Goal: Transaction & Acquisition: Purchase product/service

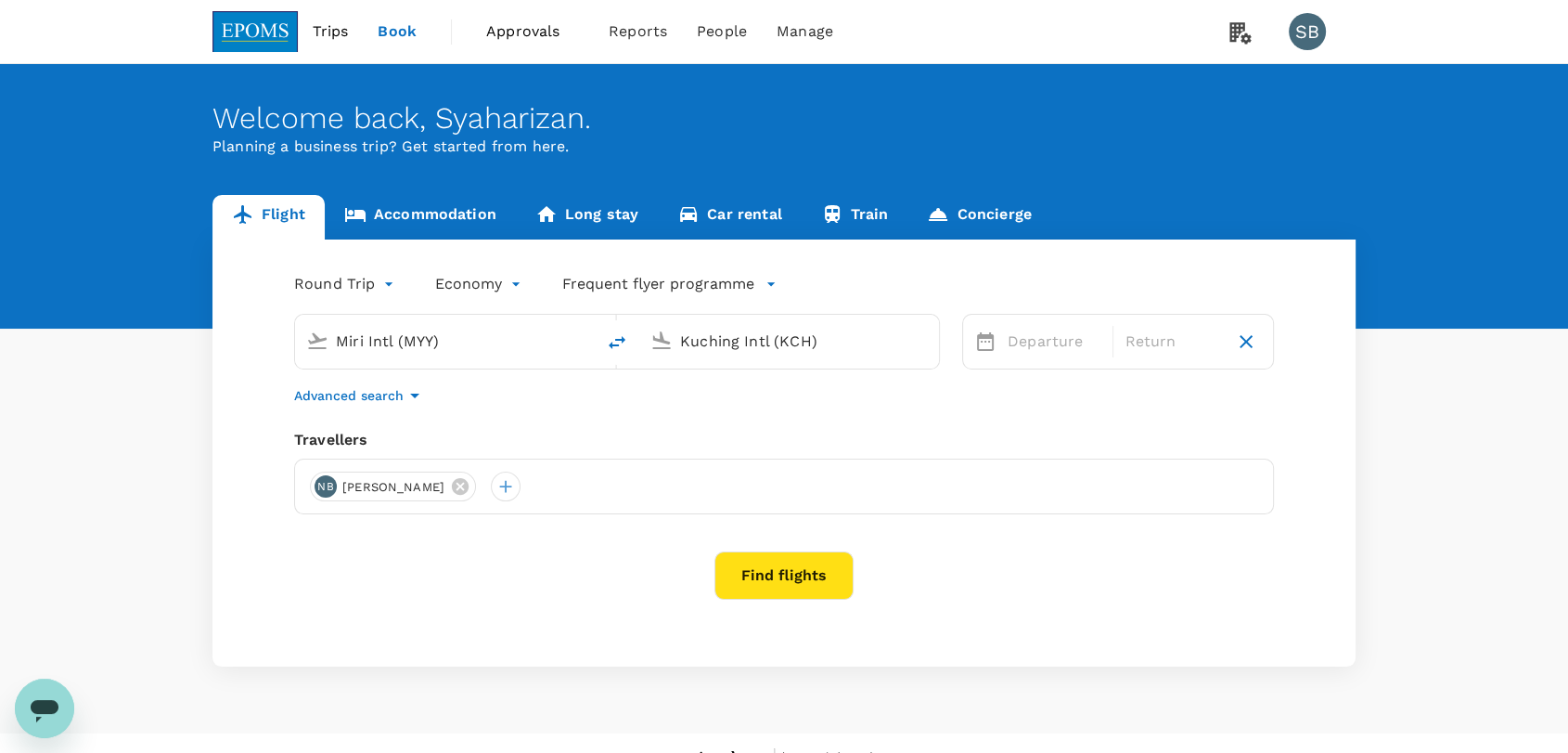
click at [526, 24] on span "Approvals" at bounding box center [532, 31] width 93 height 22
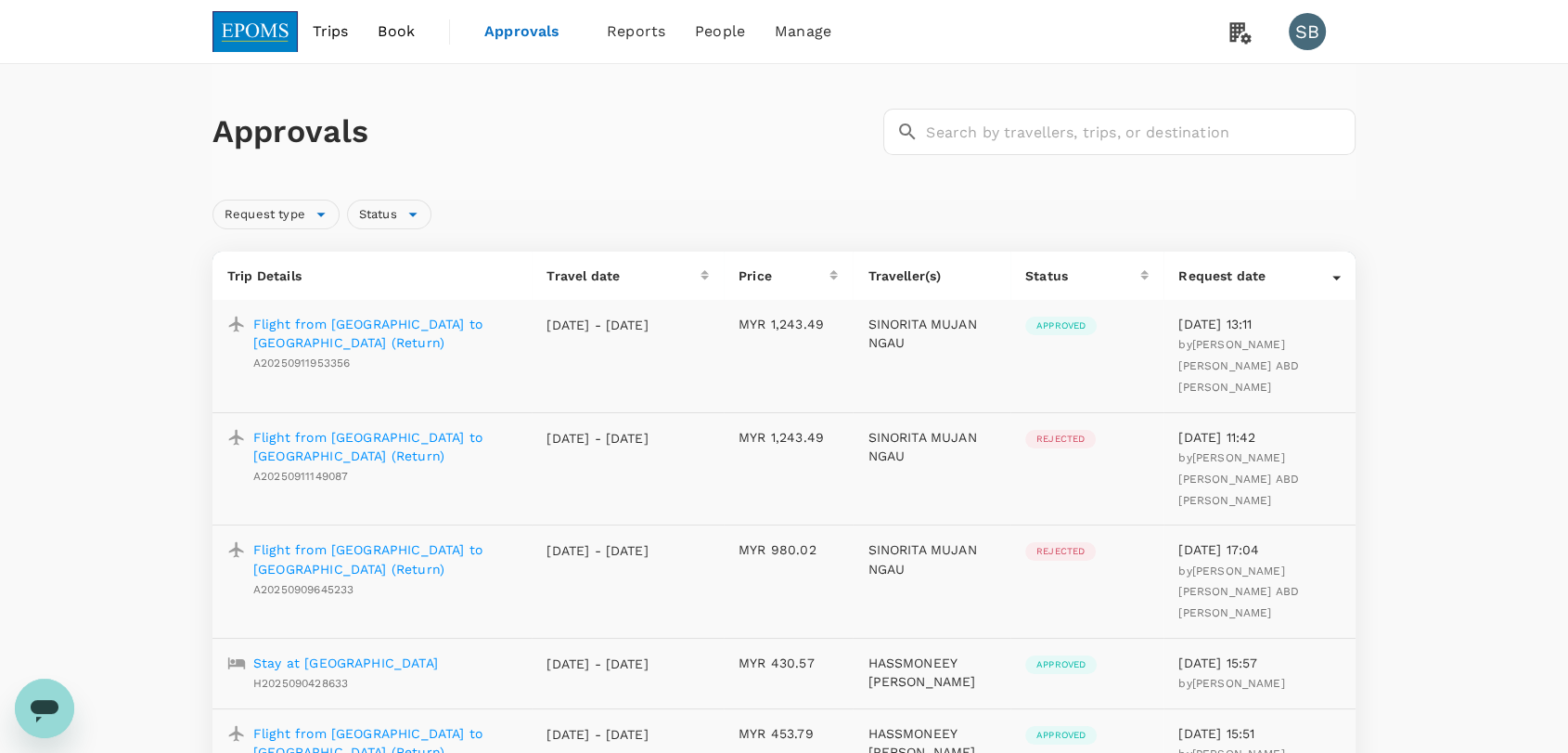
click at [419, 326] on p "Flight from [GEOGRAPHIC_DATA] to [GEOGRAPHIC_DATA] (Return)" at bounding box center [385, 333] width 263 height 37
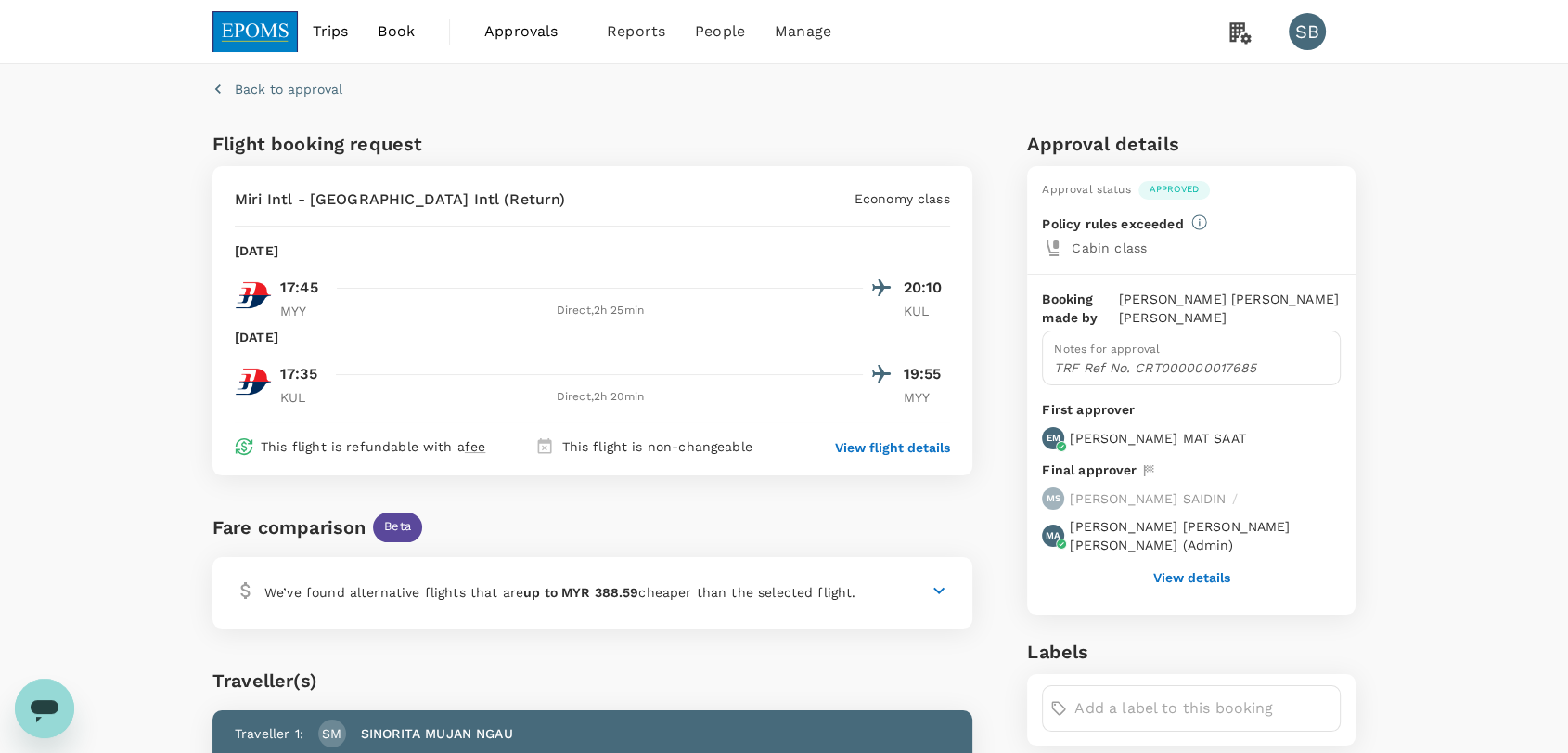
click at [255, 22] on img at bounding box center [256, 31] width 86 height 41
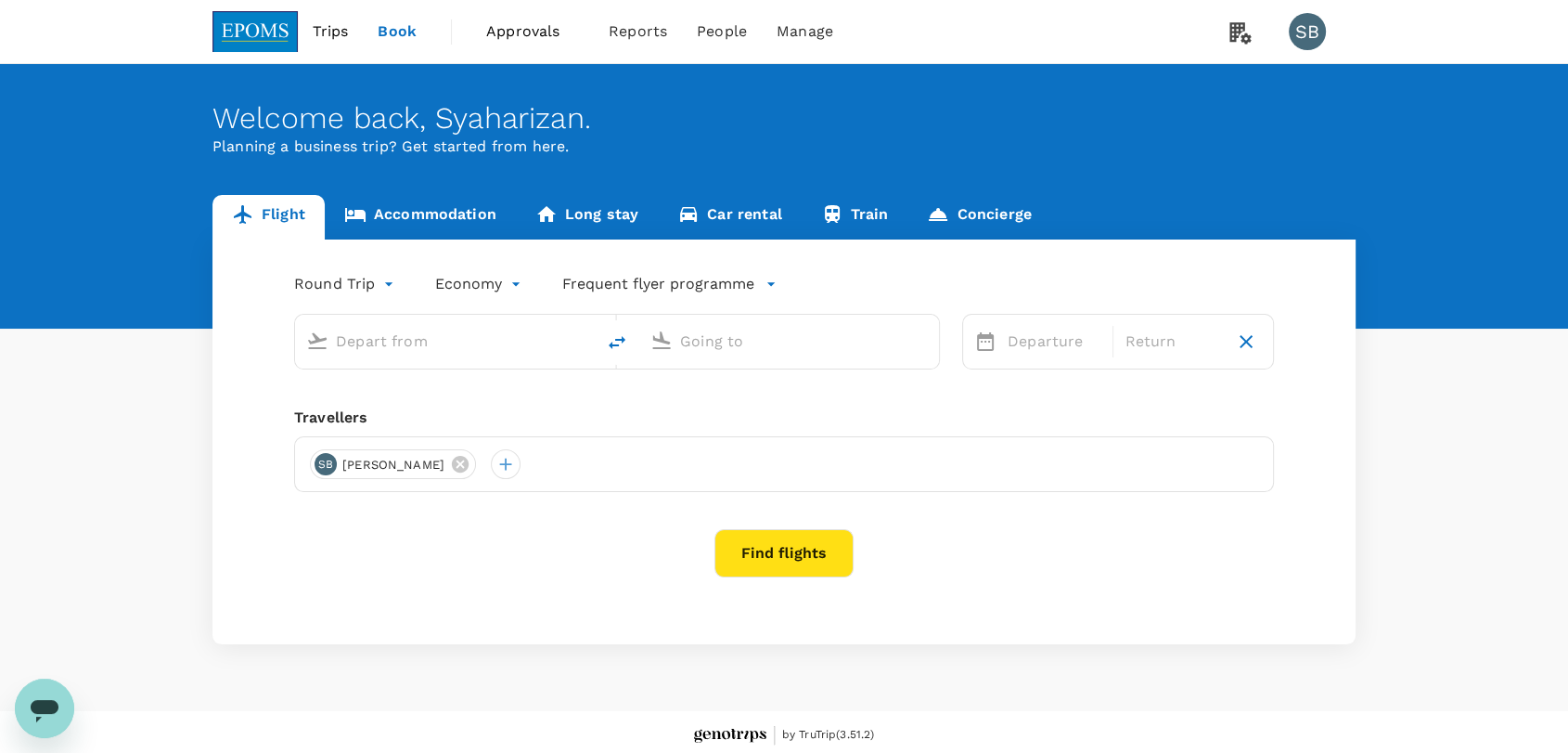
type input "Miri Intl (MYY)"
type input "Kuching Intl (KCH)"
type input "Miri Intl (MYY)"
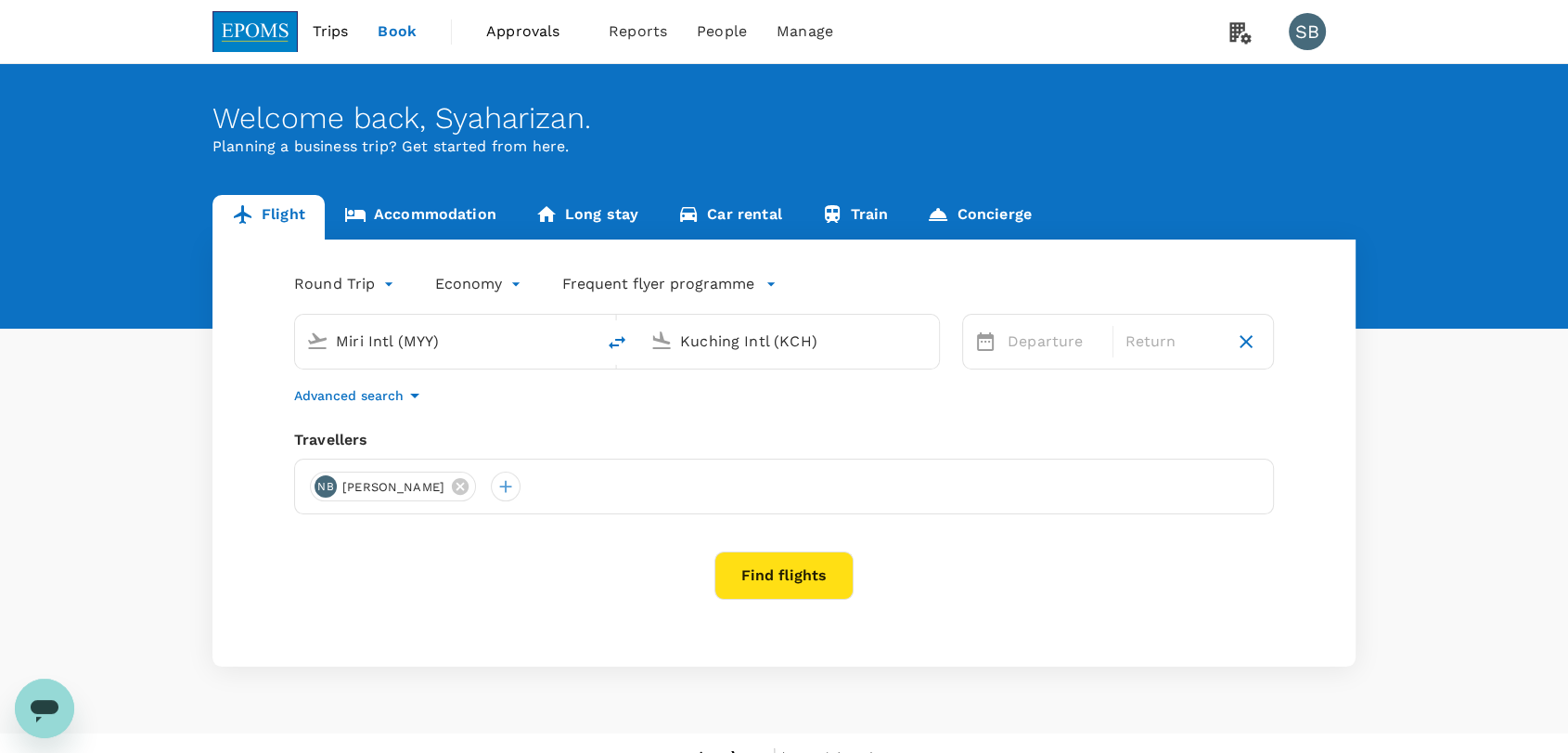
click at [738, 346] on input "Kuching Intl (KCH)" at bounding box center [789, 341] width 220 height 29
click at [728, 413] on p "[GEOGRAPHIC_DATA] Intl" at bounding box center [816, 413] width 326 height 19
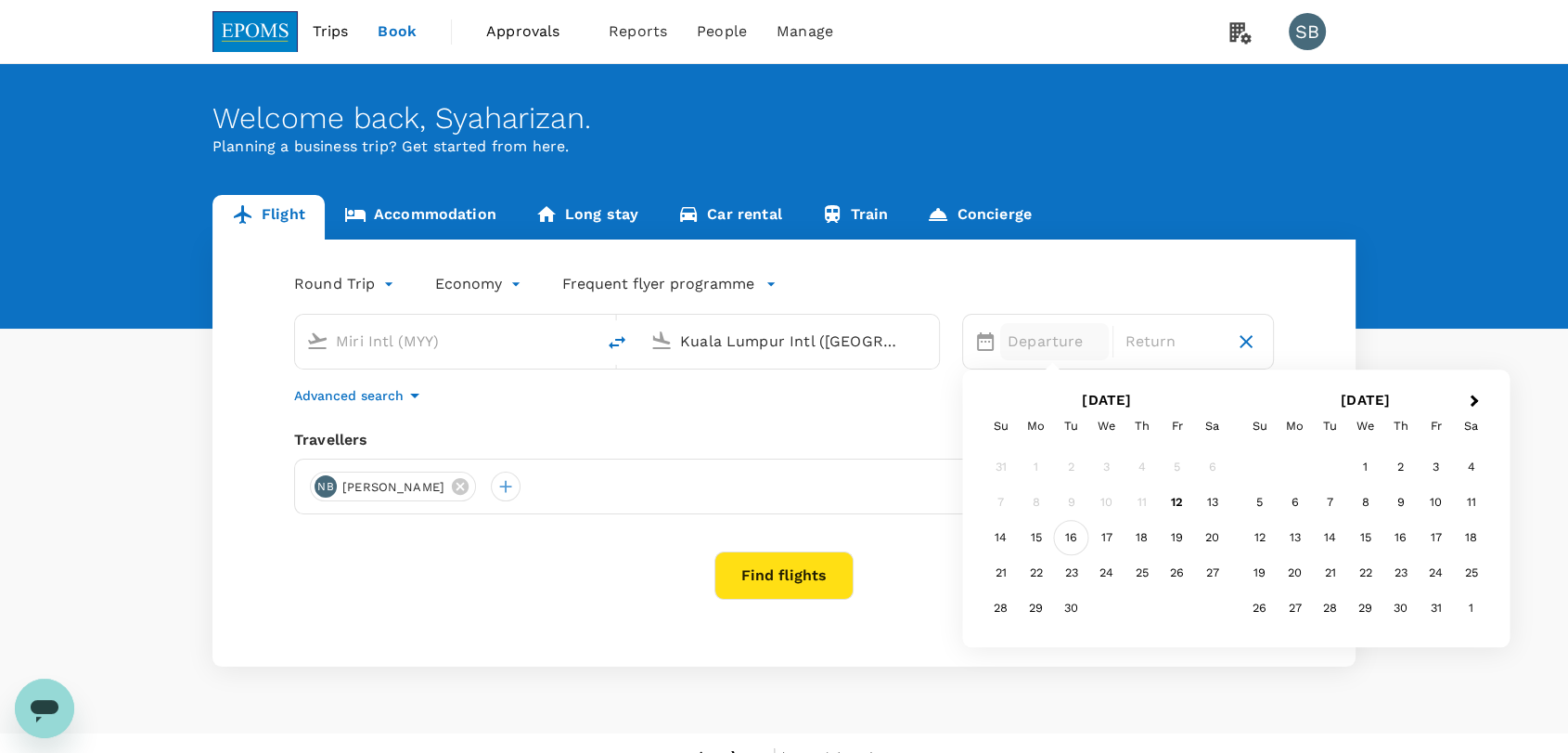
type input "Kuala Lumpur Intl ([GEOGRAPHIC_DATA])"
click at [1073, 545] on div "16" at bounding box center [1071, 537] width 35 height 35
click at [1189, 544] on div "19" at bounding box center [1177, 537] width 35 height 35
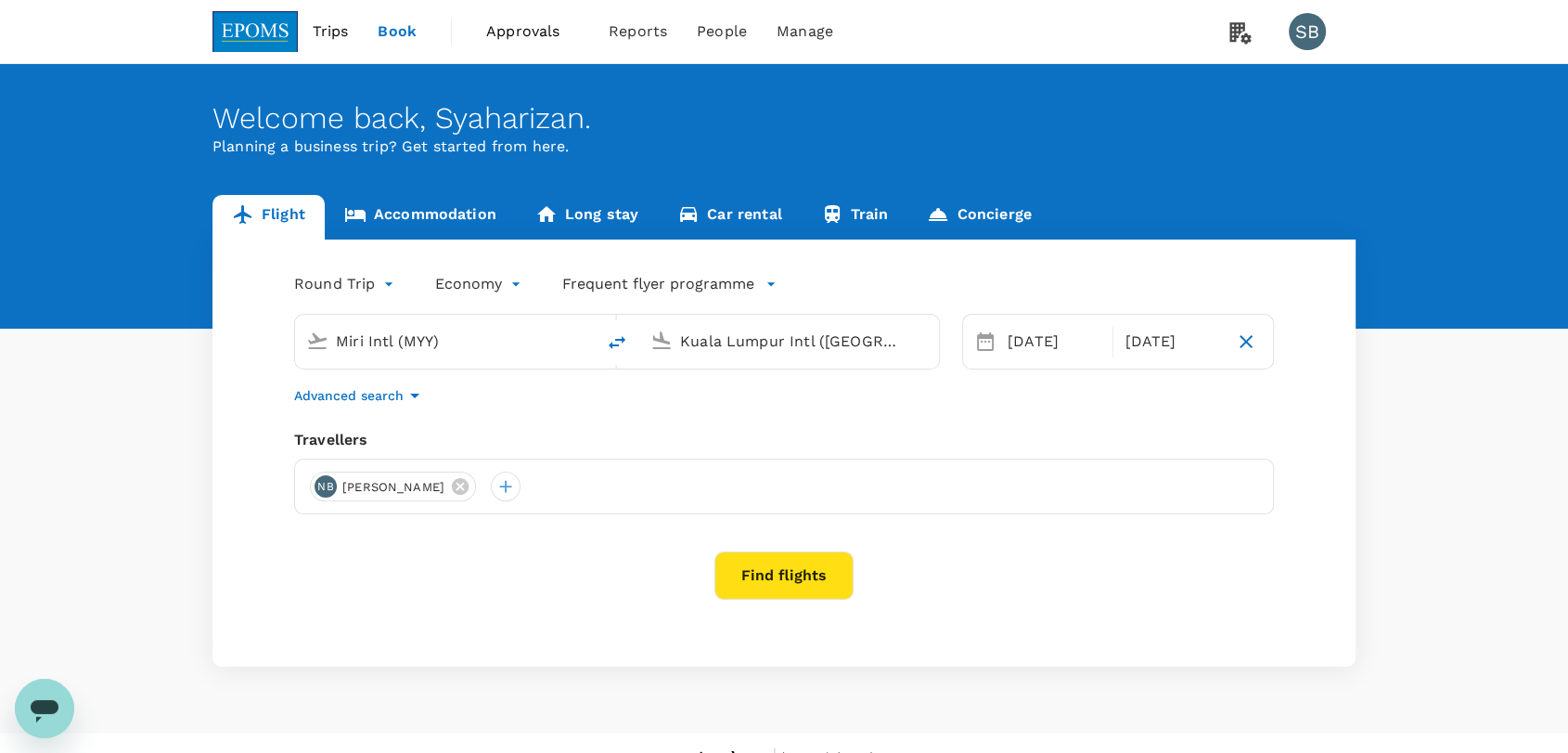
click at [746, 567] on button "Find flights" at bounding box center [784, 575] width 139 height 48
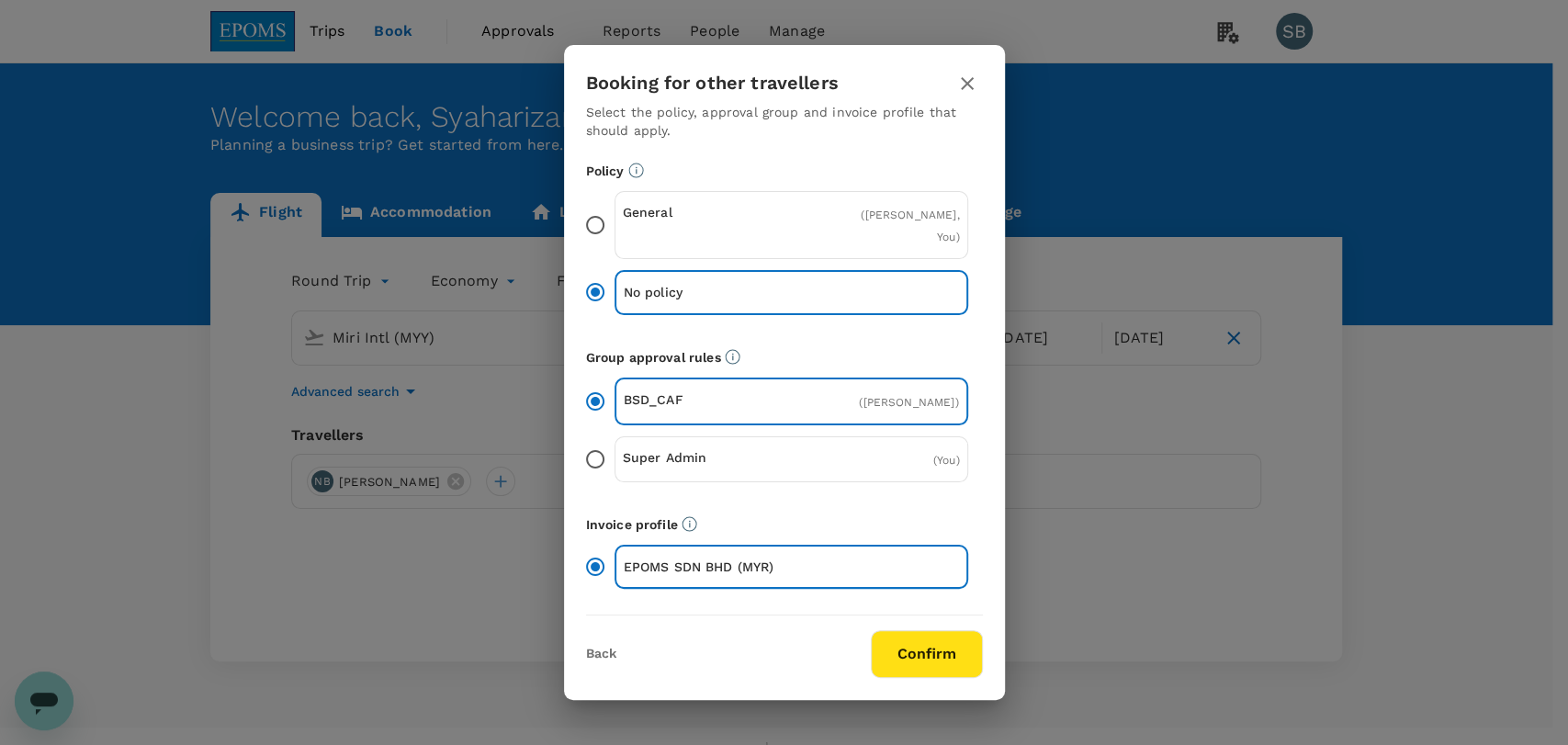
click at [946, 674] on button "Confirm" at bounding box center [926, 654] width 112 height 47
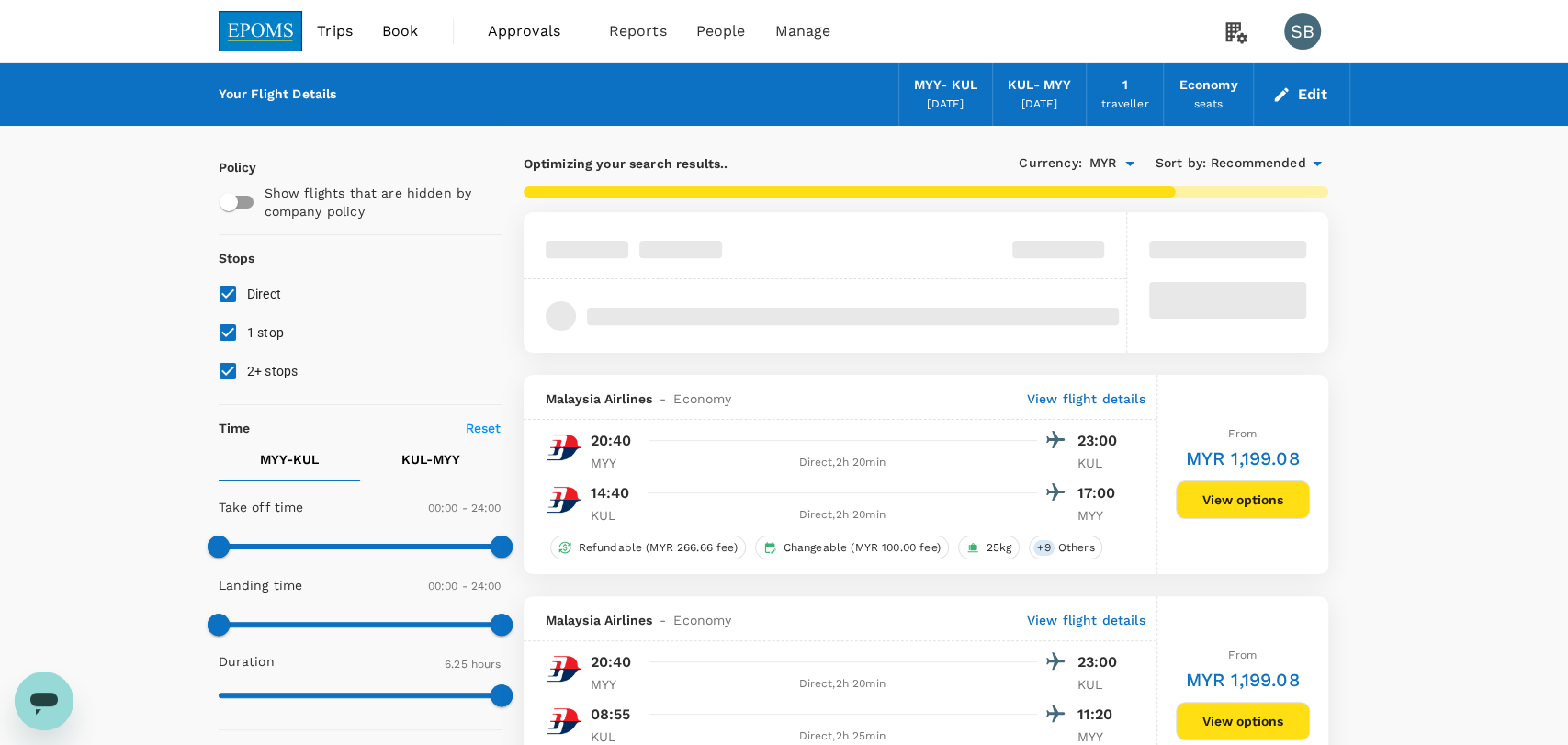
type input "MYR"
type input "1440"
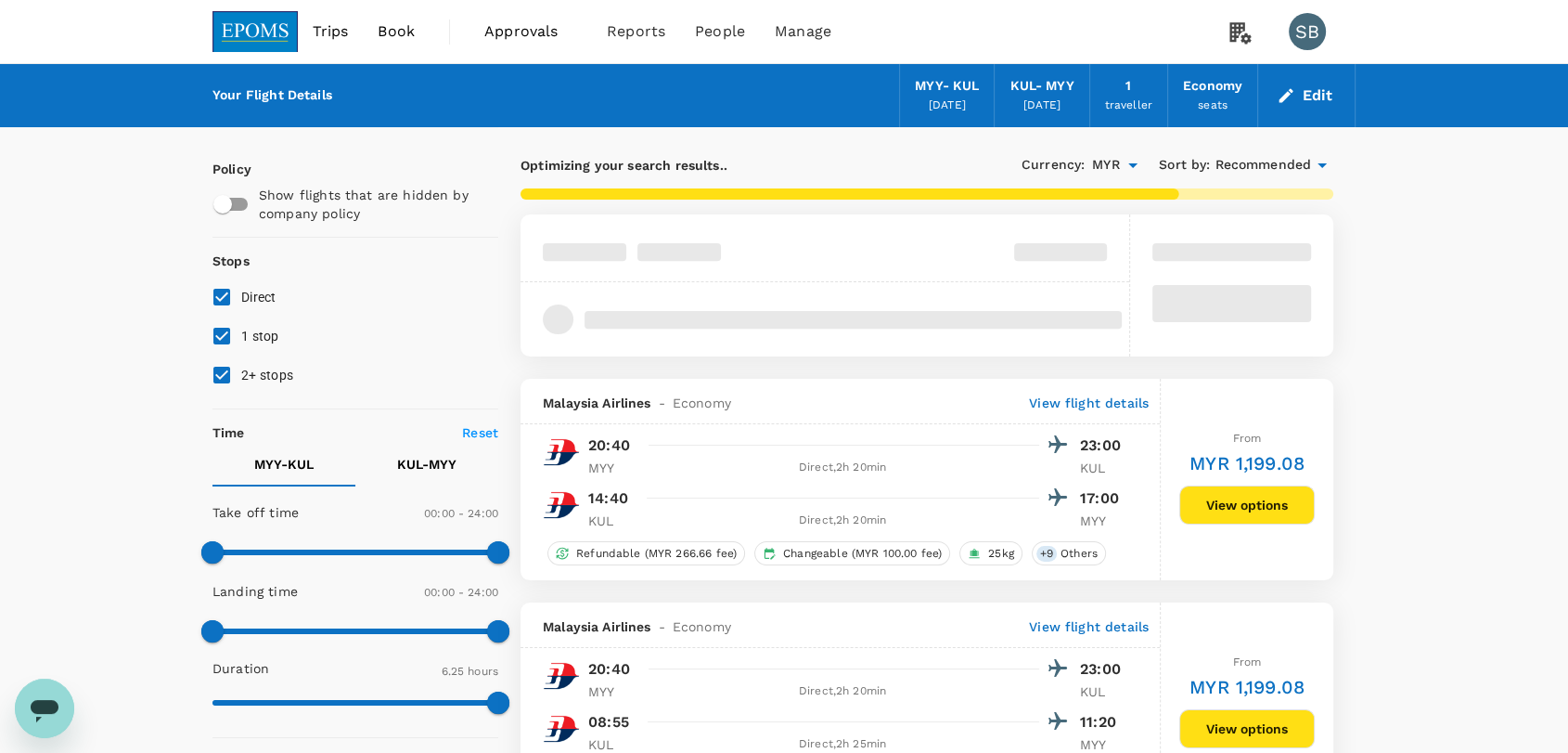
type input "875"
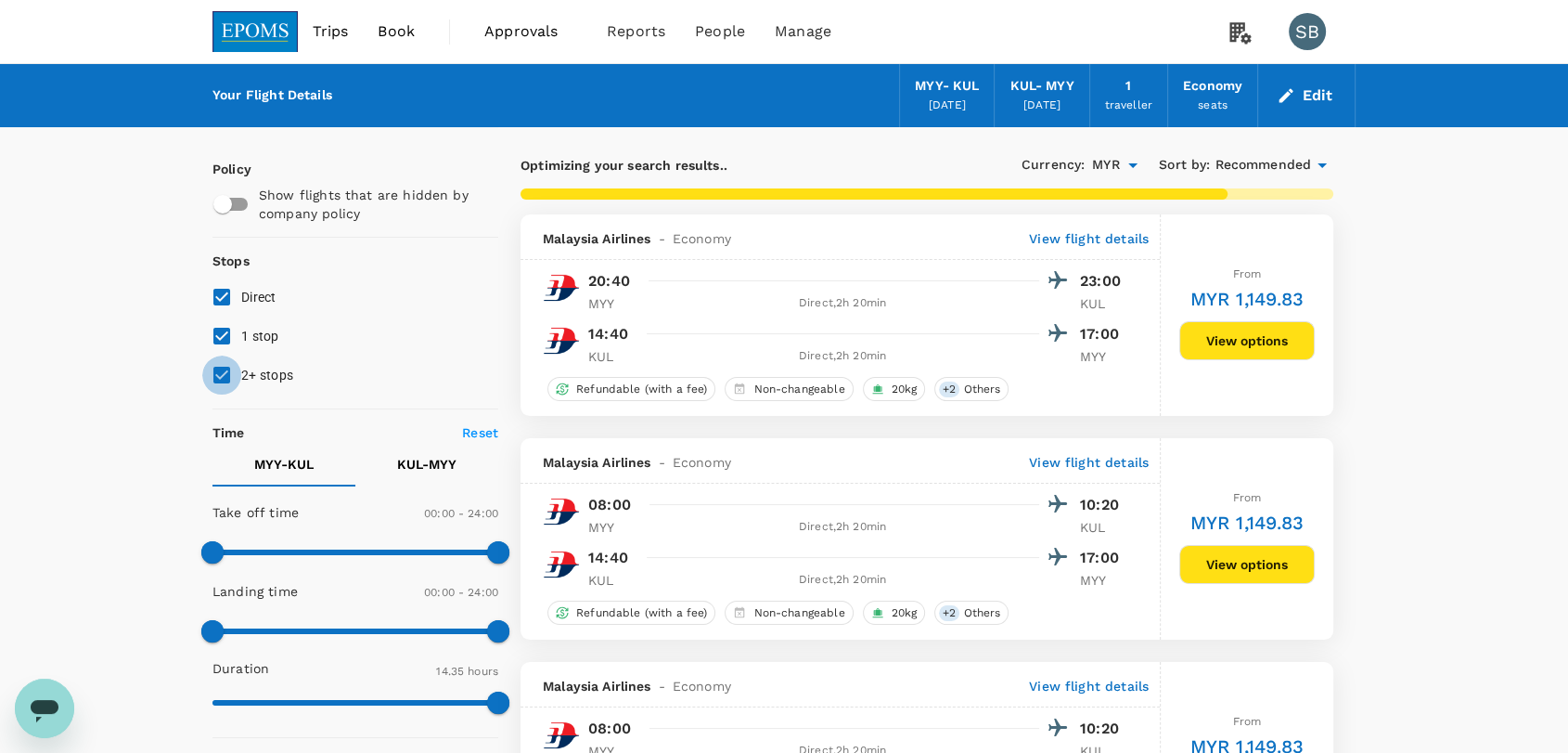
click at [211, 380] on input "2+ stops" at bounding box center [222, 375] width 39 height 39
checkbox input "false"
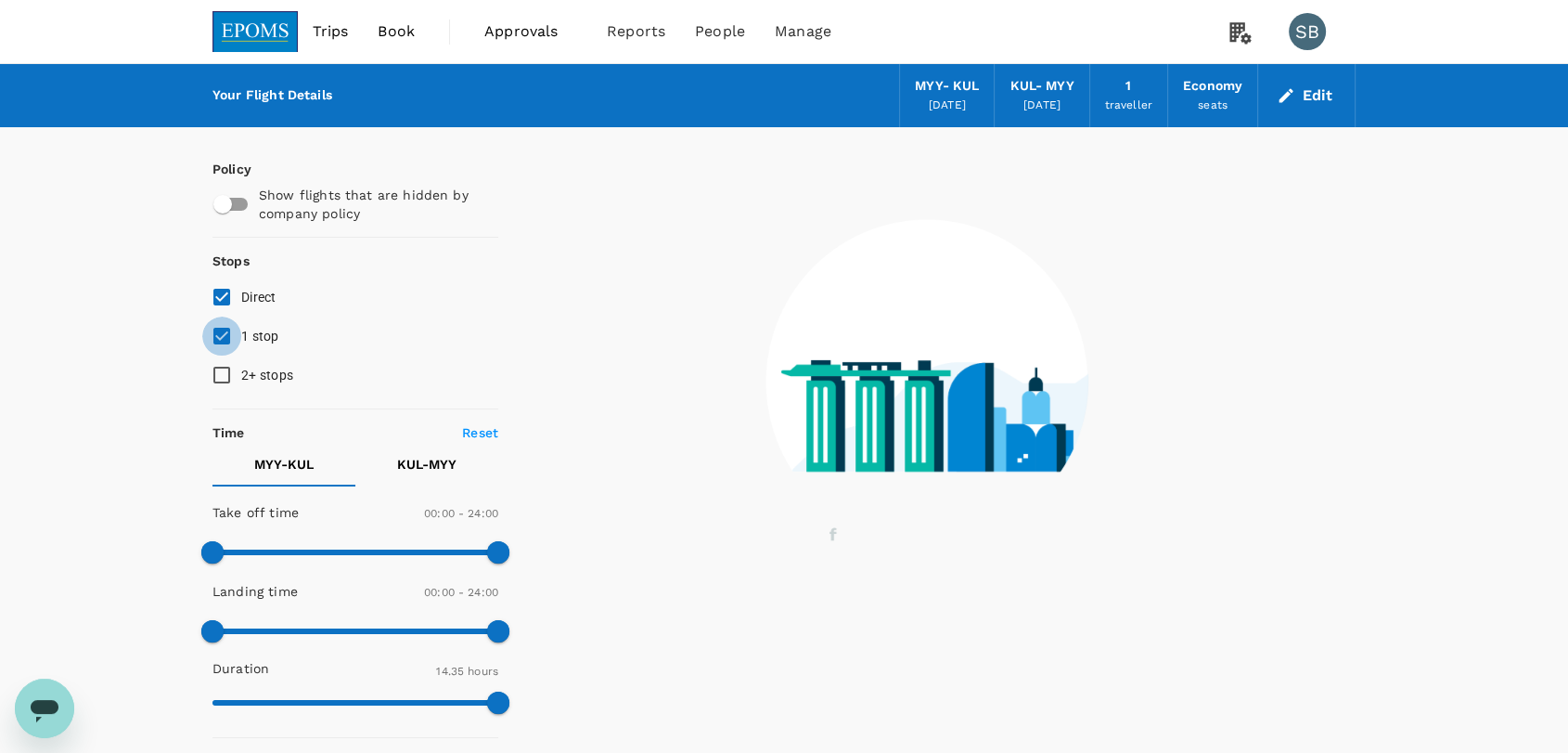
click at [226, 338] on input "1 stop" at bounding box center [222, 336] width 39 height 39
checkbox input "false"
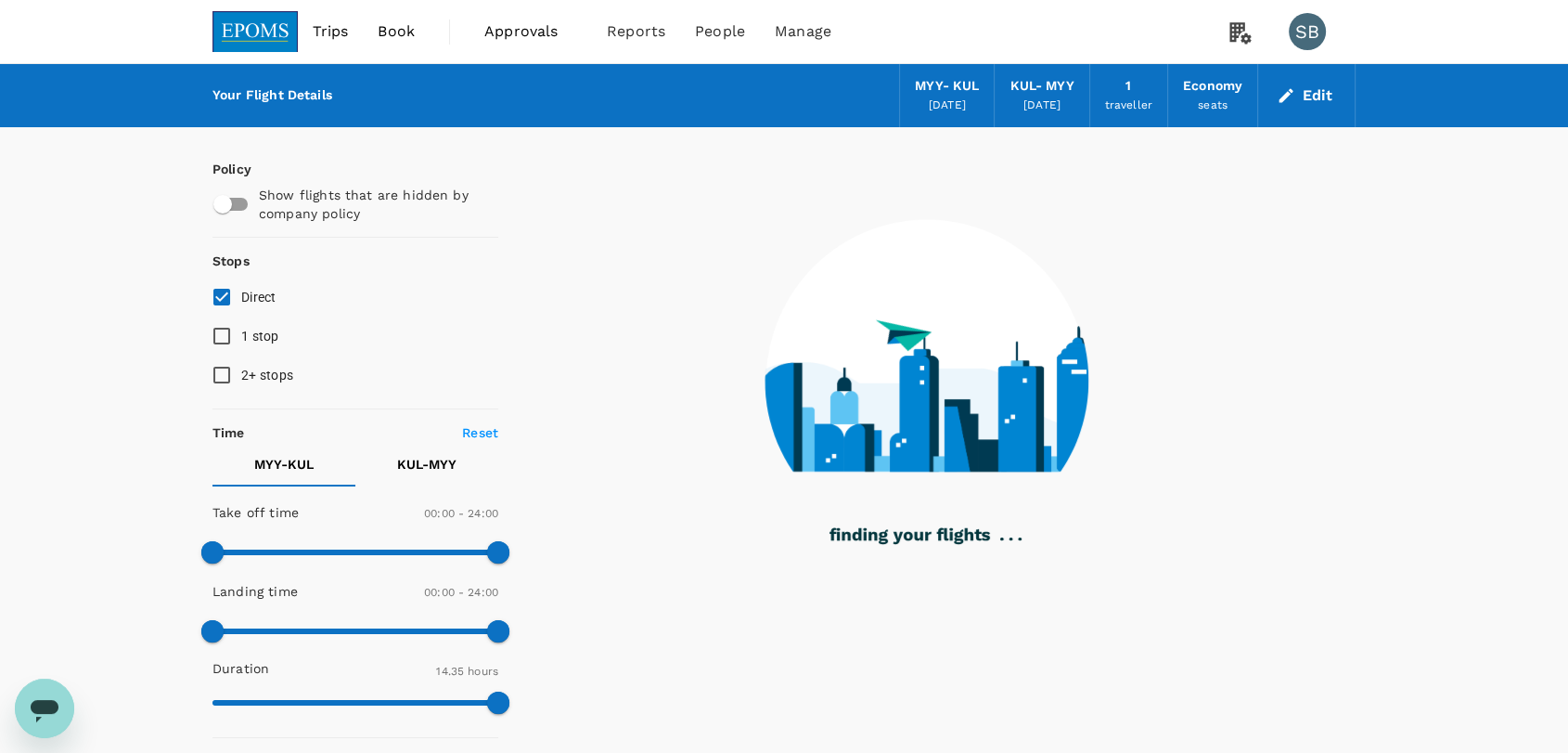
checkbox input "false"
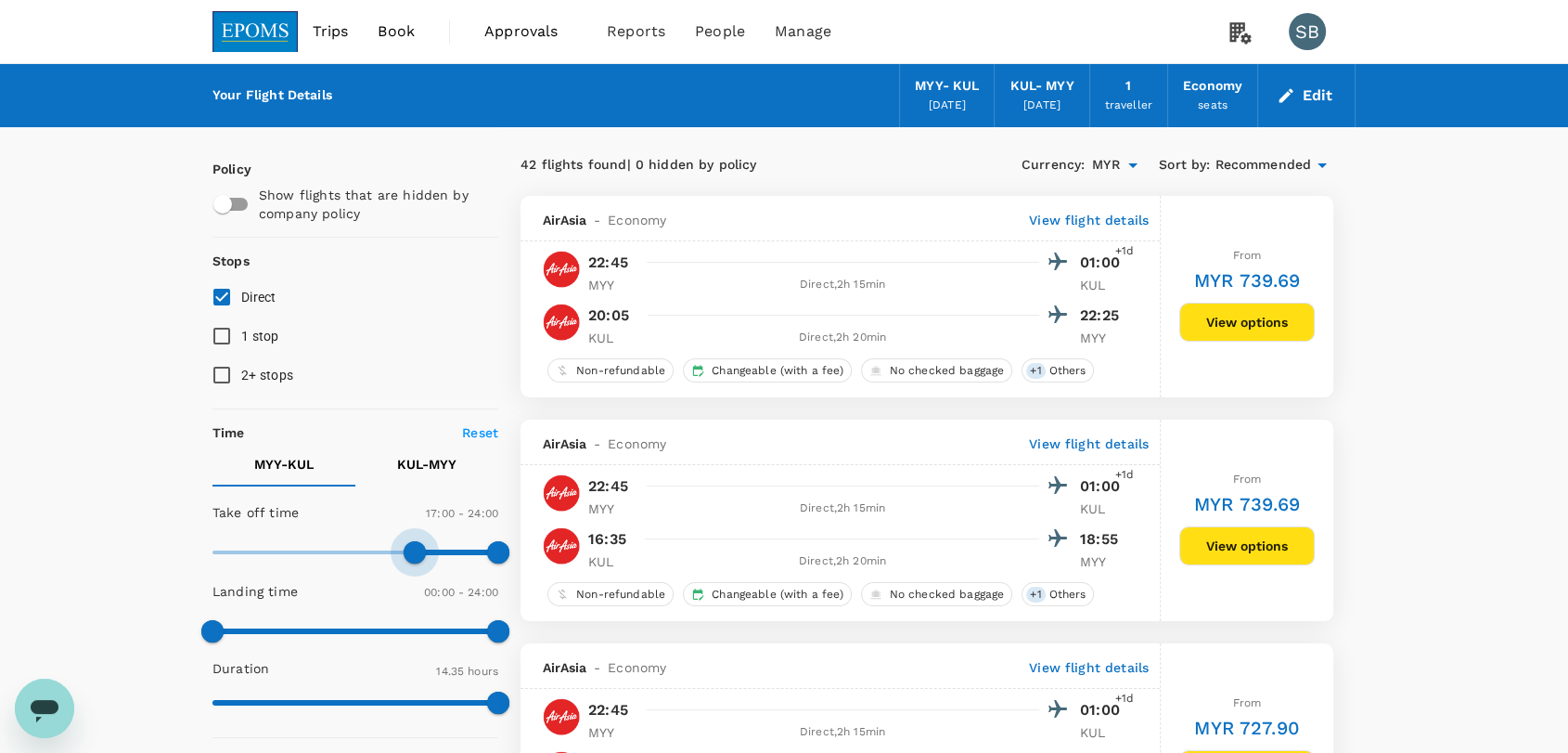
type input "990"
drag, startPoint x: 230, startPoint y: 547, endPoint x: 409, endPoint y: 554, distance: 179.1
click at [409, 554] on span at bounding box center [409, 552] width 22 height 22
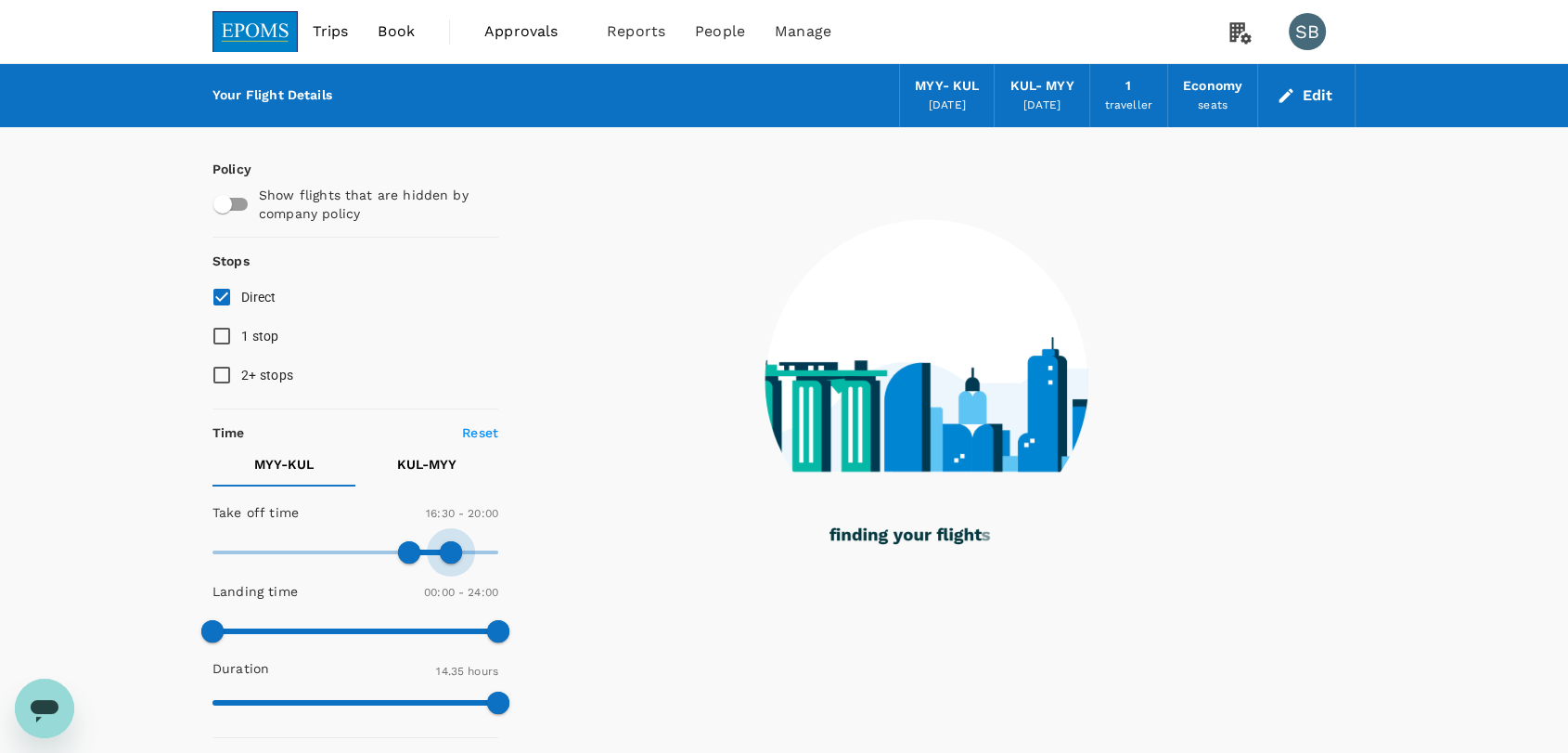
drag, startPoint x: 495, startPoint y: 545, endPoint x: 446, endPoint y: 545, distance: 49.0
click at [446, 545] on span at bounding box center [451, 552] width 22 height 22
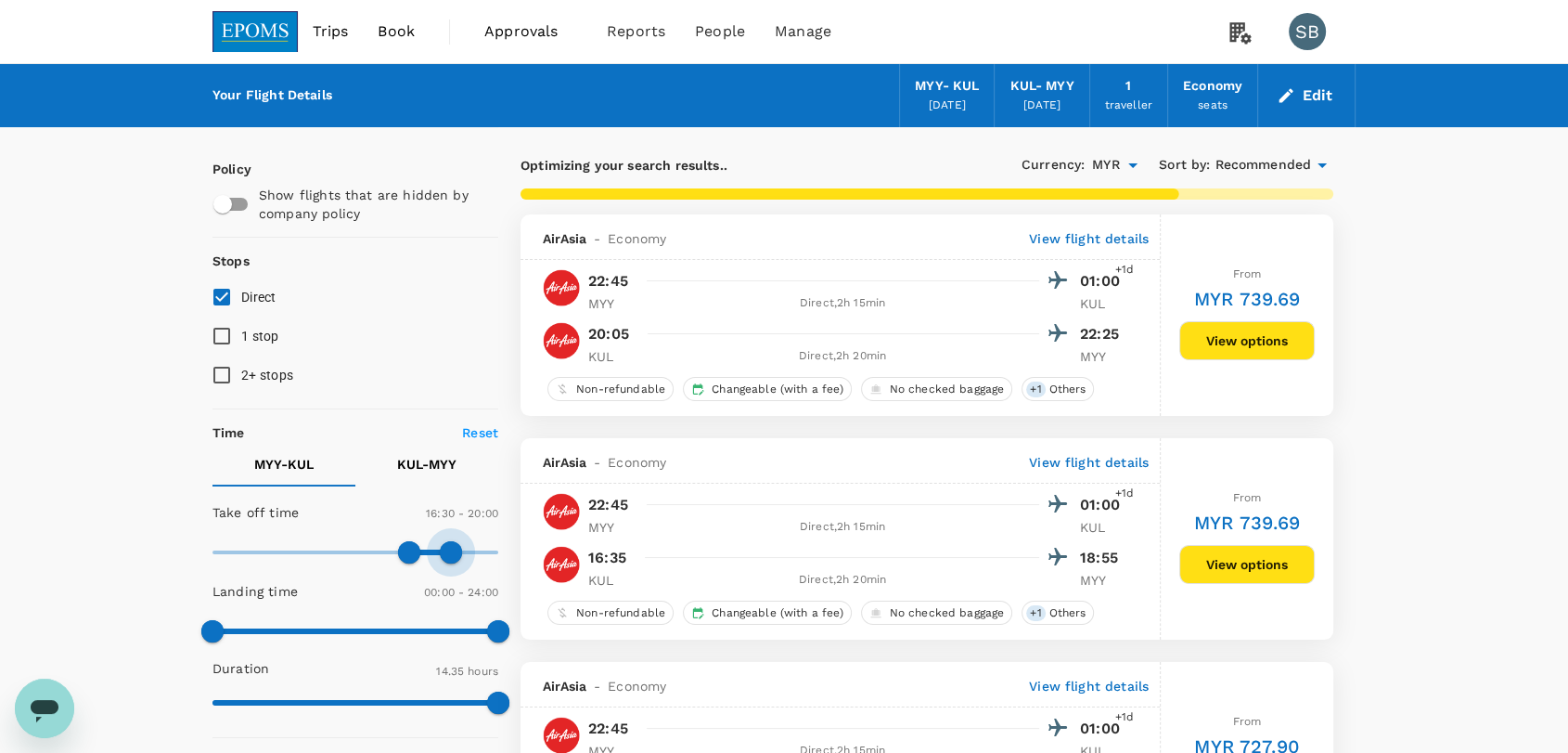
type input "1200"
click at [450, 543] on span at bounding box center [451, 552] width 22 height 22
click at [423, 456] on p "KUL - MYY" at bounding box center [426, 463] width 59 height 19
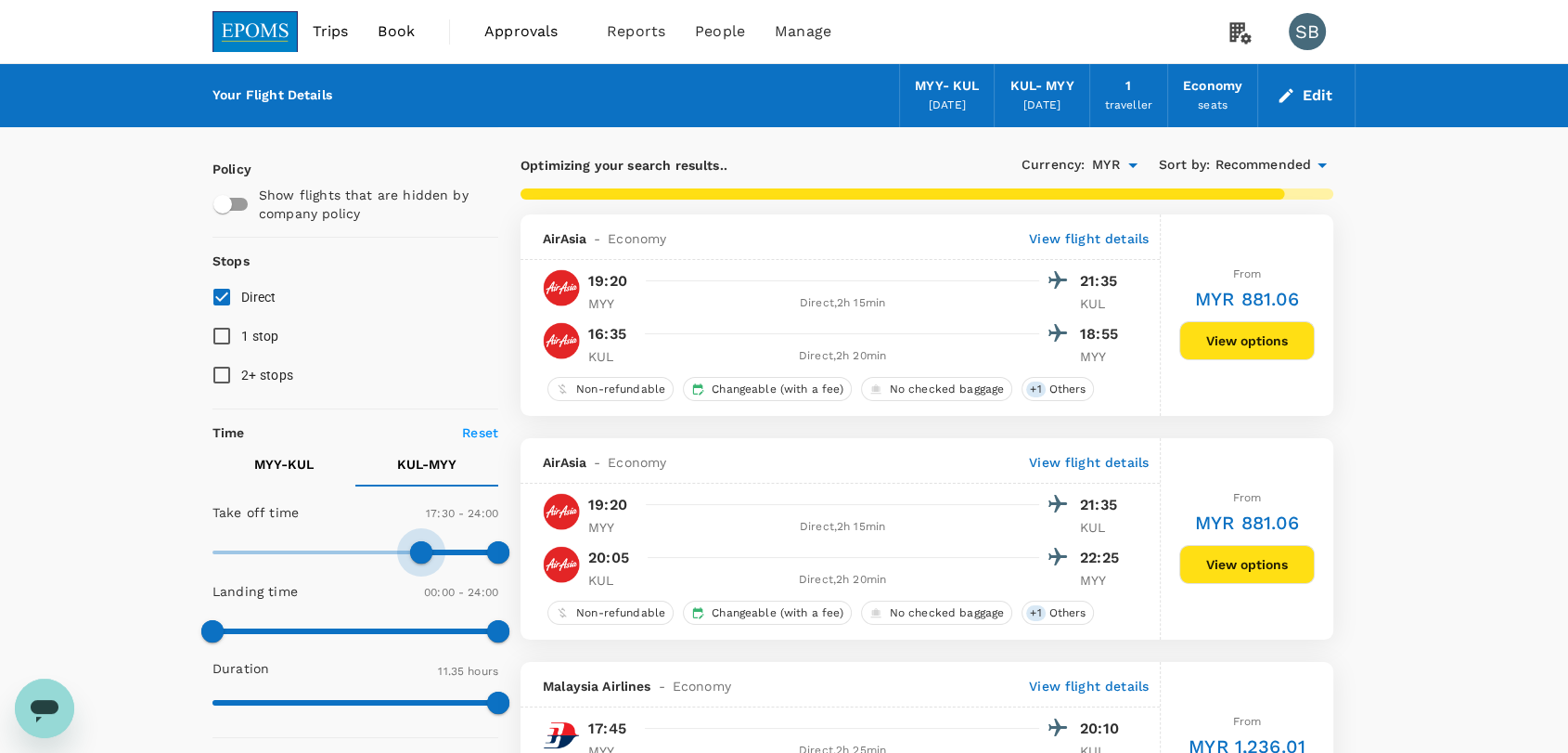
type input "1020"
drag, startPoint x: 210, startPoint y: 546, endPoint x: 412, endPoint y: 564, distance: 202.8
click at [412, 563] on span at bounding box center [414, 552] width 22 height 22
type input "1170"
drag, startPoint x: 488, startPoint y: 560, endPoint x: 447, endPoint y: 558, distance: 41.0
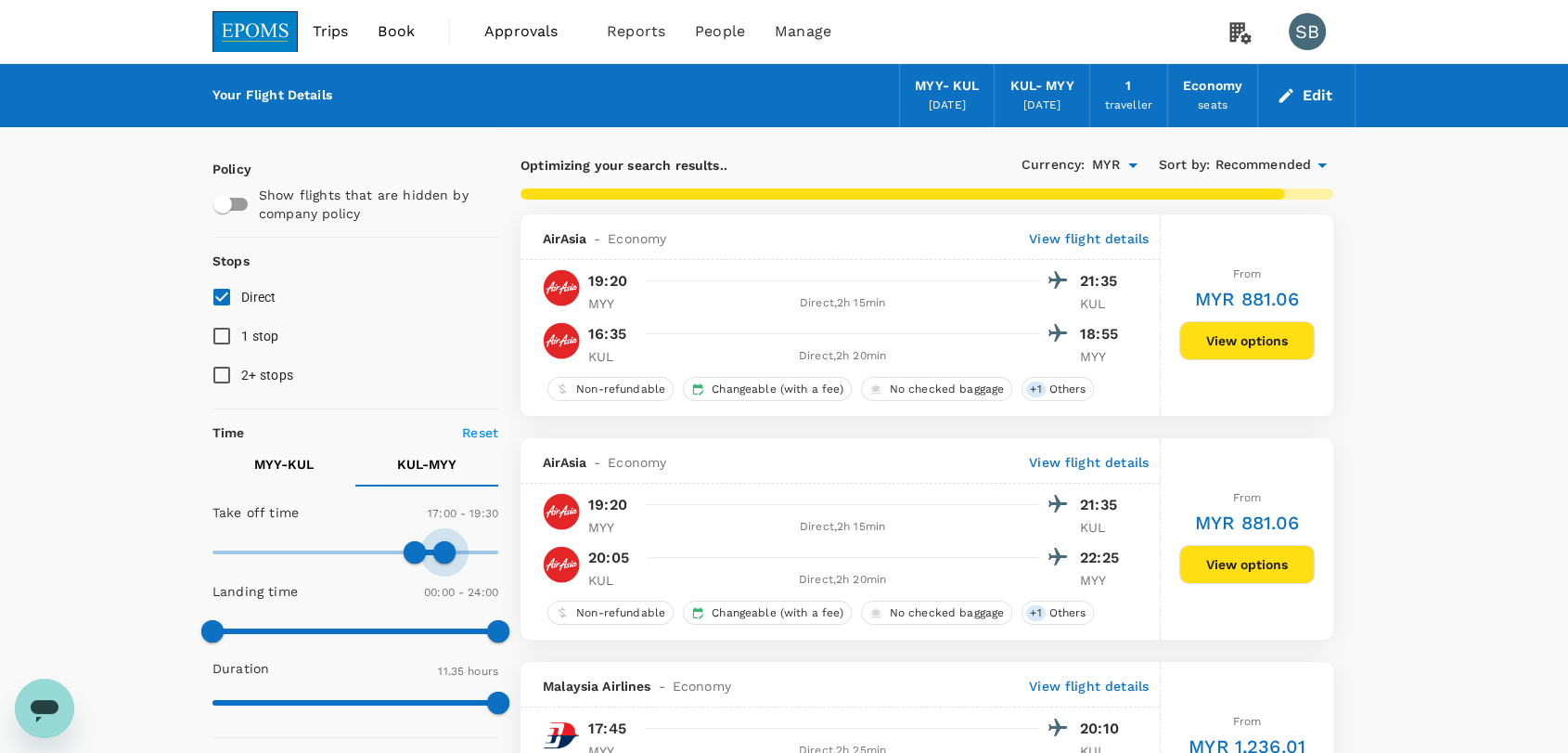
click at [447, 558] on span at bounding box center [444, 552] width 22 height 22
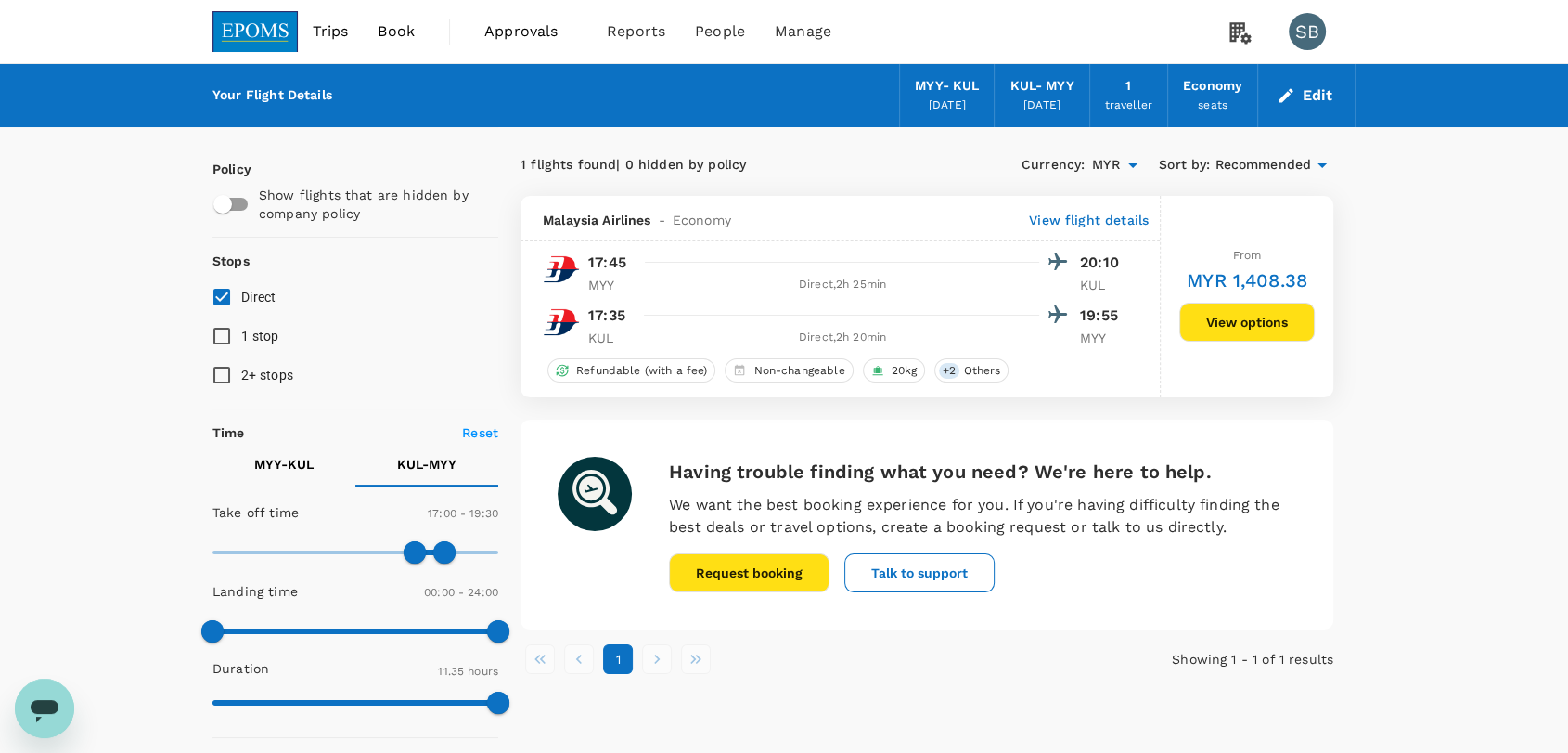
click at [282, 32] on img at bounding box center [256, 31] width 86 height 41
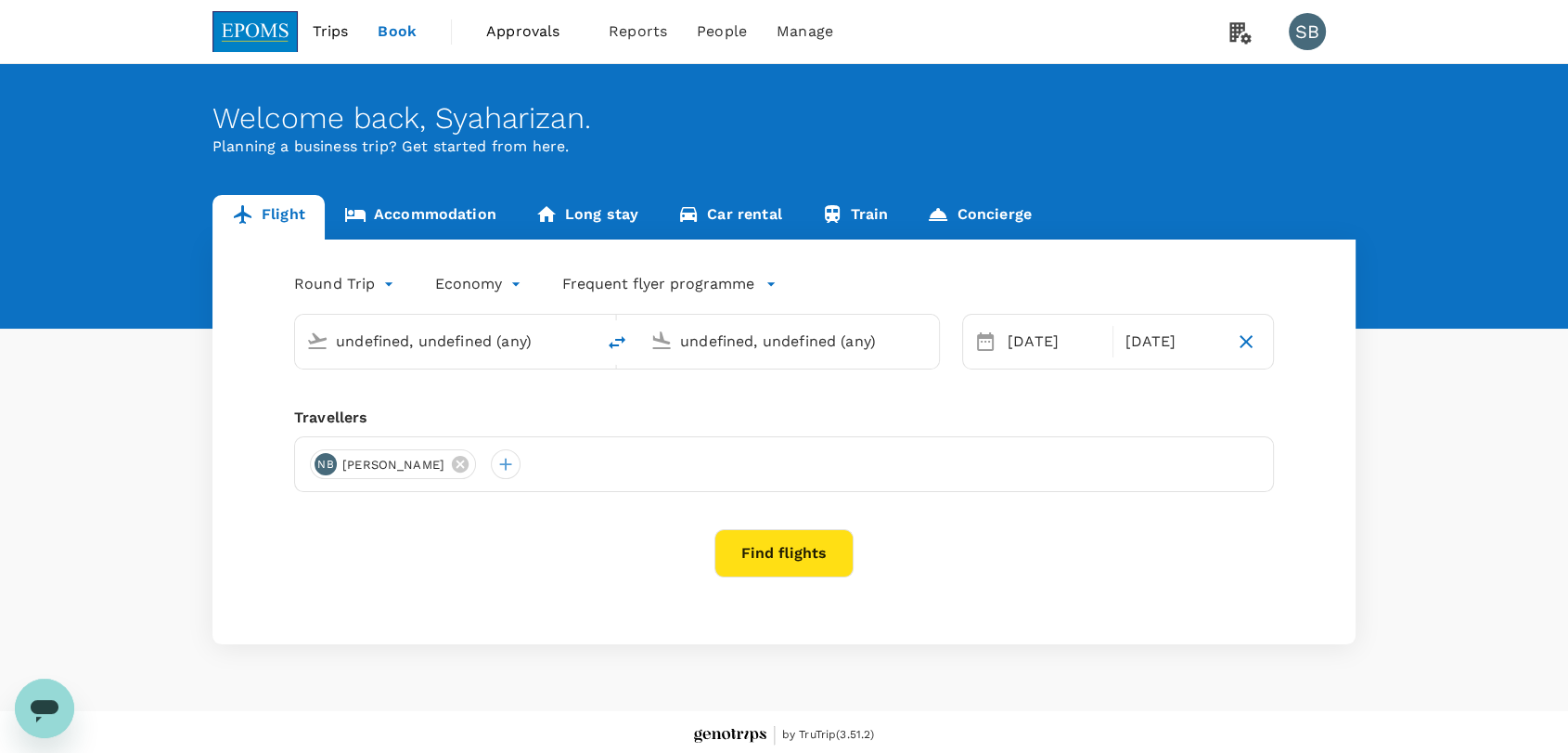
type input "Miri Intl (MYY)"
type input "Kuala Lumpur Intl ([GEOGRAPHIC_DATA])"
type input "Miri Intl (MYY)"
type input "Kuala Lumpur Intl ([GEOGRAPHIC_DATA])"
type input "Miri Intl (MYY)"
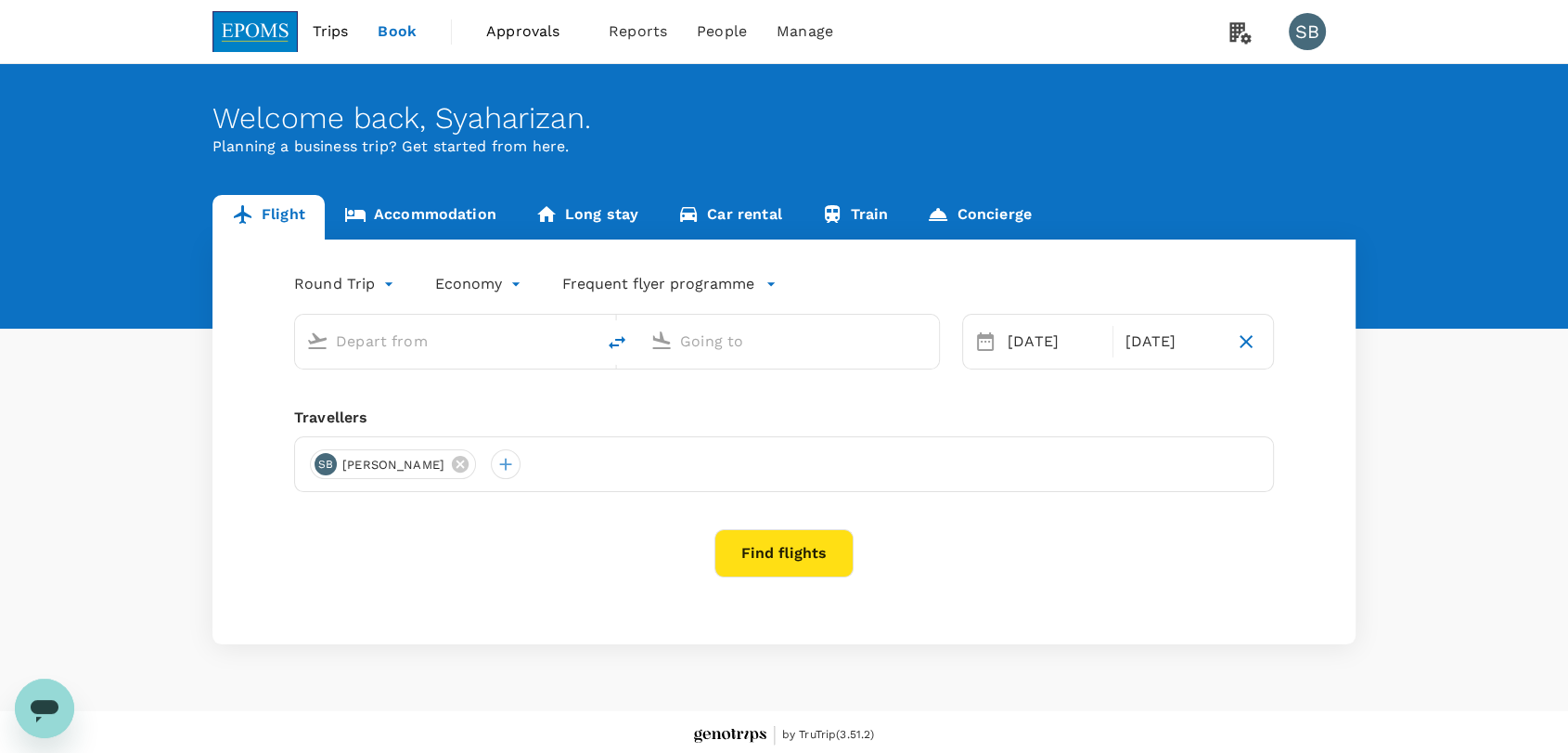
type input "Kuala Lumpur Intl ([GEOGRAPHIC_DATA])"
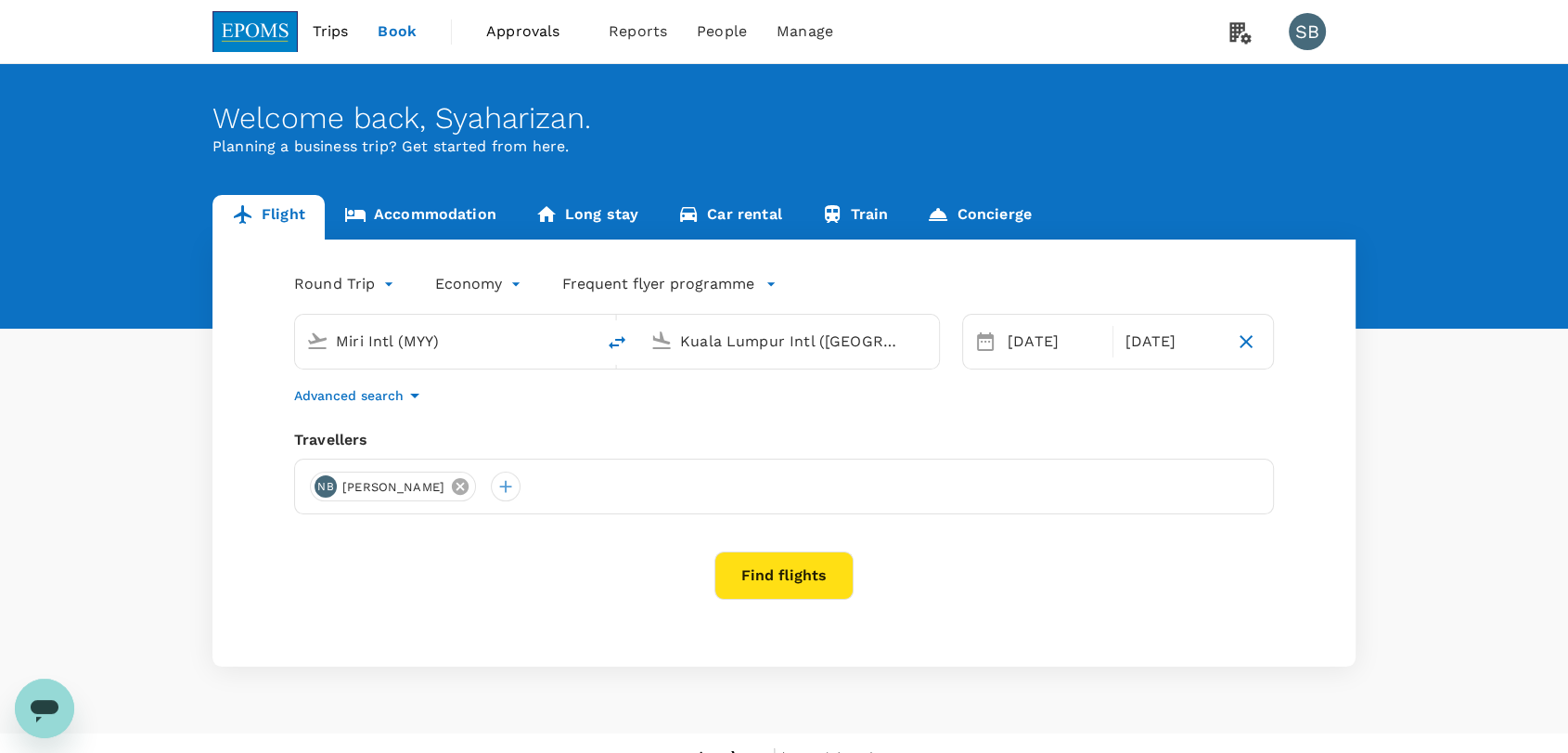
click at [468, 489] on icon at bounding box center [460, 486] width 17 height 17
click at [322, 484] on div at bounding box center [324, 486] width 30 height 30
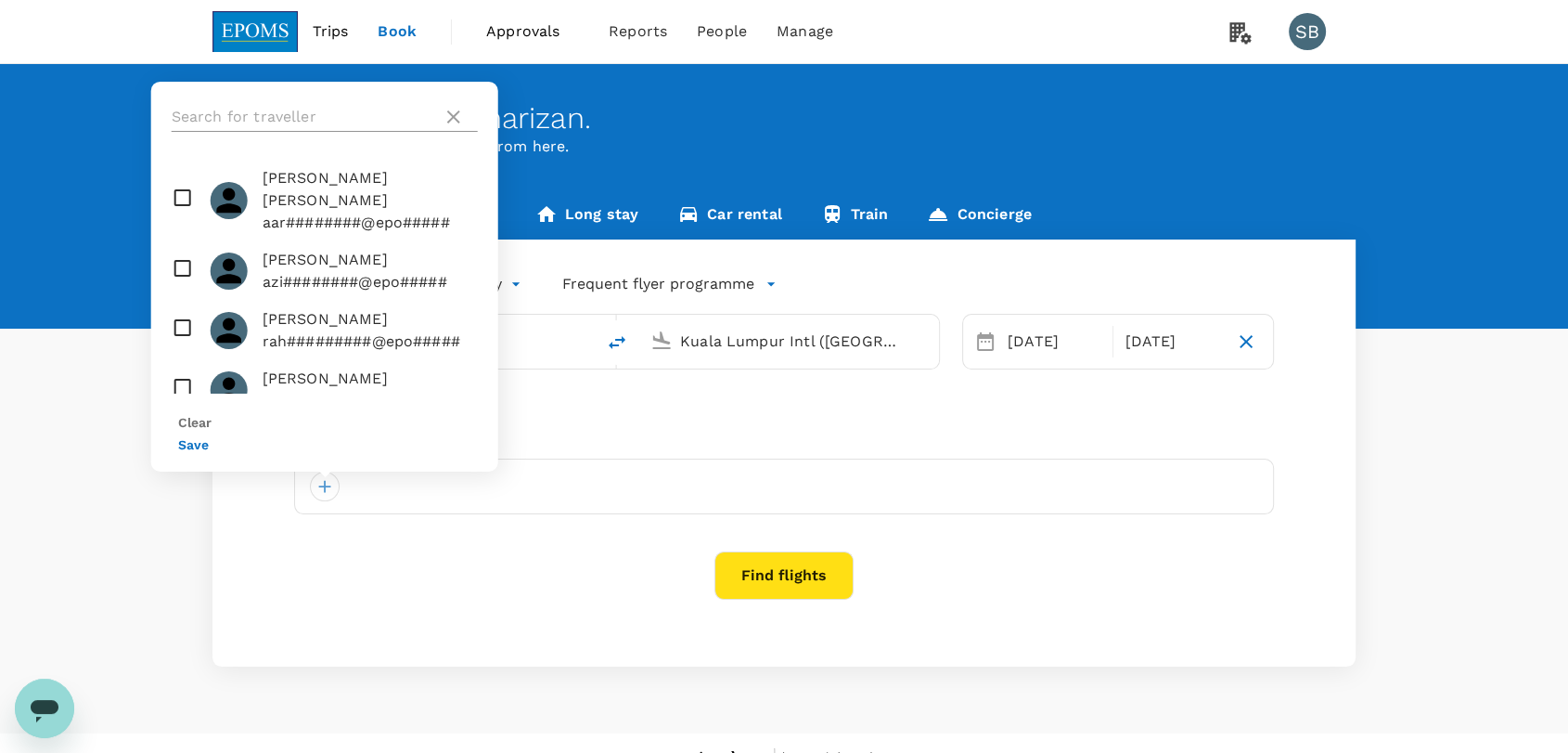
click at [237, 132] on input "text" at bounding box center [303, 117] width 263 height 30
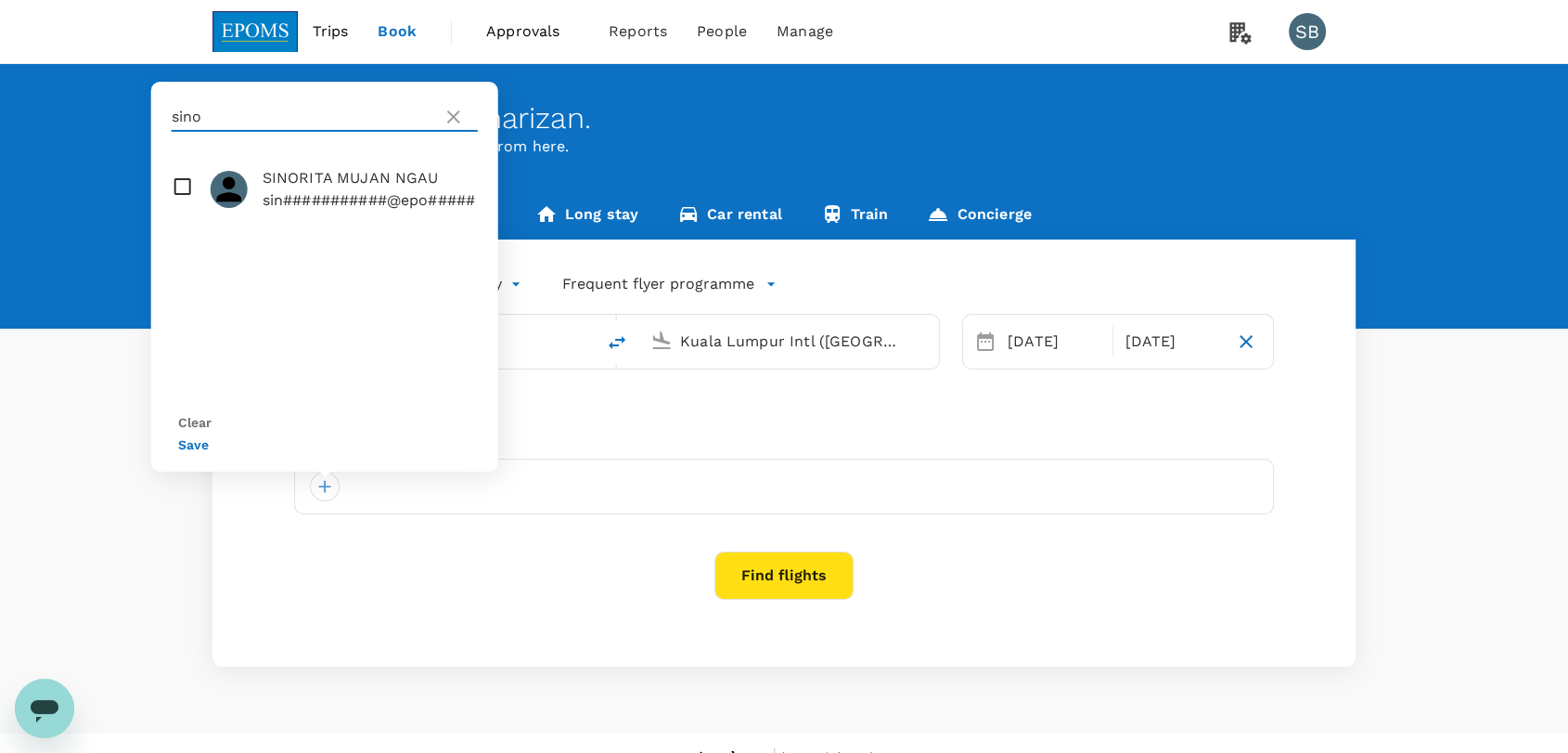
type input "sino"
click at [180, 217] on input "checkbox" at bounding box center [324, 189] width 347 height 59
checkbox input "true"
click at [209, 441] on button "Save" at bounding box center [193, 444] width 31 height 15
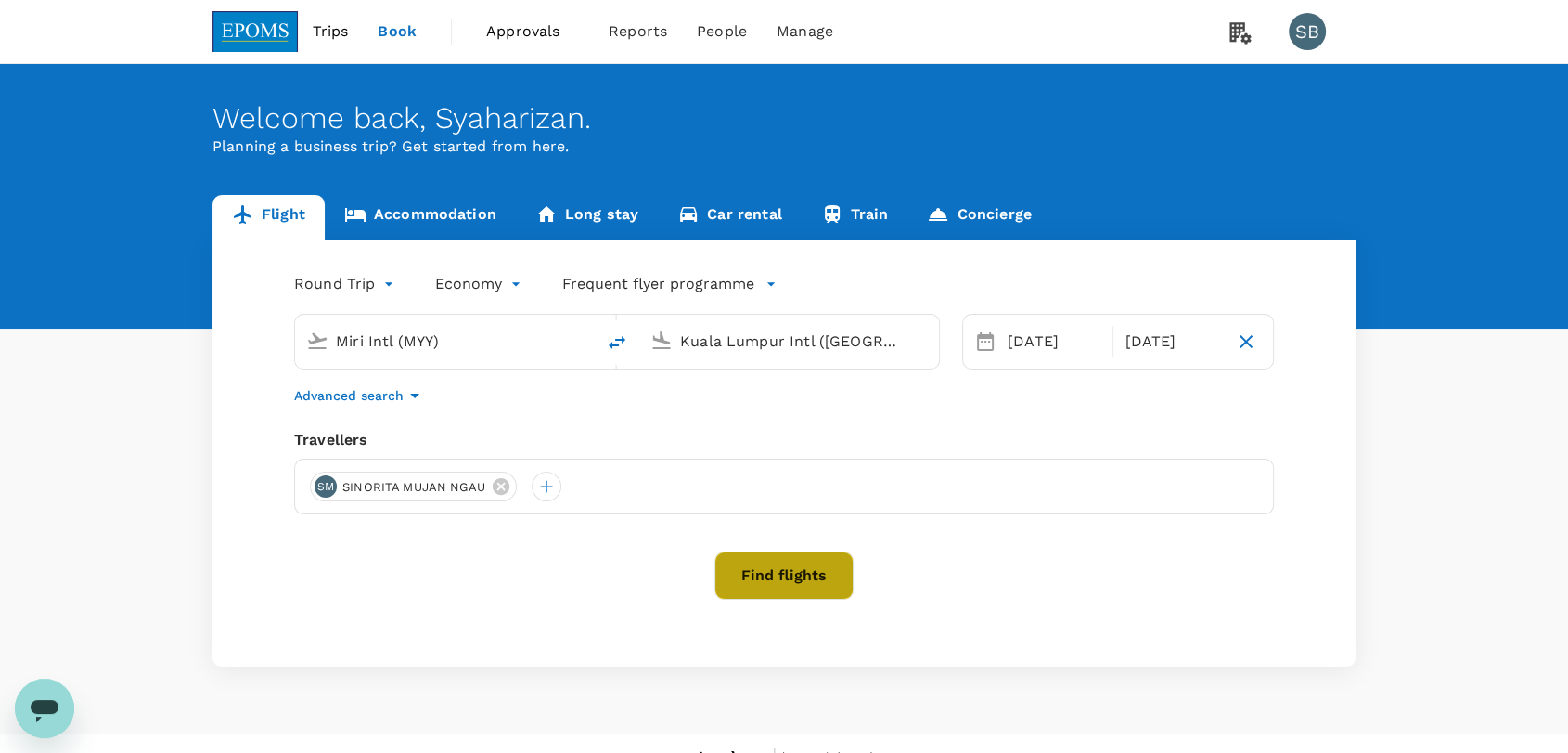
click at [799, 558] on button "Find flights" at bounding box center [784, 575] width 139 height 48
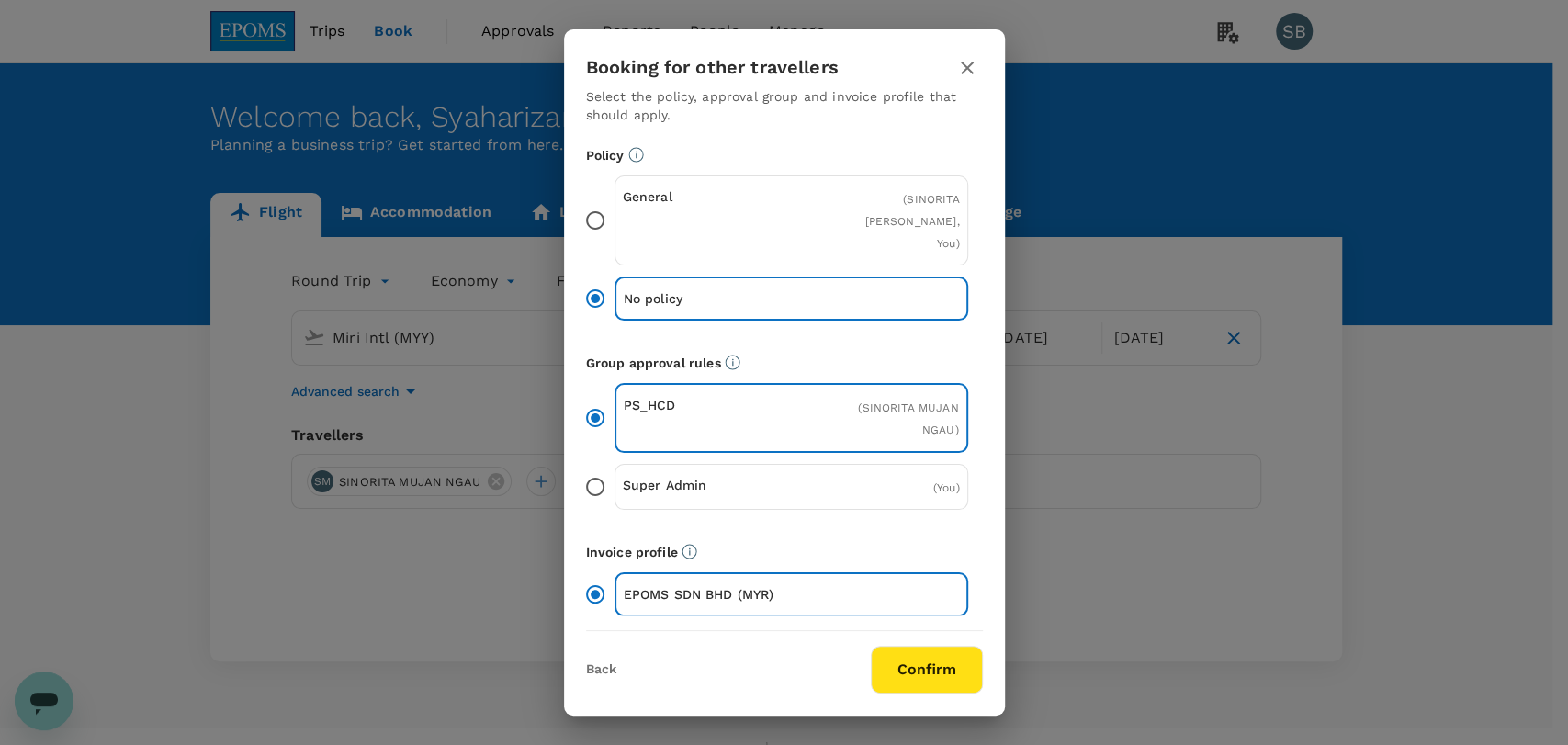
click at [955, 670] on button "Confirm" at bounding box center [926, 669] width 112 height 47
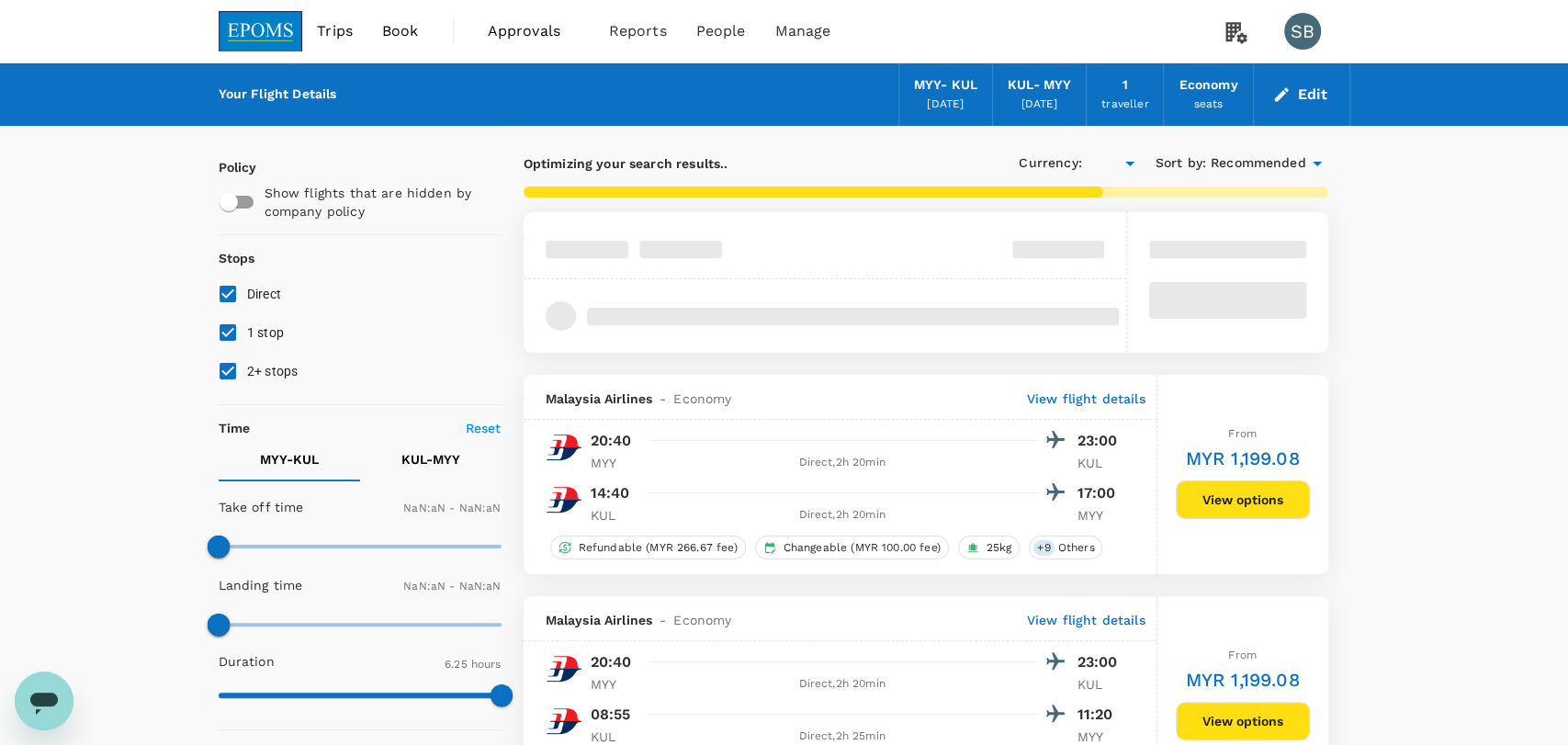
type input "MYR"
type input "1440"
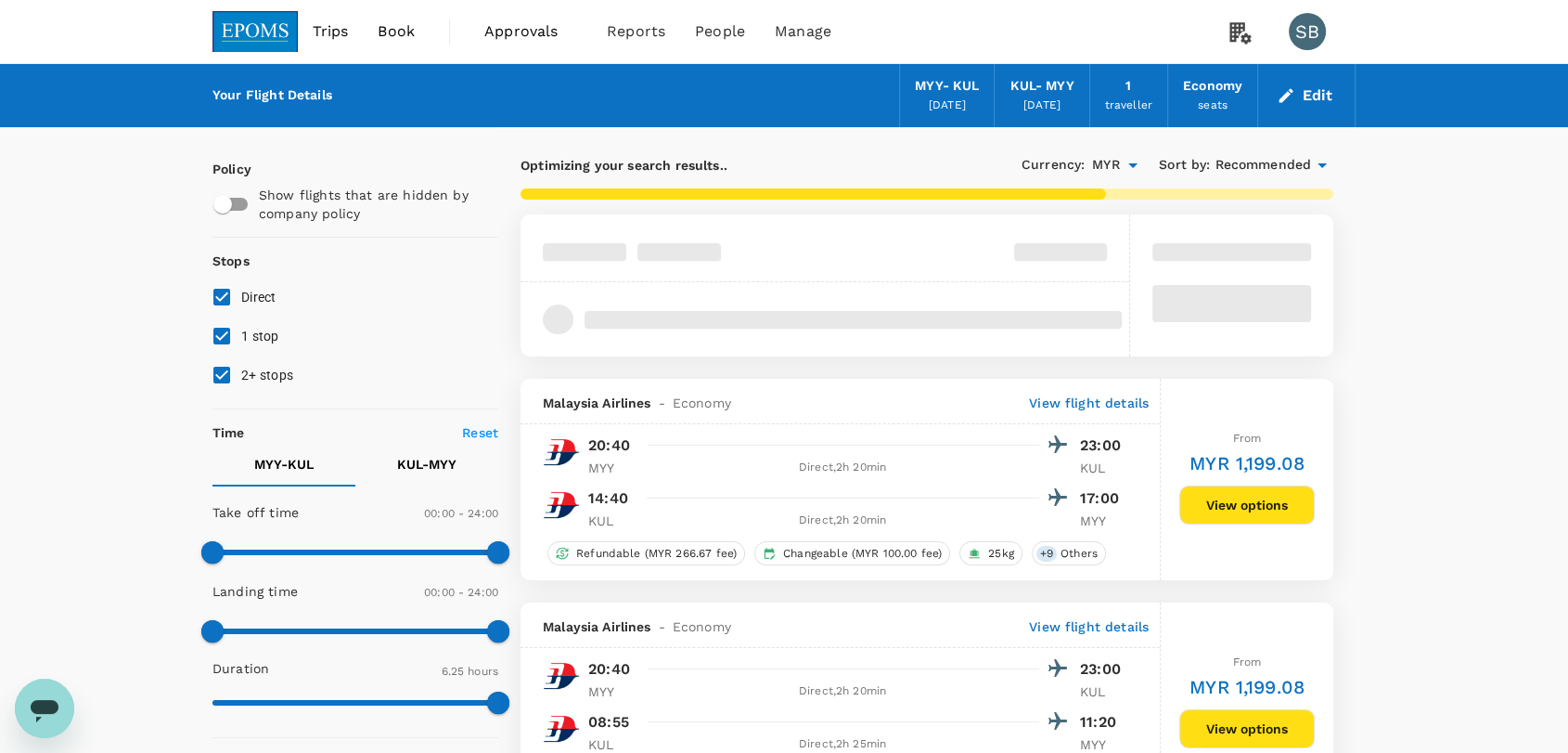
click at [216, 374] on input "2+ stops" at bounding box center [222, 375] width 39 height 39
checkbox input "false"
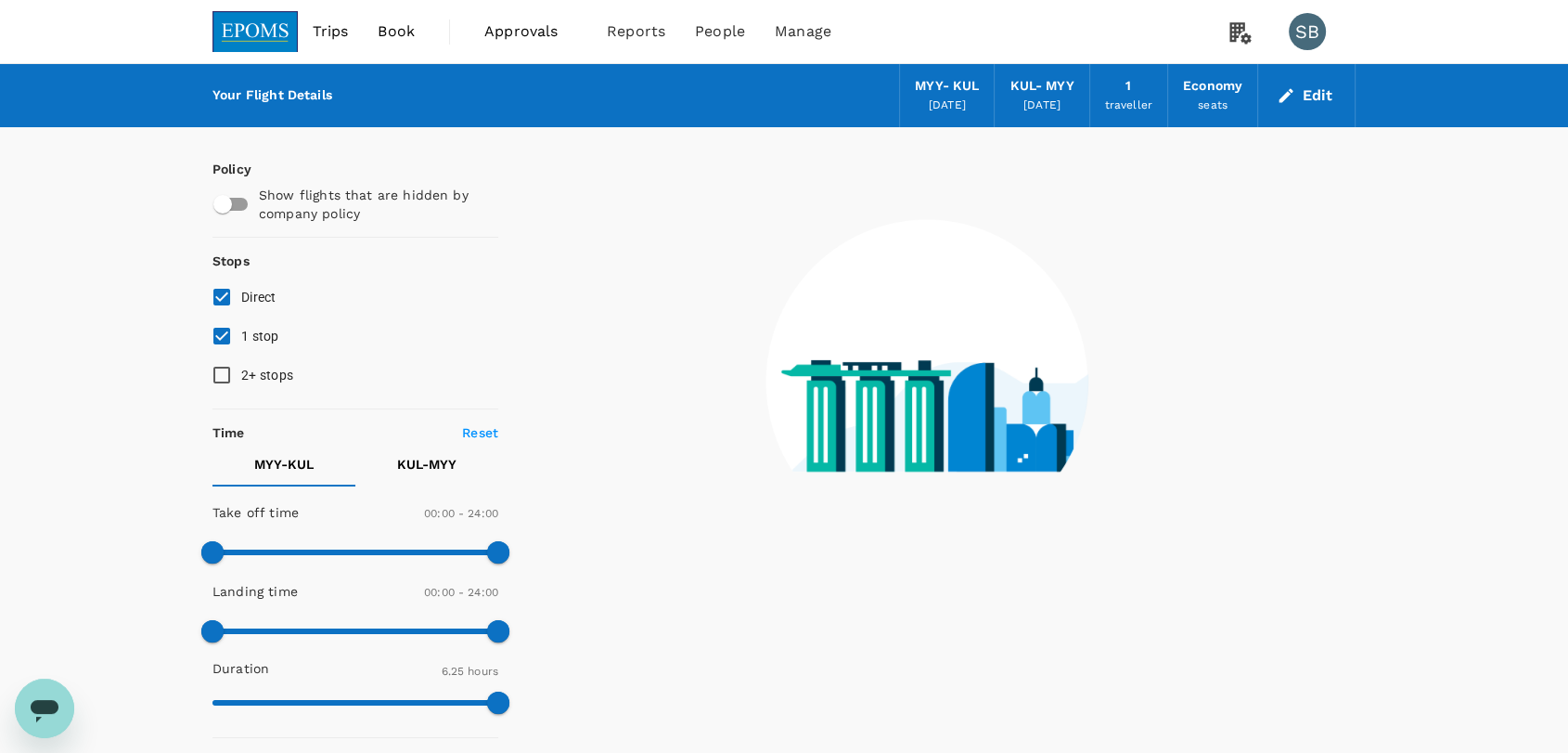
click at [216, 332] on input "1 stop" at bounding box center [222, 336] width 39 height 39
checkbox input "false"
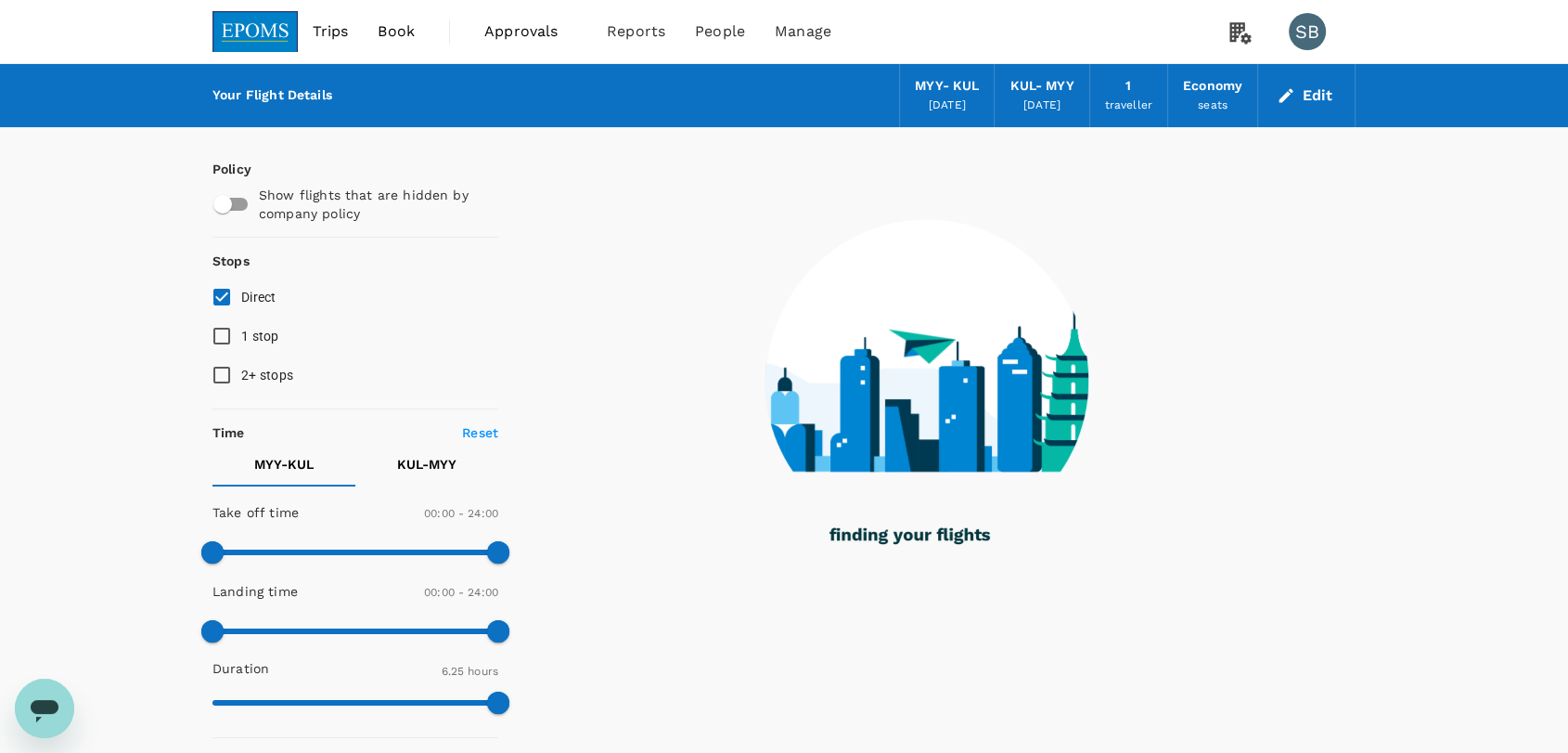
type input "1020"
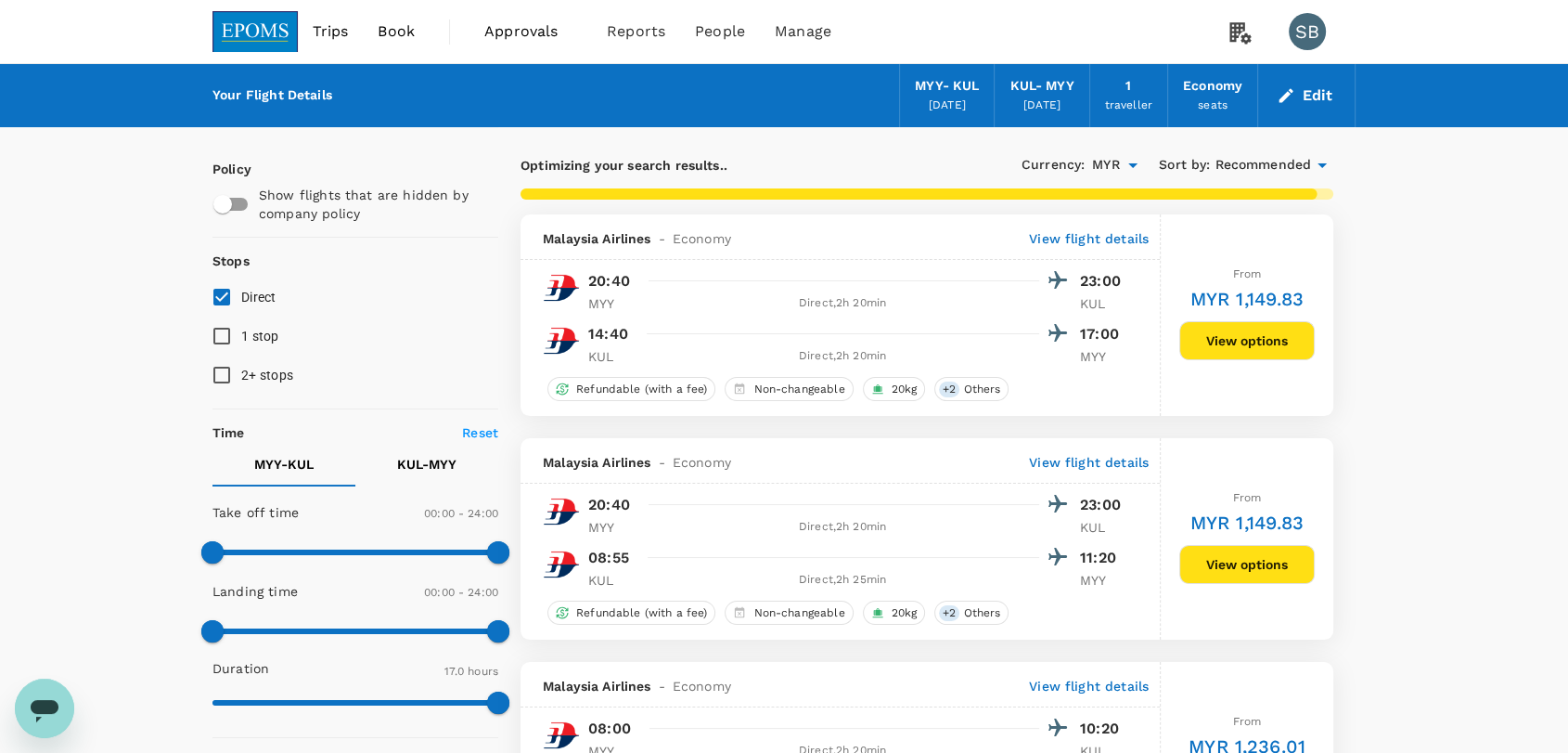
checkbox input "false"
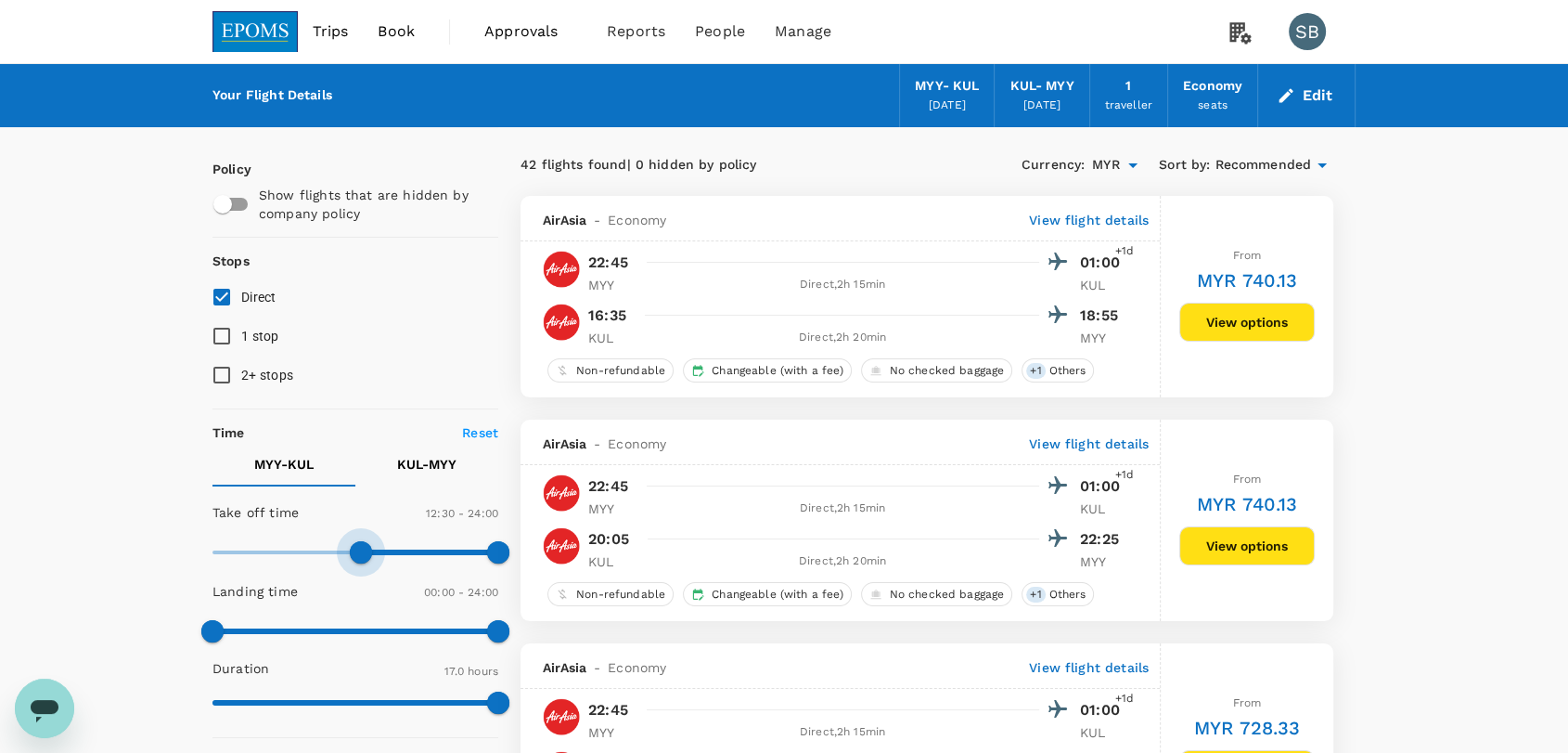
type input "810"
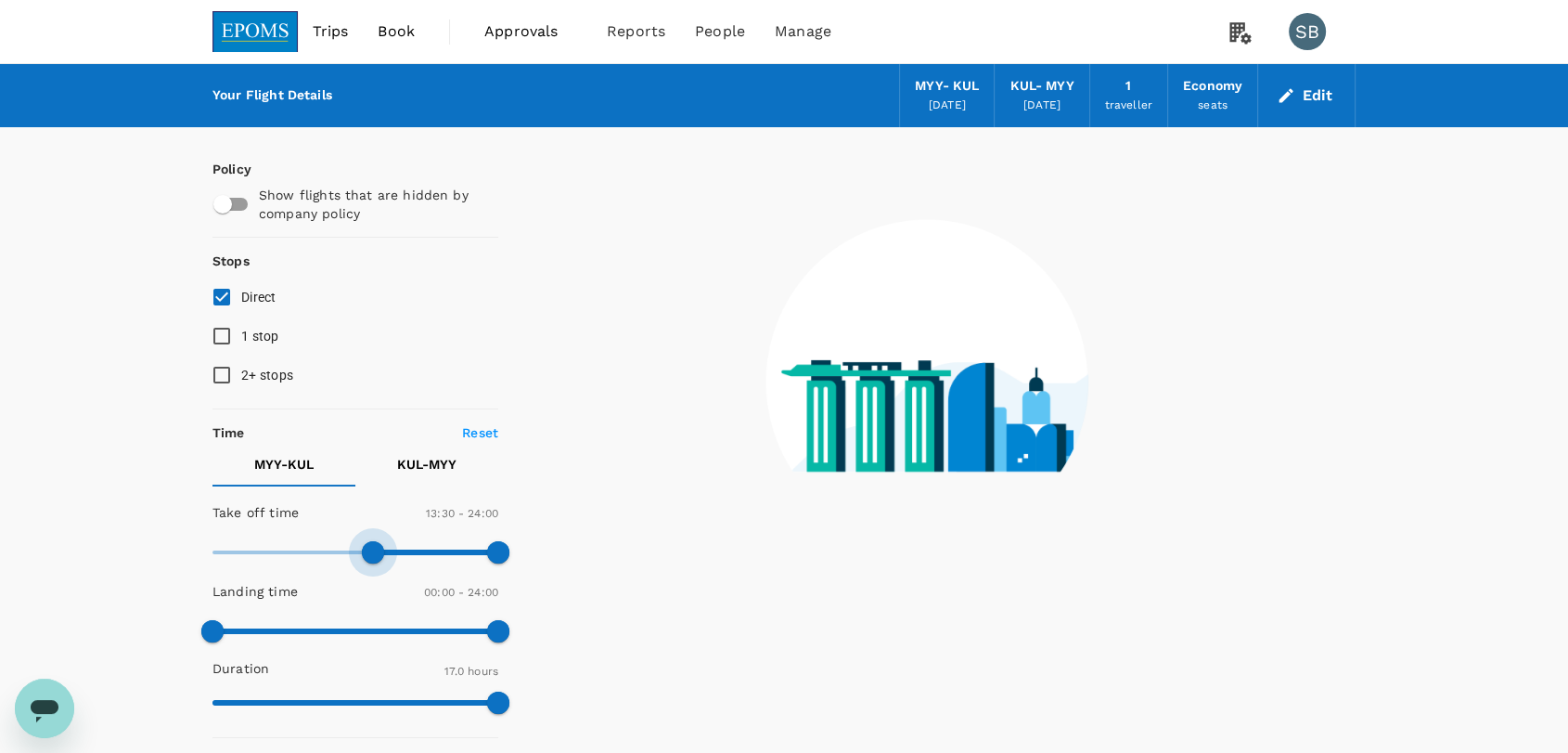
drag, startPoint x: 223, startPoint y: 551, endPoint x: 375, endPoint y: 553, distance: 152.0
click at [375, 553] on span at bounding box center [372, 552] width 22 height 22
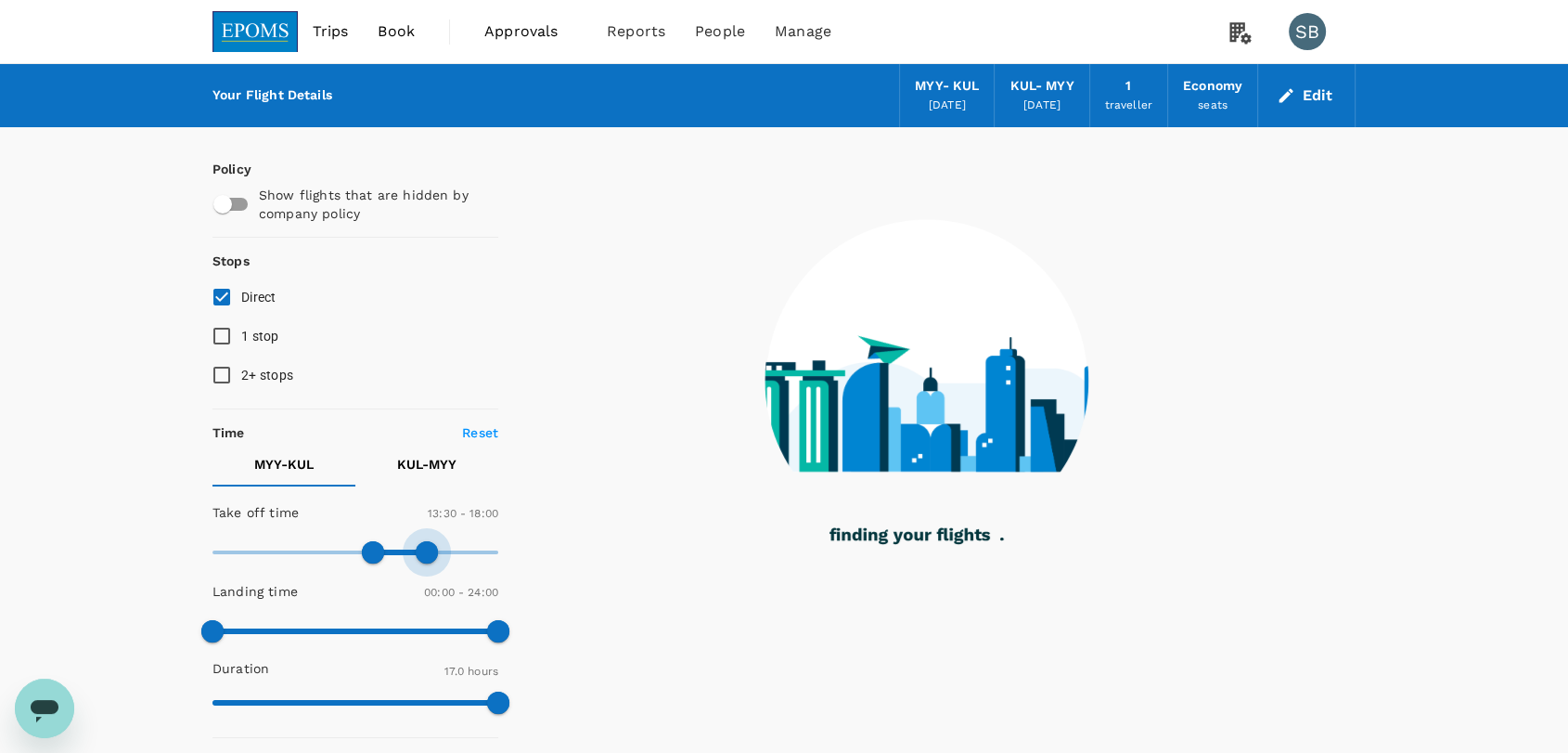
type input "1020"
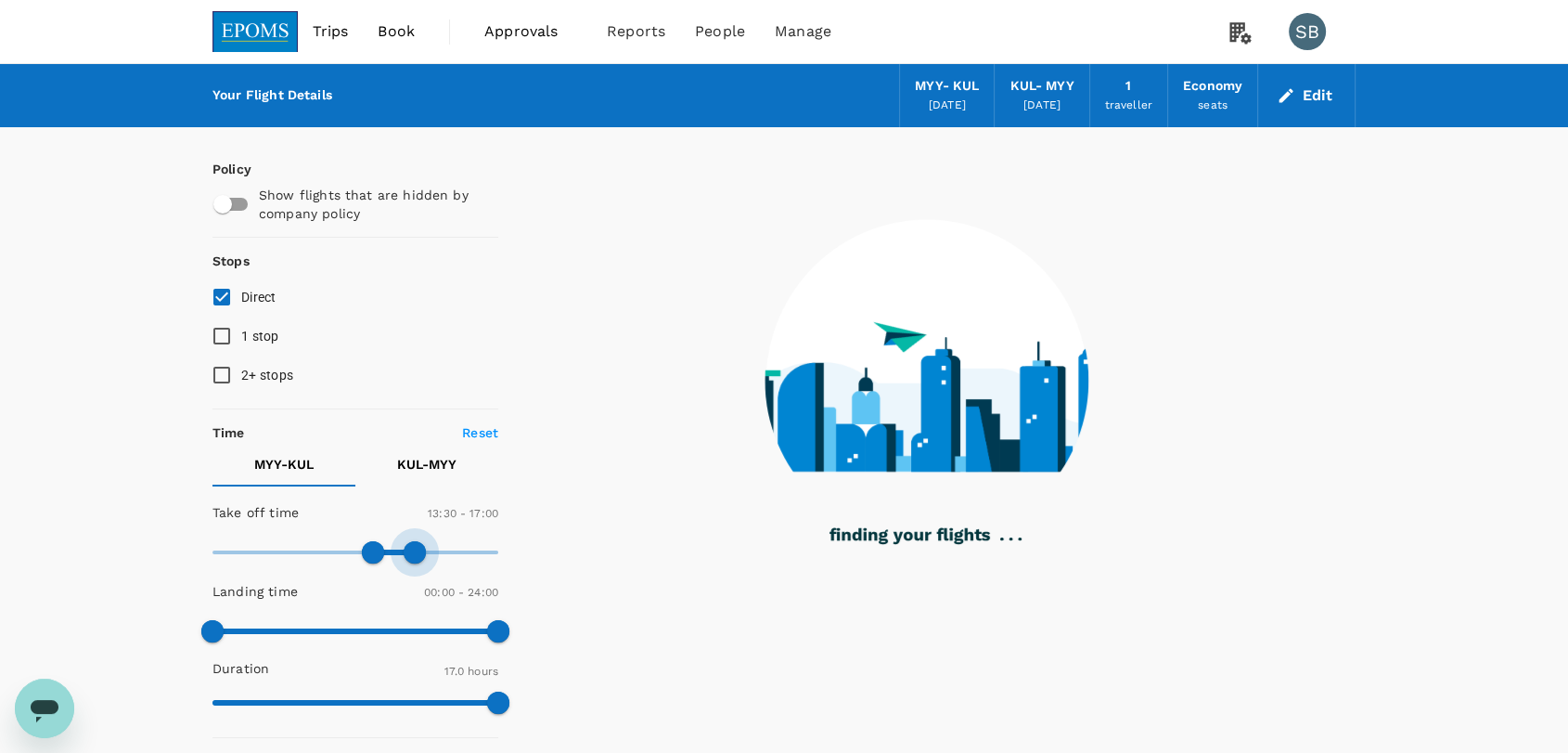
drag, startPoint x: 480, startPoint y: 551, endPoint x: 413, endPoint y: 546, distance: 67.2
click at [413, 546] on span at bounding box center [414, 552] width 22 height 22
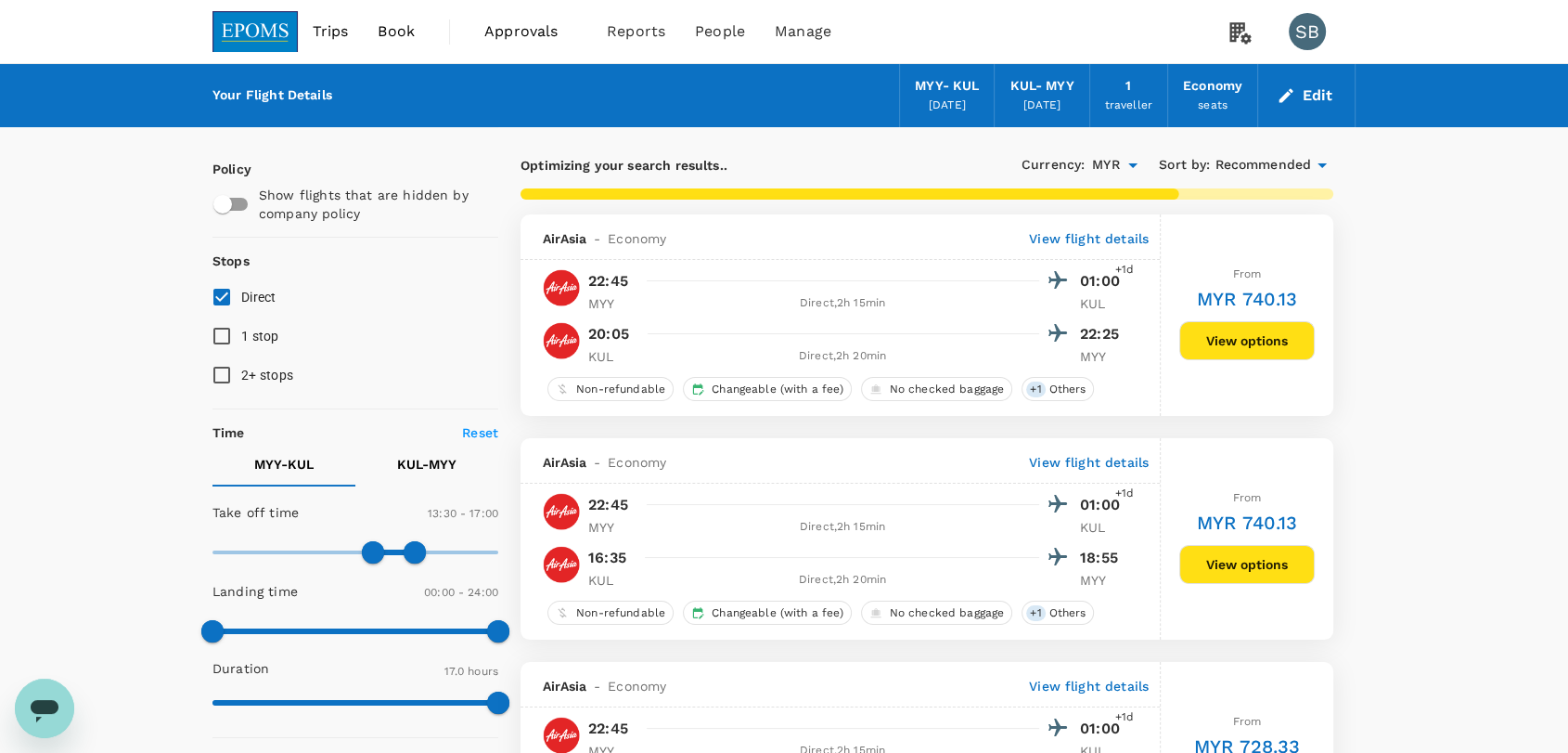
click at [428, 460] on p "KUL - MYY" at bounding box center [426, 463] width 59 height 19
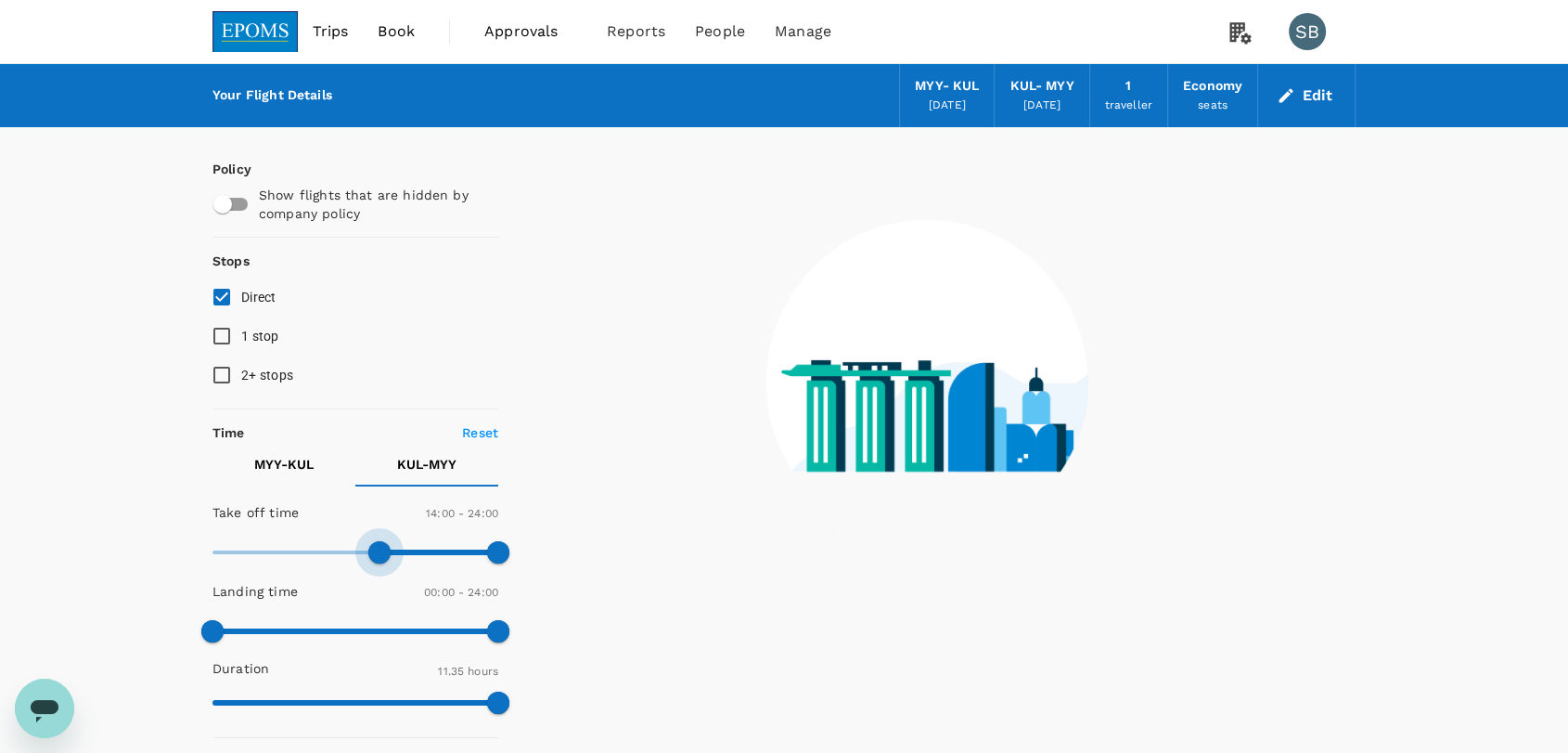
type input "870"
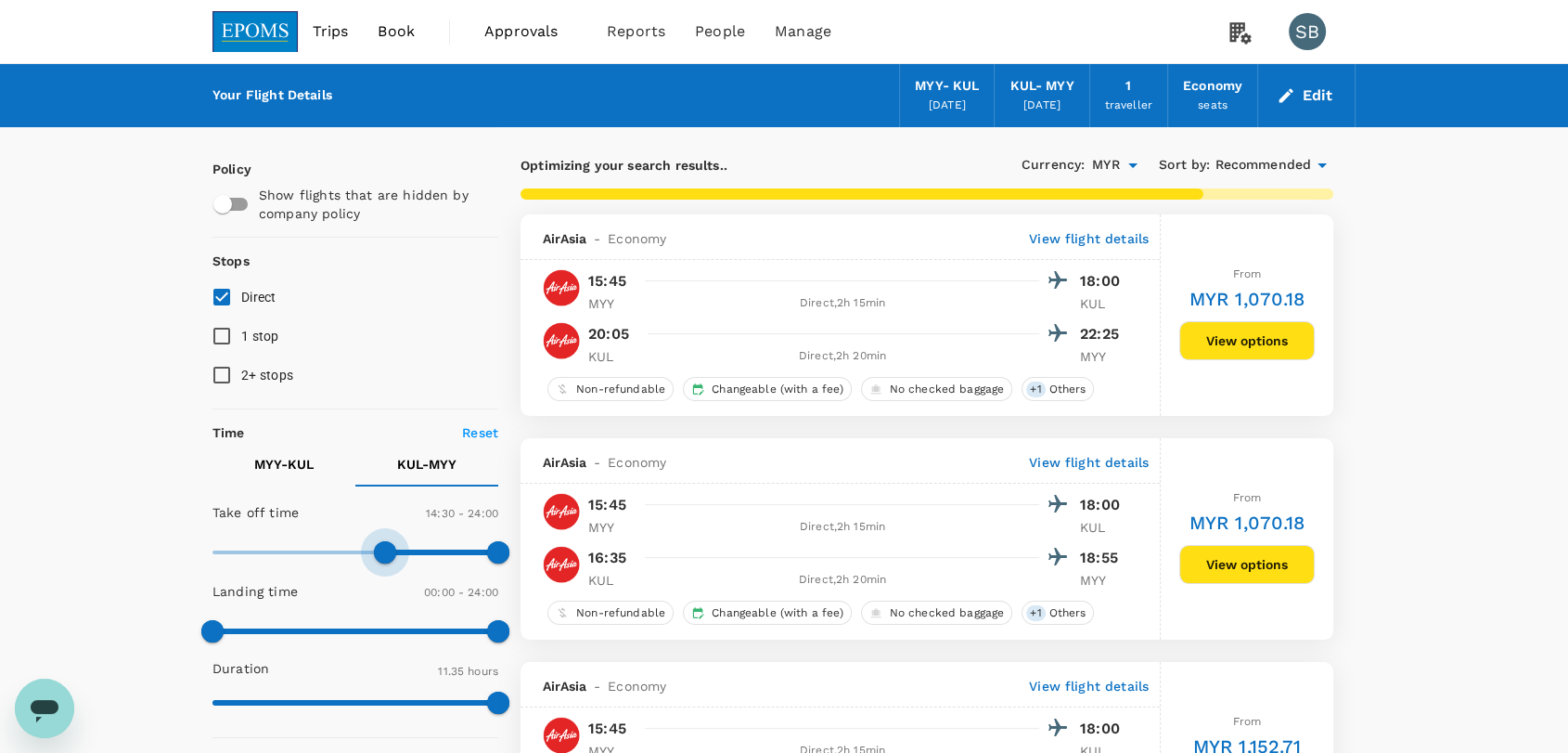
drag, startPoint x: 210, startPoint y: 551, endPoint x: 384, endPoint y: 550, distance: 174.0
click at [384, 550] on span at bounding box center [385, 552] width 22 height 22
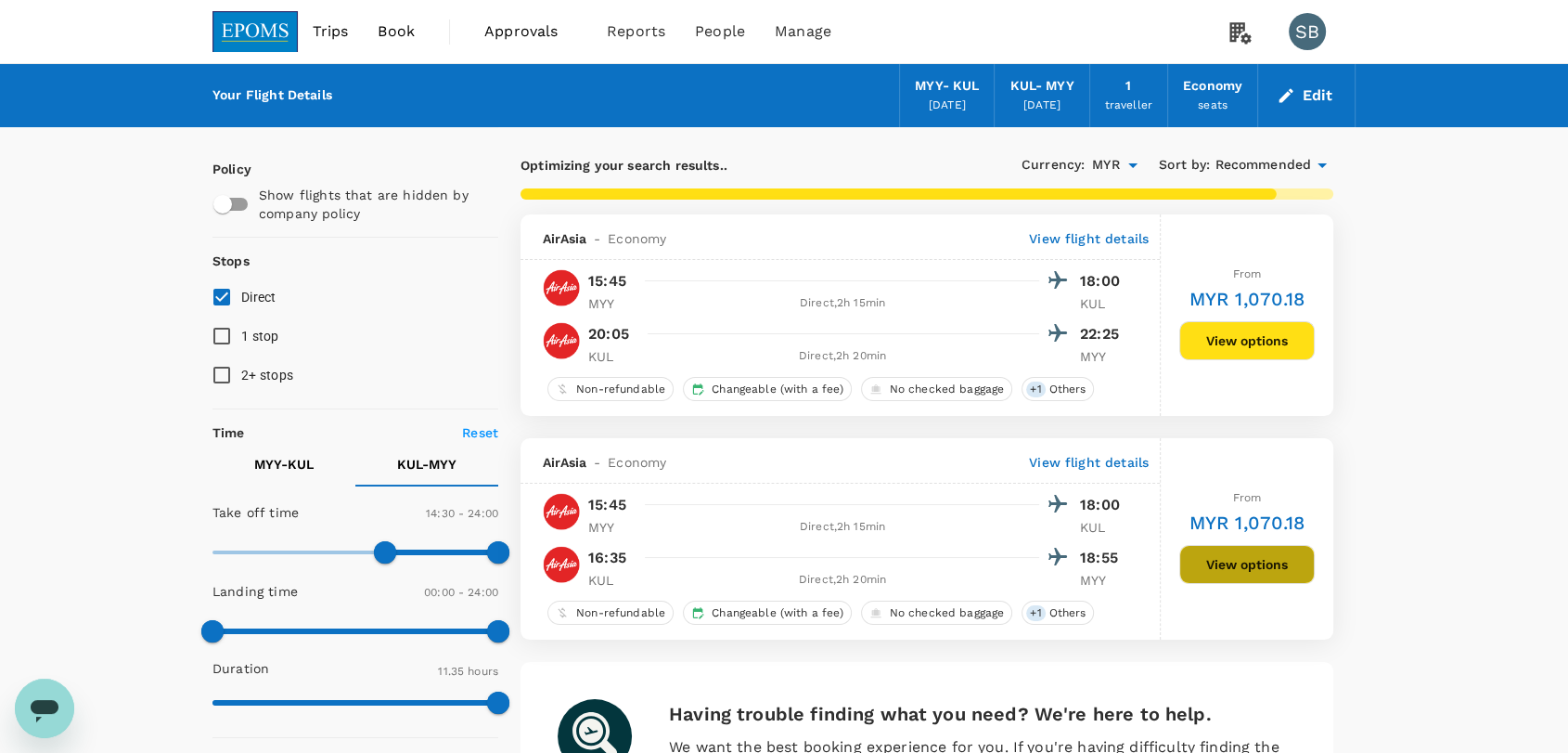
click at [1231, 569] on button "View options" at bounding box center [1247, 564] width 136 height 39
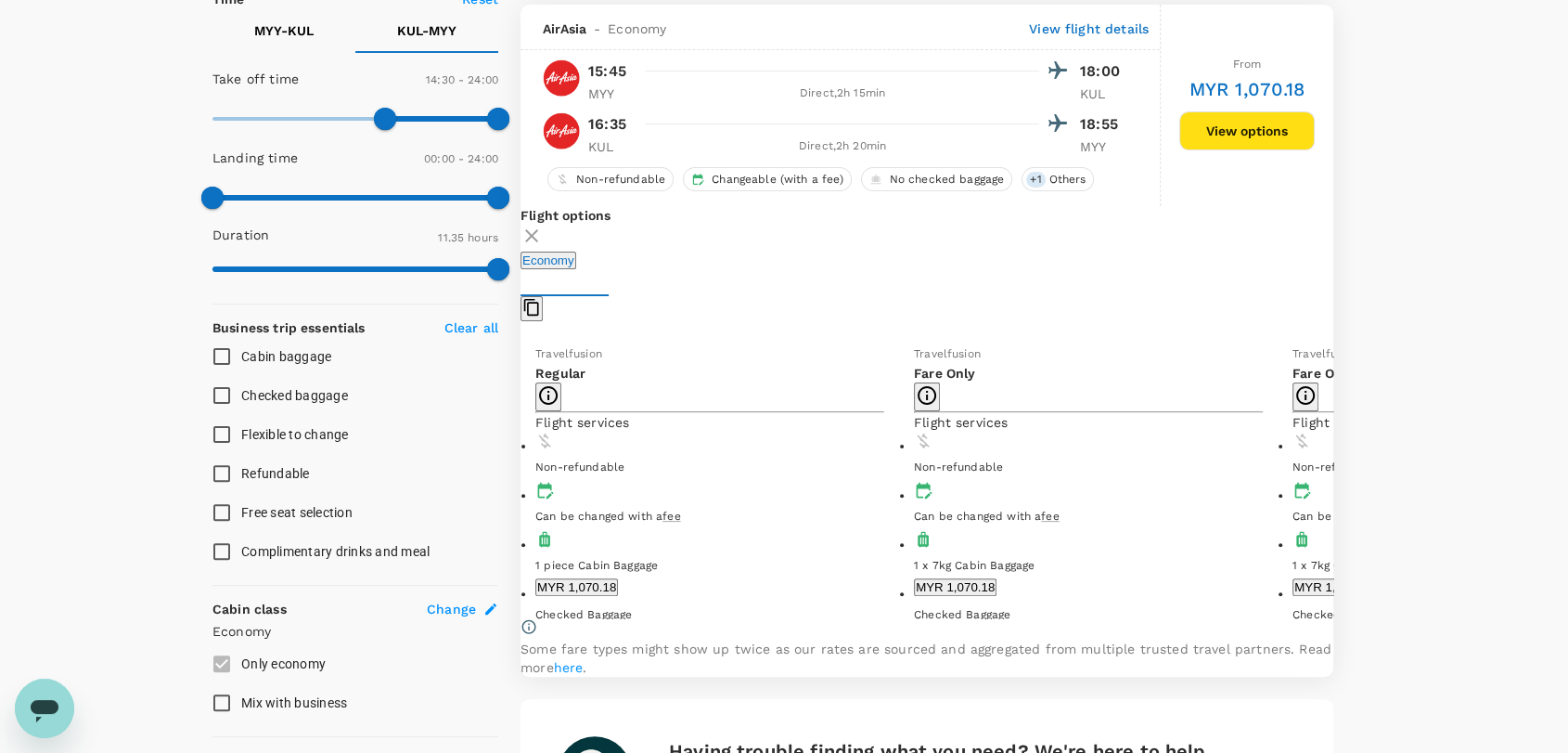
scroll to position [438, 0]
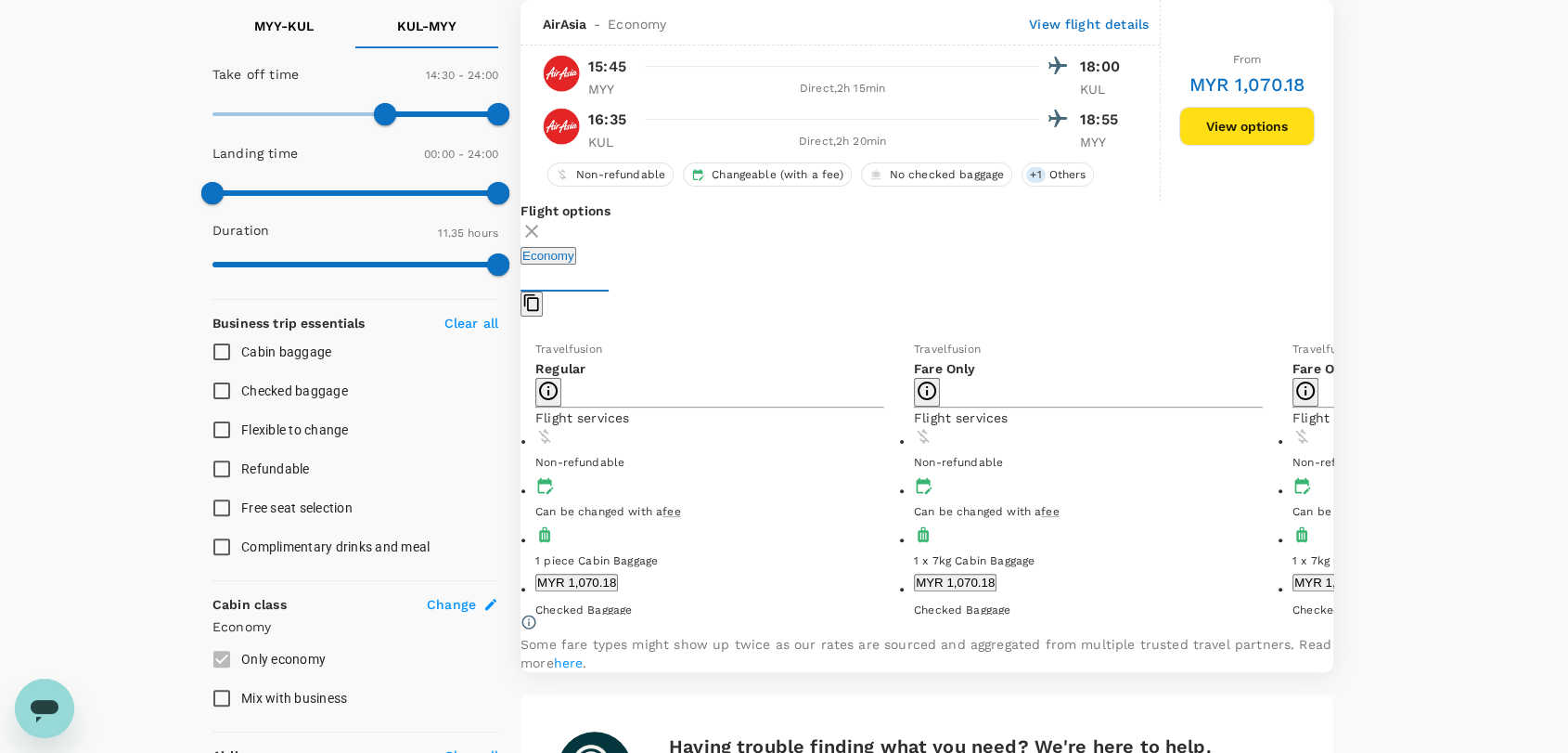
click at [618, 580] on button "MYR 1,070.18" at bounding box center [576, 582] width 83 height 18
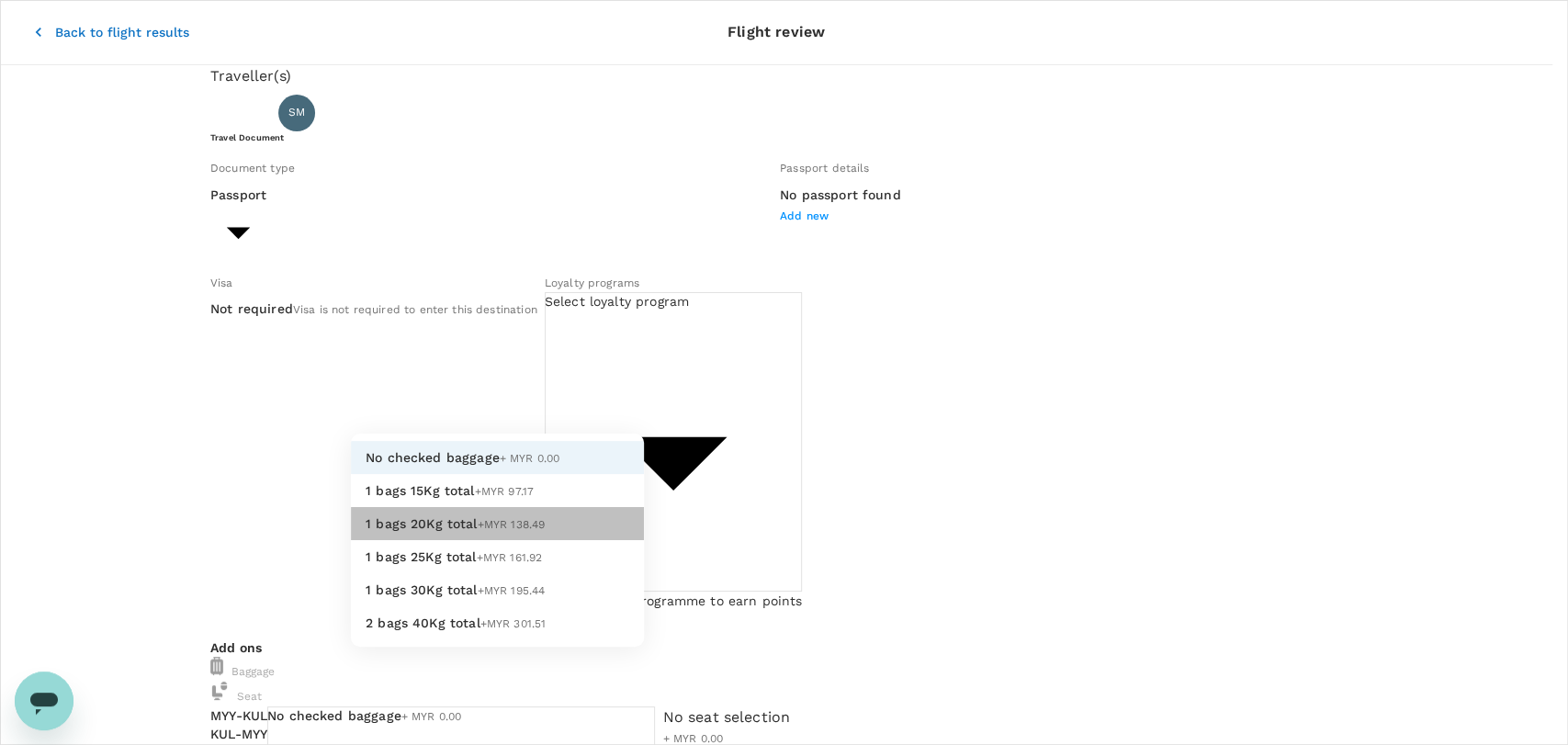
click at [595, 539] on li "1 bags 20Kg total +MYR 138.49" at bounding box center [497, 523] width 293 height 33
type input "2 - 138.49"
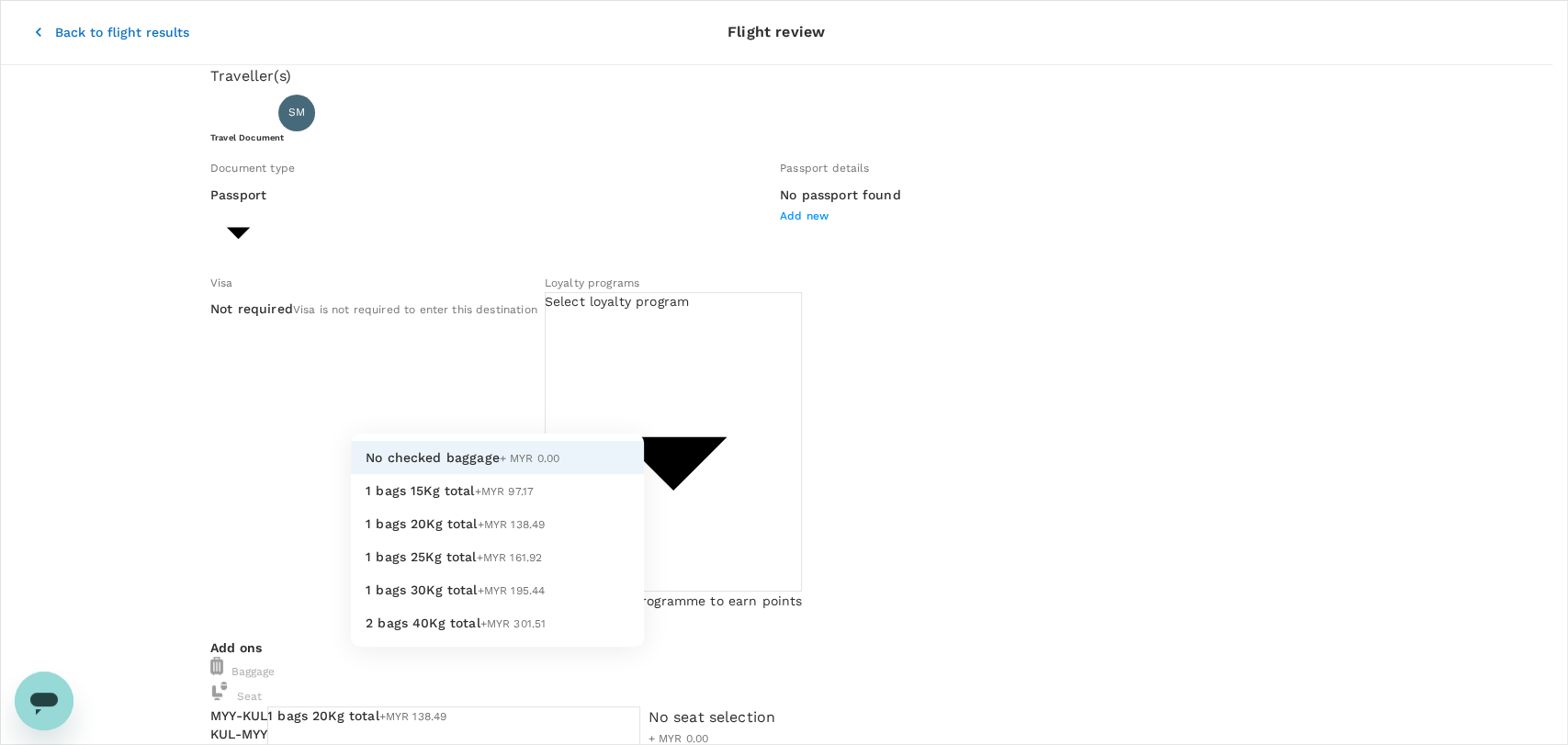
click at [613, 539] on li "1 bags 20Kg total +MYR 138.49" at bounding box center [497, 523] width 293 height 33
type input "2 - 138.49"
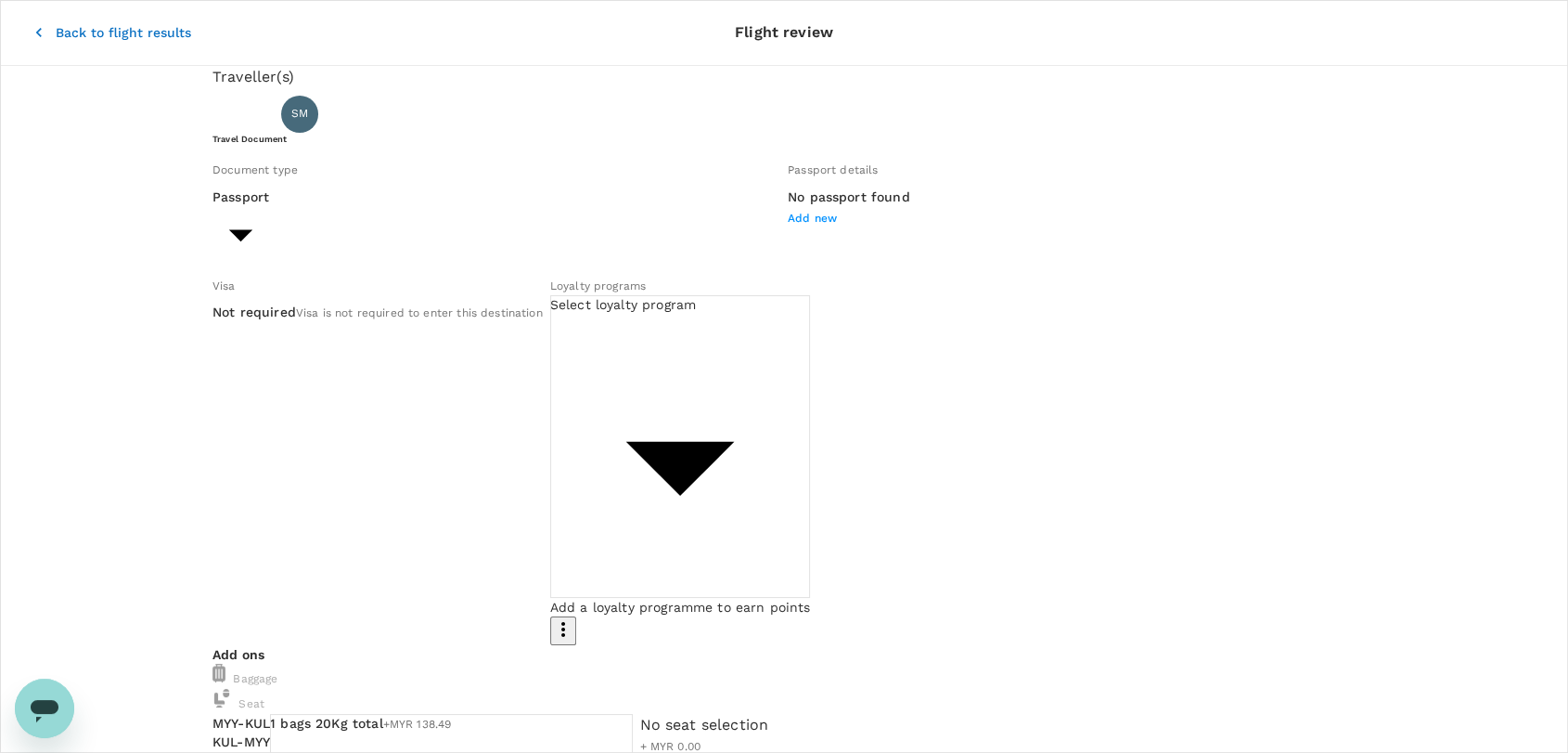
click at [30, 23] on icon "button" at bounding box center [39, 32] width 19 height 19
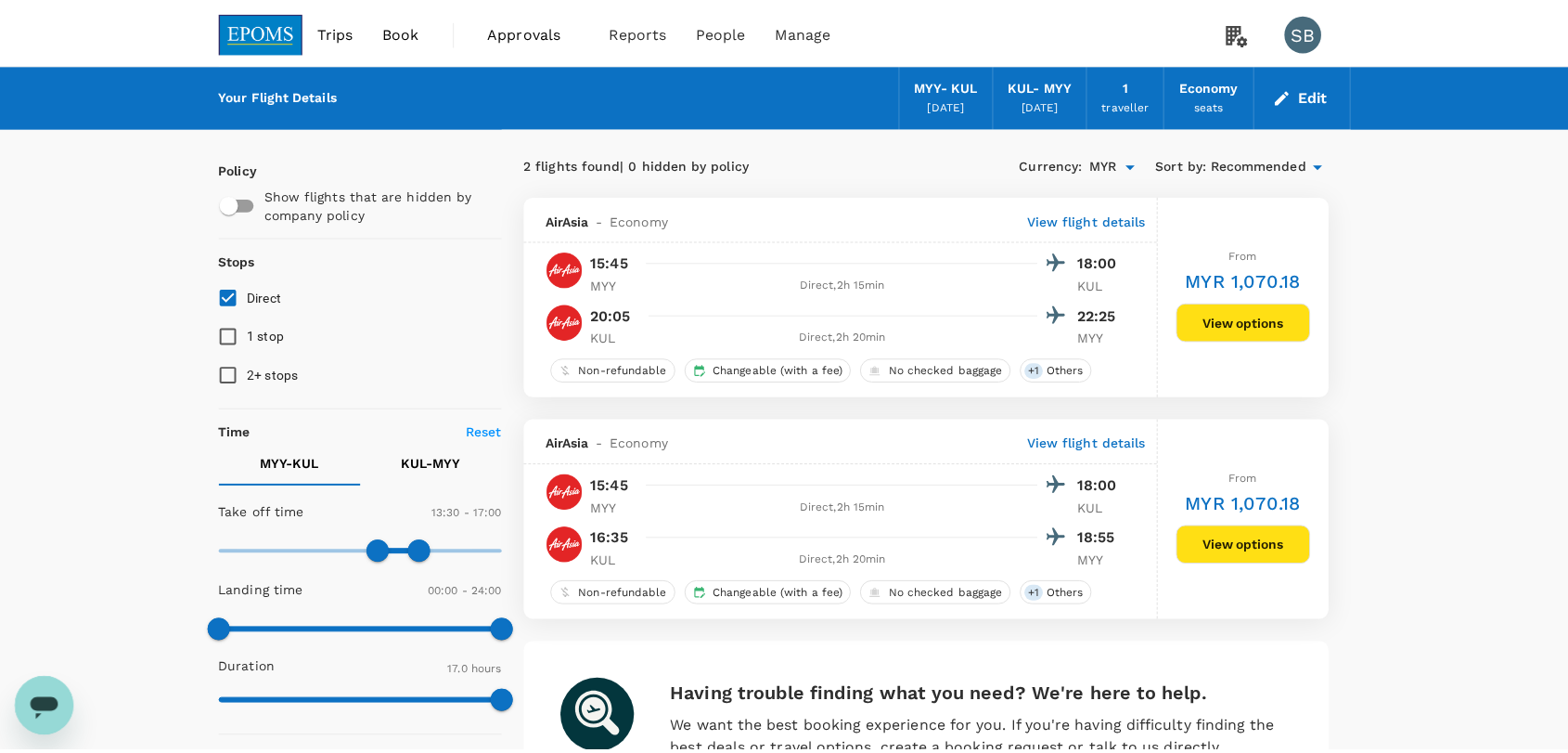
scroll to position [20, 0]
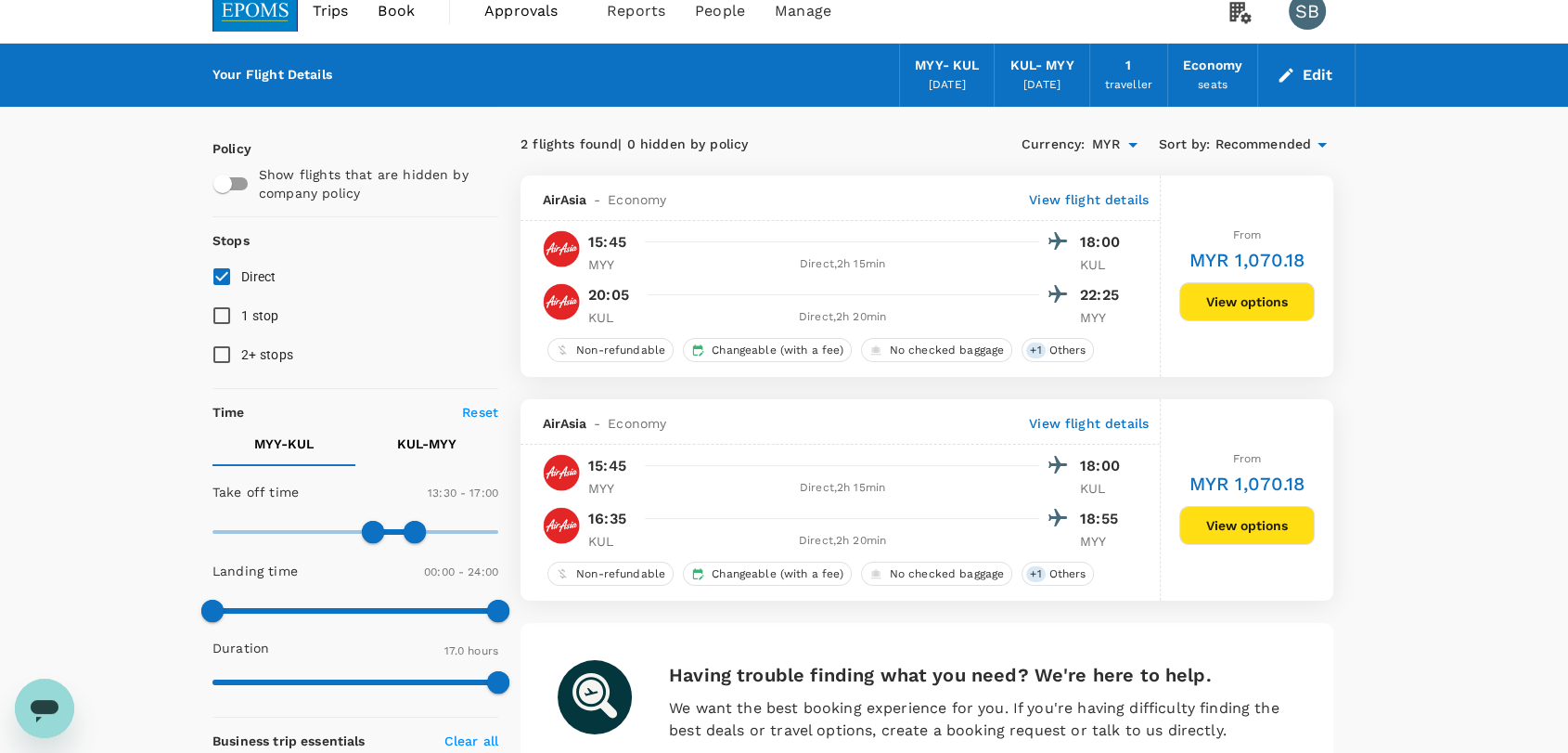
type input "0"
drag, startPoint x: 371, startPoint y: 529, endPoint x: 169, endPoint y: 520, distance: 202.2
click at [171, 516] on div "Your Flight Details MYY - KUL [DATE] KUL - MYY [DATE] 1 traveller Economy seats…" at bounding box center [784, 714] width 1568 height 1340
type input "1440"
drag, startPoint x: 438, startPoint y: 524, endPoint x: 519, endPoint y: 530, distance: 81.2
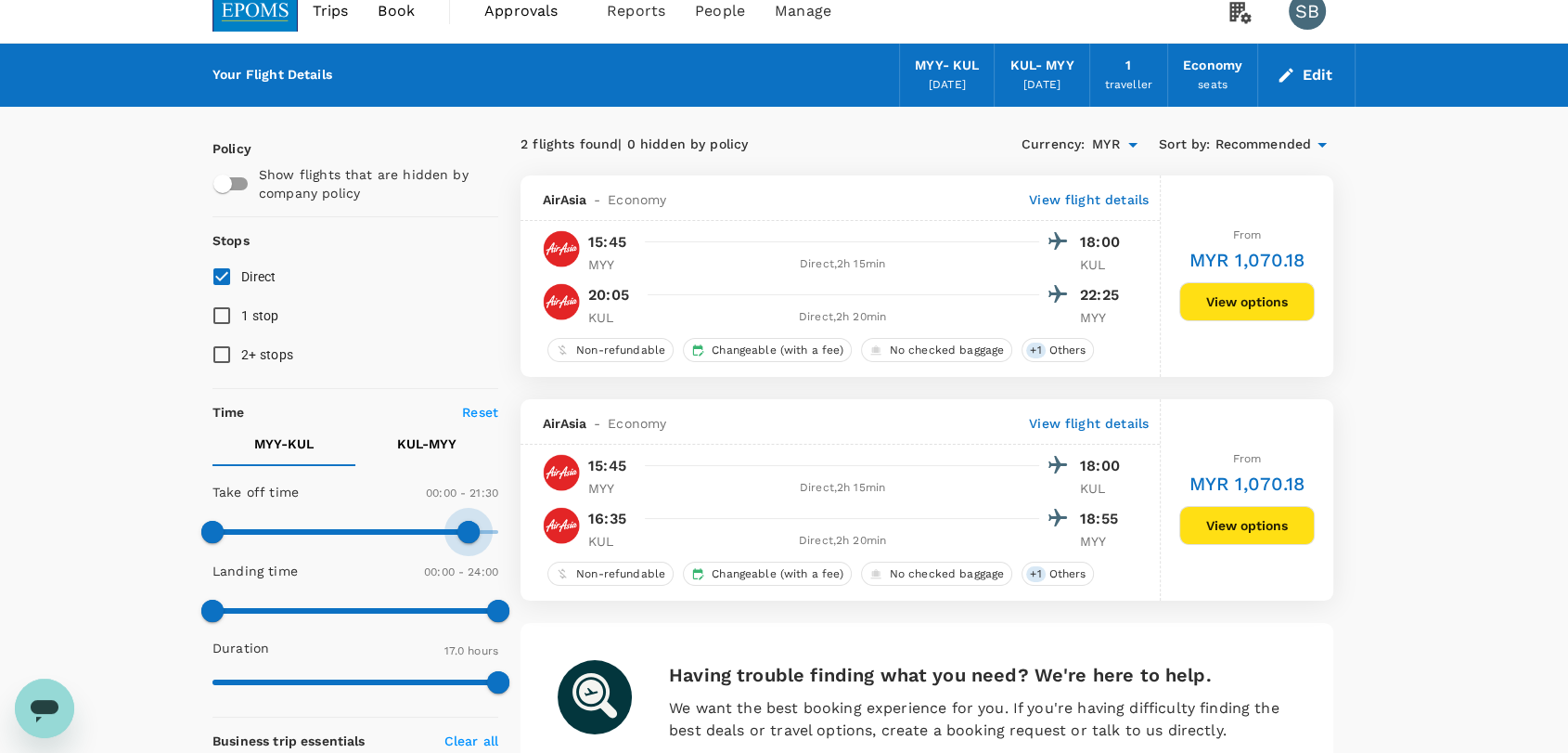
click at [519, 530] on div "Policy Show flights that are hidden by company policy Stops Direct 1 stop 2+ st…" at bounding box center [784, 730] width 1143 height 1247
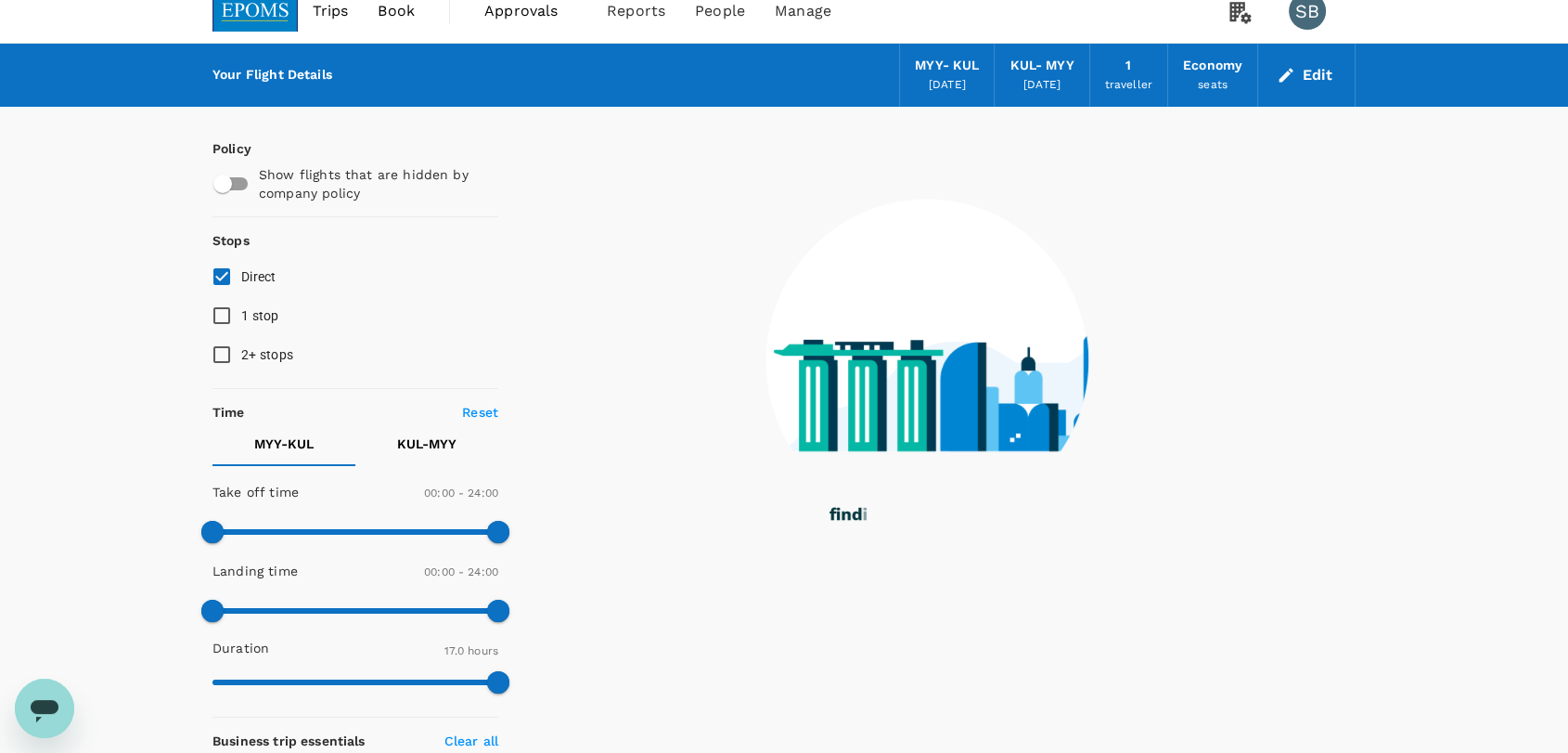
click at [454, 443] on p "KUL - MYY" at bounding box center [426, 443] width 59 height 19
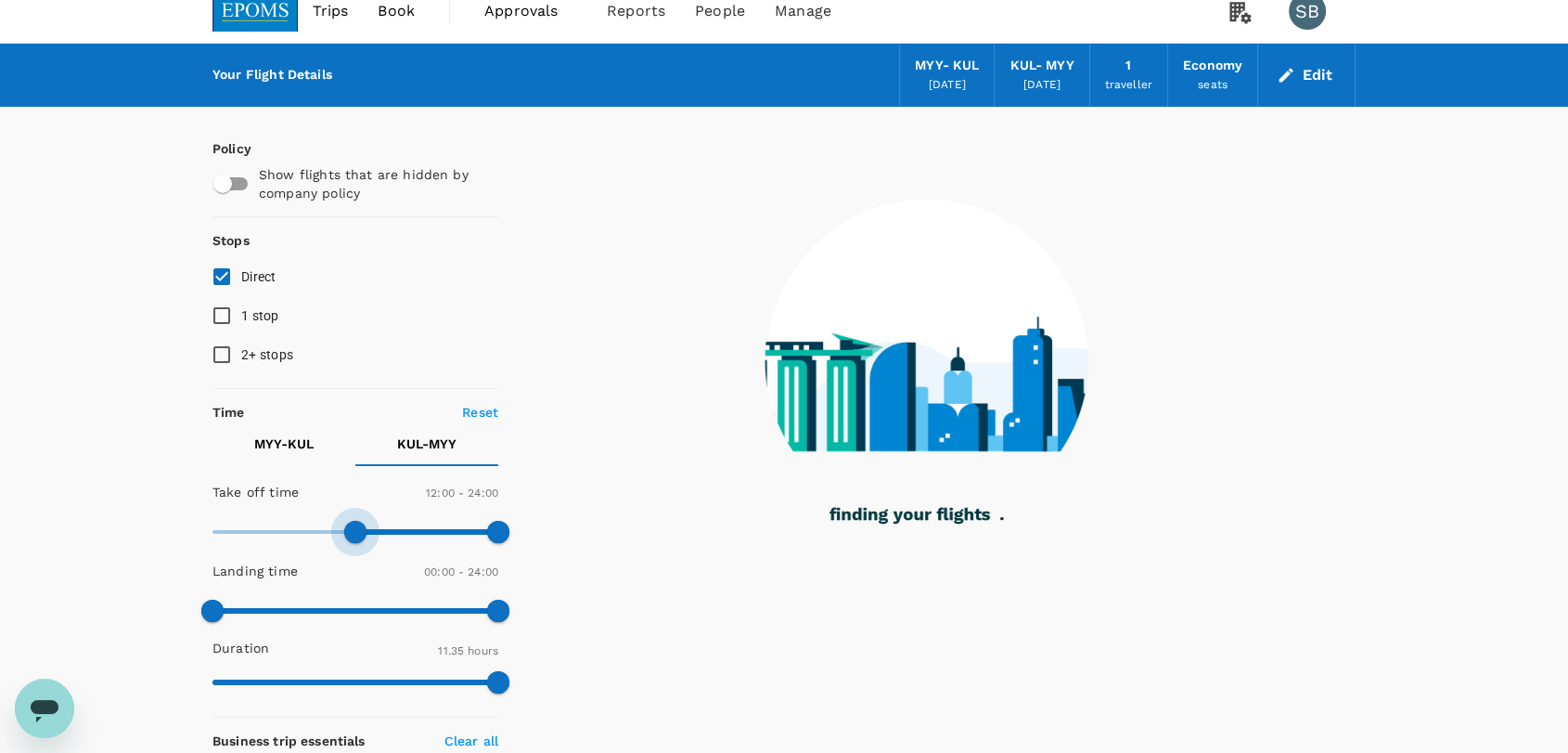
type input "0"
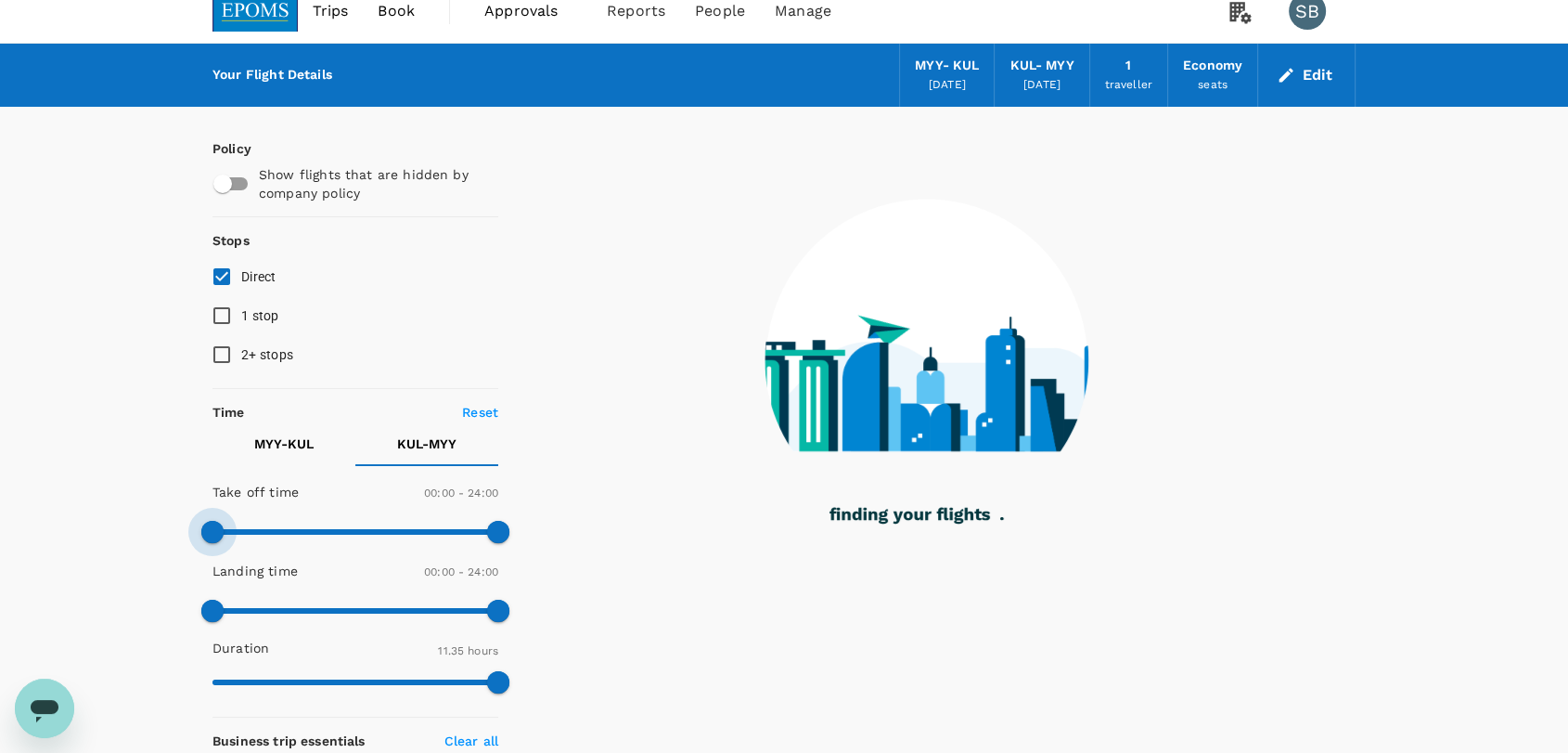
drag, startPoint x: 376, startPoint y: 525, endPoint x: 192, endPoint y: 519, distance: 184.1
click at [192, 519] on div "Policy Show flights that are hidden by company policy Stops Direct 1 stop 2+ st…" at bounding box center [784, 730] width 1188 height 1247
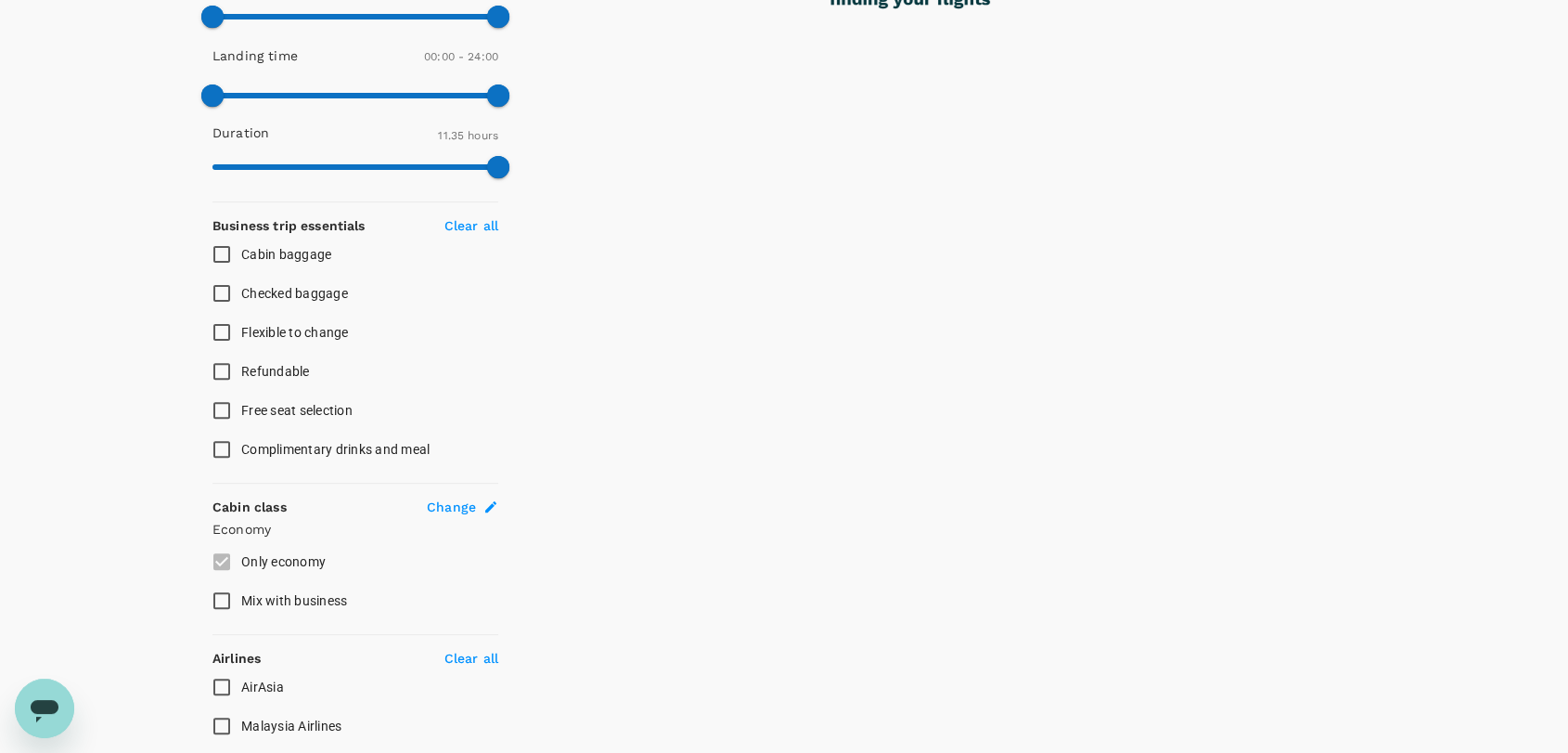
scroll to position [697, 0]
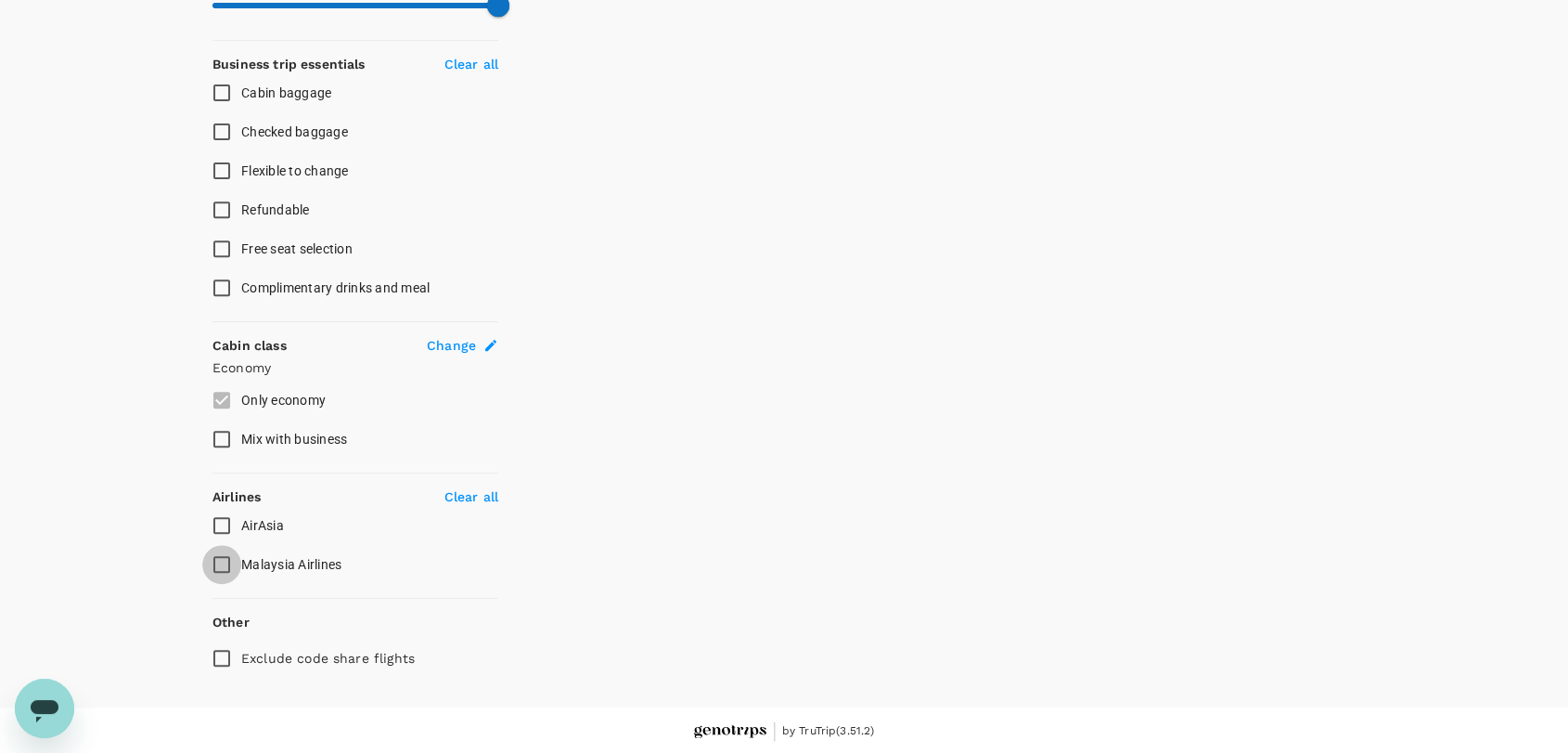
click at [223, 558] on input "Malaysia Airlines" at bounding box center [222, 564] width 39 height 39
checkbox input "true"
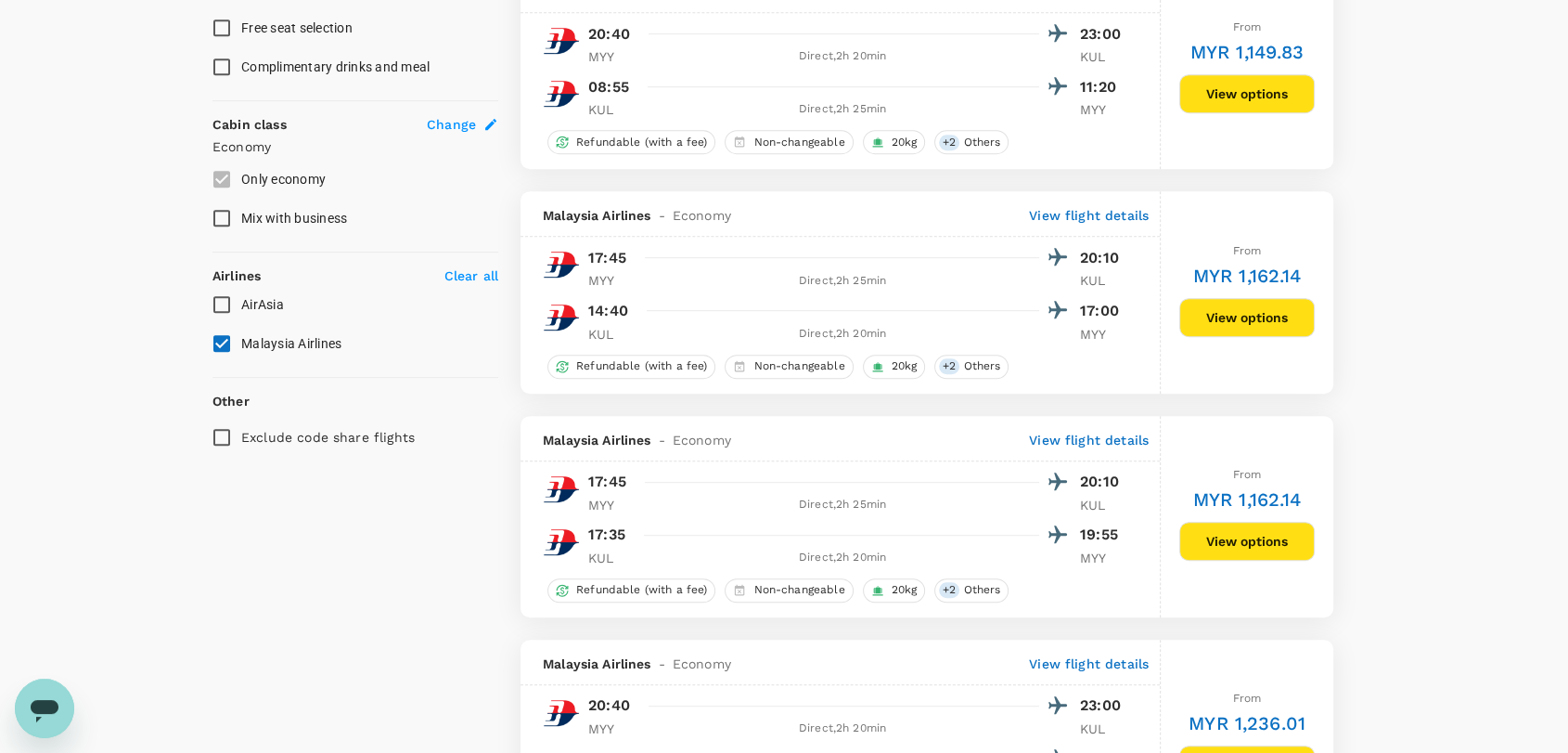
scroll to position [928, 0]
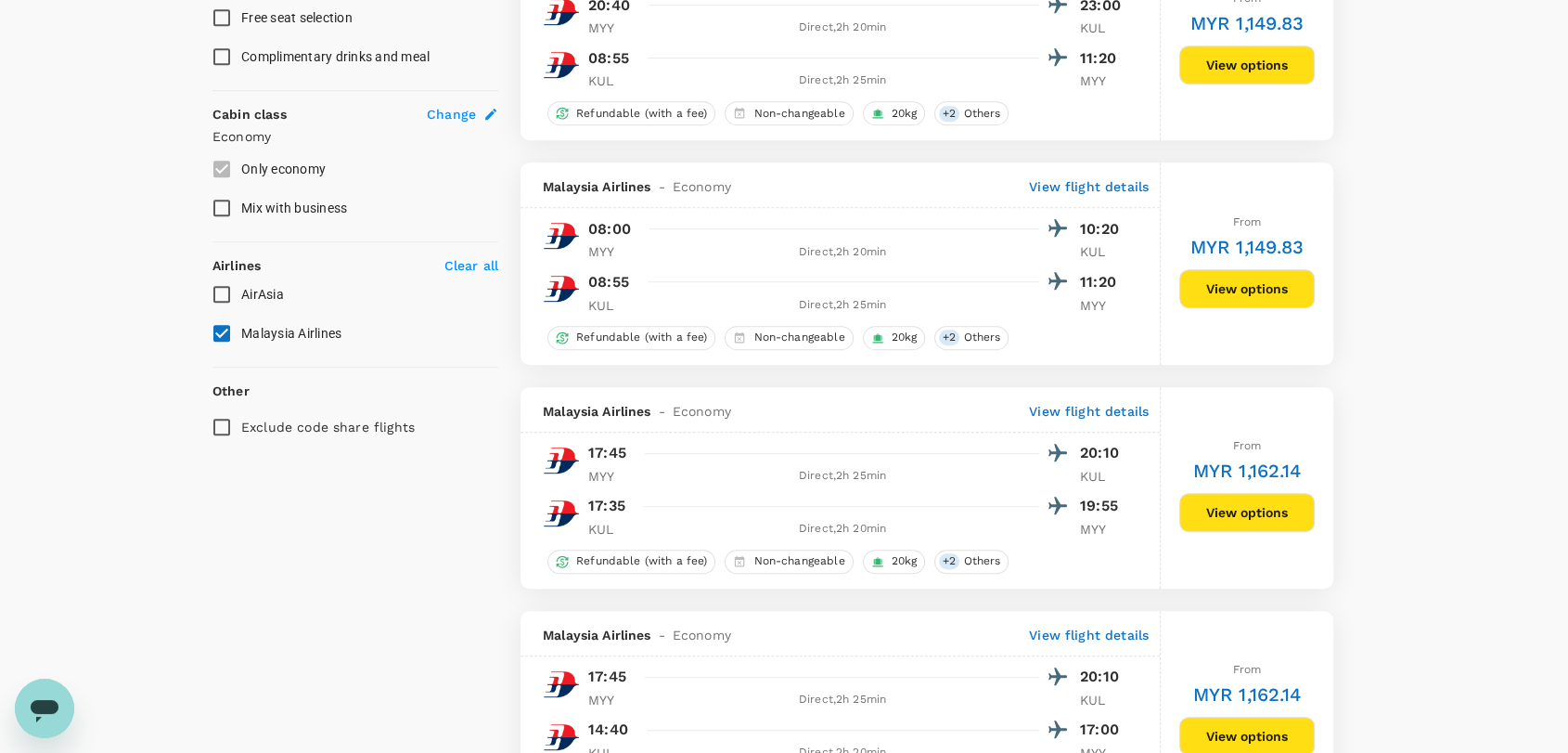
click at [1237, 512] on button "View options" at bounding box center [1247, 511] width 136 height 39
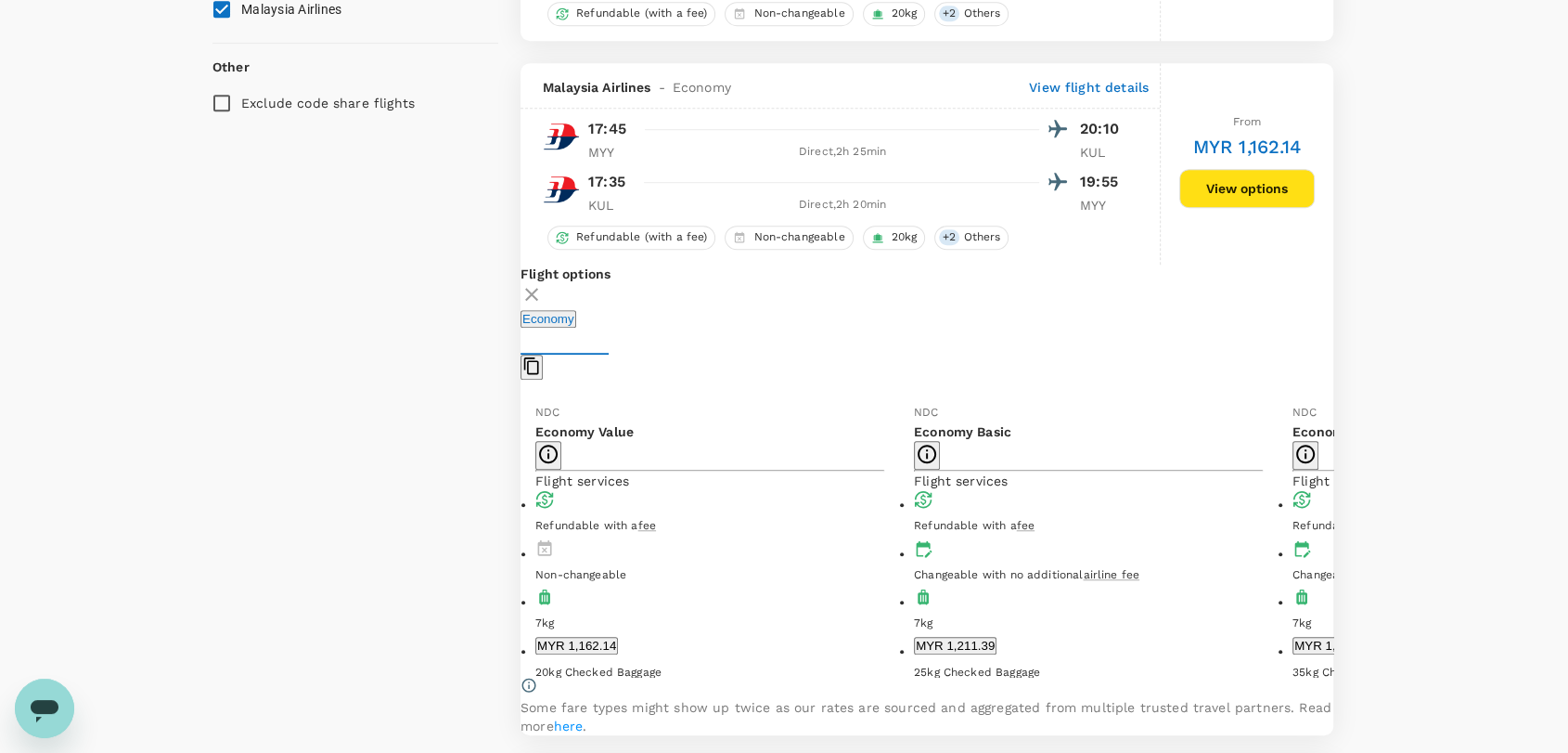
scroll to position [1216, 0]
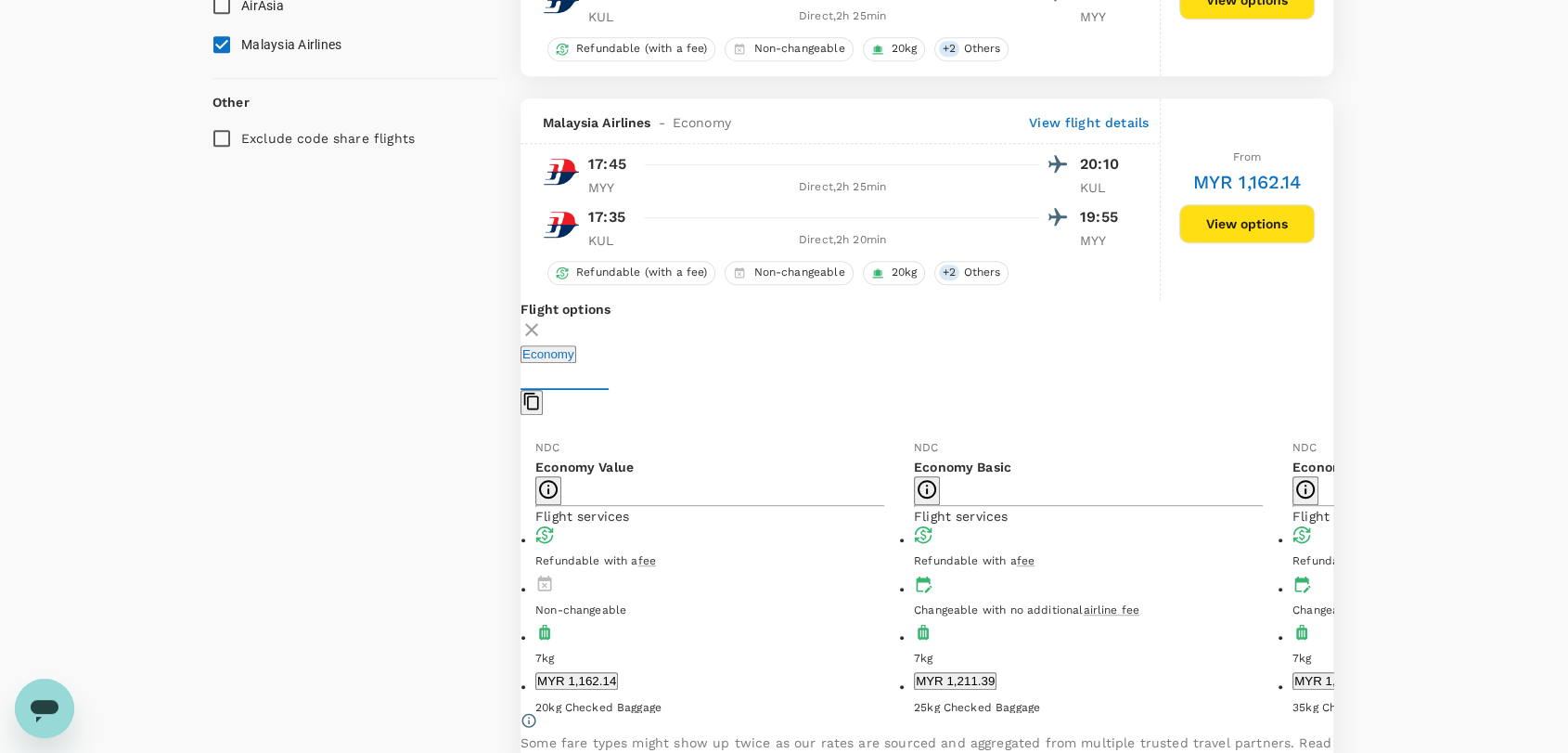
click at [618, 672] on button "MYR 1,162.14" at bounding box center [576, 681] width 83 height 18
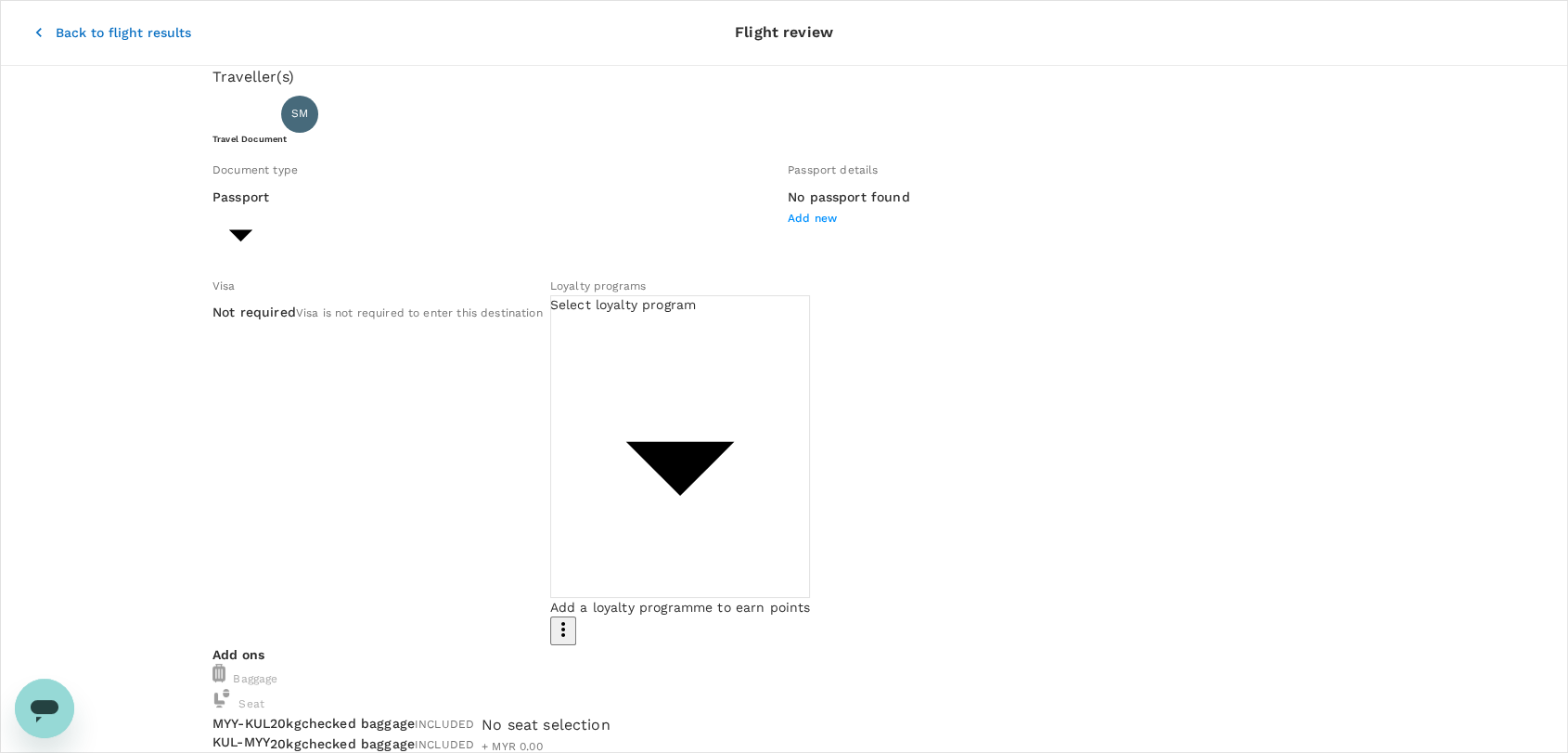
click at [56, 23] on p "Back to flight results" at bounding box center [124, 32] width 136 height 19
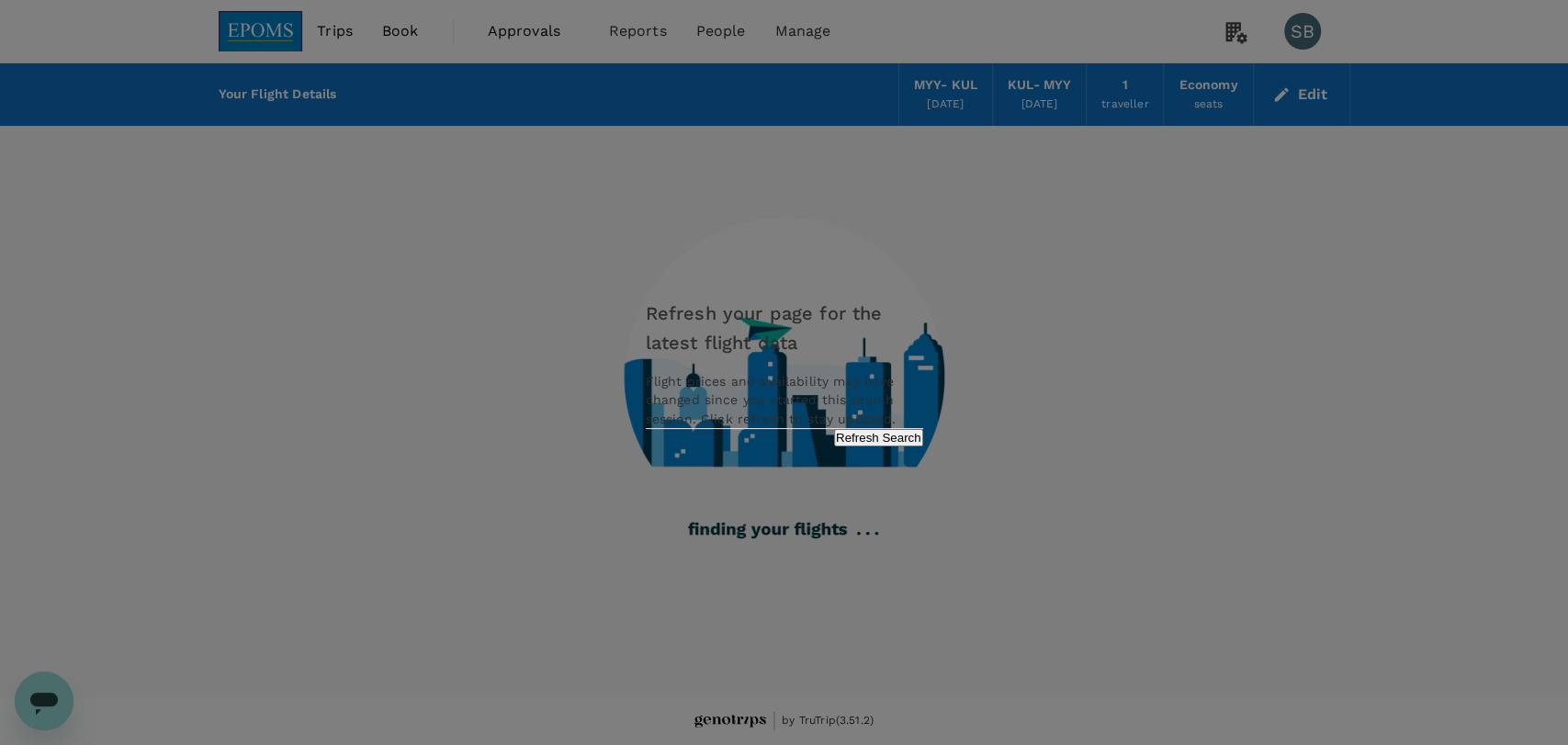
click at [891, 447] on button "Refresh Search" at bounding box center [879, 438] width 89 height 18
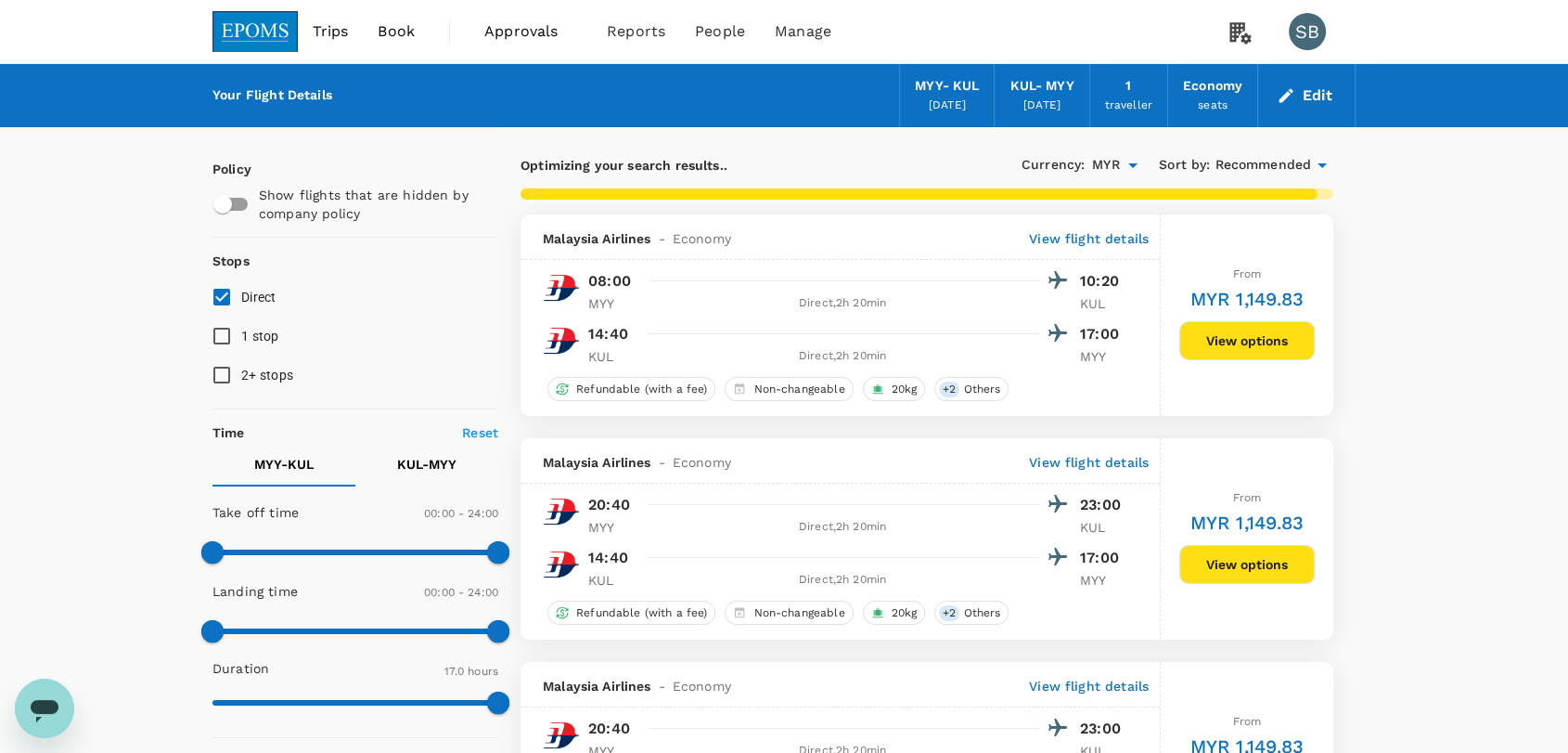
type input "1020"
checkbox input "false"
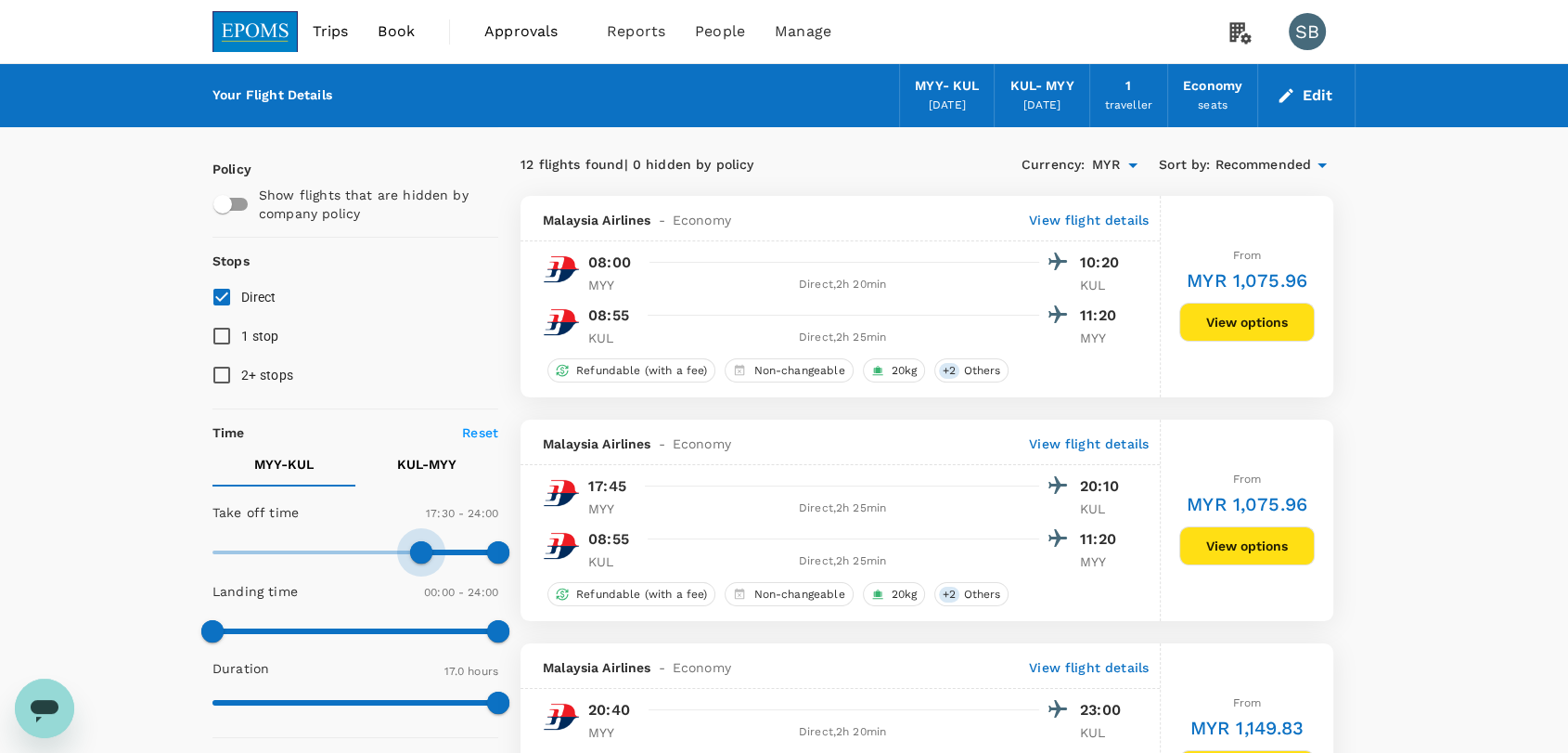
type input "1020"
drag, startPoint x: 212, startPoint y: 553, endPoint x: 413, endPoint y: 557, distance: 201.0
click at [413, 557] on span at bounding box center [414, 552] width 22 height 22
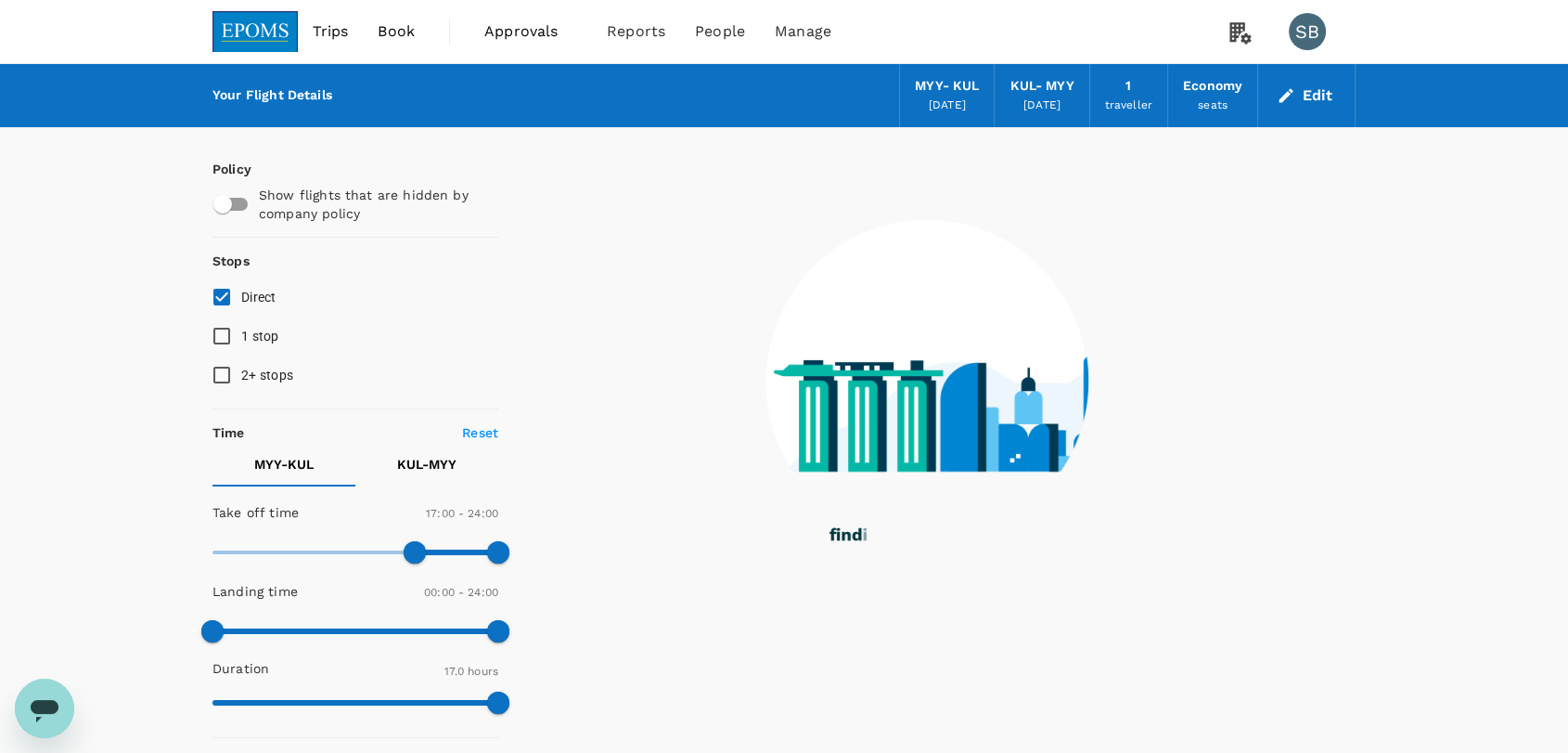
click at [409, 463] on p "KUL - MYY" at bounding box center [426, 463] width 59 height 19
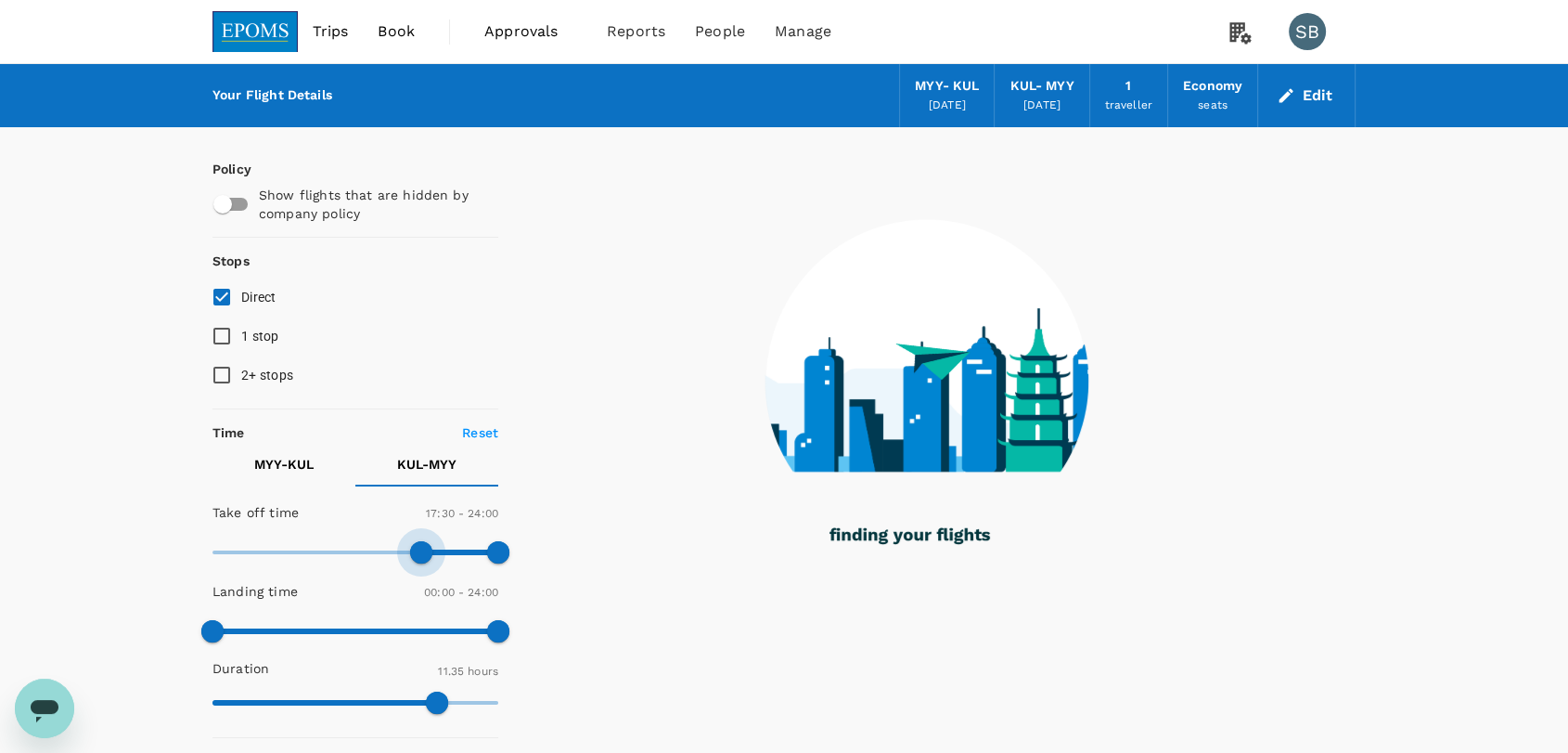
drag, startPoint x: 216, startPoint y: 542, endPoint x: 424, endPoint y: 541, distance: 208.0
click at [424, 541] on span at bounding box center [421, 552] width 22 height 22
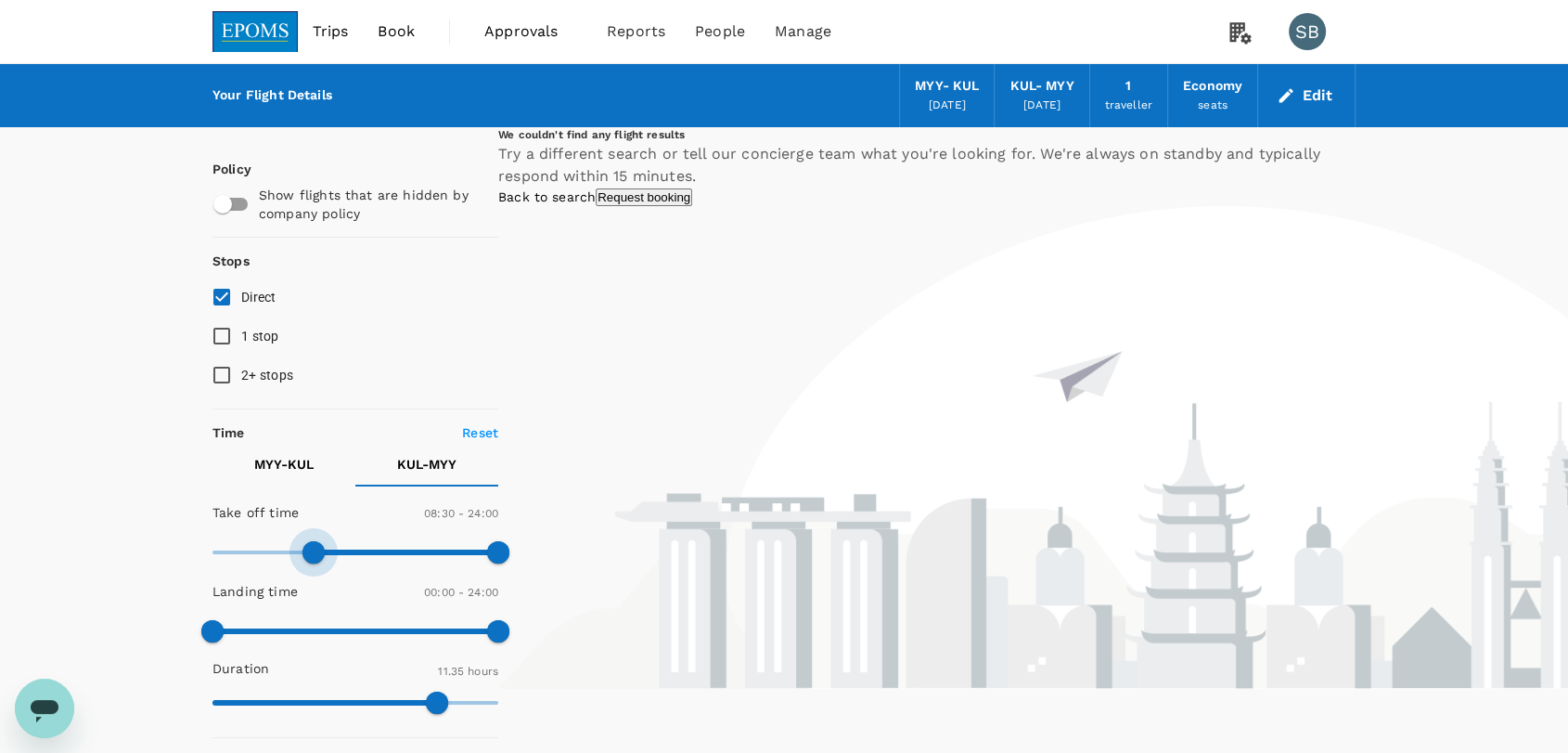
type input "0"
drag, startPoint x: 420, startPoint y: 544, endPoint x: 164, endPoint y: 551, distance: 256.1
click at [164, 551] on div "Your Flight Details MYY - KUL [DATE] KUL - MYY [DATE] 1 traveller Economy seats…" at bounding box center [784, 734] width 1568 height 1340
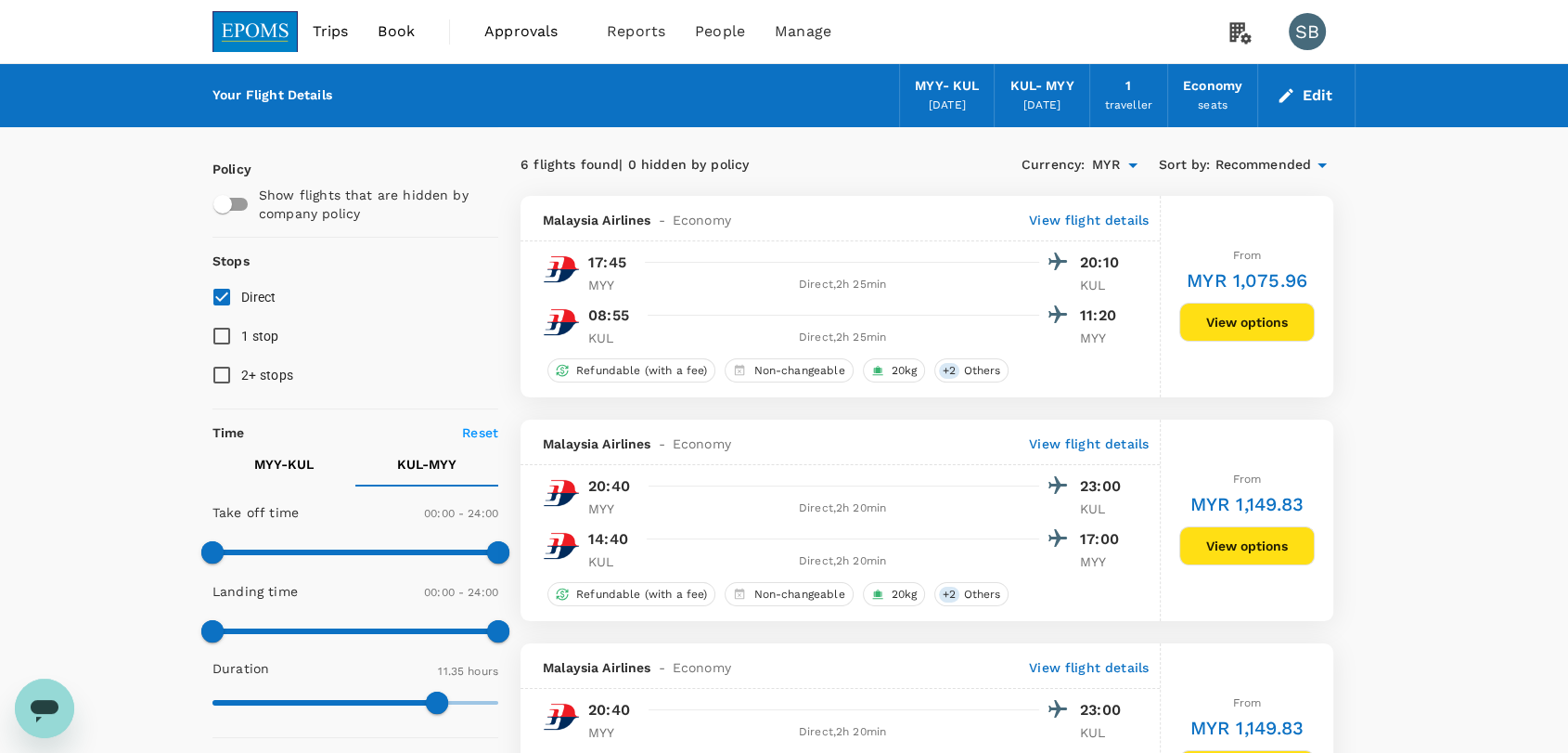
click at [259, 30] on img at bounding box center [256, 31] width 86 height 41
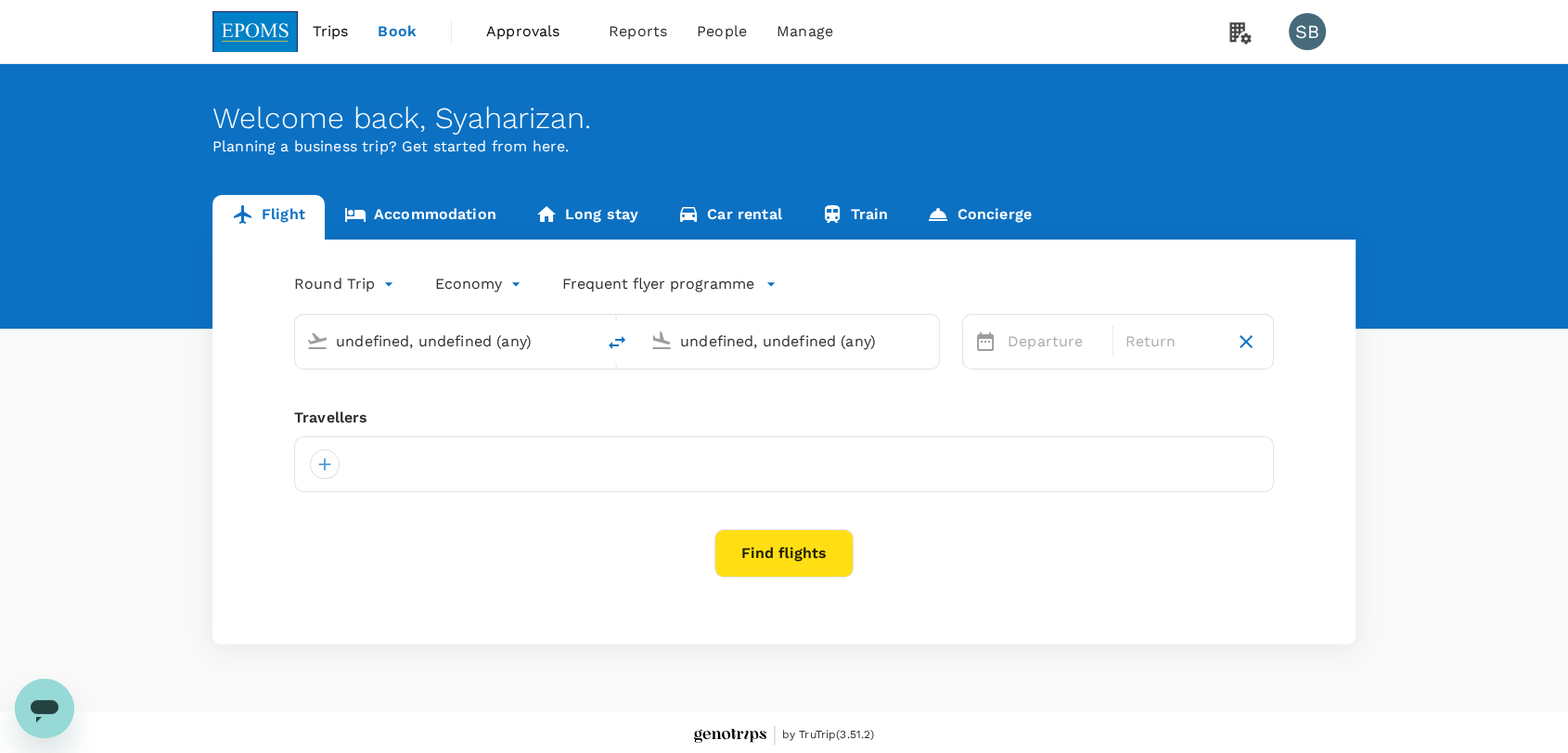
type input "Miri Intl (MYY)"
type input "Kuala Lumpur Intl ([GEOGRAPHIC_DATA])"
type input "Miri Intl (MYY)"
type input "Kuala Lumpur Intl ([GEOGRAPHIC_DATA])"
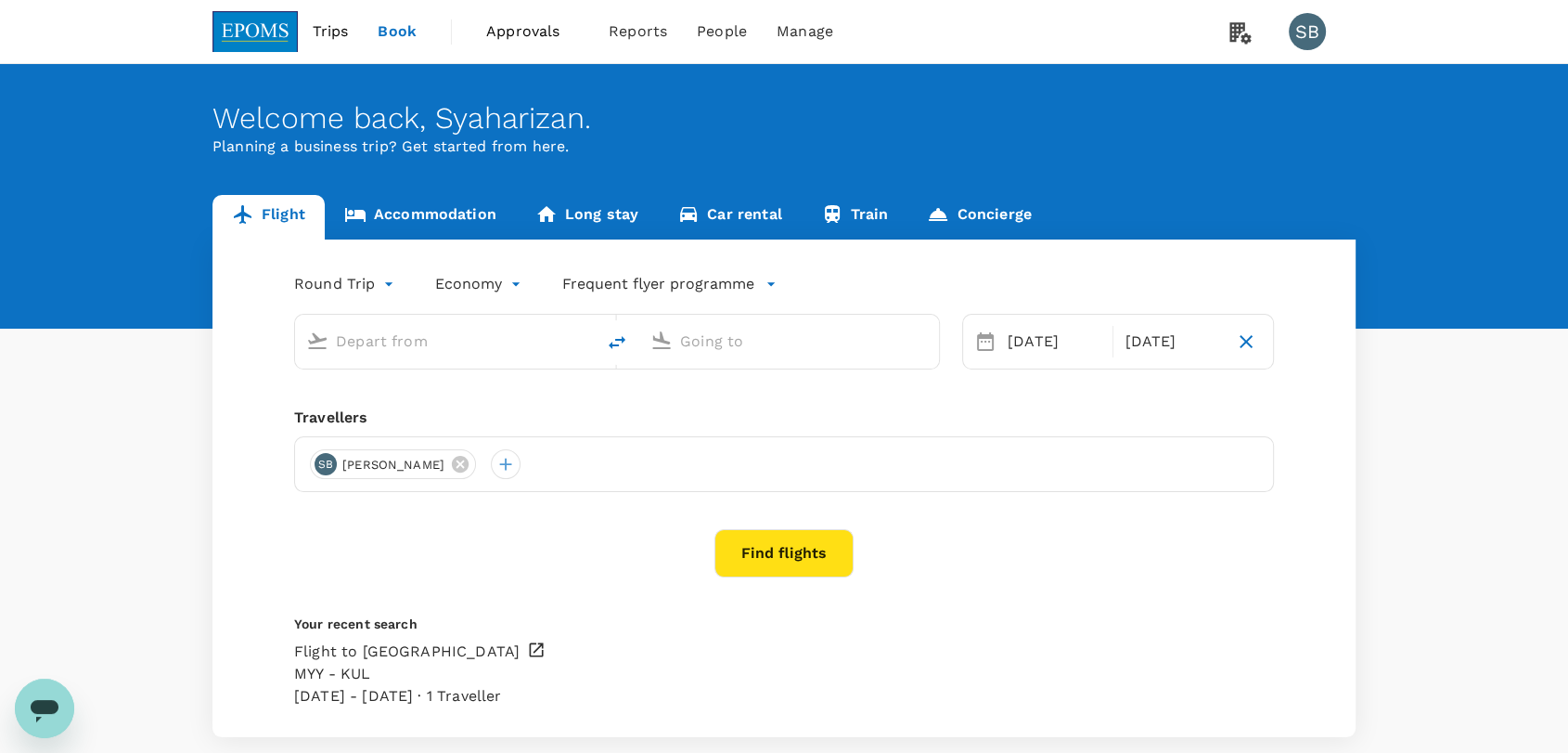
type input "Miri Intl (MYY)"
type input "Kuala Lumpur Intl ([GEOGRAPHIC_DATA])"
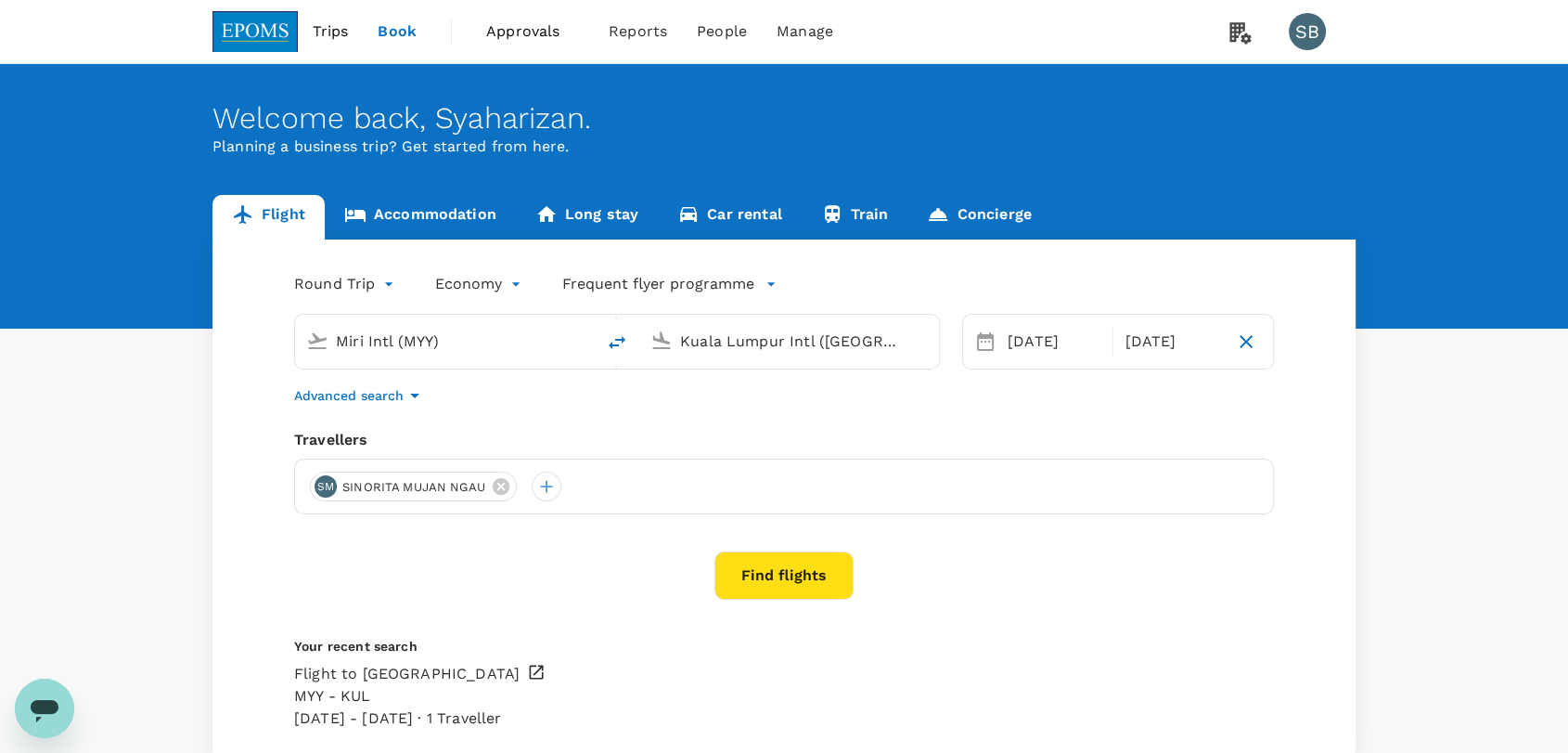
click at [387, 285] on body "Trips Book Approvals 0 Reports People Manage SB Welcome back , [GEOGRAPHIC_DATA…" at bounding box center [784, 436] width 1568 height 874
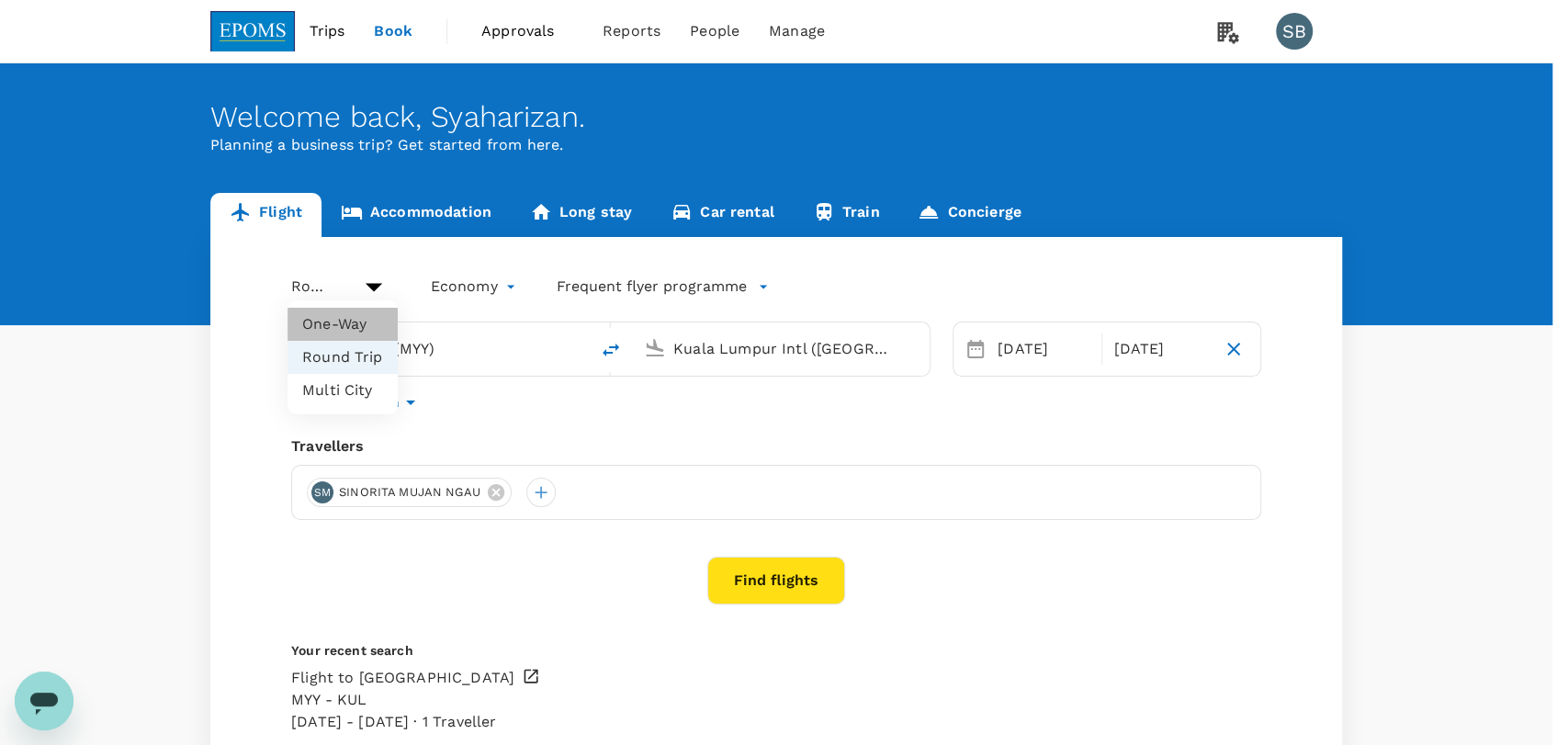
click at [374, 326] on li "One-Way" at bounding box center [343, 323] width 111 height 33
type input "oneway"
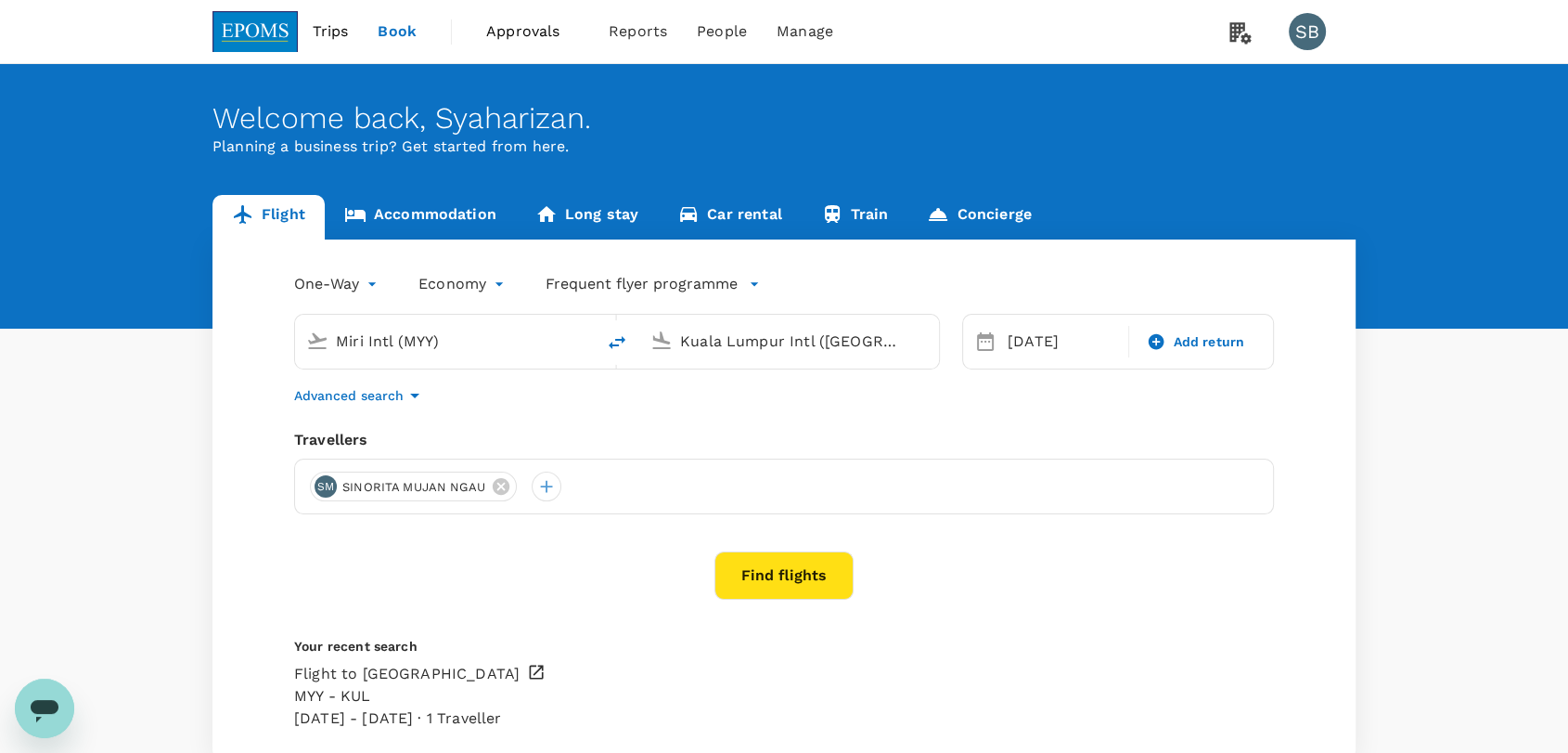
click at [765, 576] on button "Find flights" at bounding box center [784, 575] width 139 height 48
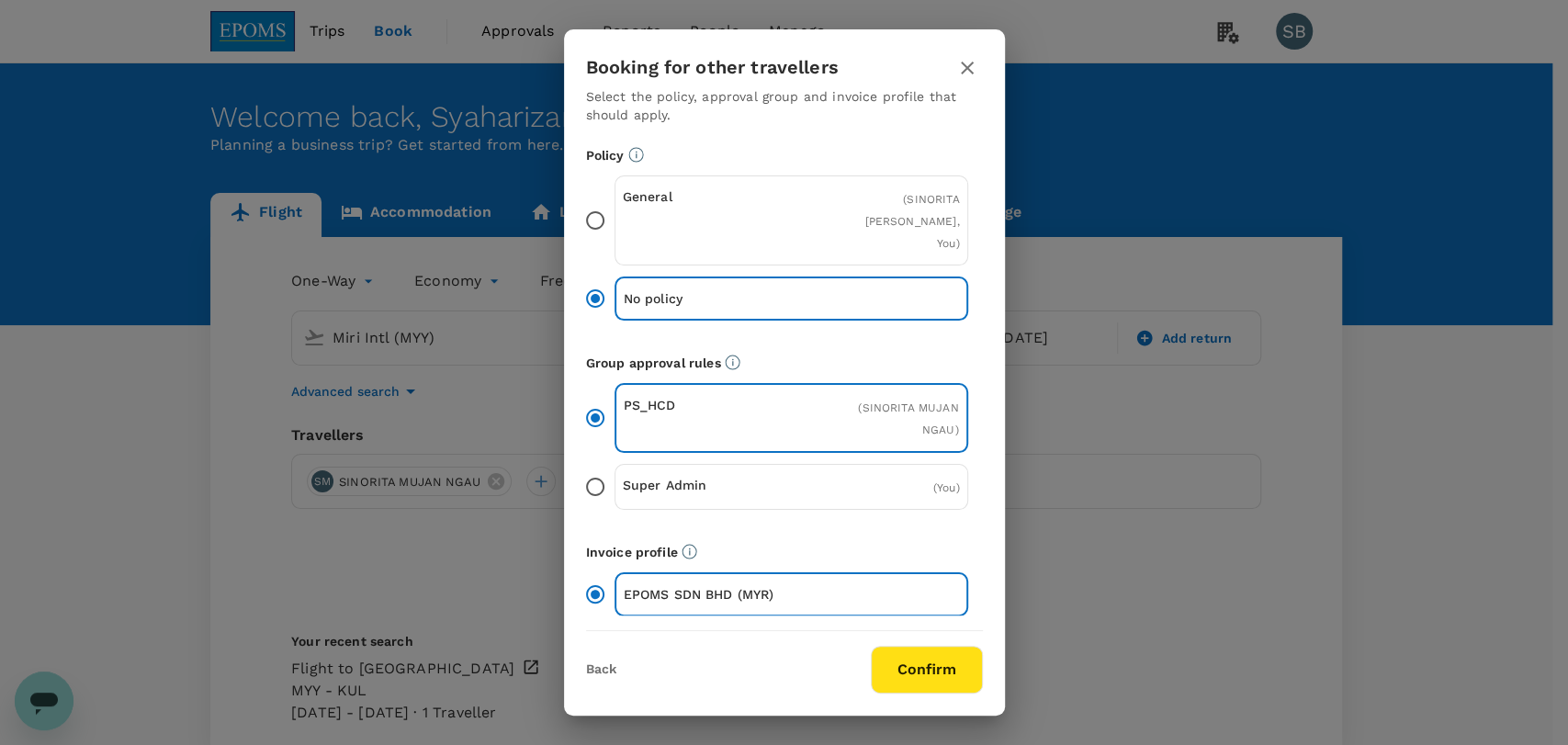
click at [940, 660] on button "Confirm" at bounding box center [926, 669] width 112 height 47
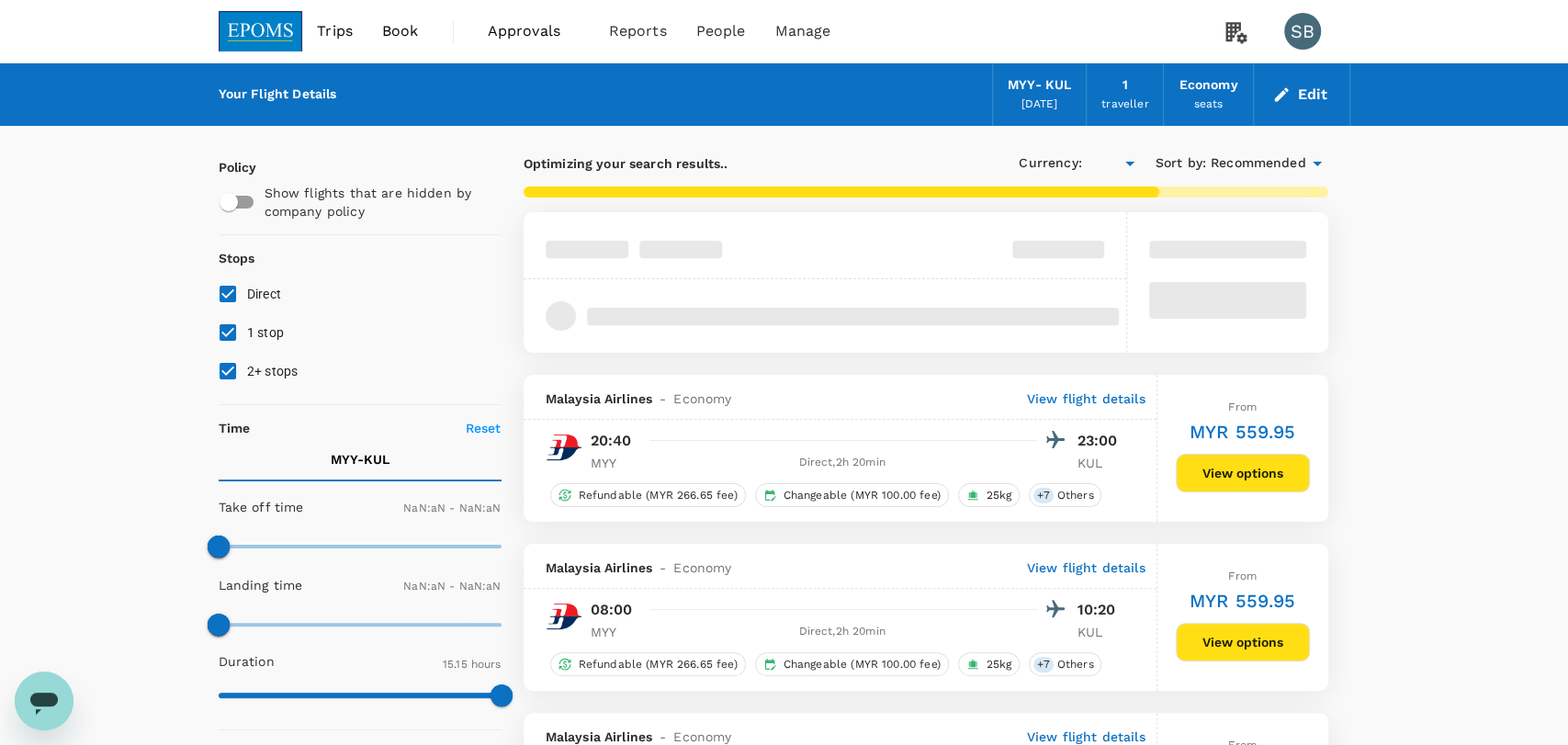
type input "MYR"
type input "1440"
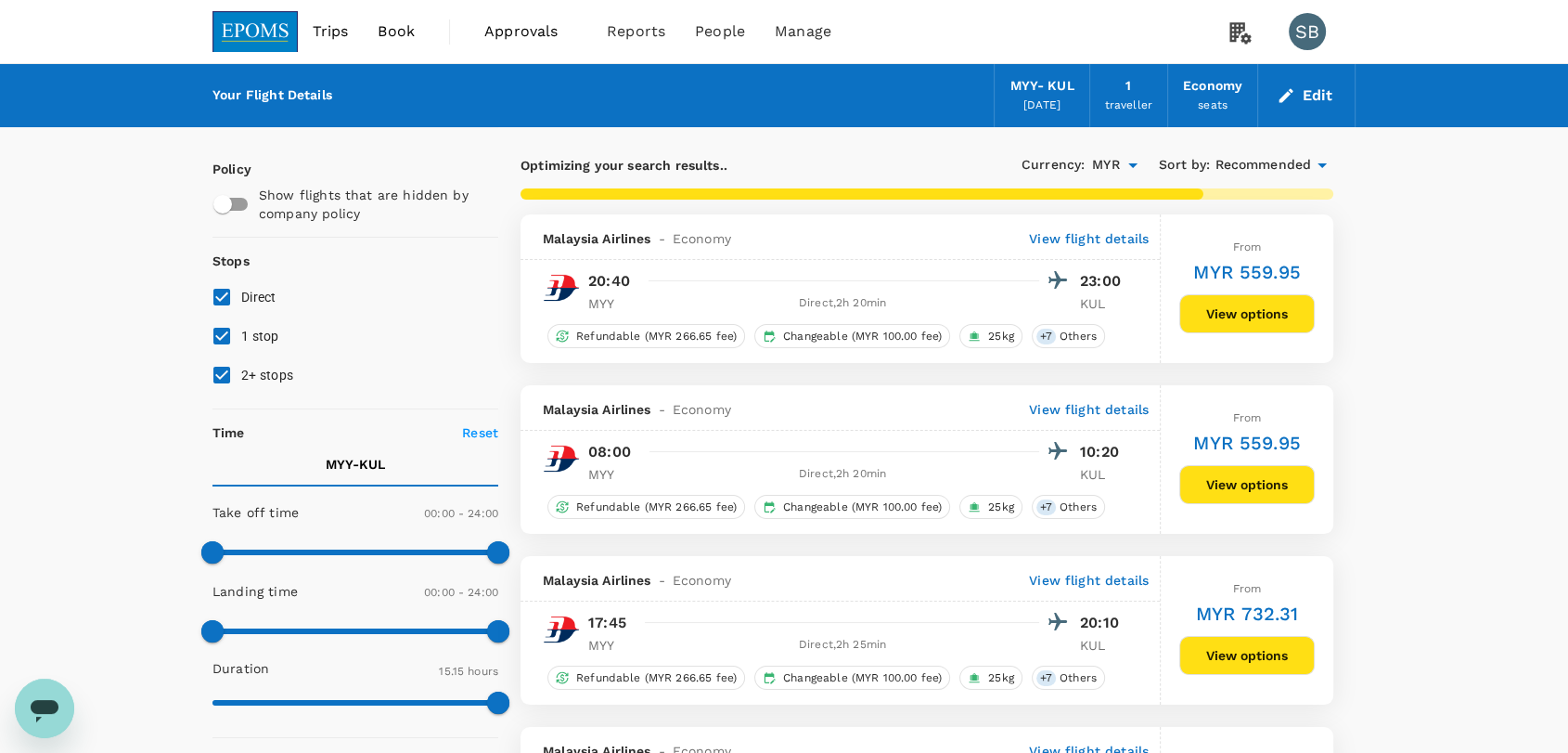
type input "1020"
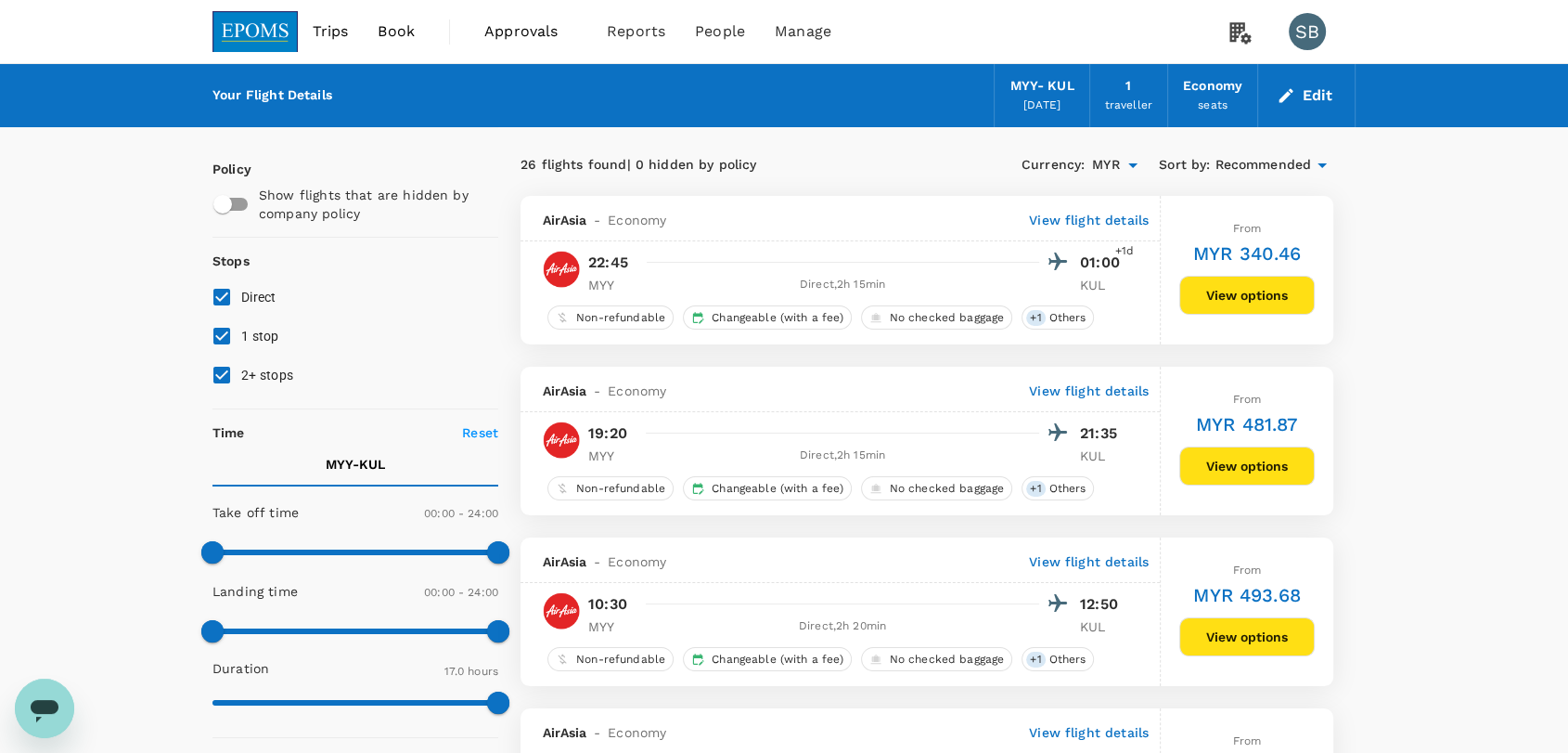
click at [223, 373] on input "2+ stops" at bounding box center [222, 375] width 39 height 39
checkbox input "false"
click at [215, 334] on input "1 stop" at bounding box center [222, 336] width 39 height 39
checkbox input "false"
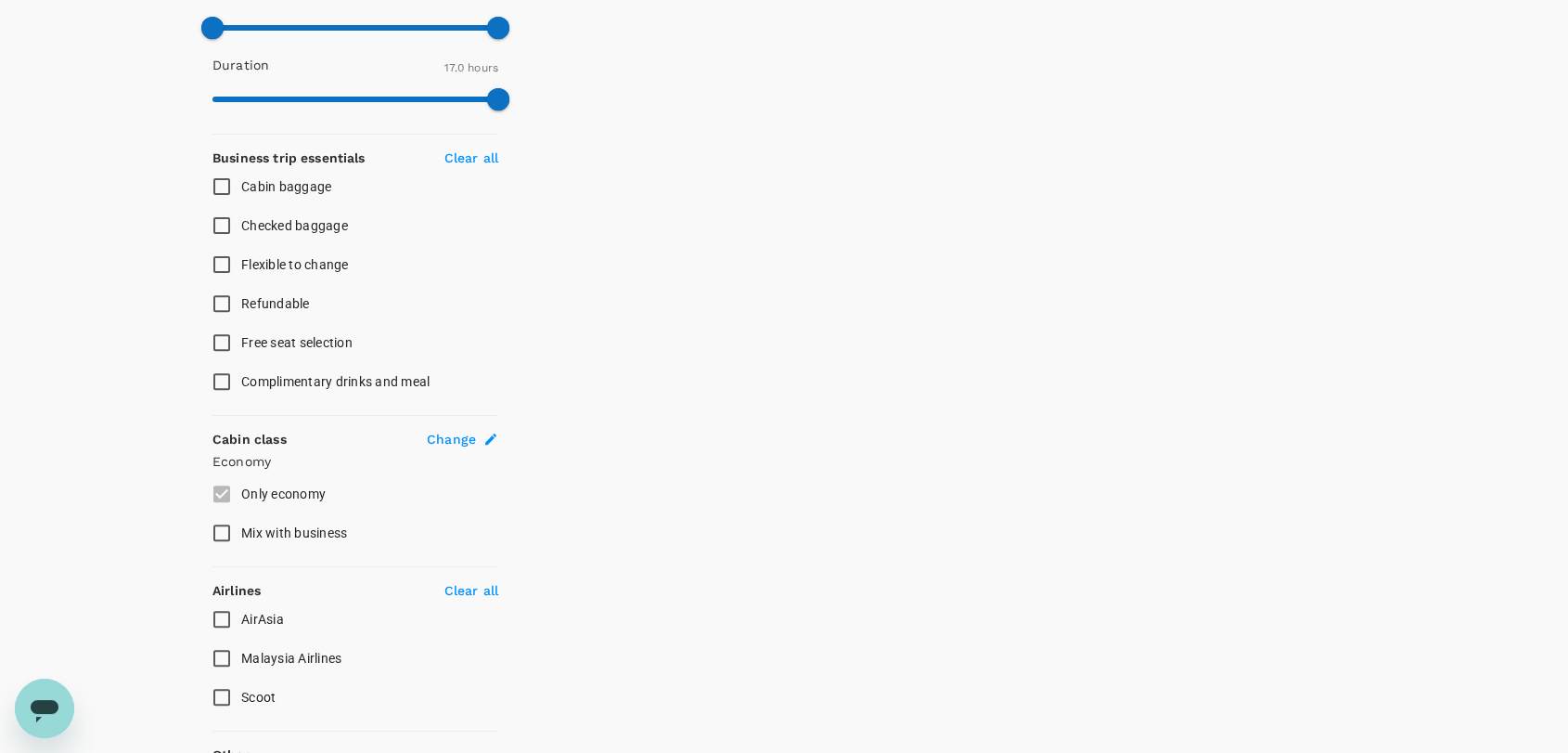
scroll to position [721, 0]
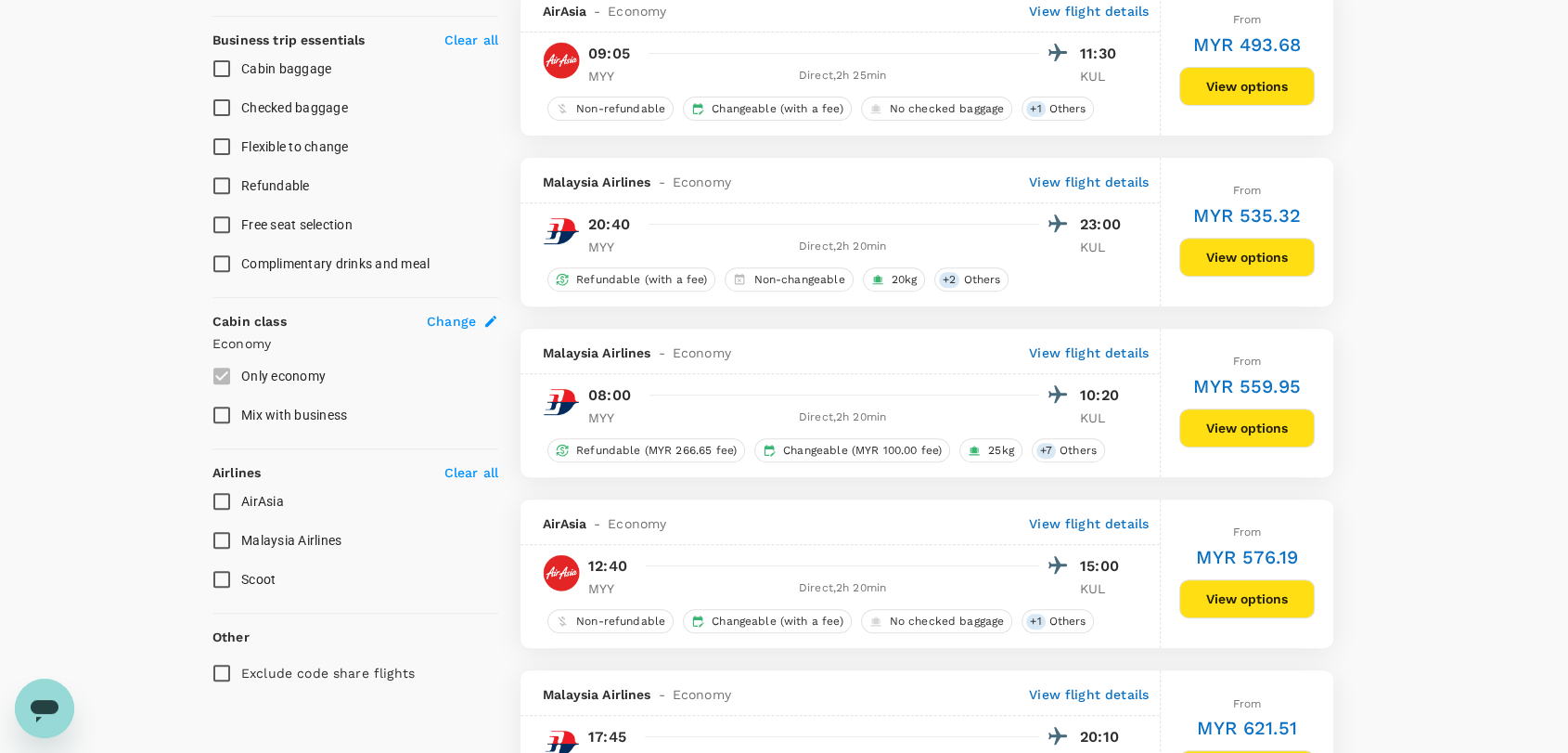
click at [219, 533] on input "Malaysia Airlines" at bounding box center [222, 539] width 39 height 39
checkbox input "true"
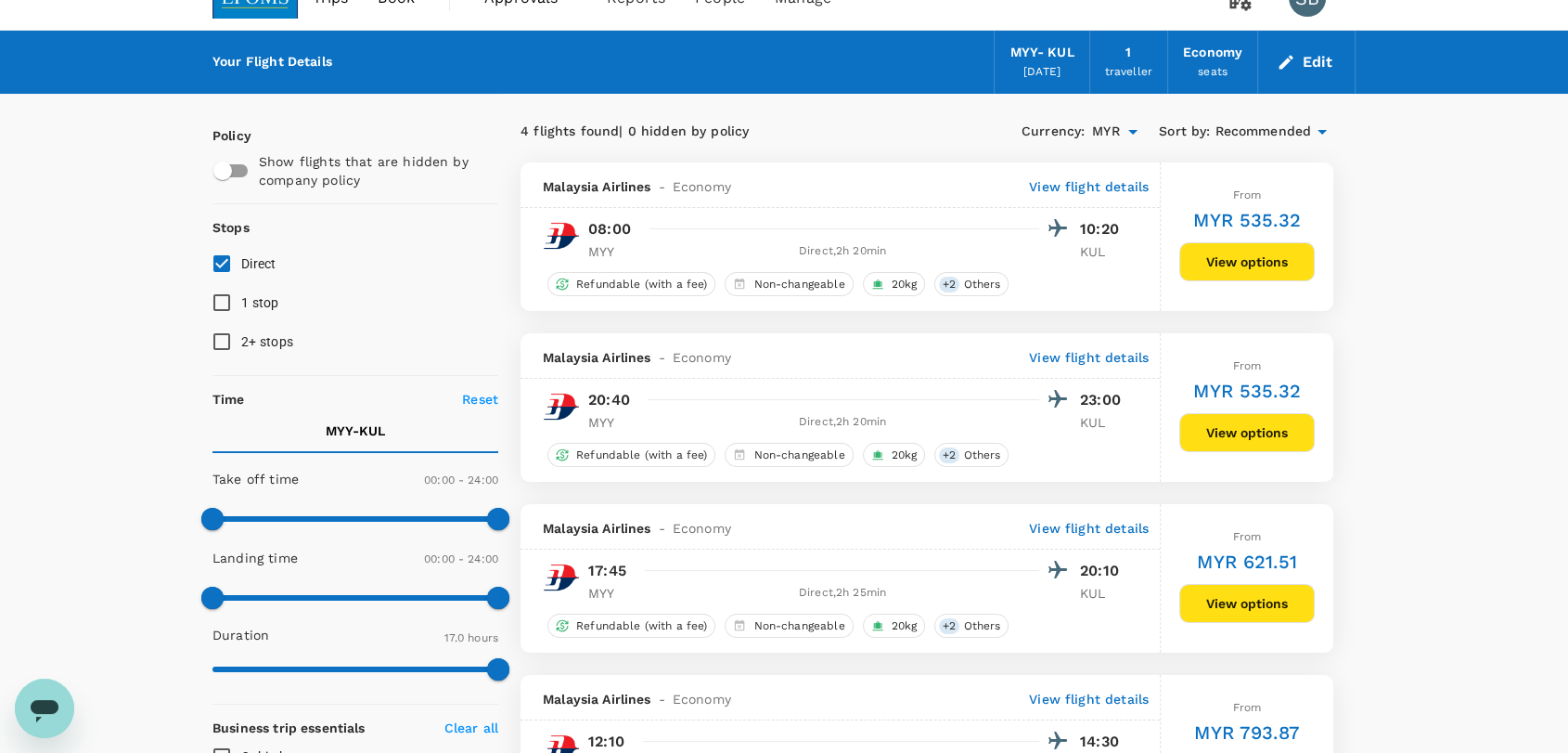
scroll to position [0, 0]
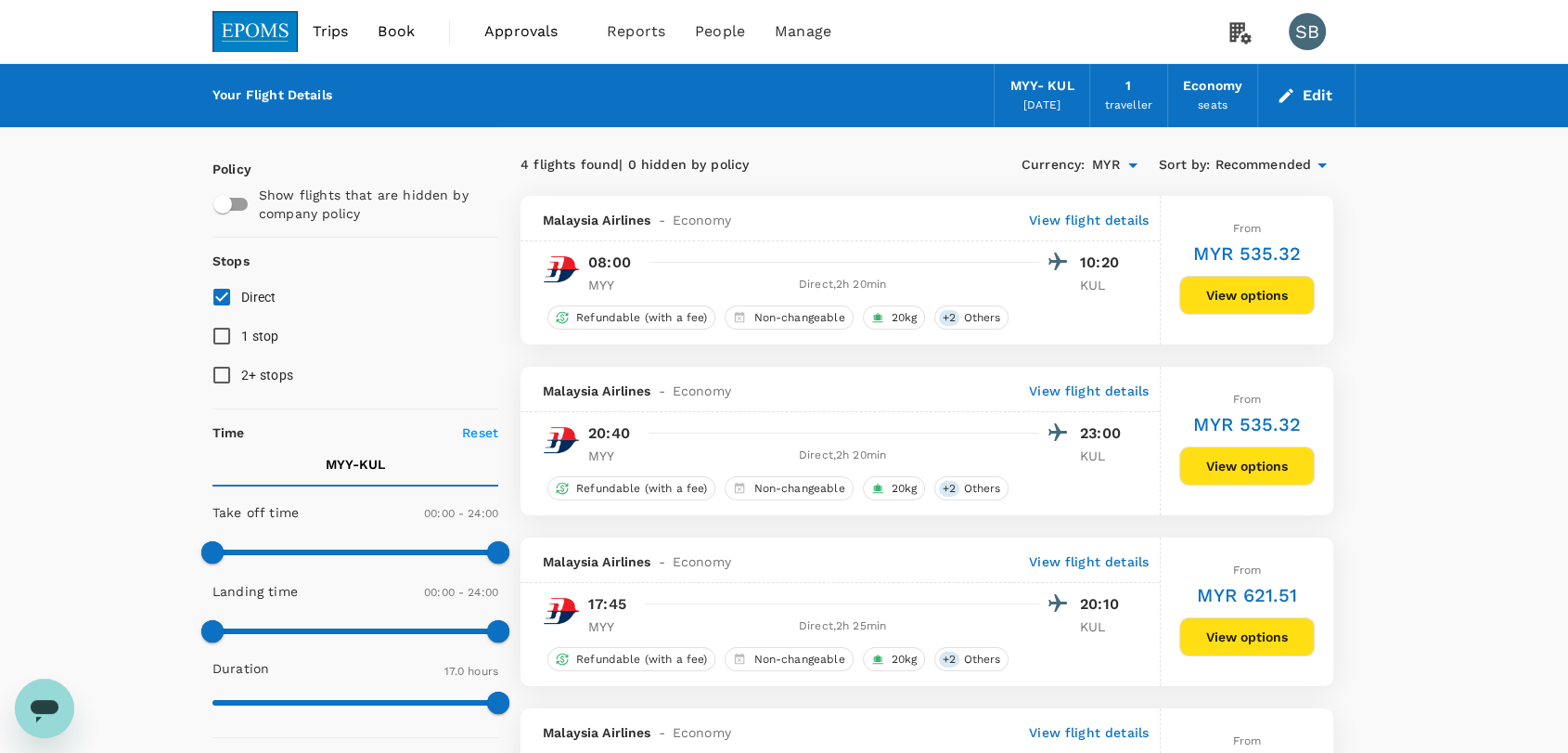
click at [522, 26] on span "Approvals" at bounding box center [530, 31] width 93 height 22
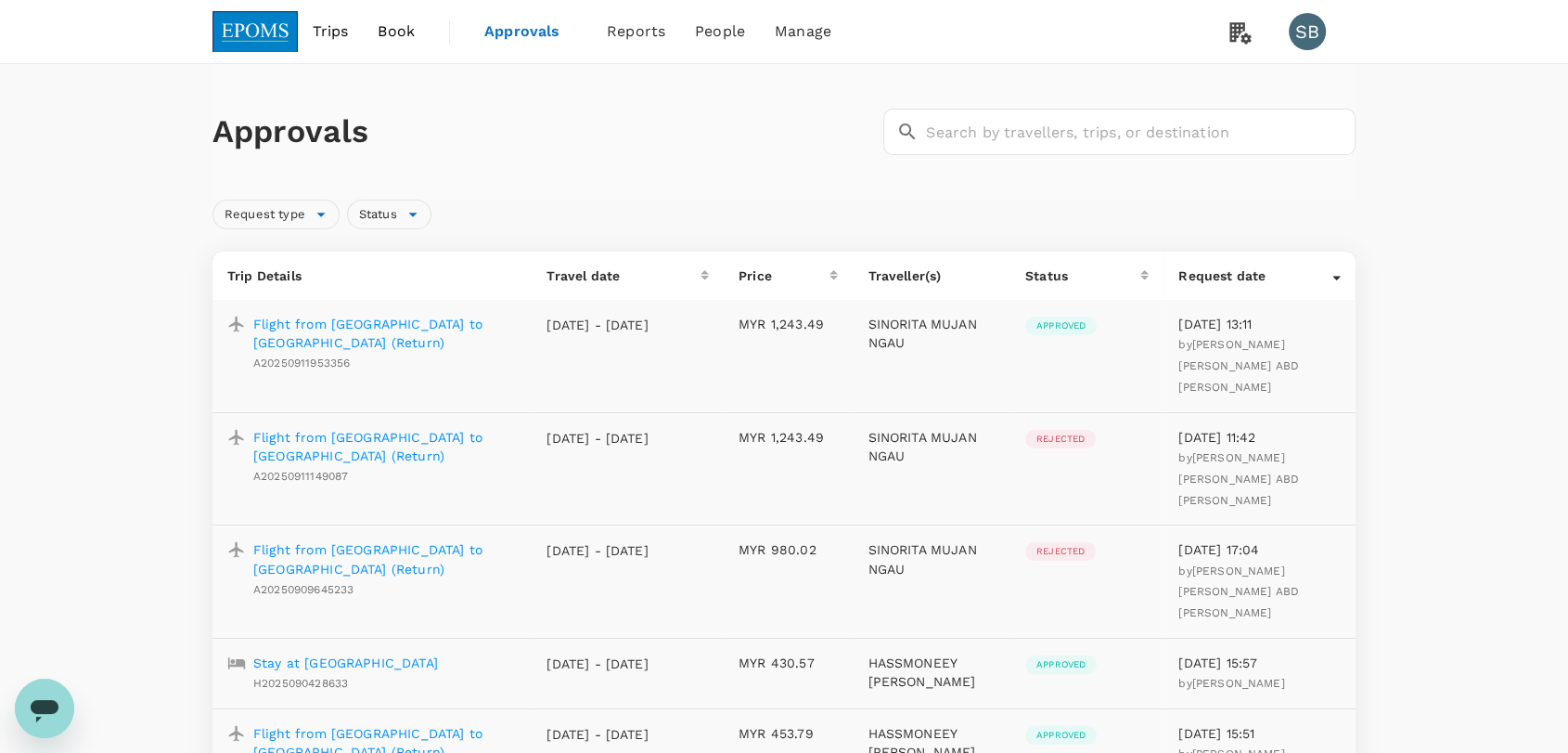
click at [352, 326] on p "Flight from [GEOGRAPHIC_DATA] to [GEOGRAPHIC_DATA] (Return)" at bounding box center [385, 333] width 263 height 37
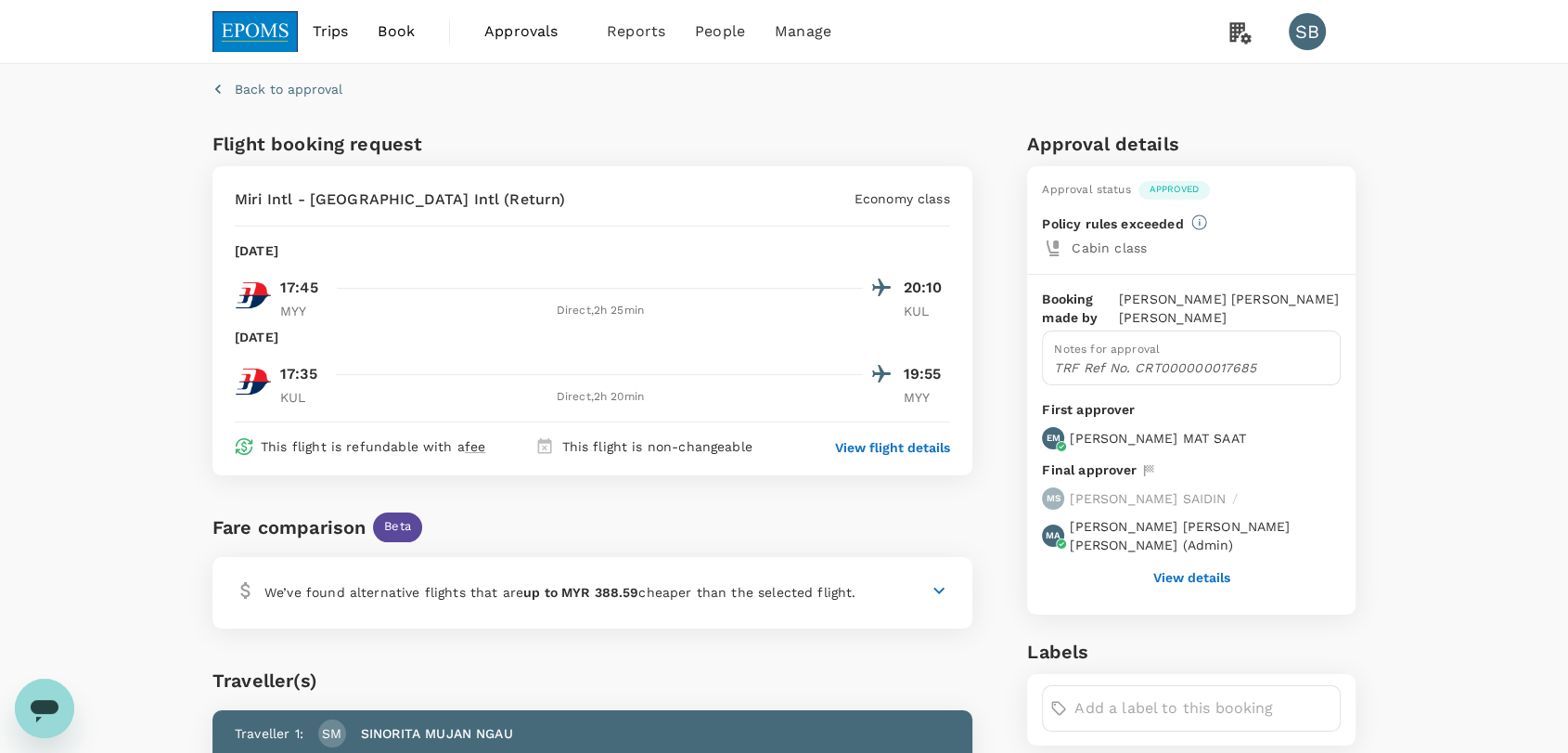
click at [257, 40] on img at bounding box center [256, 31] width 86 height 41
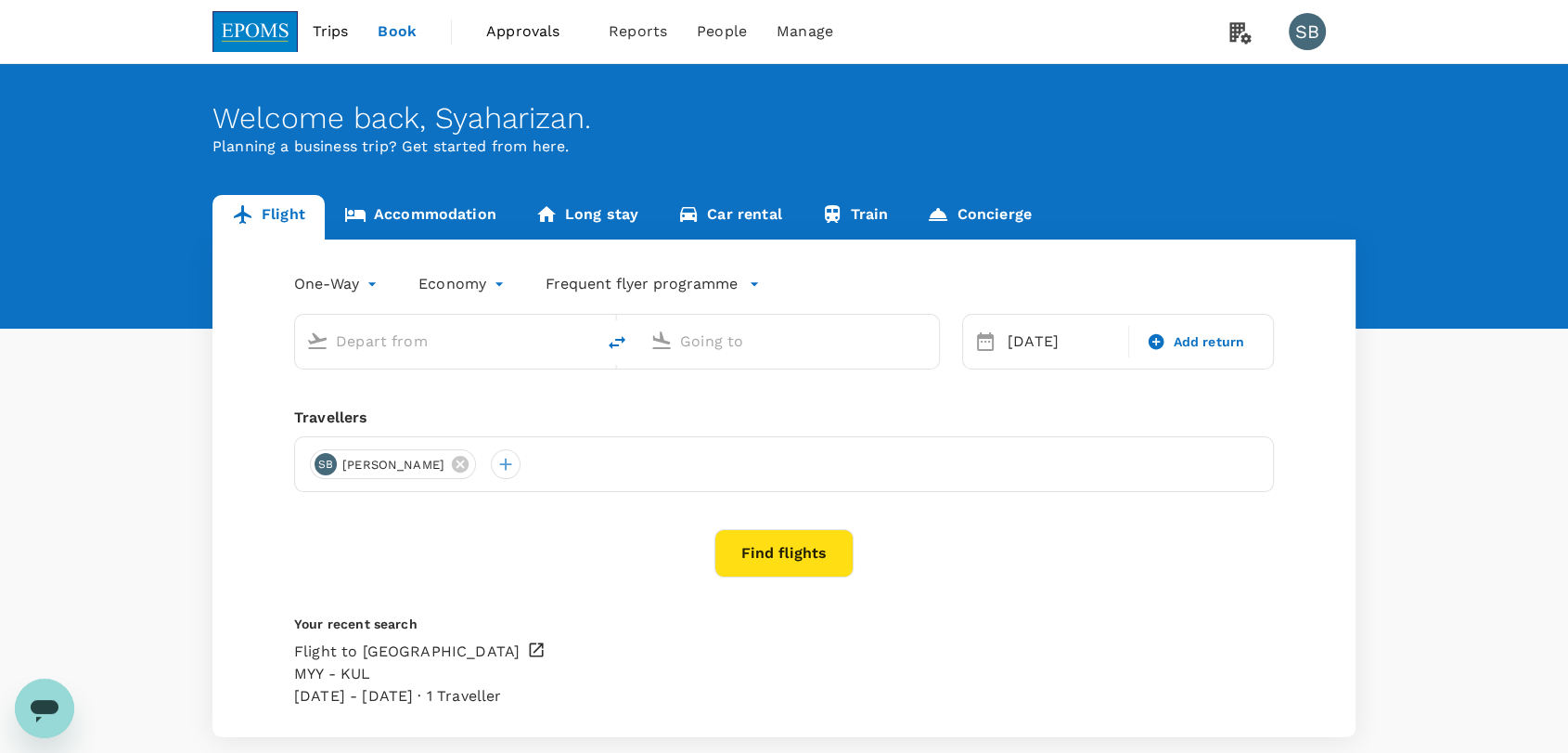
type input "Miri Intl (MYY)"
type input "Kuala Lumpur Intl ([GEOGRAPHIC_DATA])"
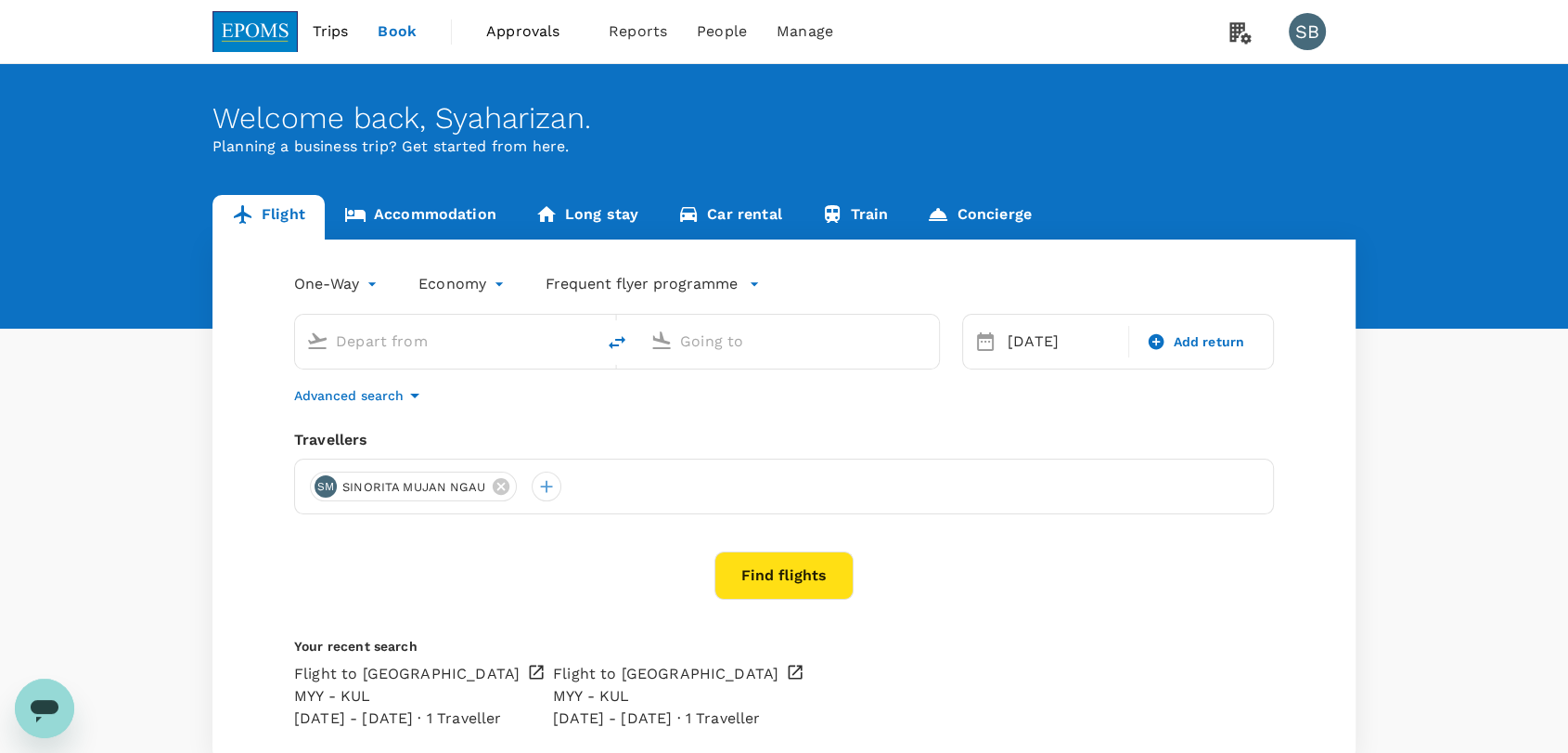
type input "Miri Intl (MYY)"
type input "Kuala Lumpur Intl ([GEOGRAPHIC_DATA])"
click at [614, 347] on icon "delete" at bounding box center [617, 343] width 22 height 22
type input "Kuala Lumpur Intl ([GEOGRAPHIC_DATA])"
type input "Miri Intl (MYY)"
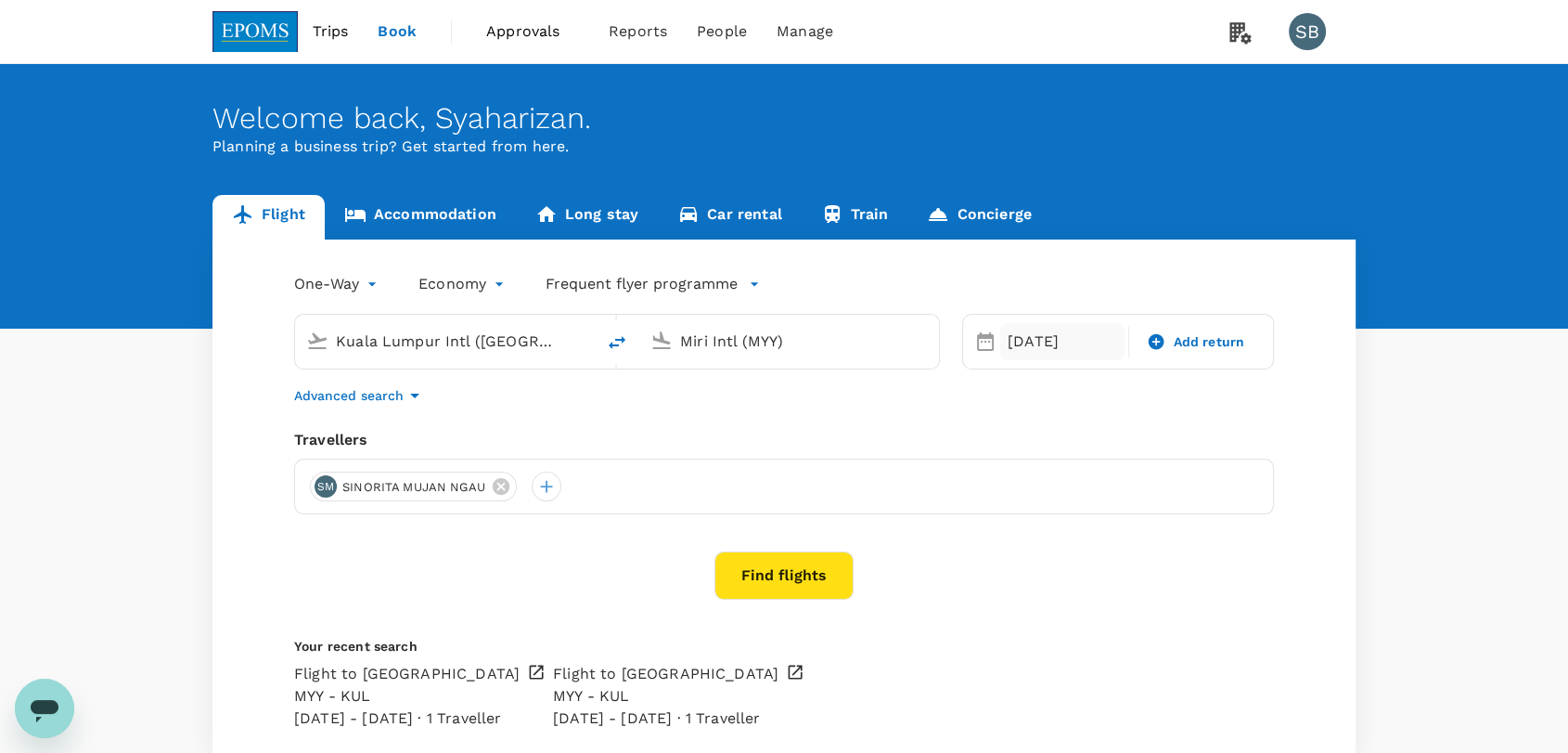
click at [1029, 344] on div "[DATE]" at bounding box center [1062, 341] width 125 height 37
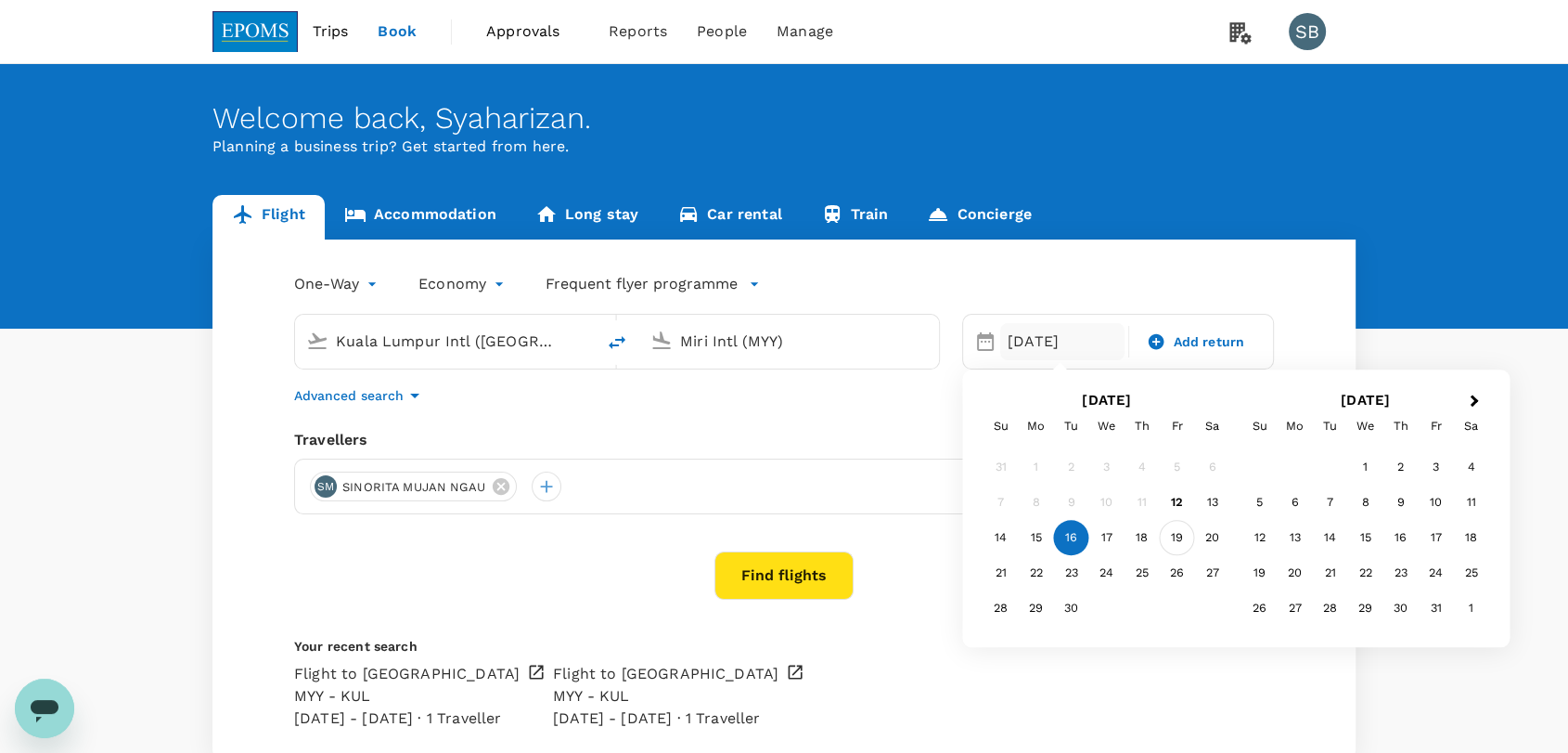
click at [1178, 532] on div "19" at bounding box center [1177, 537] width 35 height 35
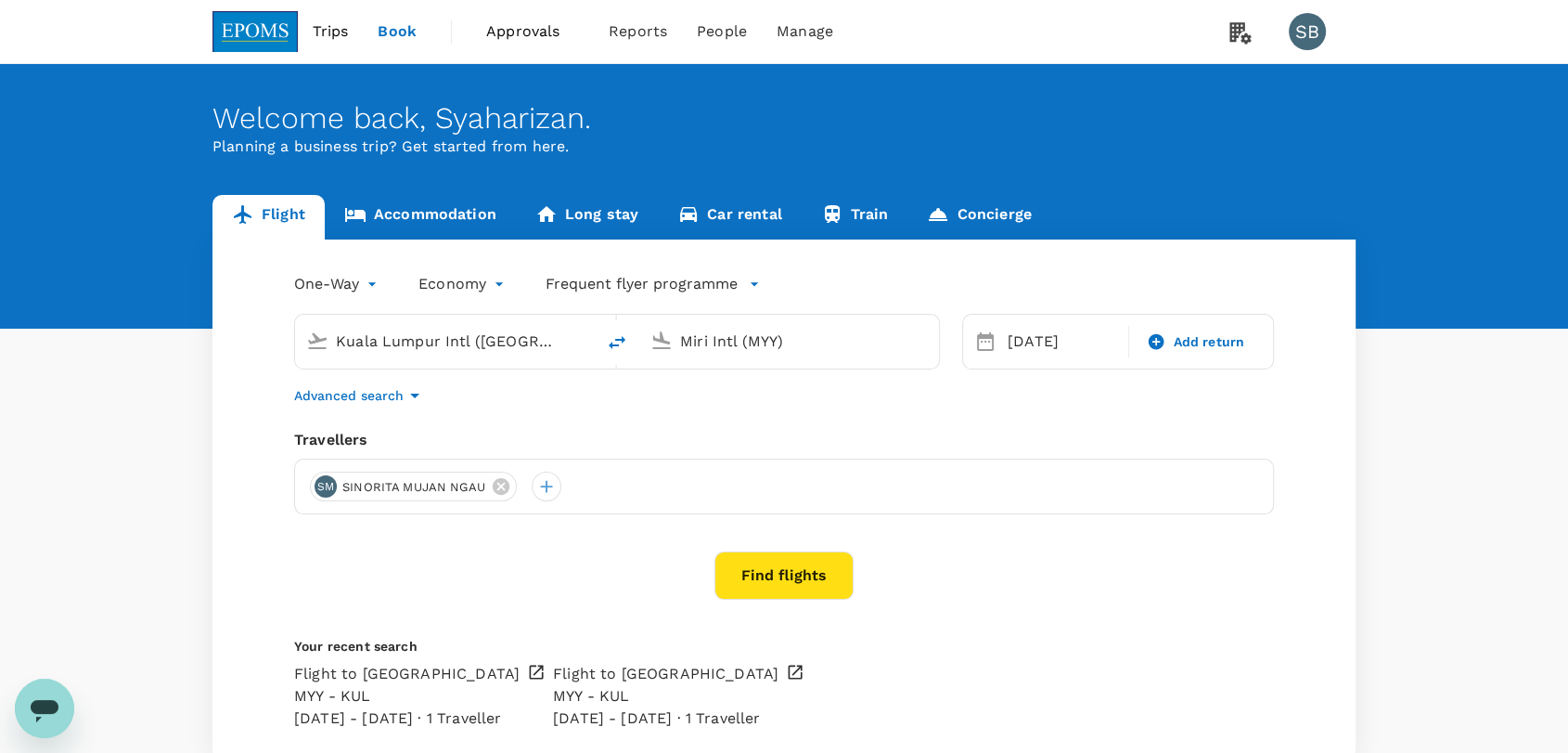
click at [769, 572] on button "Find flights" at bounding box center [784, 575] width 139 height 48
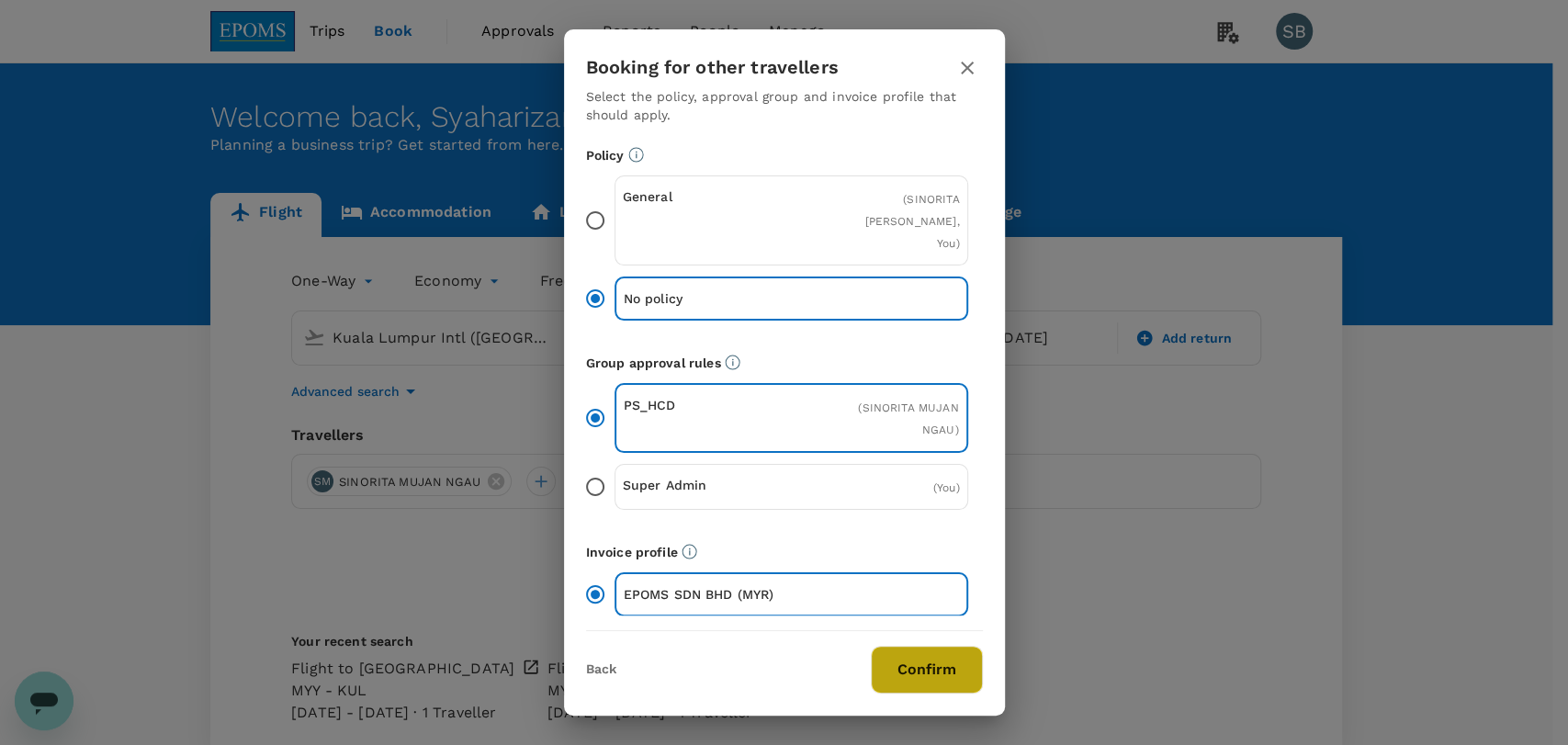
click at [912, 663] on button "Confirm" at bounding box center [926, 669] width 112 height 47
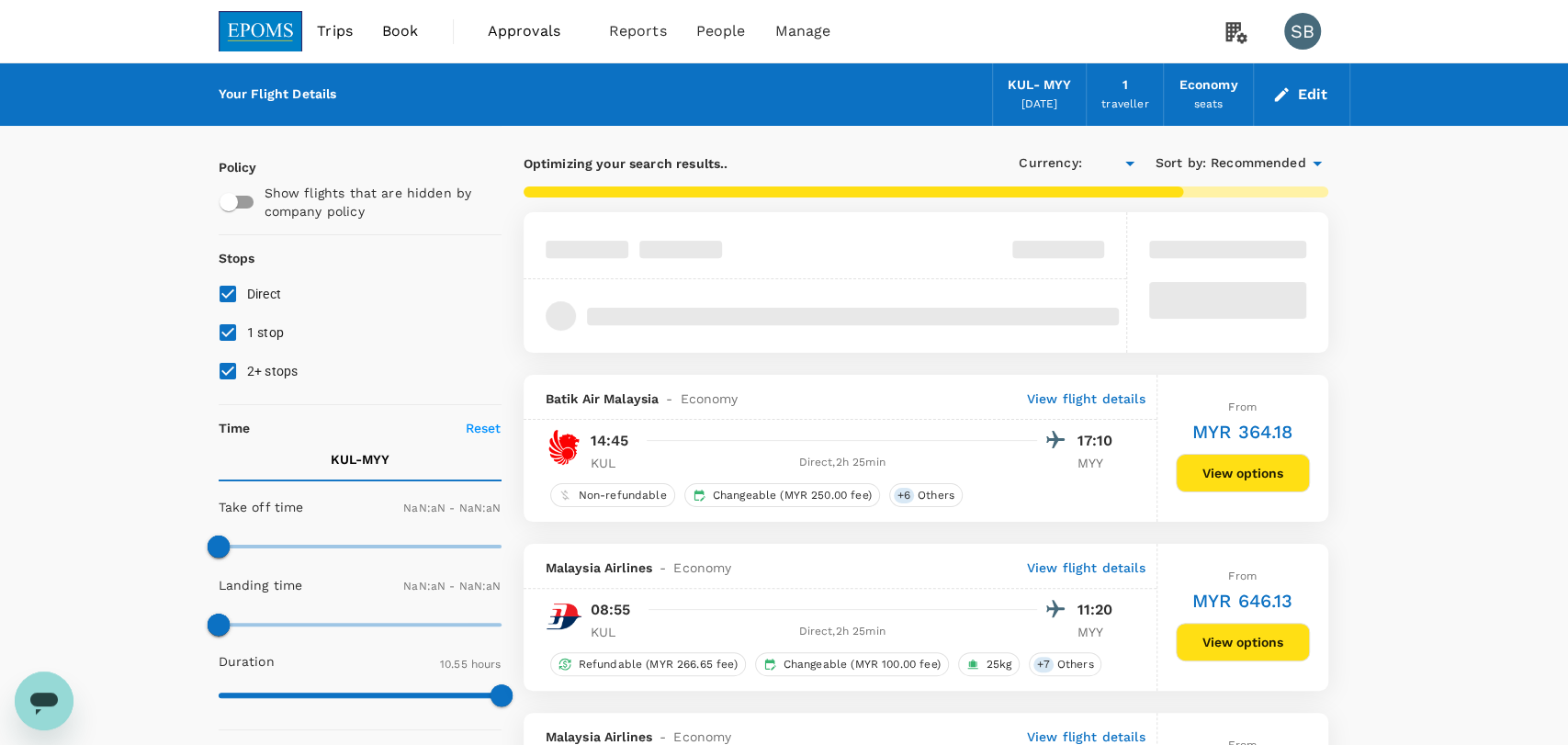
type input "MYR"
type input "1440"
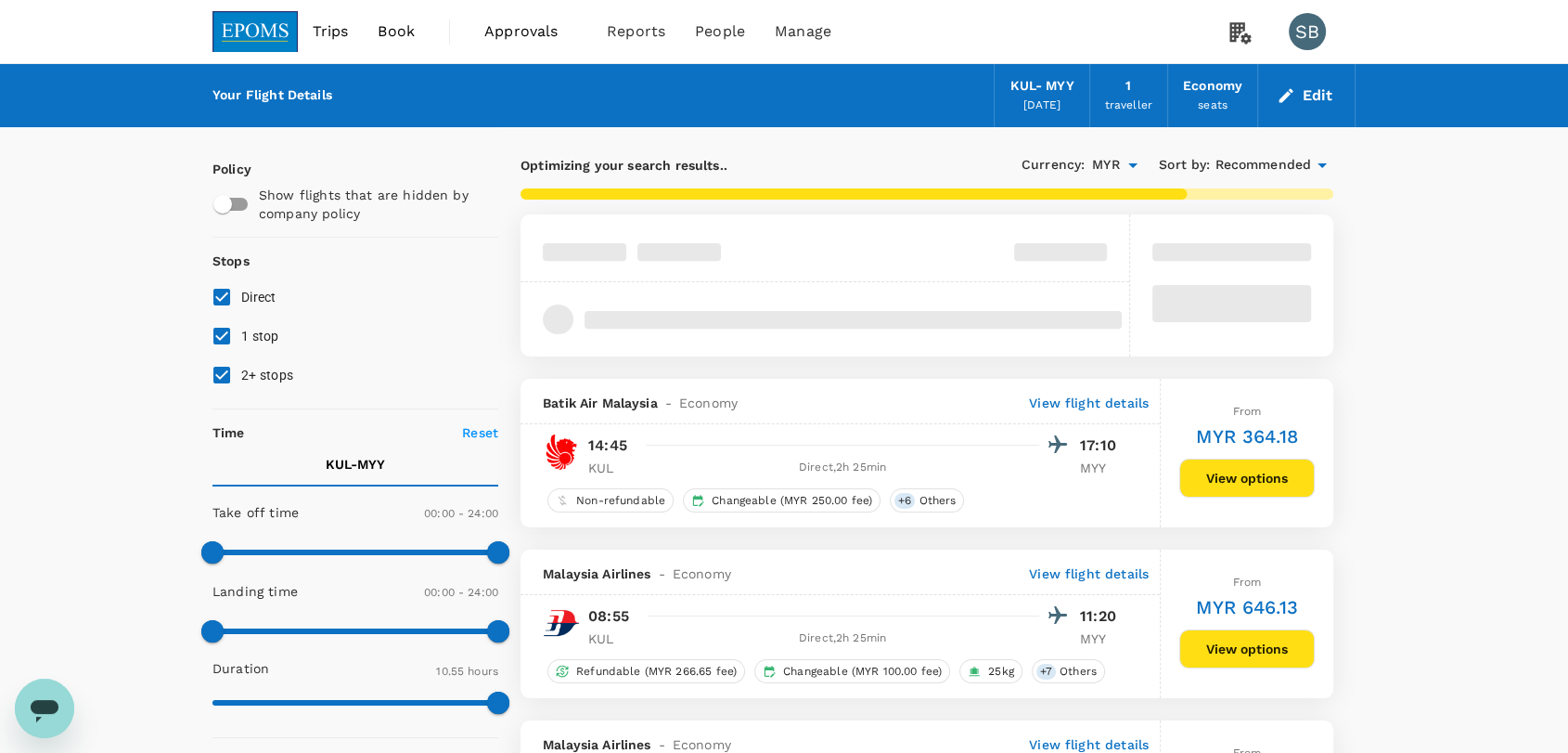
type input "1040"
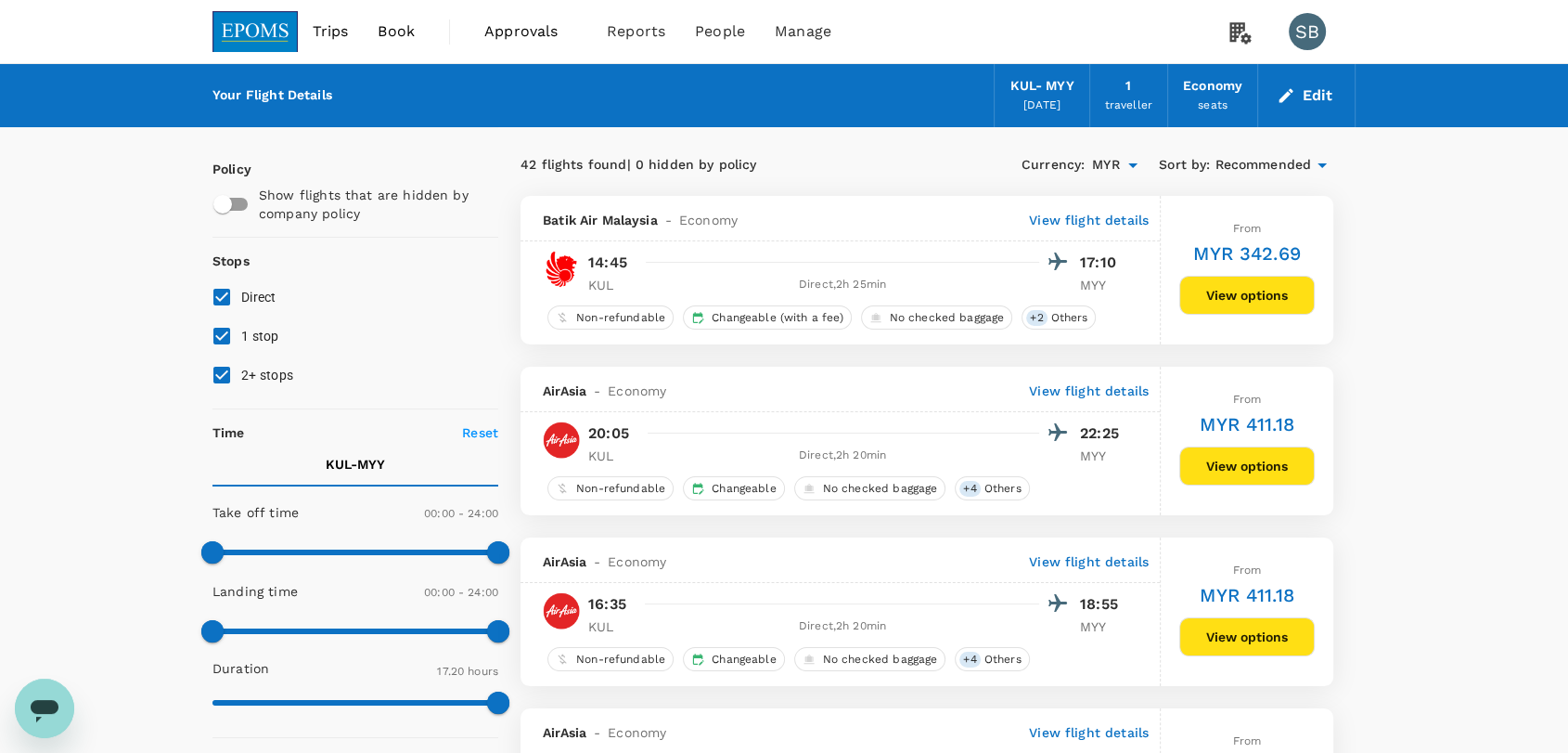
click at [1201, 476] on button "View options" at bounding box center [1247, 465] width 136 height 39
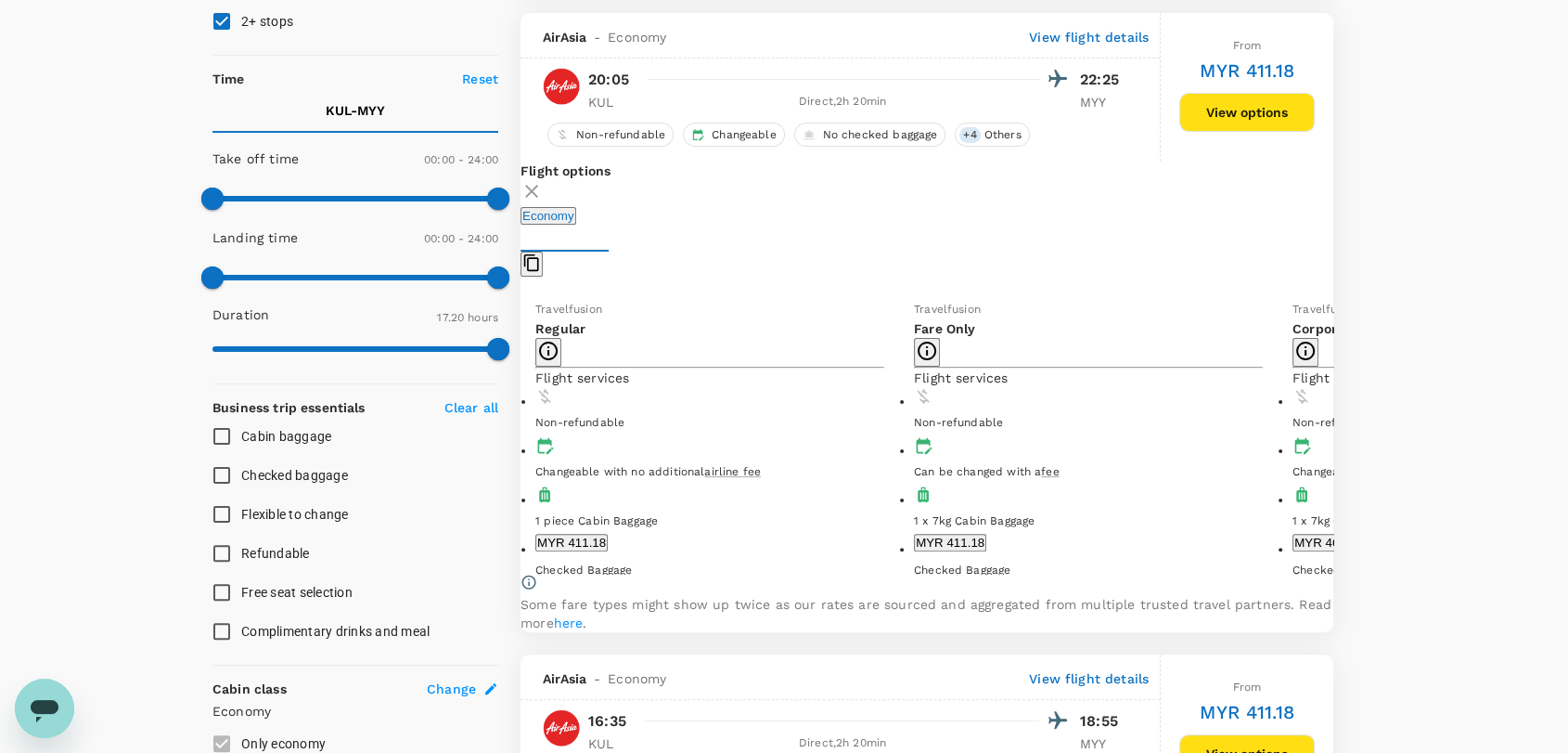
scroll to position [367, 0]
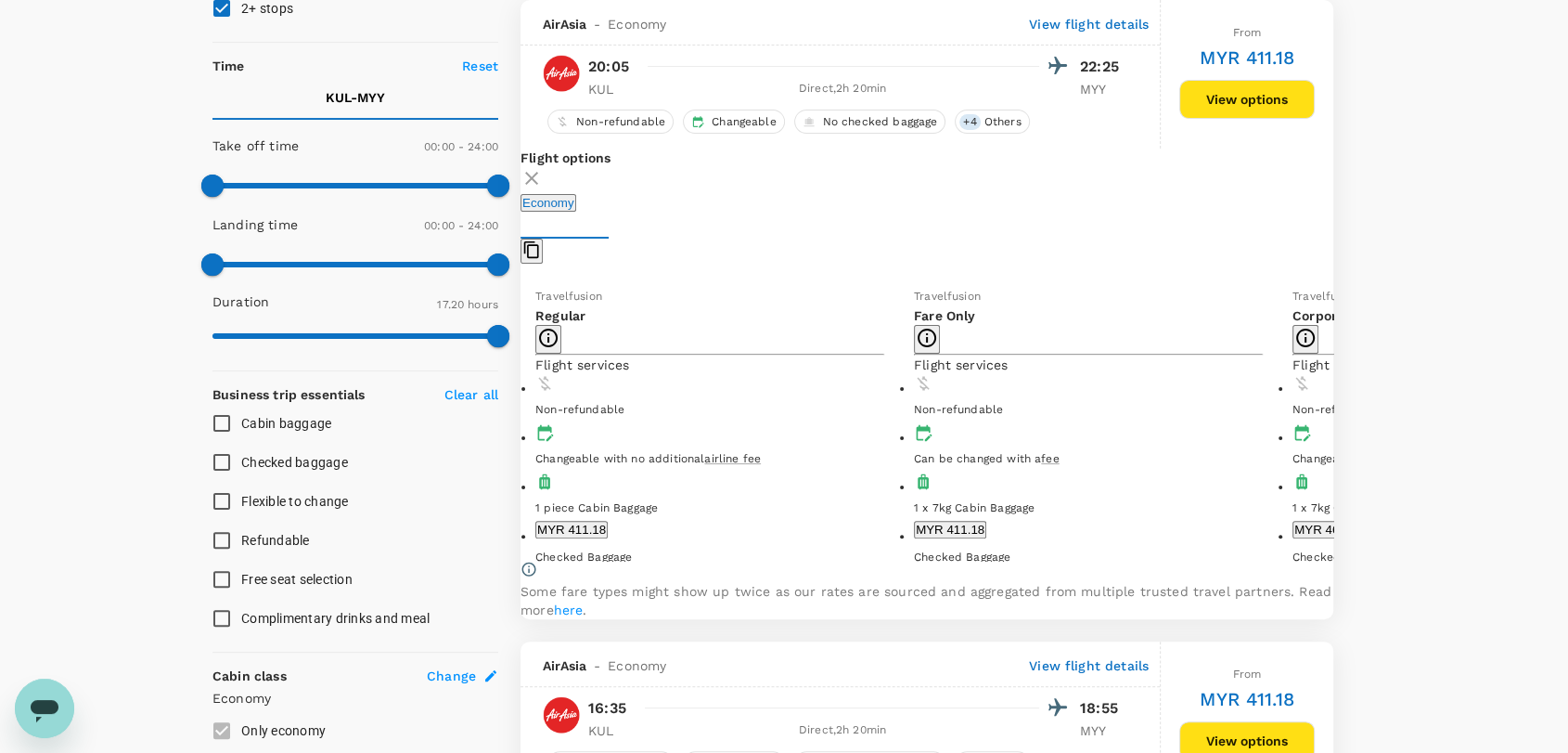
click at [543, 171] on icon at bounding box center [531, 178] width 22 height 22
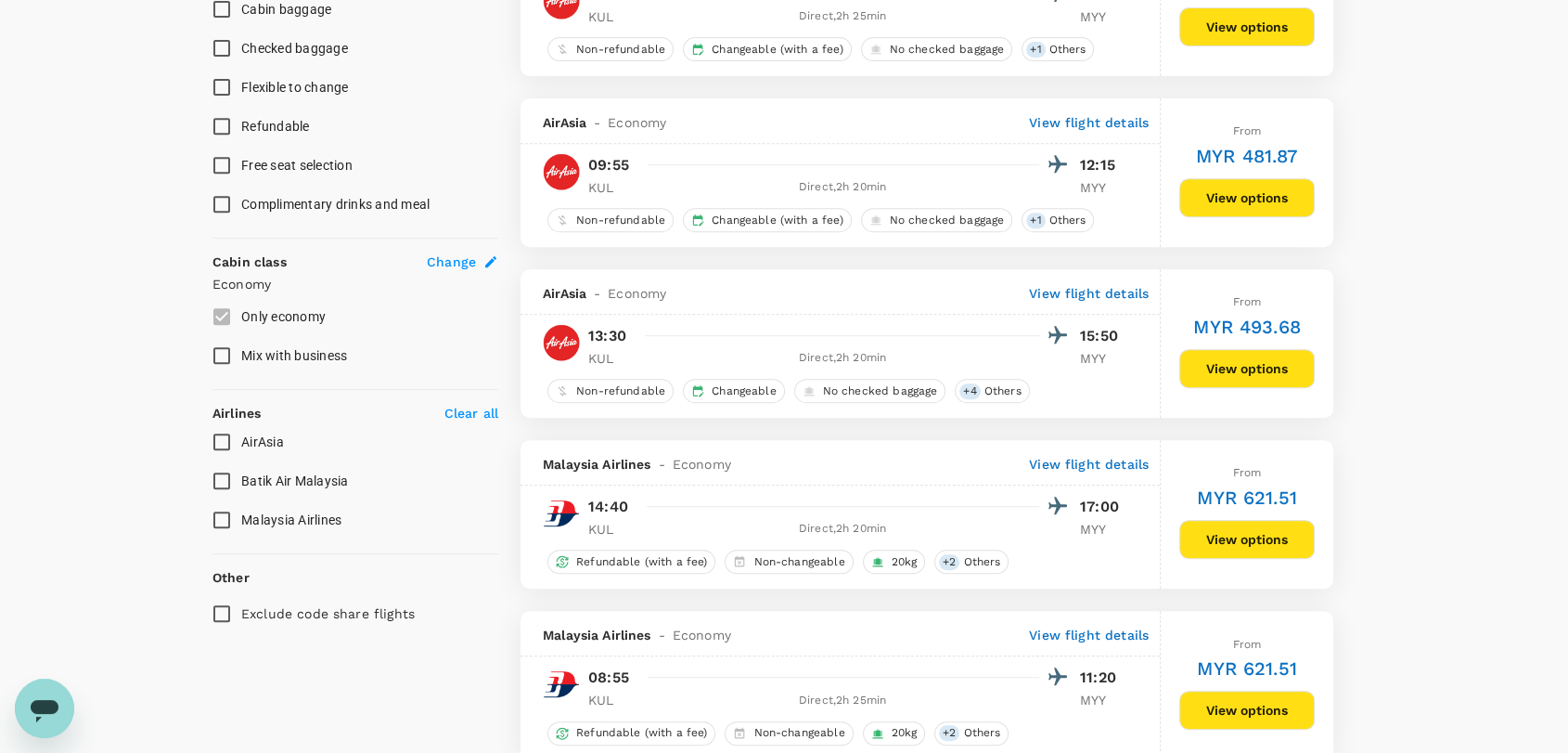
scroll to position [780, 0]
click at [217, 432] on input "AirAsia" at bounding box center [222, 442] width 39 height 39
checkbox input "true"
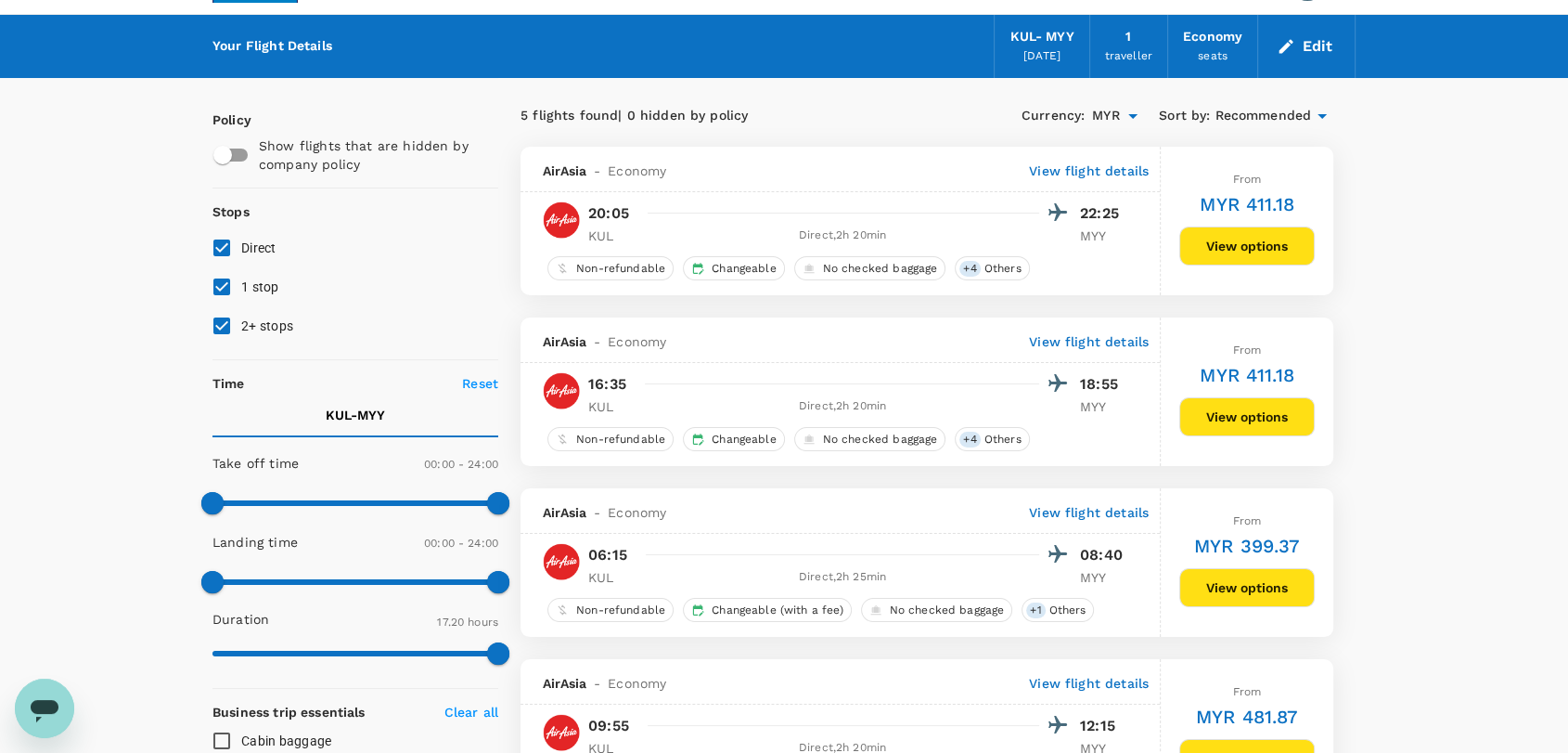
scroll to position [14, 0]
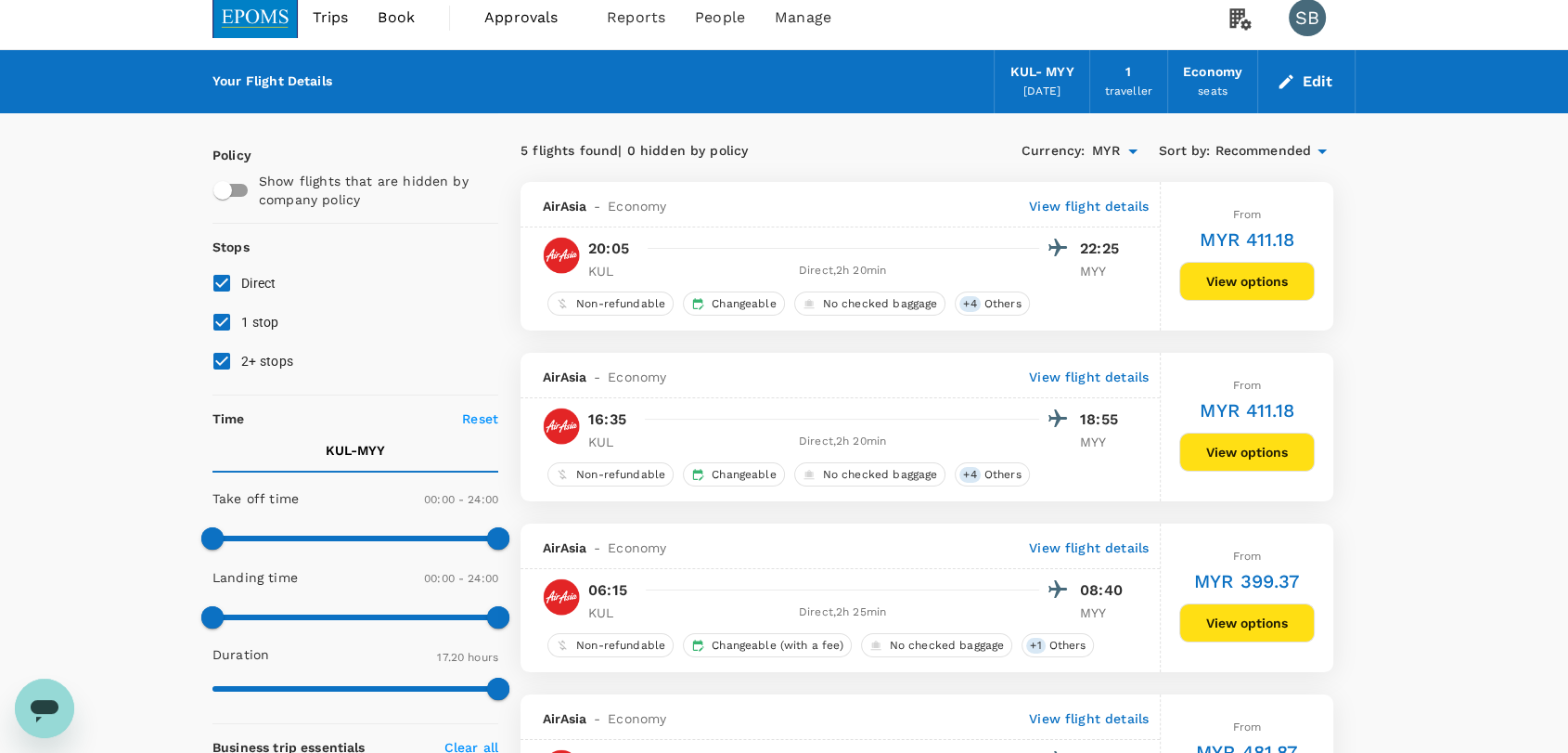
click at [1210, 286] on button "View options" at bounding box center [1247, 281] width 136 height 39
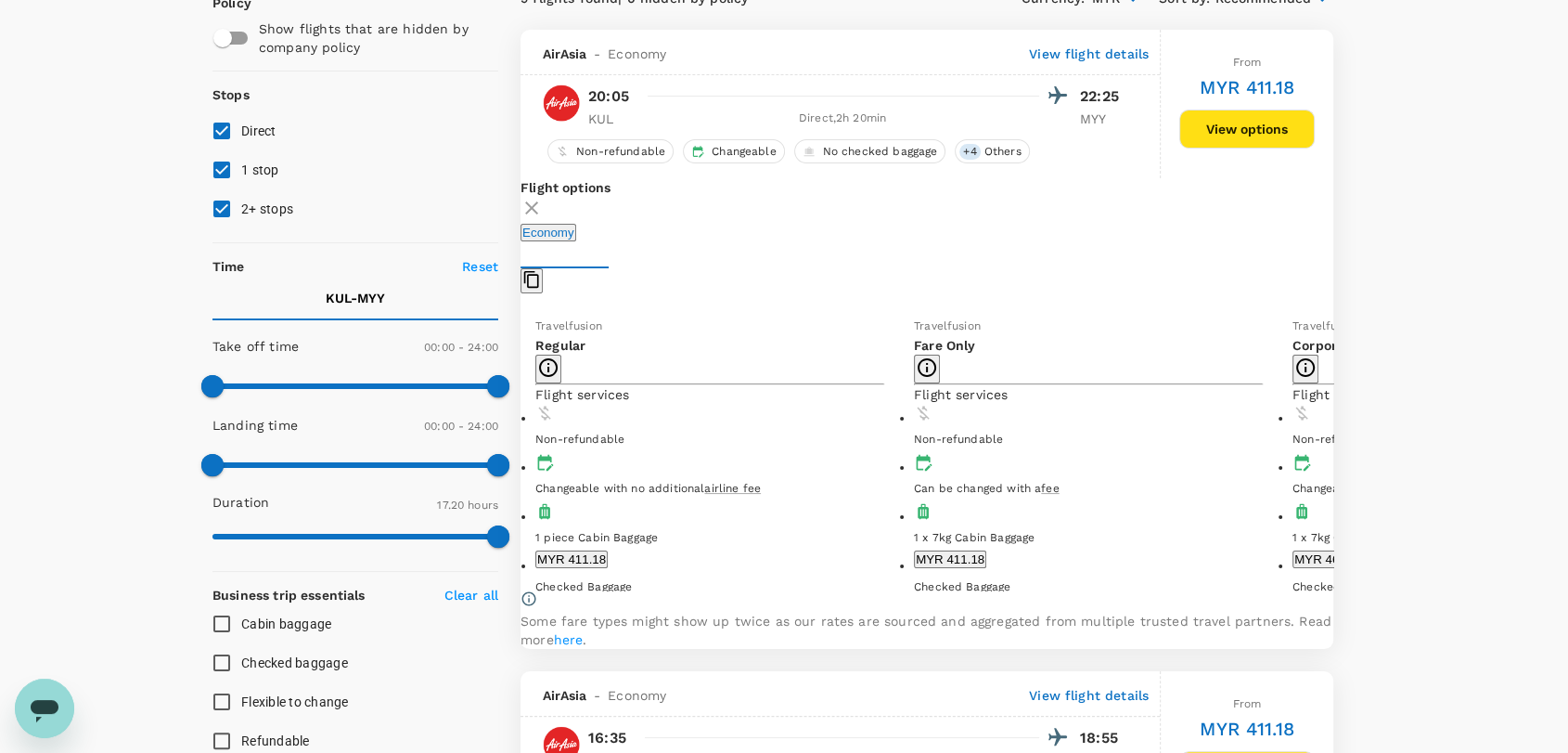
scroll to position [195, 0]
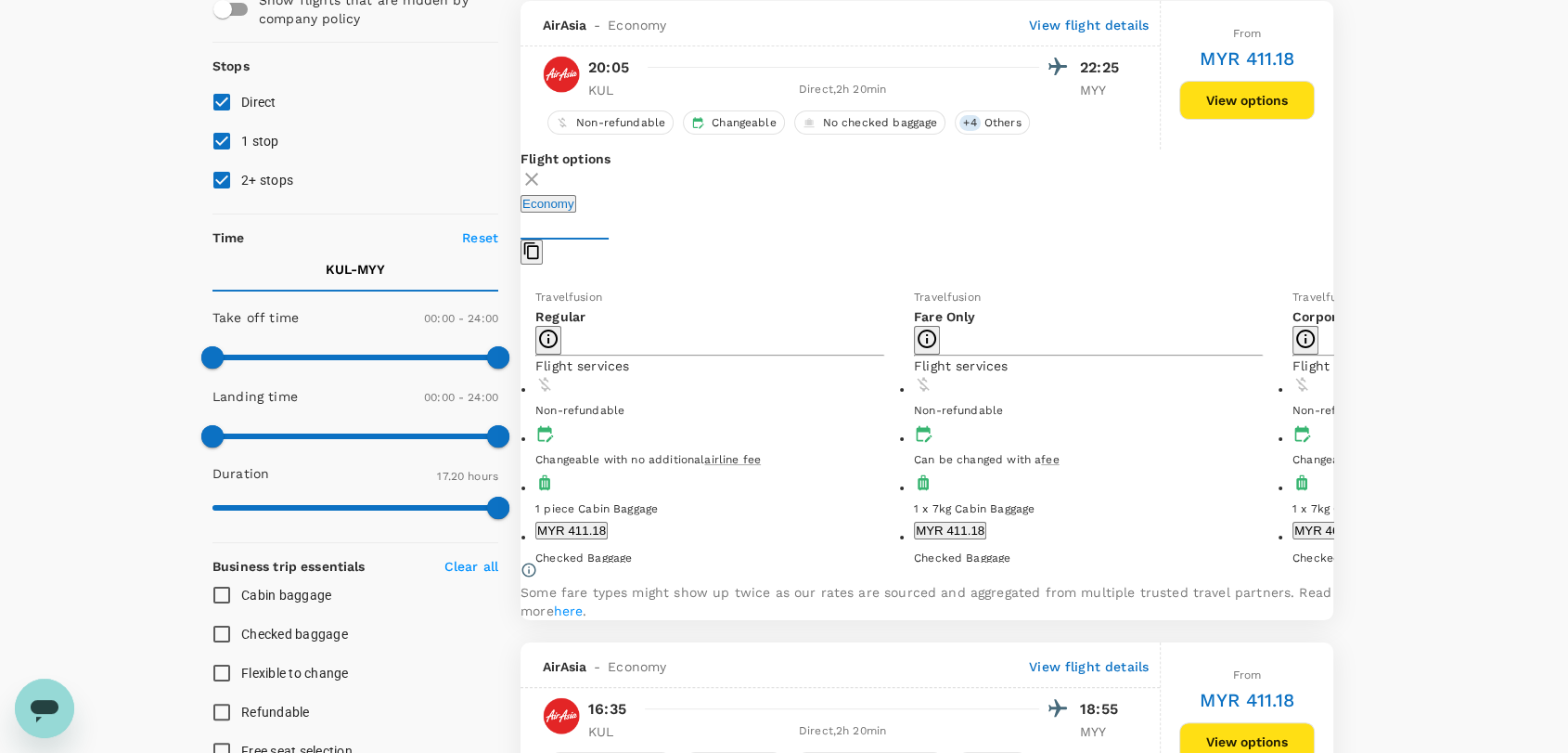
click at [538, 177] on icon at bounding box center [531, 179] width 13 height 13
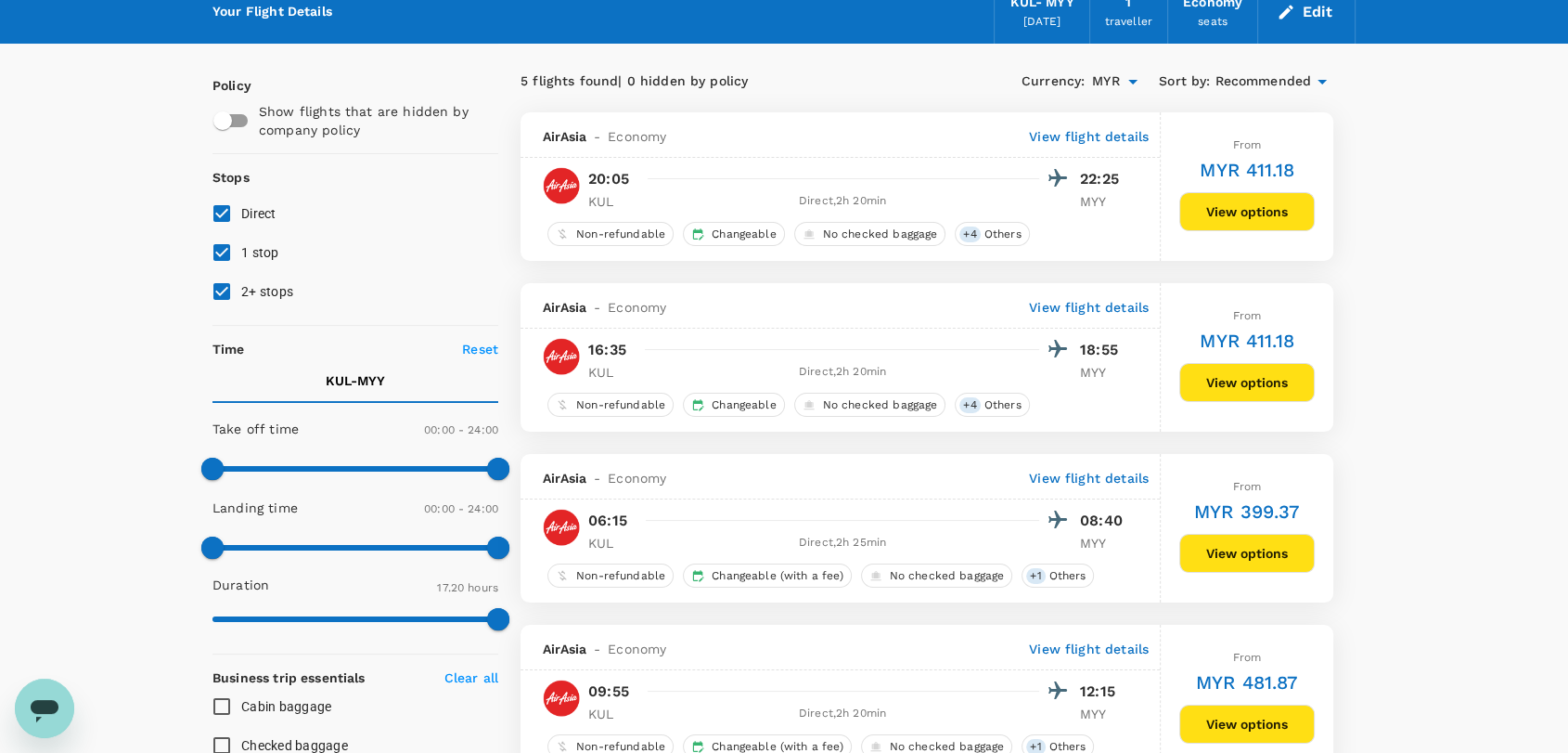
scroll to position [0, 0]
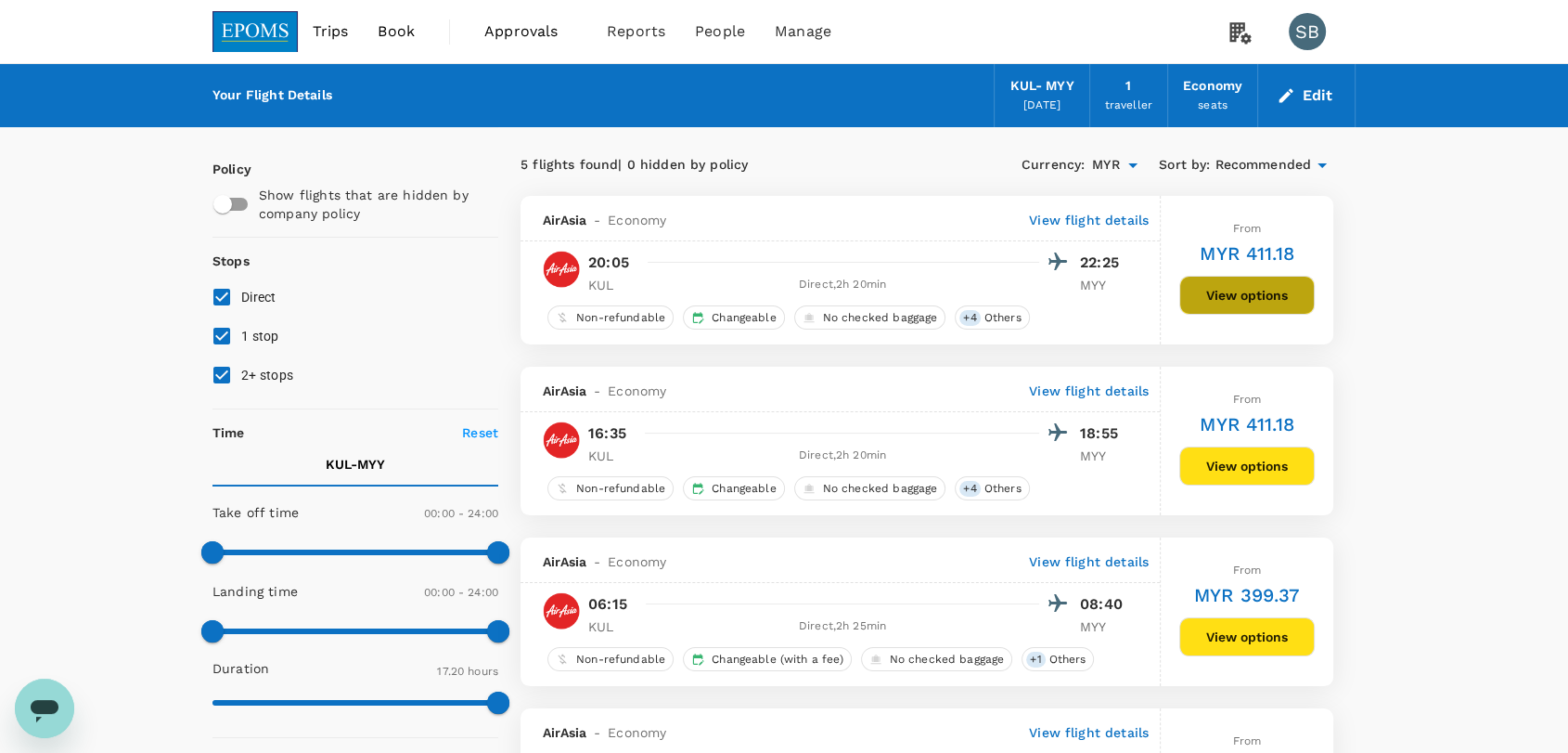
click at [1226, 290] on button "View options" at bounding box center [1247, 295] width 136 height 39
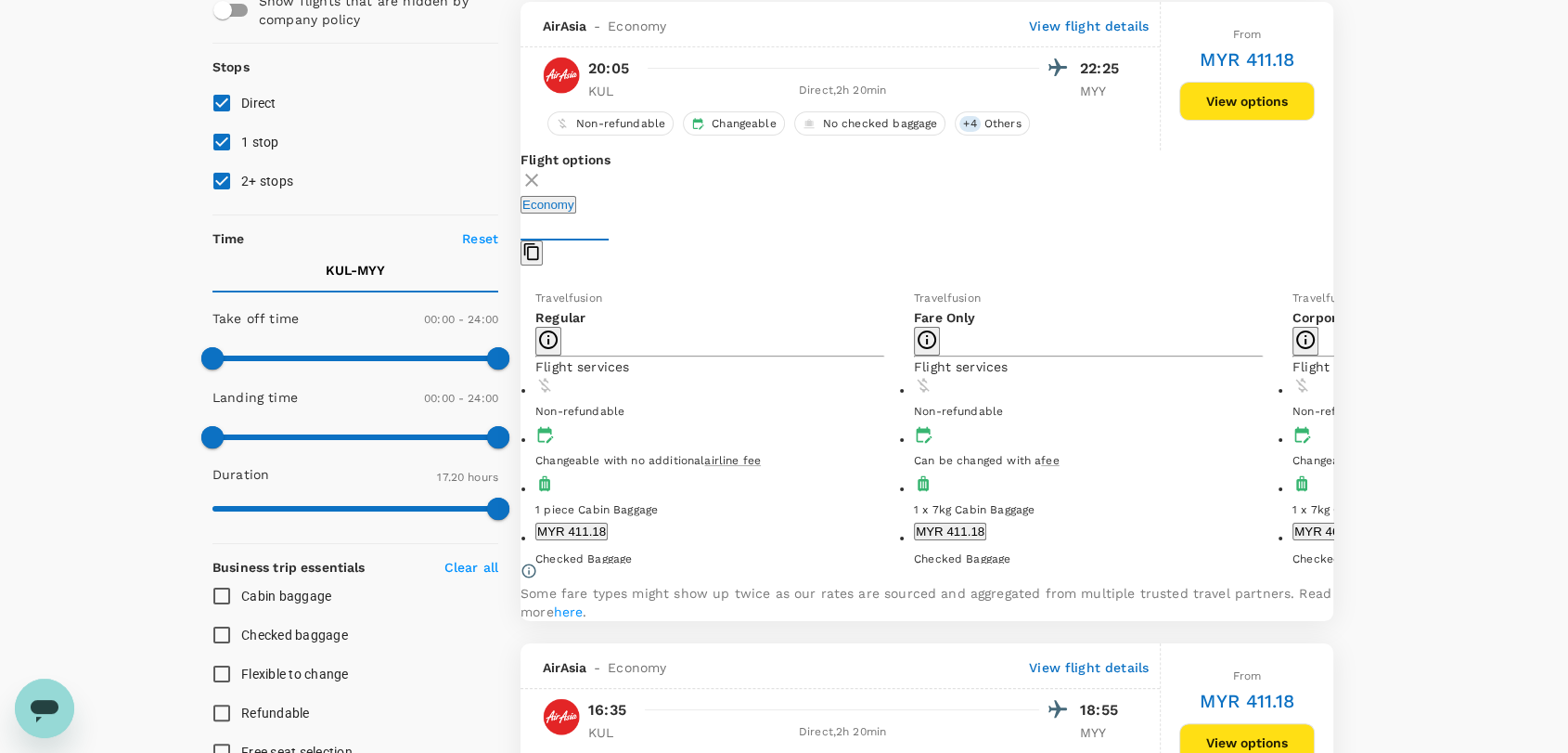
scroll to position [195, 0]
click at [608, 521] on button "MYR 411.18" at bounding box center [571, 530] width 72 height 18
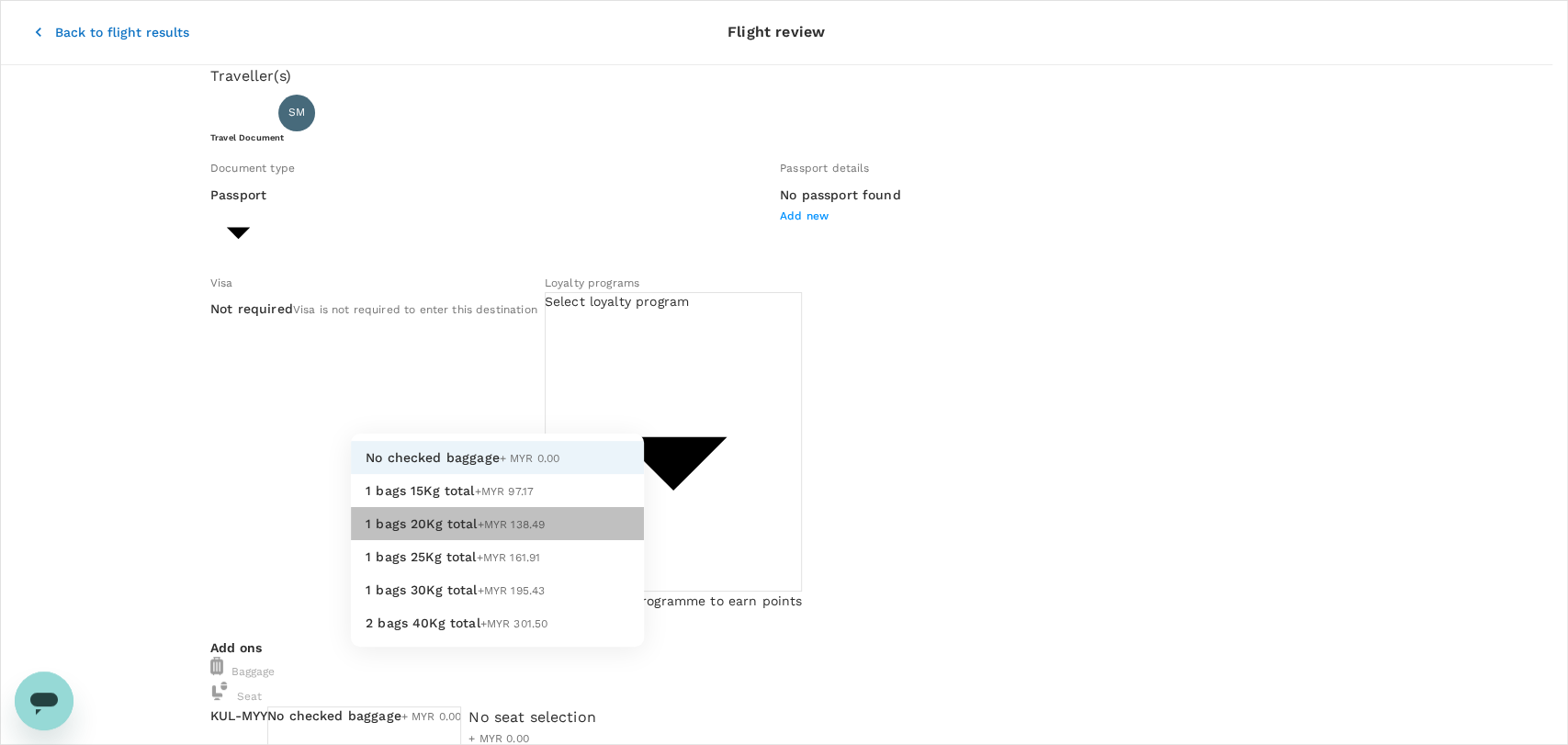
click at [547, 539] on li "1 bags 20Kg total +MYR 138.49" at bounding box center [497, 523] width 293 height 33
type input "2 - 138.49"
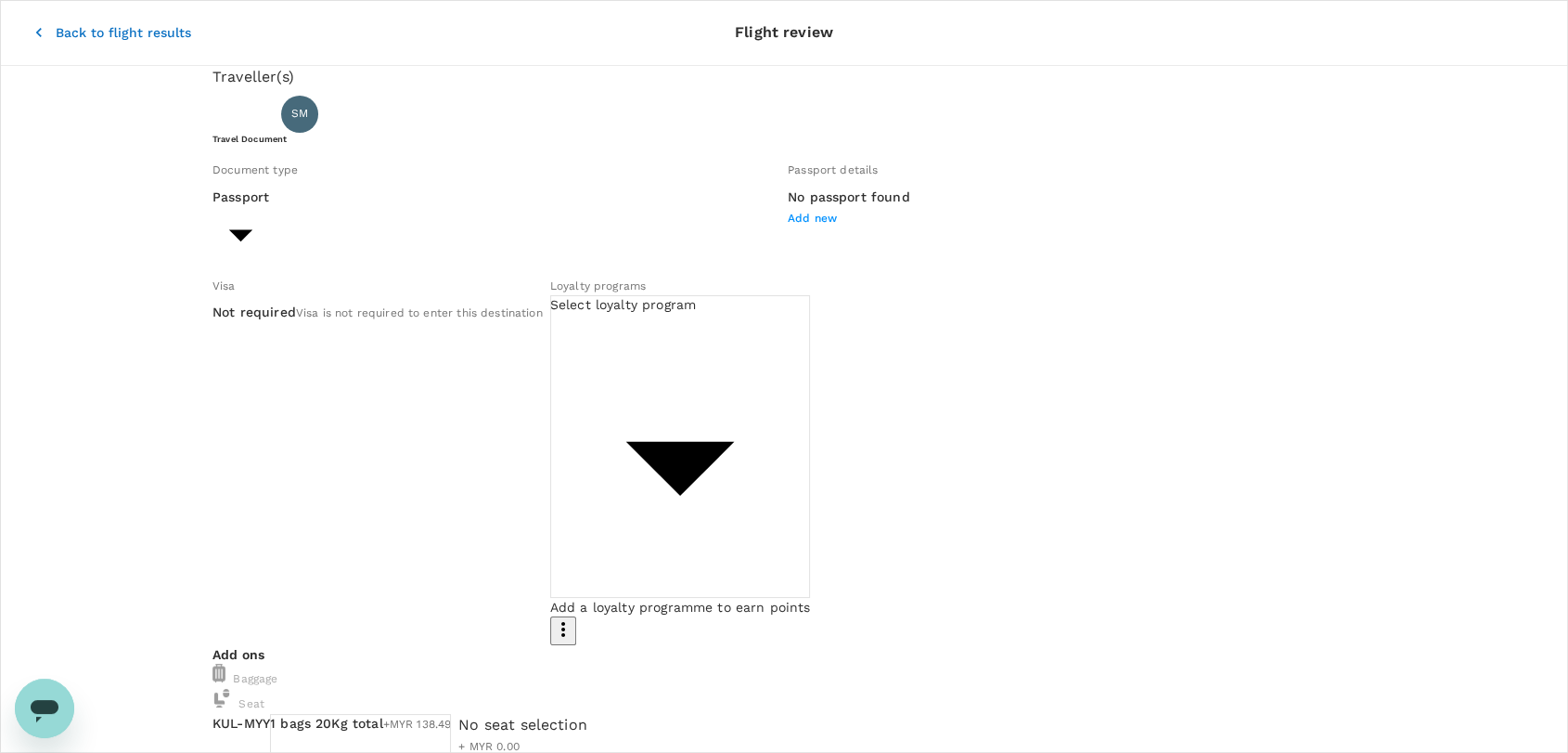
click at [30, 23] on icon "button" at bounding box center [39, 32] width 19 height 19
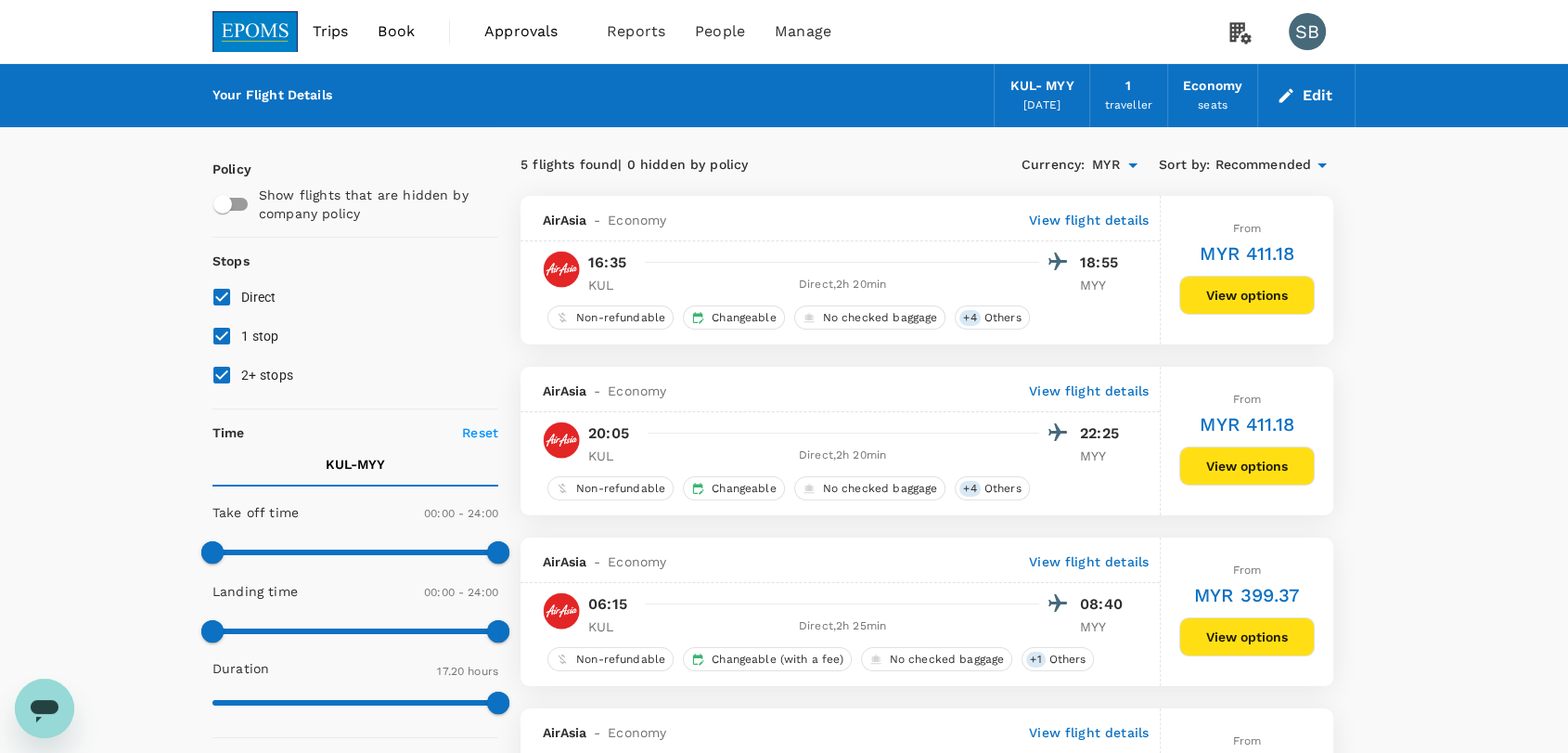
click at [269, 26] on img at bounding box center [256, 31] width 86 height 41
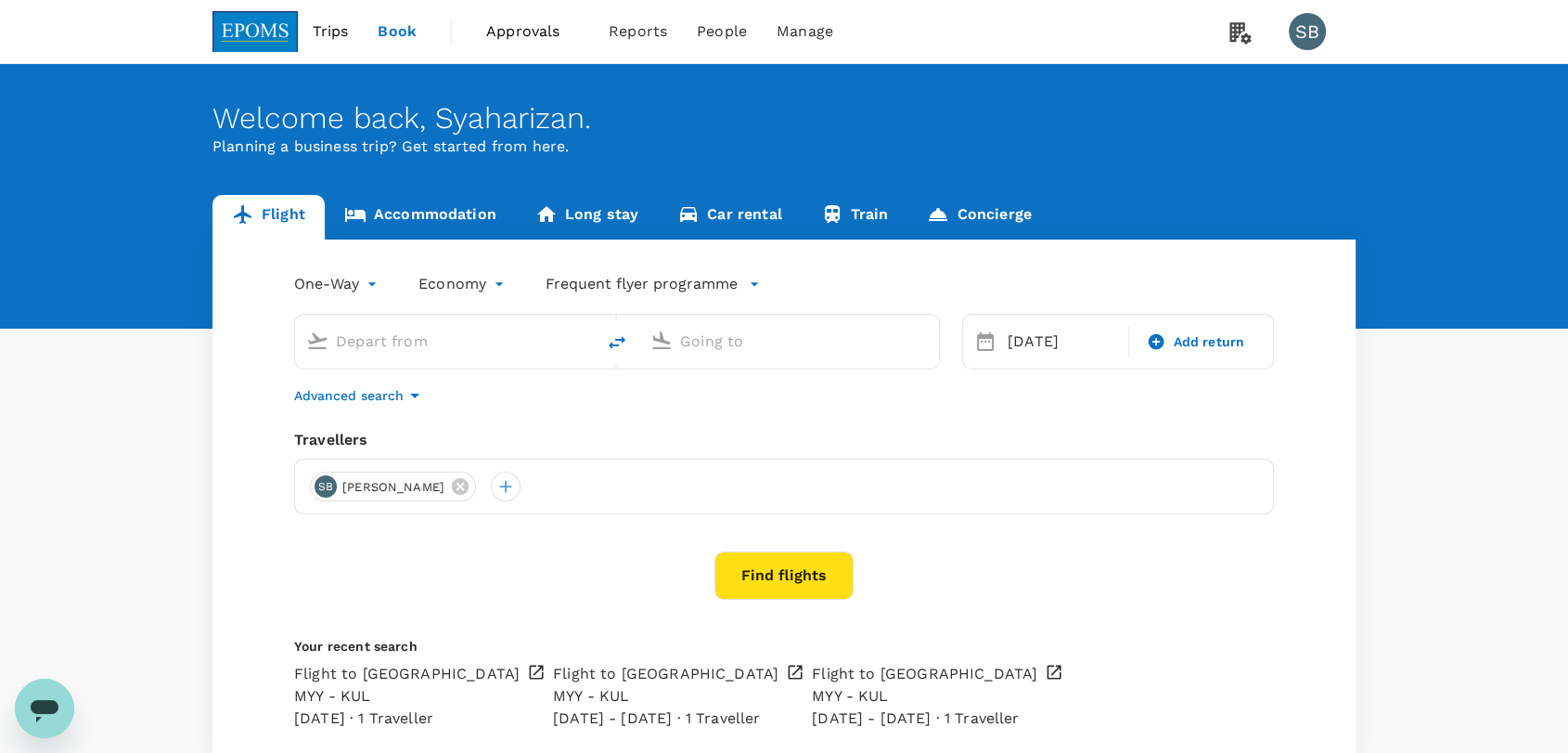
type input "Kuala Lumpur Intl ([GEOGRAPHIC_DATA])"
type input "Miri Intl (MYY)"
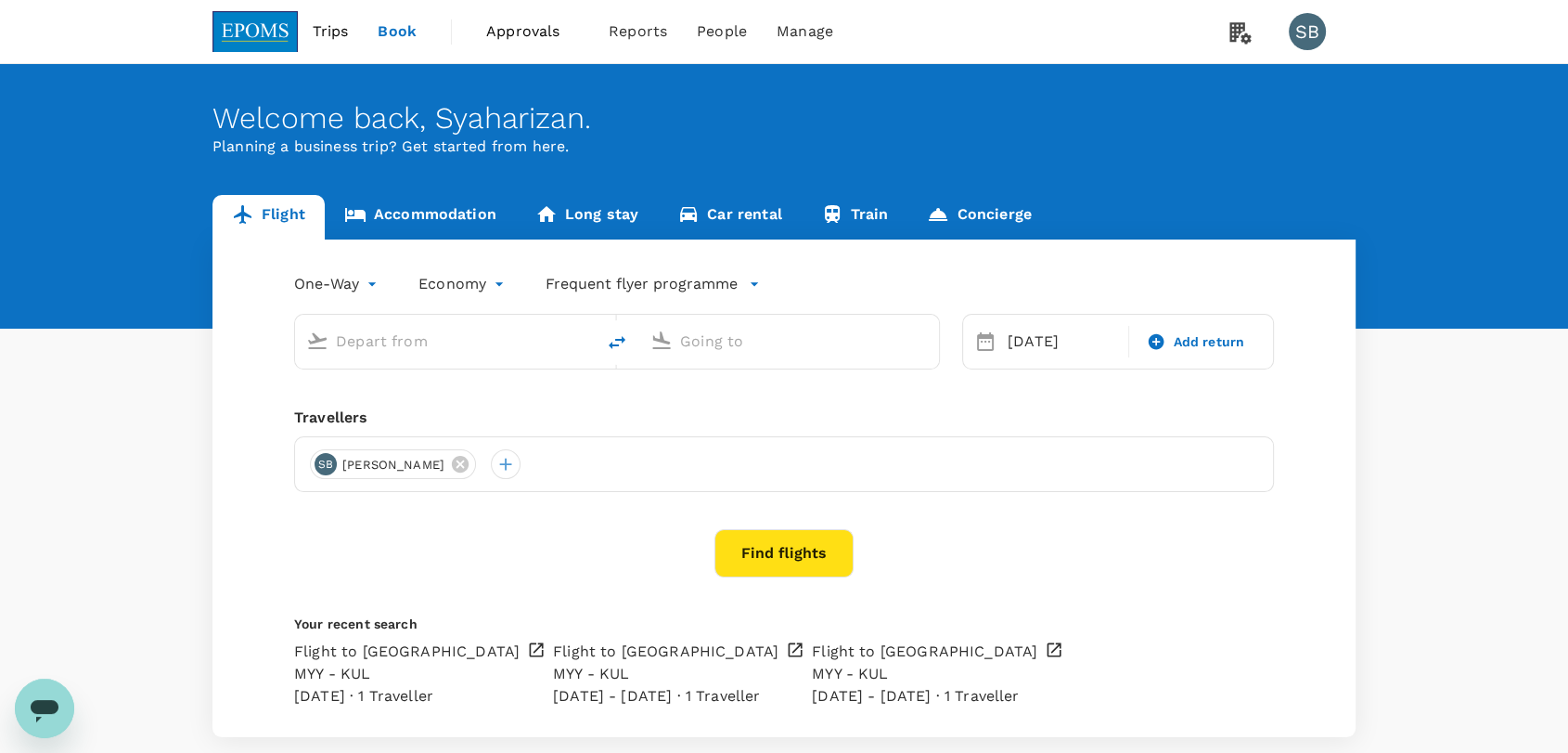
type input "Kuala Lumpur Intl ([GEOGRAPHIC_DATA])"
type input "Miri Intl (MYY)"
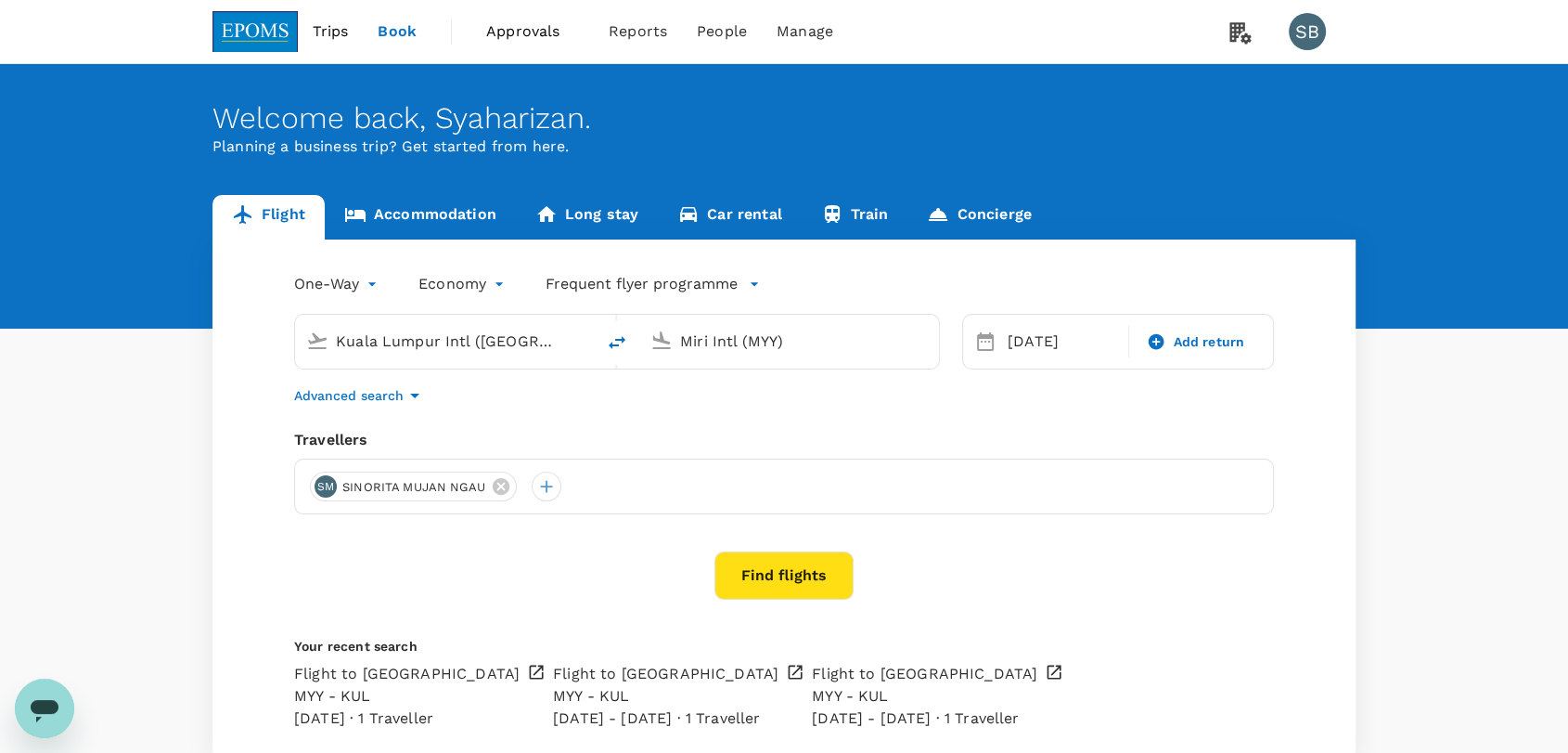
click at [612, 338] on icon "delete" at bounding box center [617, 343] width 22 height 22
type input "Miri Intl (MYY)"
type input "Kuala Lumpur Intl ([GEOGRAPHIC_DATA])"
click at [1025, 348] on div "[DATE]" at bounding box center [1062, 341] width 125 height 37
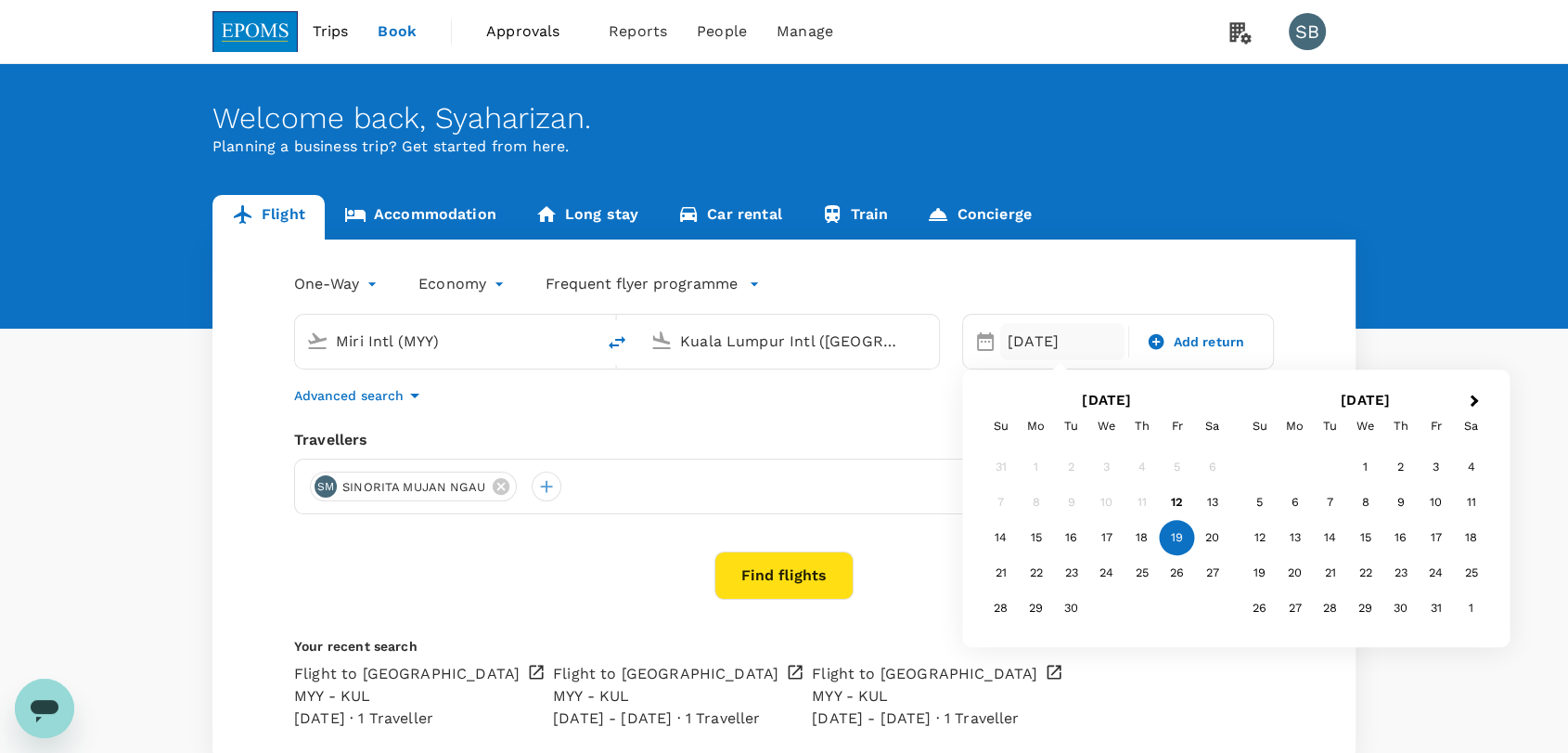
click at [1079, 537] on div "16" at bounding box center [1071, 537] width 35 height 35
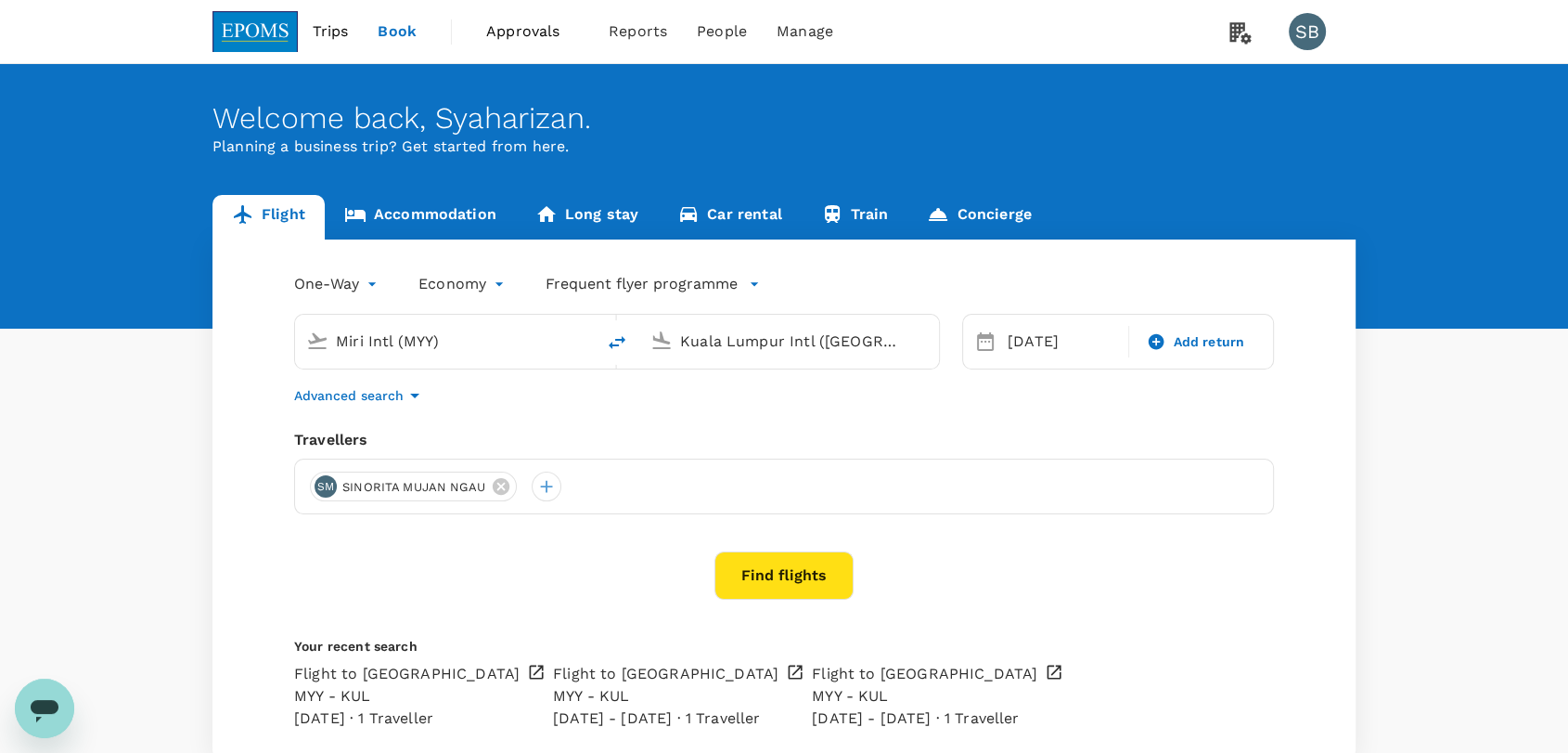
click at [800, 573] on button "Find flights" at bounding box center [784, 575] width 139 height 48
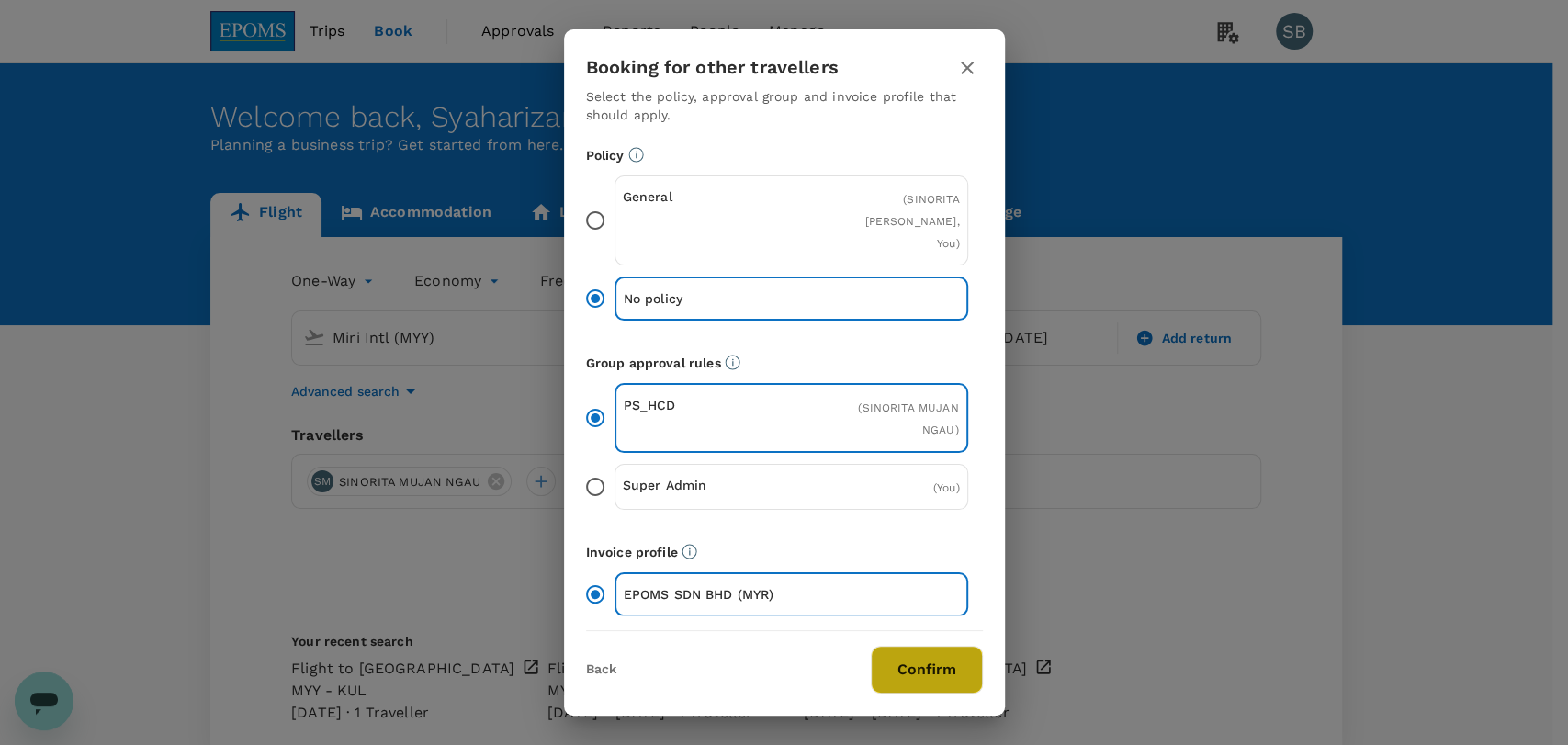
click at [908, 674] on button "Confirm" at bounding box center [926, 669] width 112 height 47
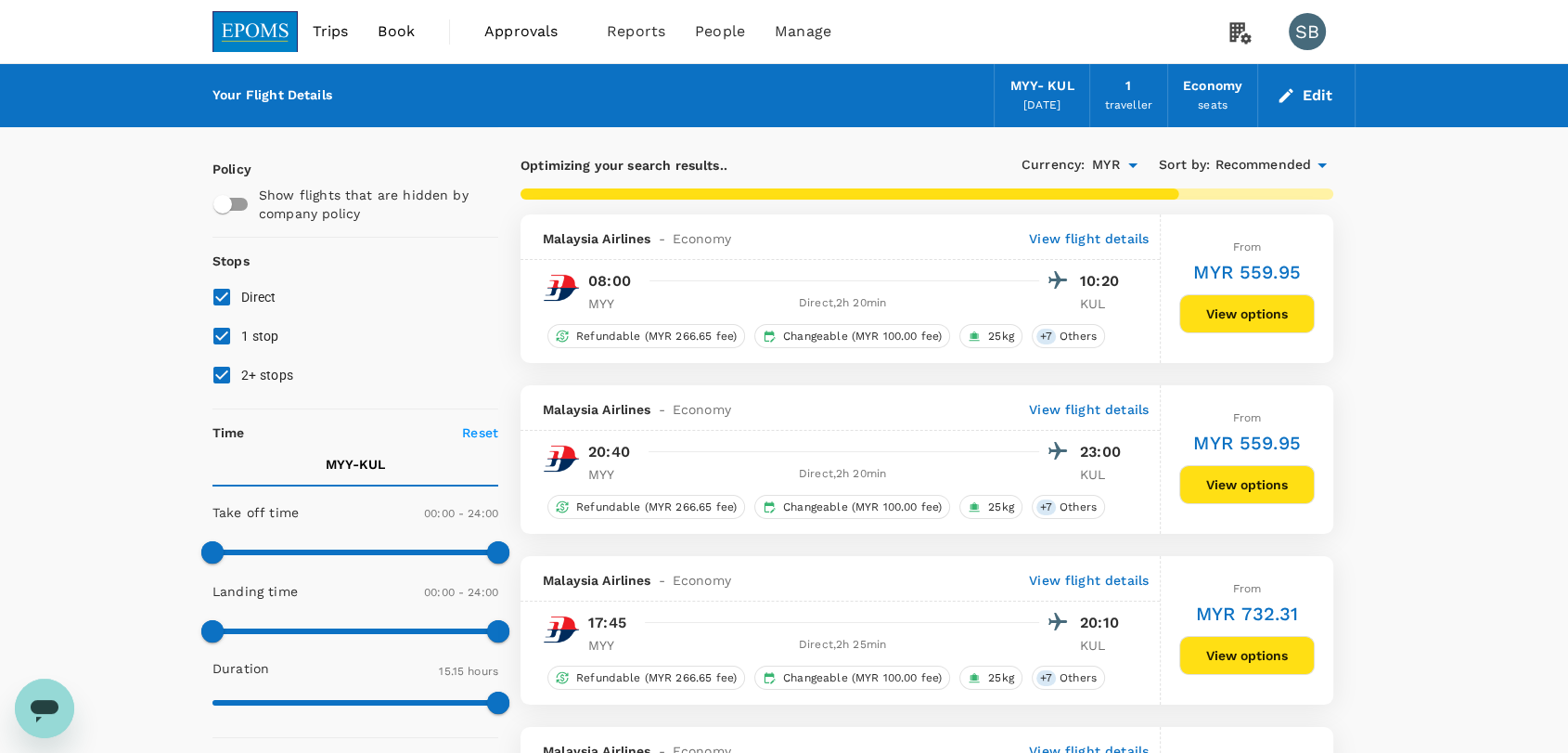
type input "1020"
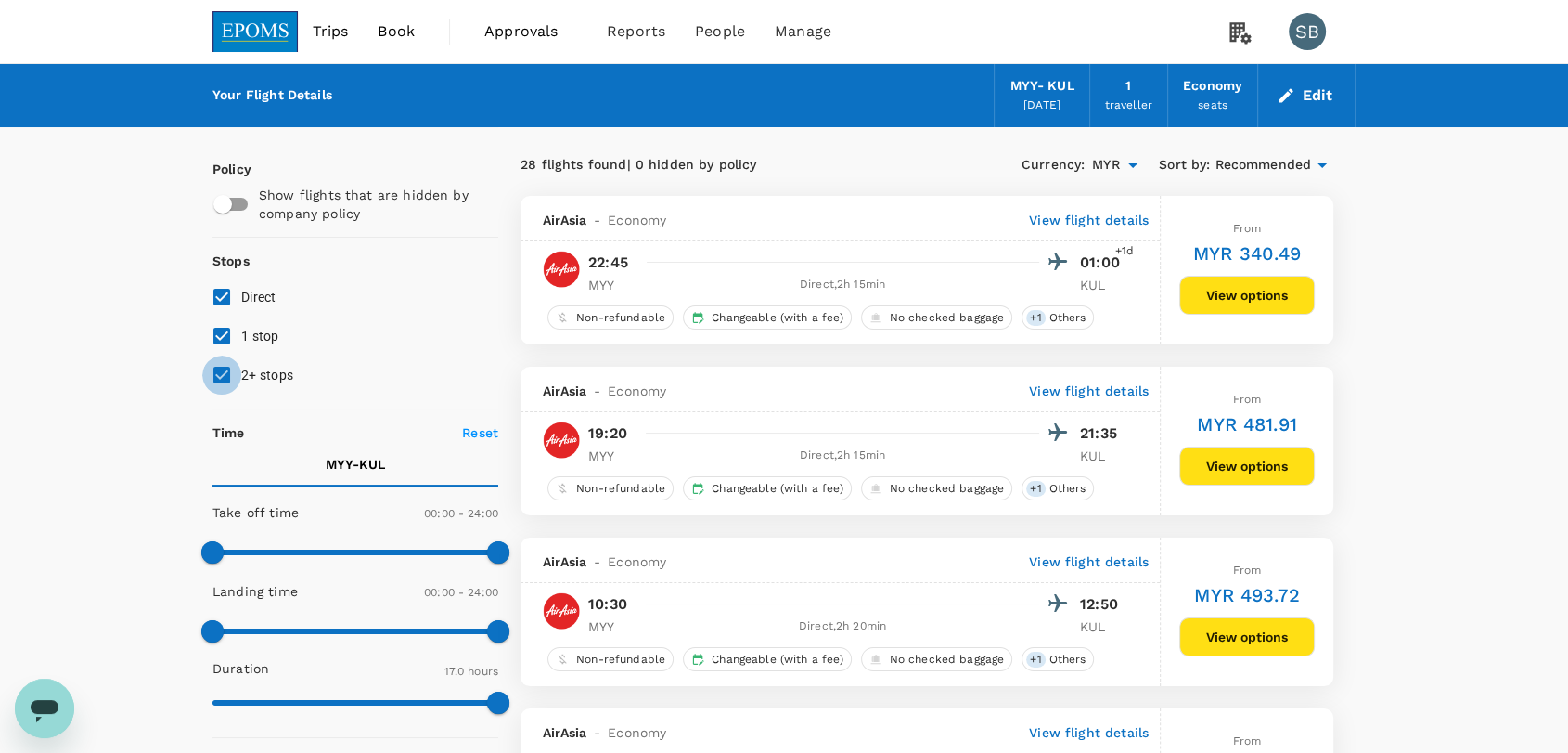
click at [221, 374] on input "2+ stops" at bounding box center [222, 375] width 39 height 39
checkbox input "false"
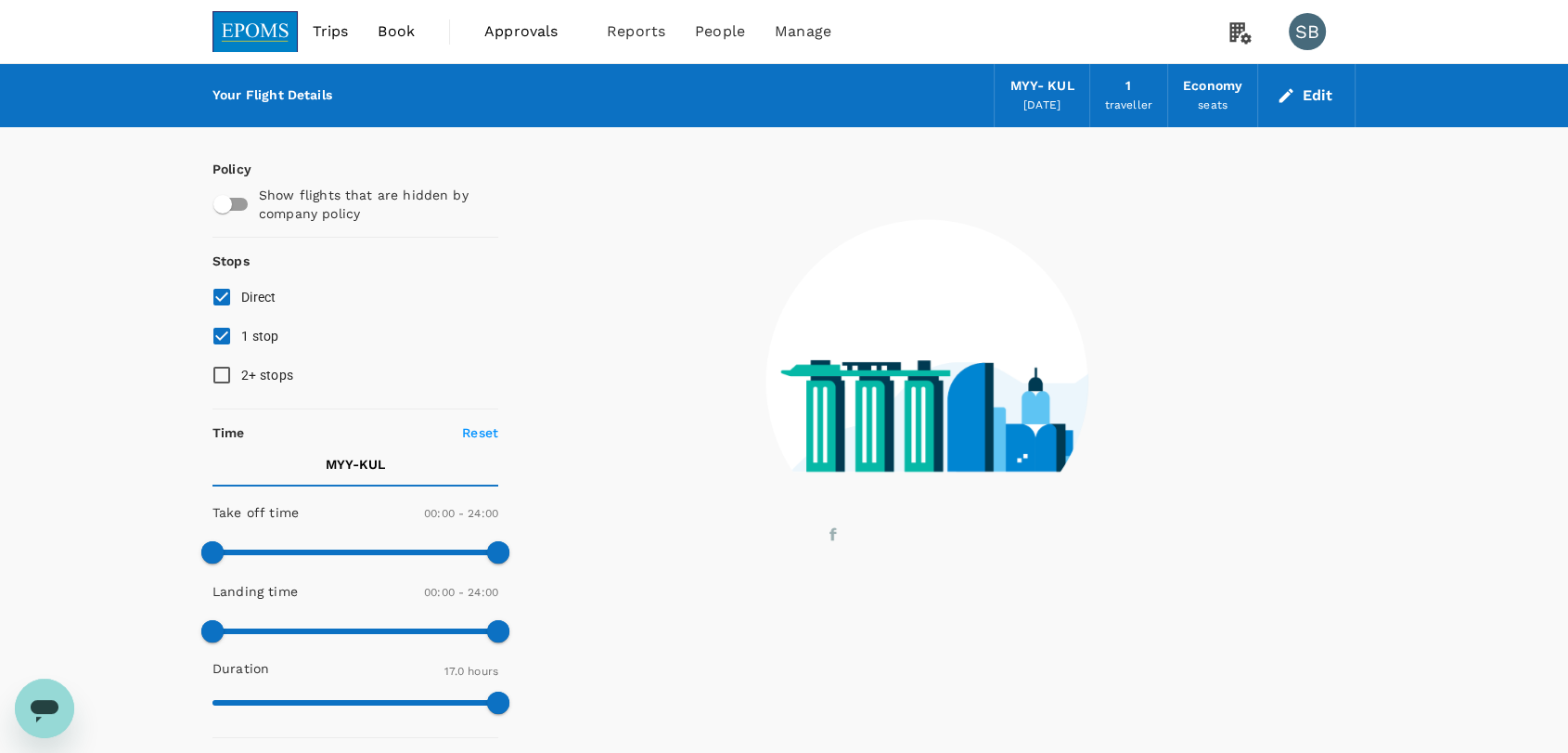
click at [219, 340] on input "1 stop" at bounding box center [222, 336] width 39 height 39
checkbox input "false"
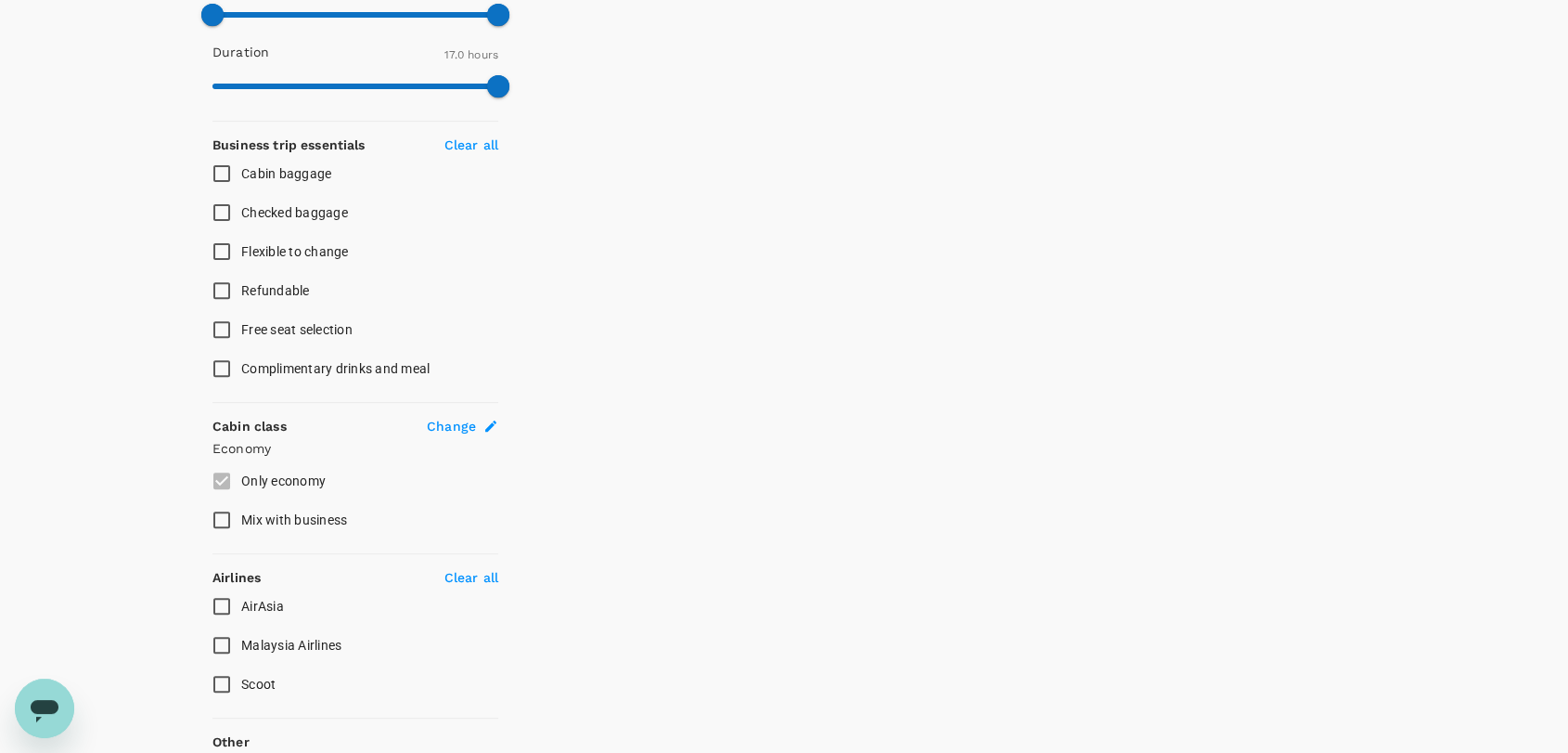
scroll to position [618, 0]
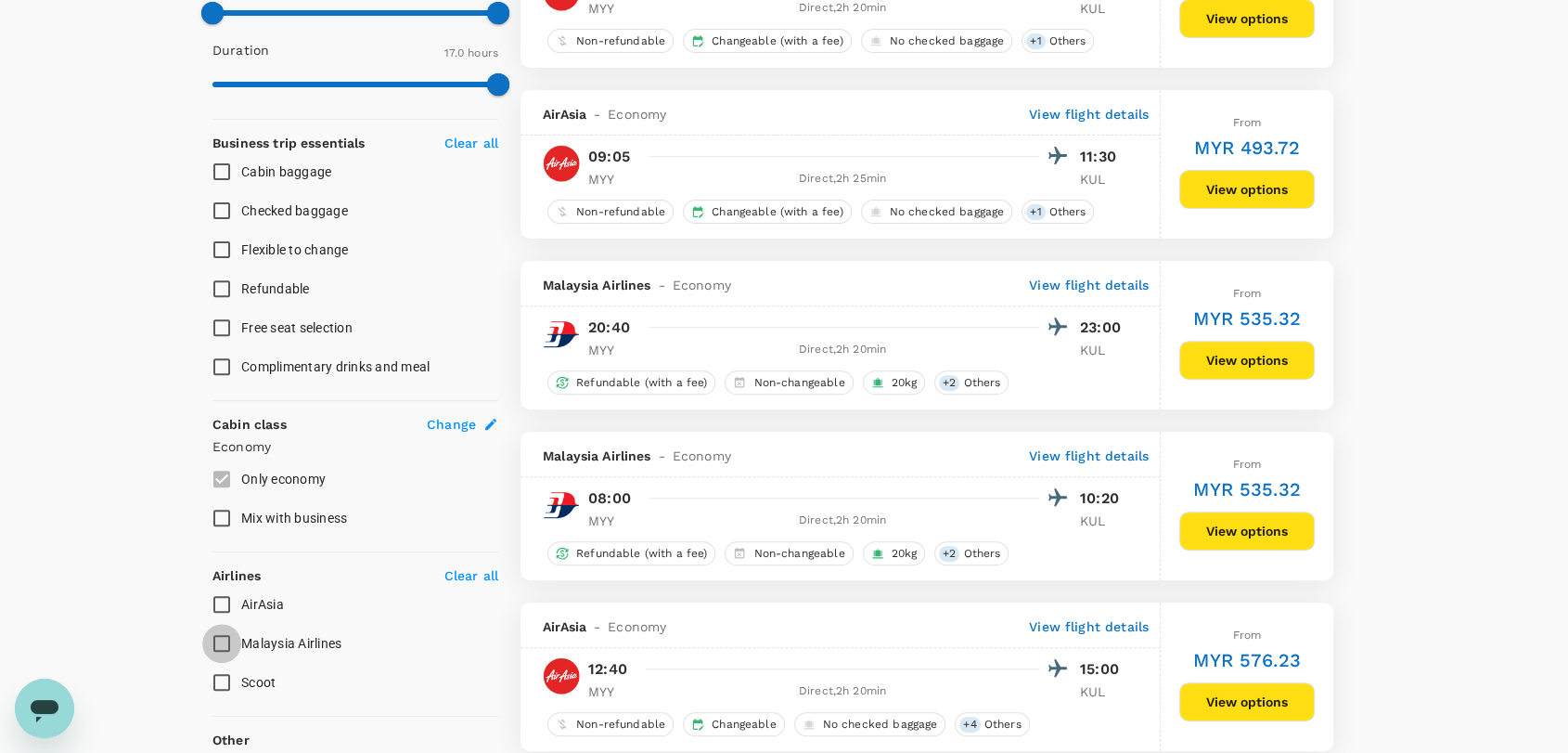
click at [222, 637] on input "Malaysia Airlines" at bounding box center [222, 643] width 39 height 39
checkbox input "true"
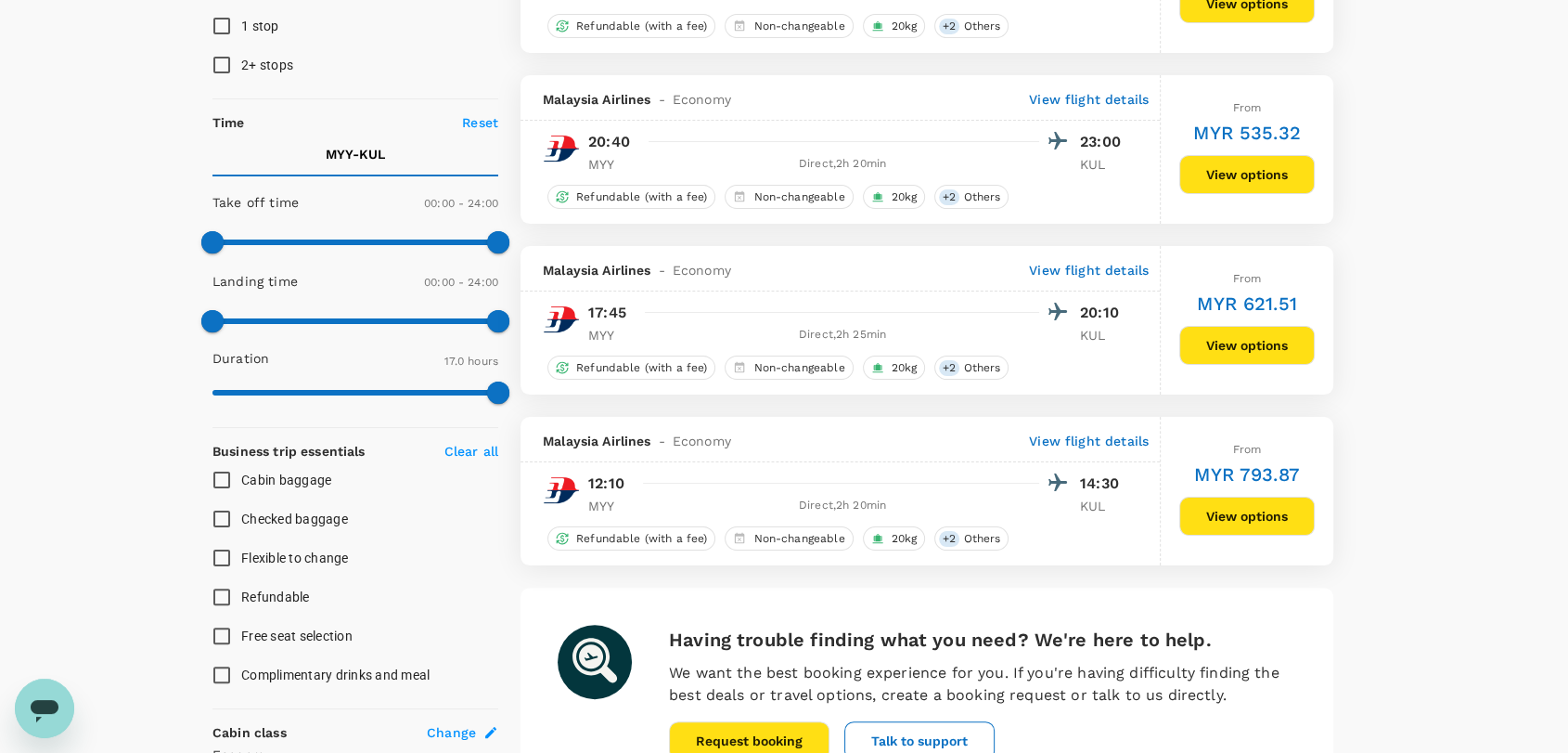
scroll to position [309, 0]
click at [1234, 344] on button "View options" at bounding box center [1247, 346] width 136 height 39
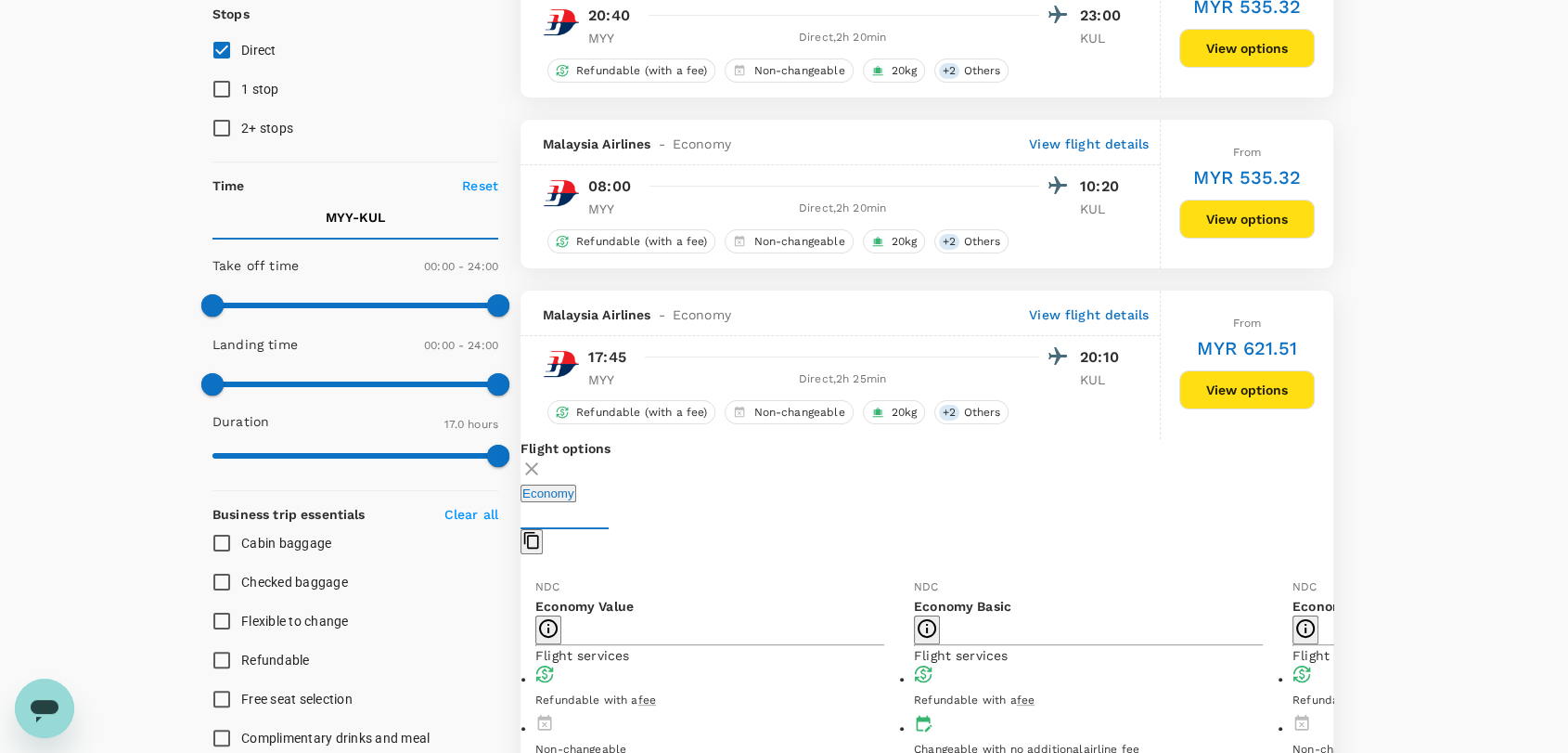
scroll to position [453, 0]
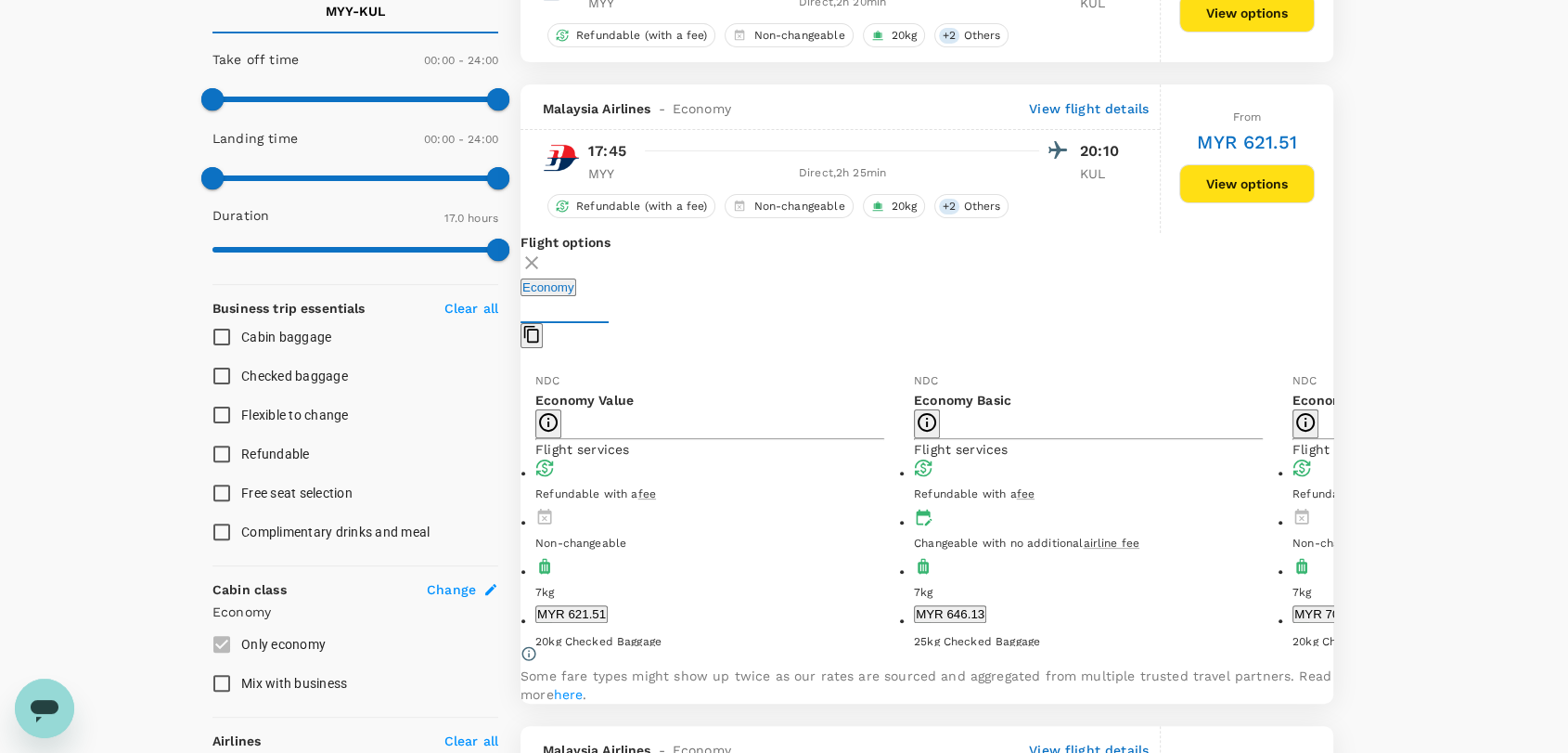
click at [986, 605] on button "MYR 646.13" at bounding box center [949, 614] width 72 height 18
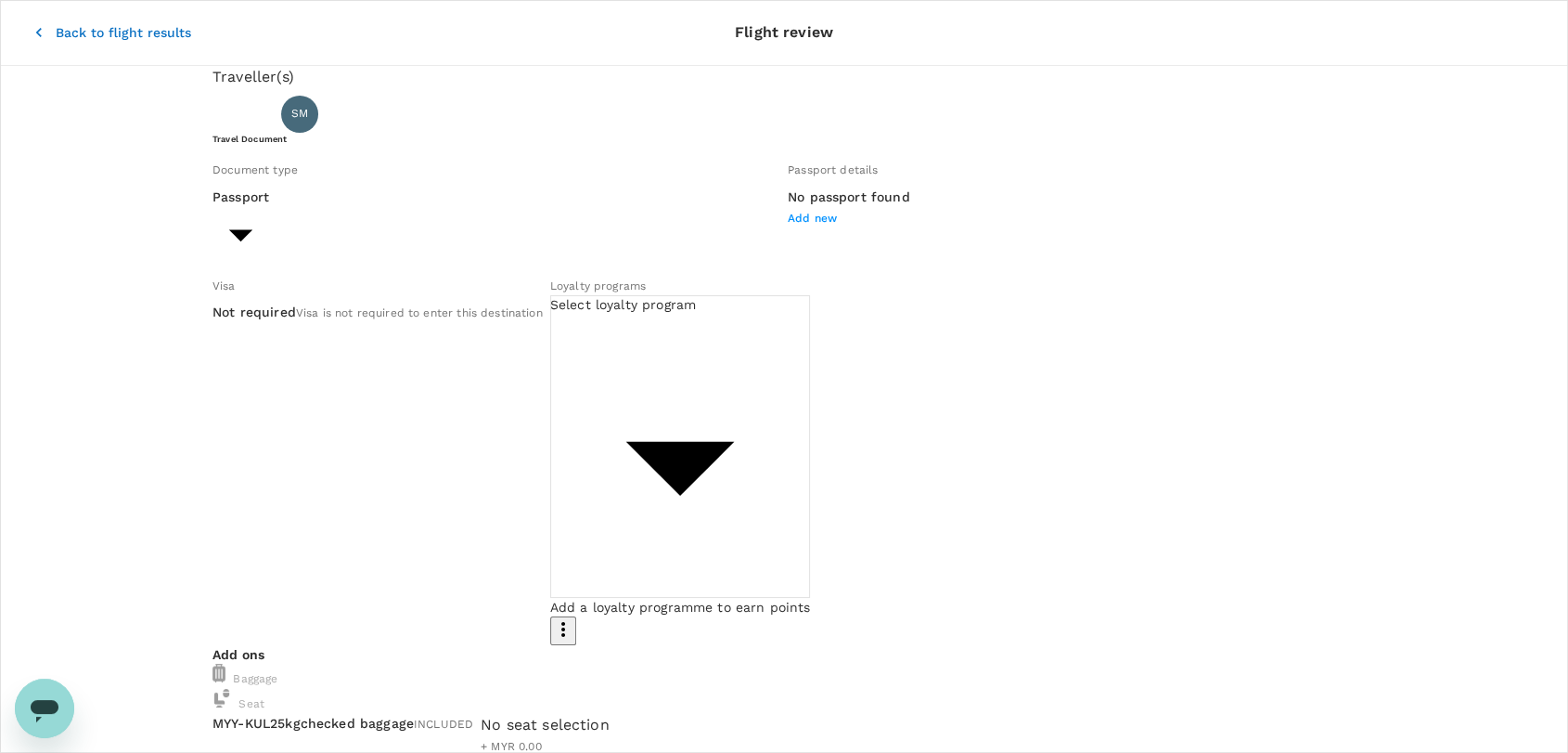
click at [516, 270] on body "Back to flight results Flight review Traveller(s) Traveller 1 : SM SINORITA MUJ…" at bounding box center [784, 698] width 1568 height 1397
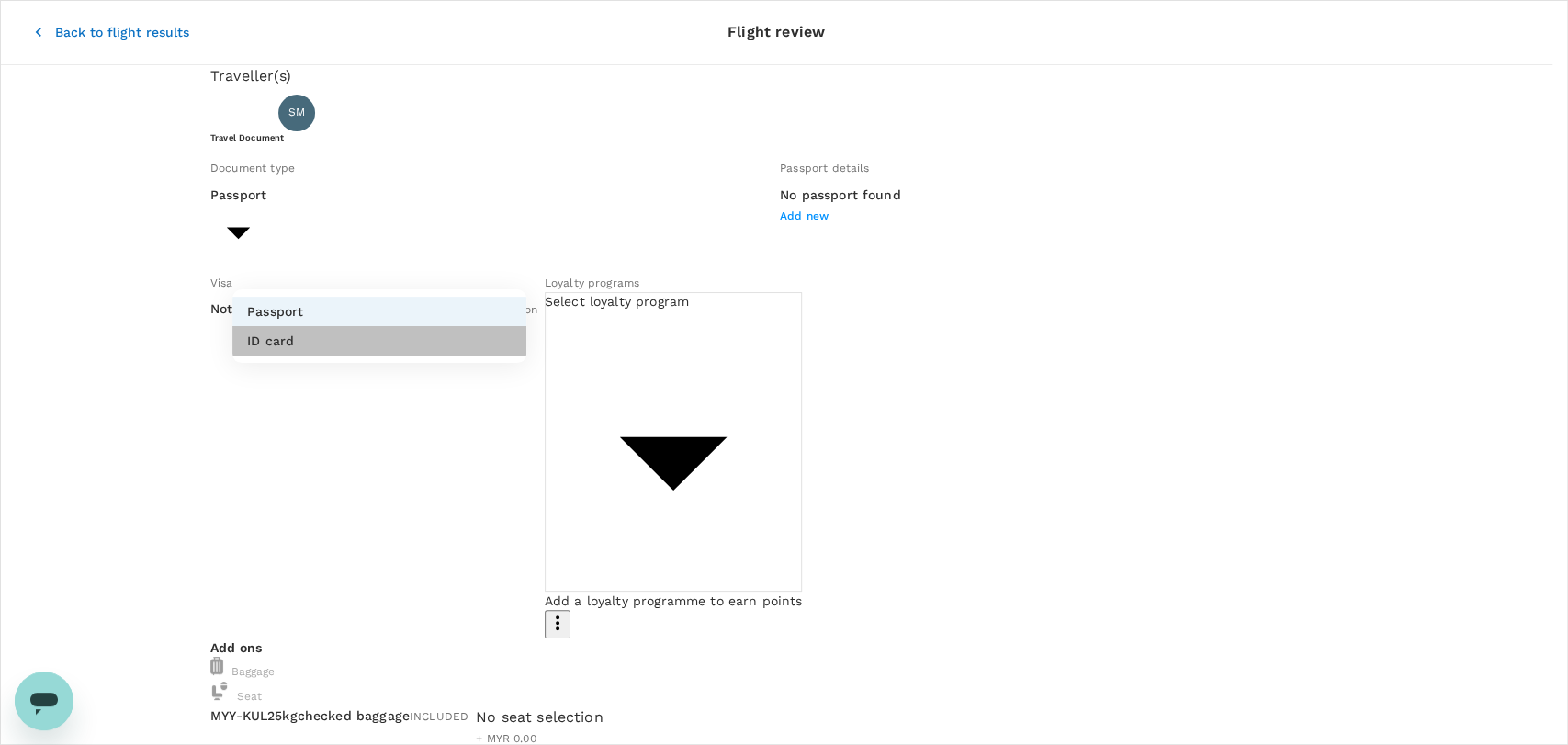
click at [488, 341] on li "ID card" at bounding box center [379, 341] width 294 height 30
type input "Id card"
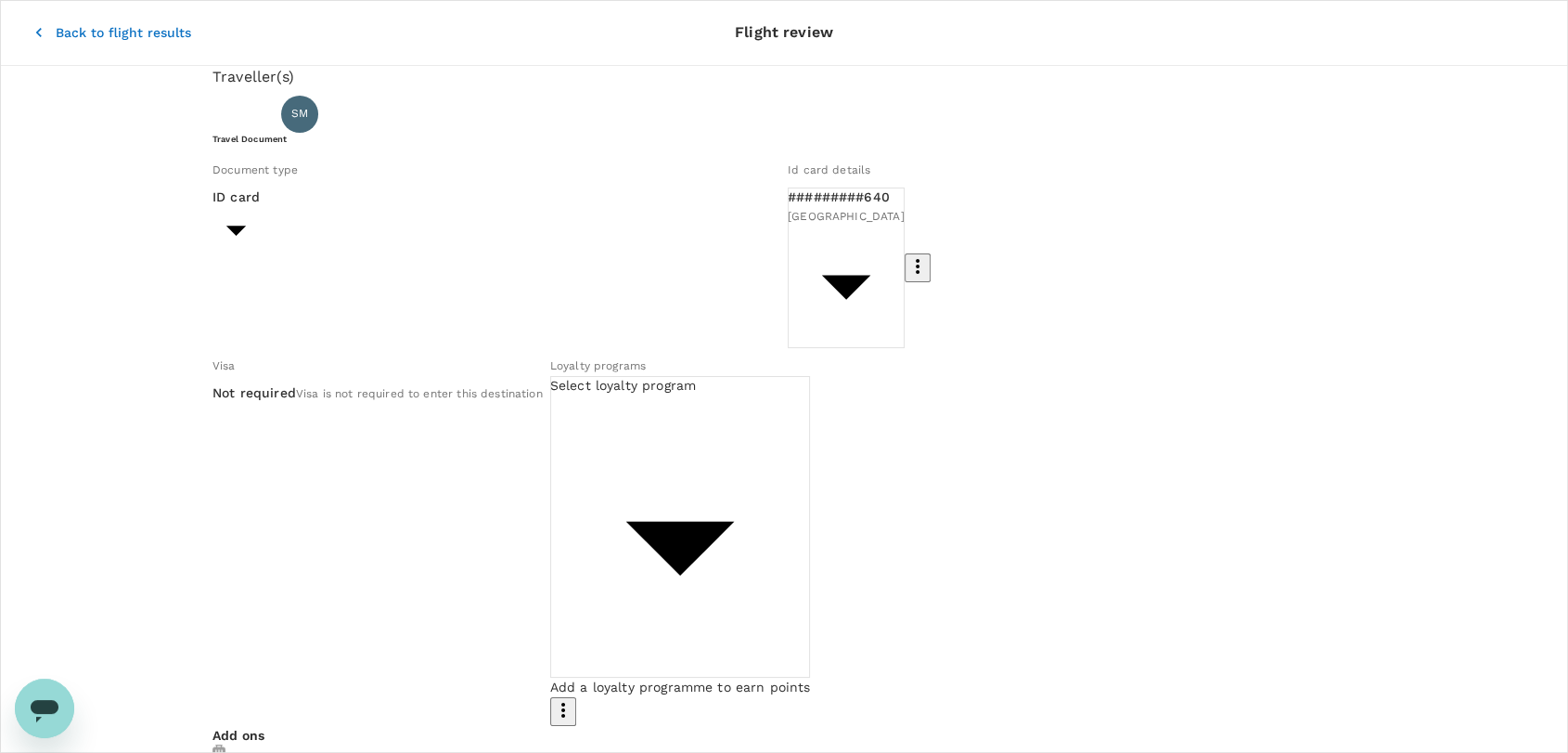
click at [30, 23] on icon "button" at bounding box center [39, 32] width 19 height 19
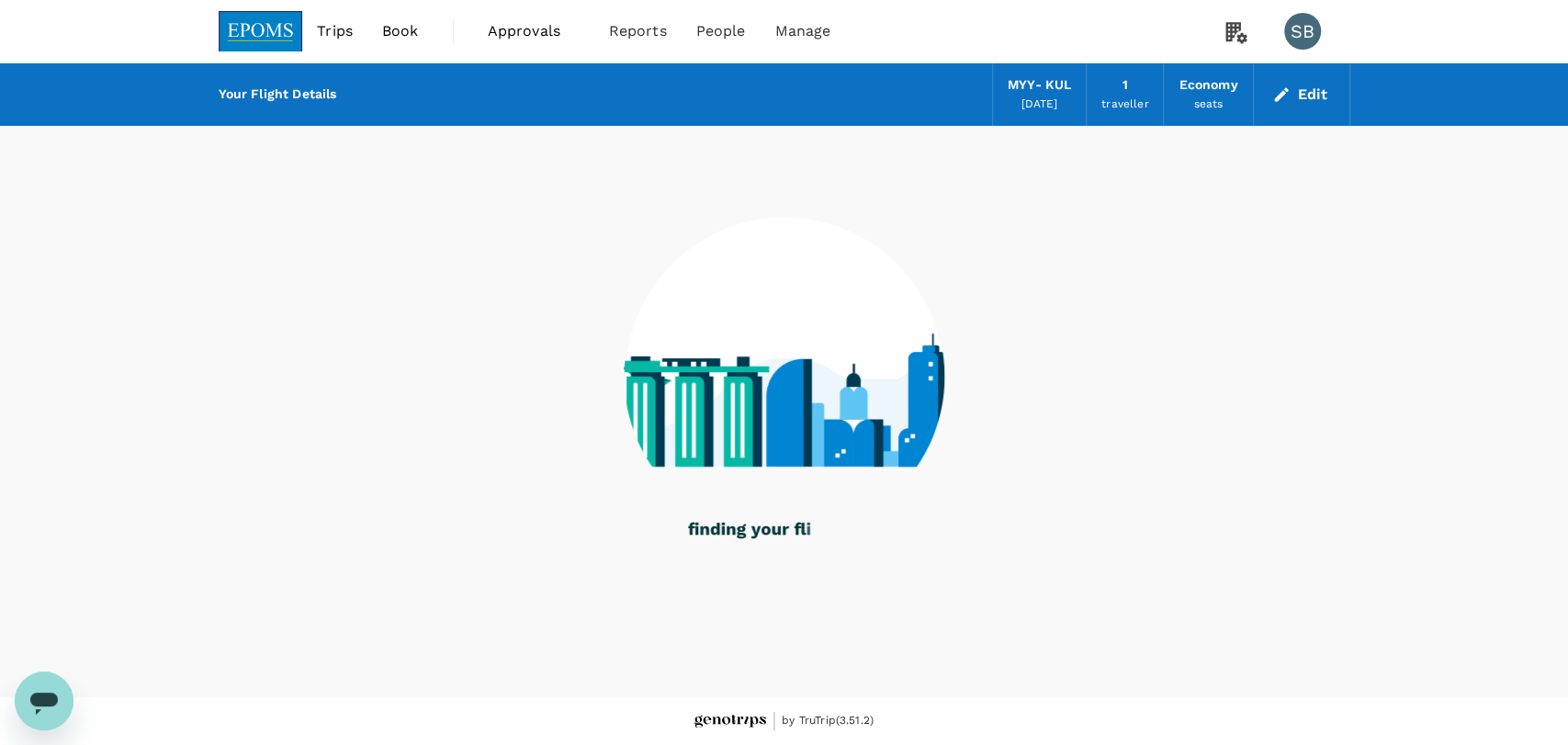
click at [295, 31] on img at bounding box center [261, 31] width 85 height 41
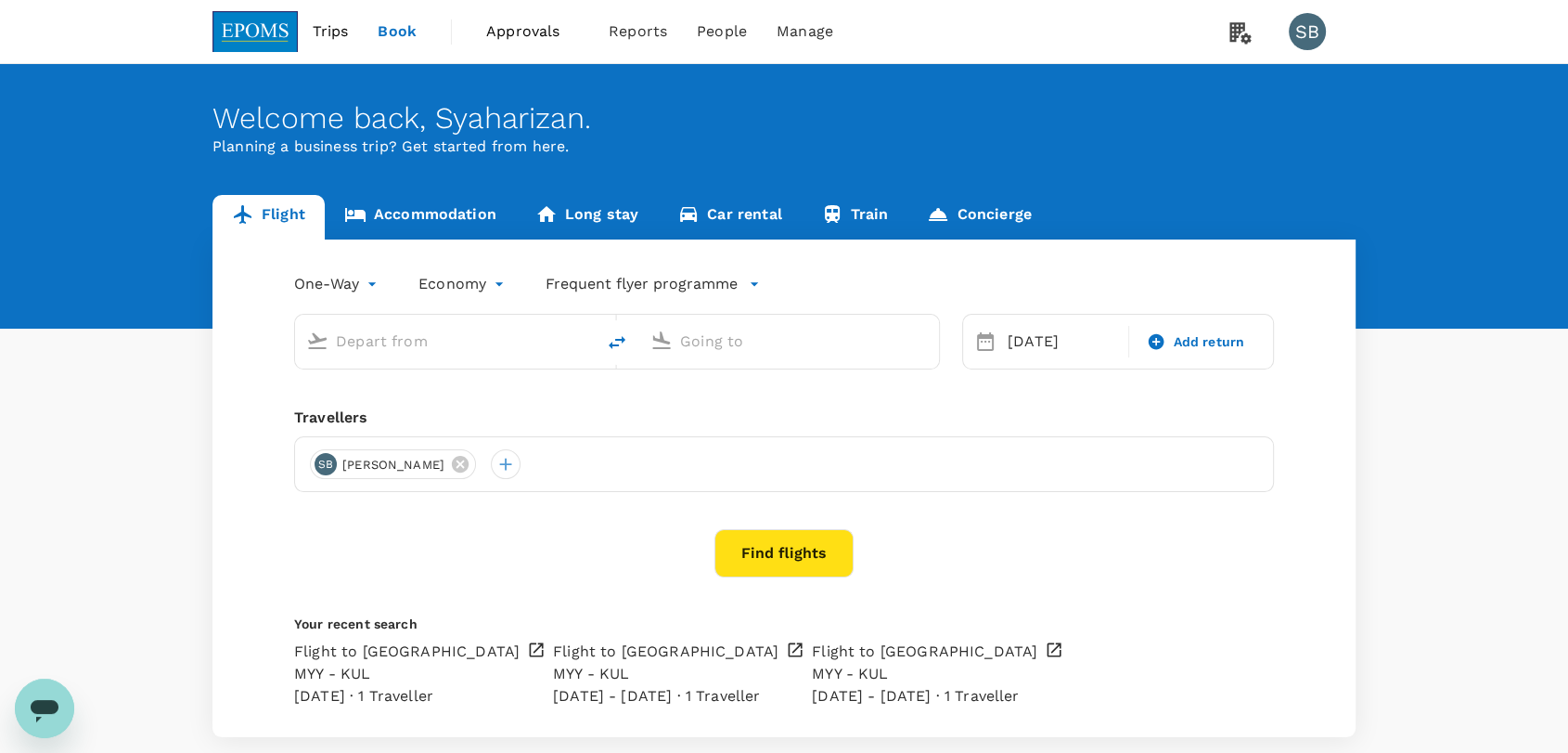
type input "Miri Intl (MYY)"
type input "Kuala Lumpur Intl ([GEOGRAPHIC_DATA])"
click at [613, 346] on icon "delete" at bounding box center [617, 343] width 22 height 22
type input "Miri Intl (MYY)"
type input "Kuala Lumpur Intl ([GEOGRAPHIC_DATA])"
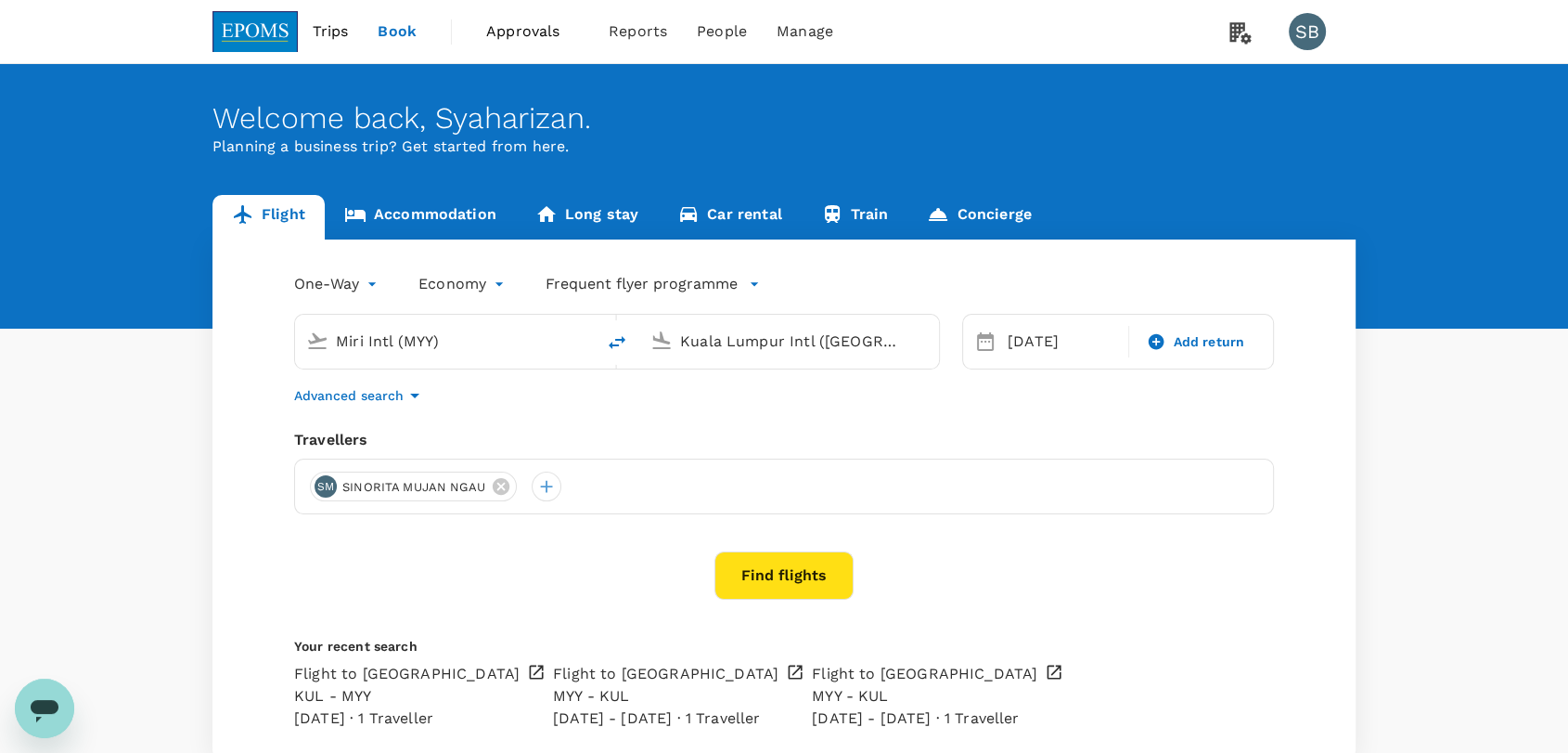
click at [613, 346] on icon "delete" at bounding box center [617, 342] width 17 height 13
type input "Kuala Lumpur Intl ([GEOGRAPHIC_DATA])"
type input "Miri Intl (MYY)"
click at [1042, 339] on div "[DATE]" at bounding box center [1062, 341] width 125 height 37
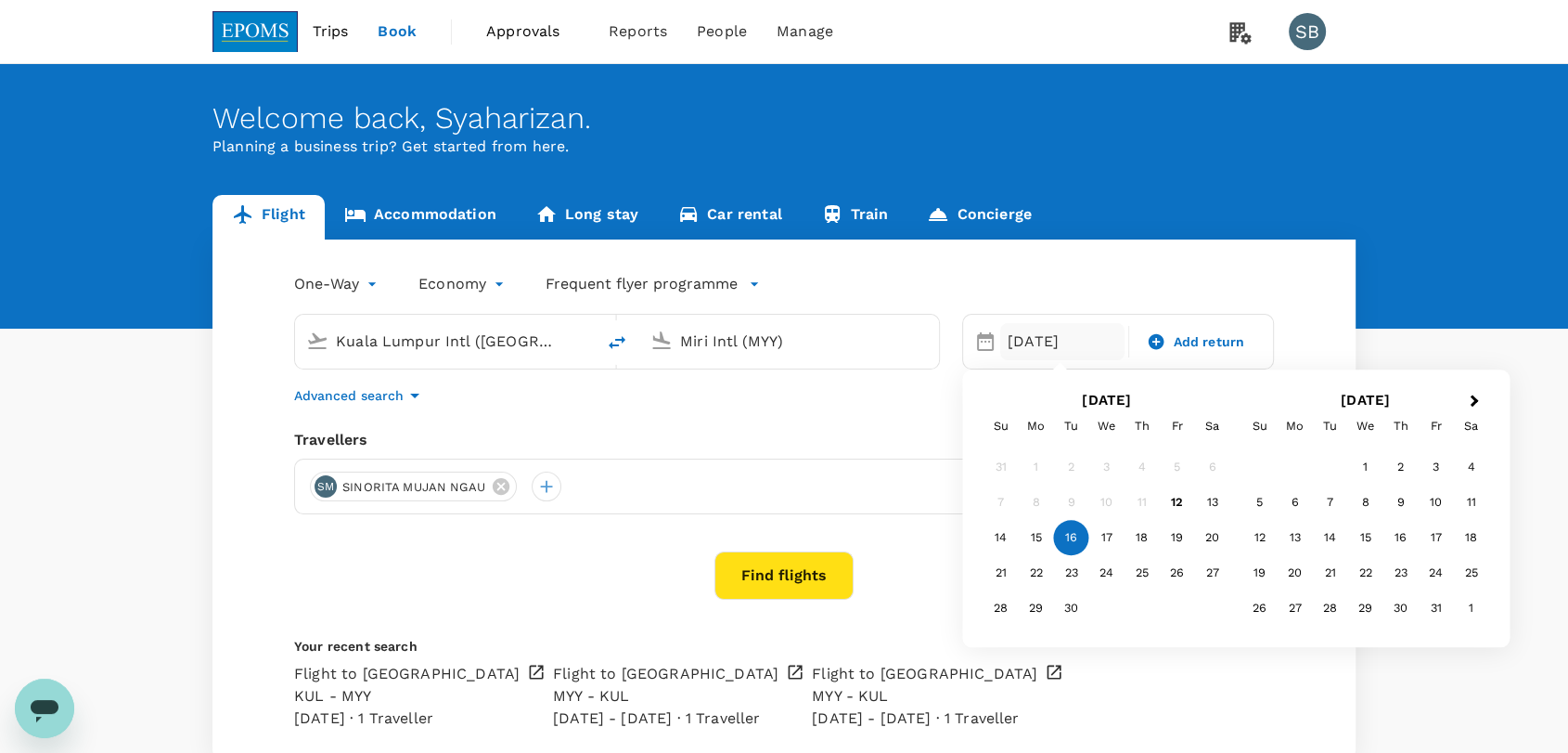
click at [1176, 538] on div "19" at bounding box center [1177, 537] width 35 height 35
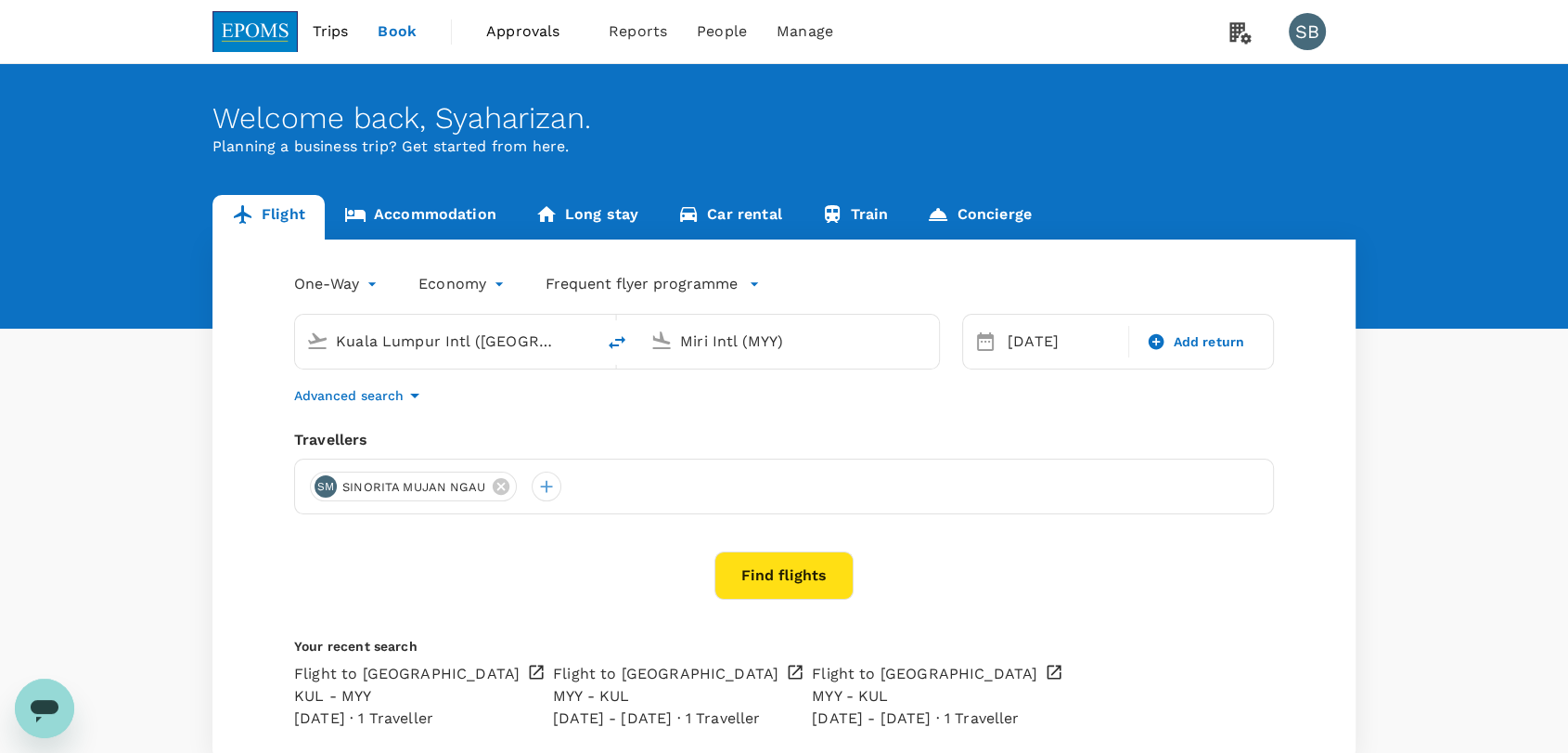
click at [807, 583] on button "Find flights" at bounding box center [784, 575] width 139 height 48
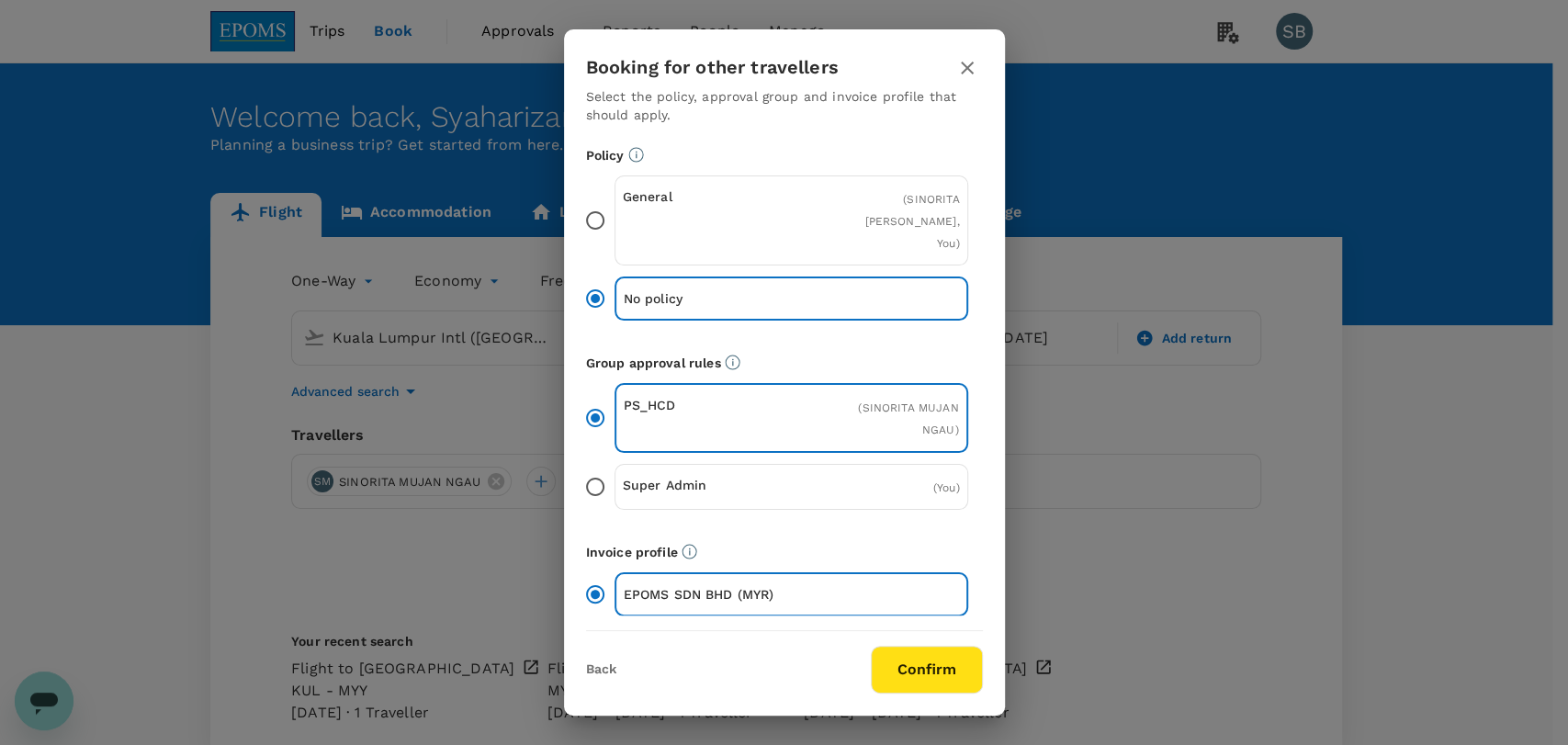
click at [974, 670] on button "Confirm" at bounding box center [926, 669] width 112 height 47
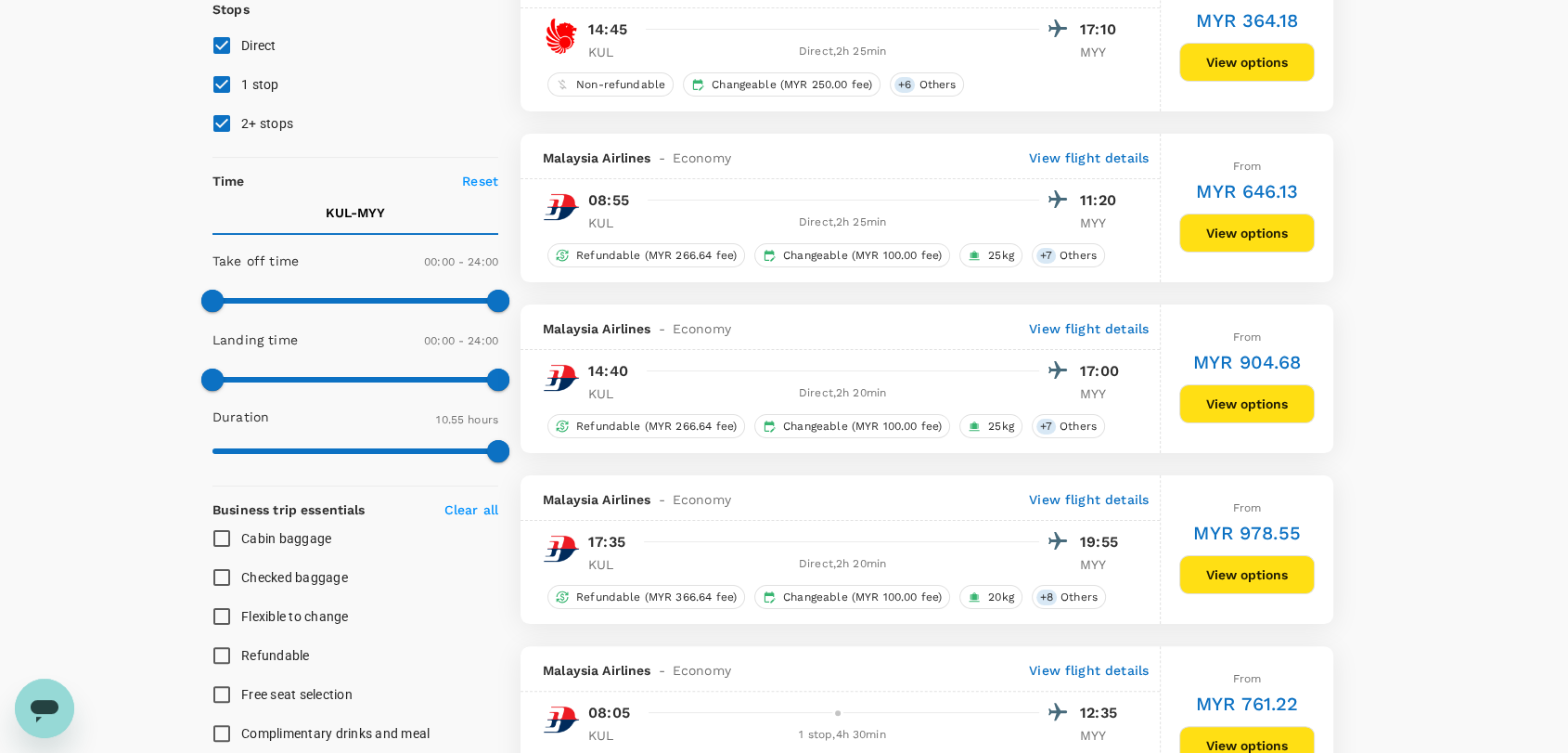
type input "1040"
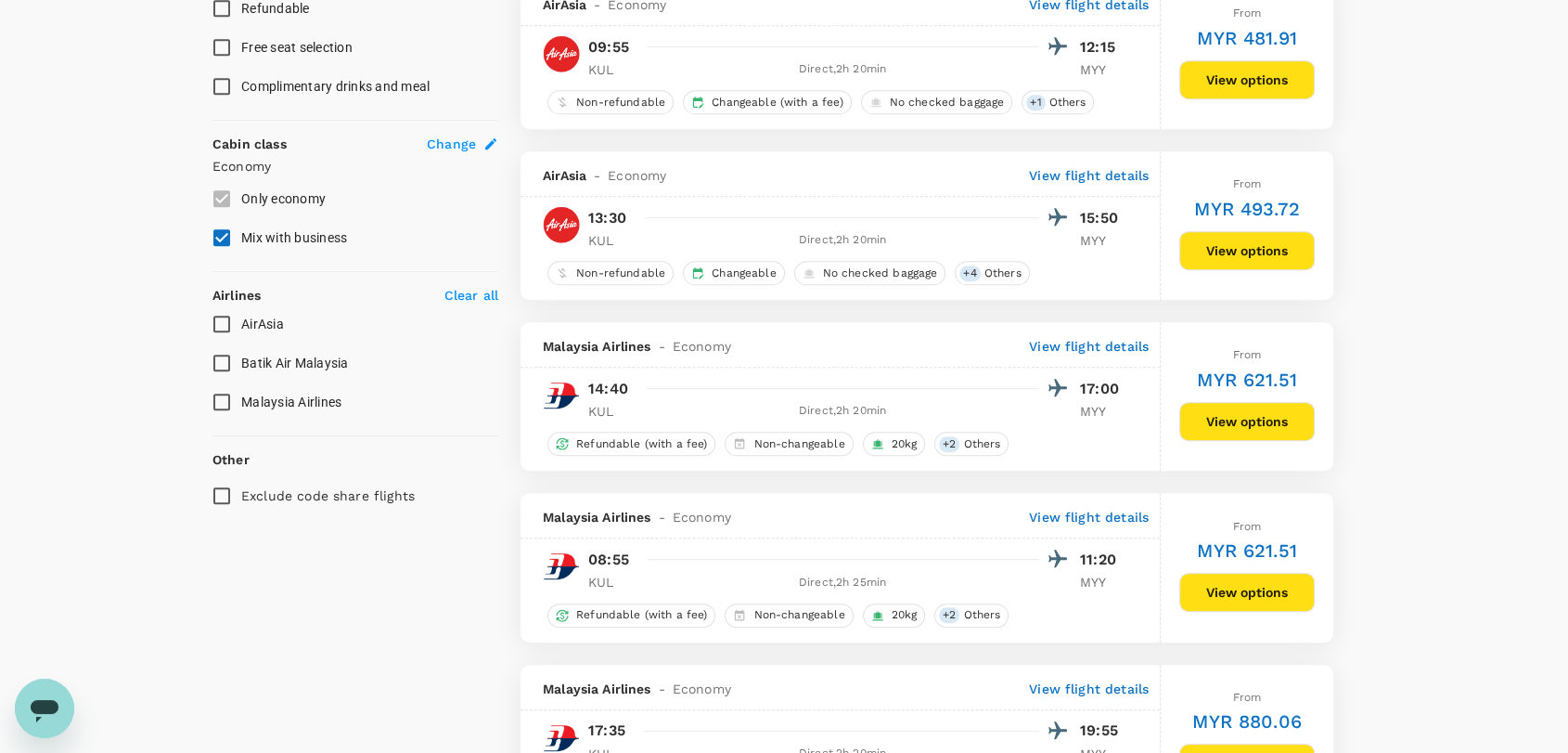
scroll to position [928, 0]
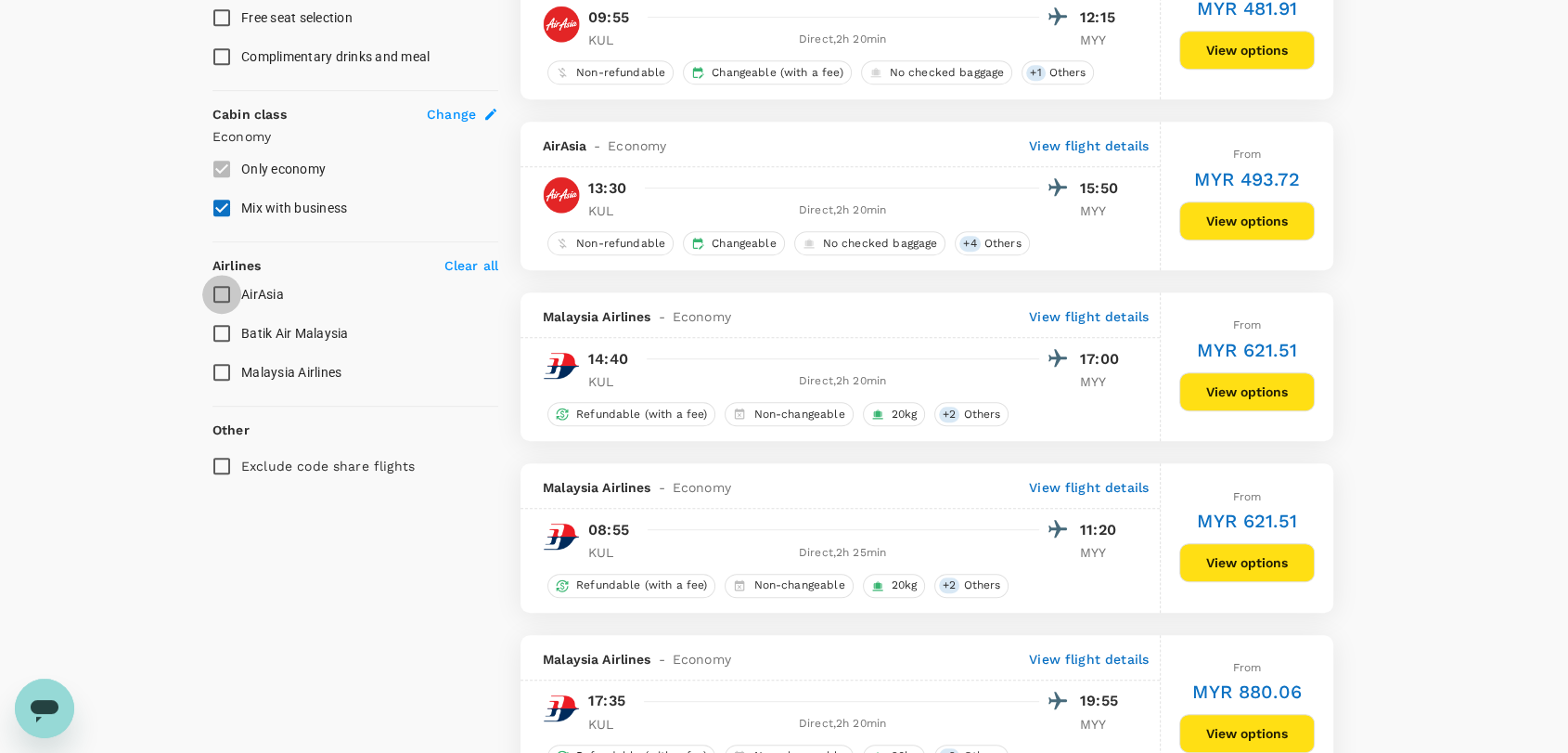
click at [217, 287] on input "AirAsia" at bounding box center [222, 294] width 39 height 39
checkbox input "true"
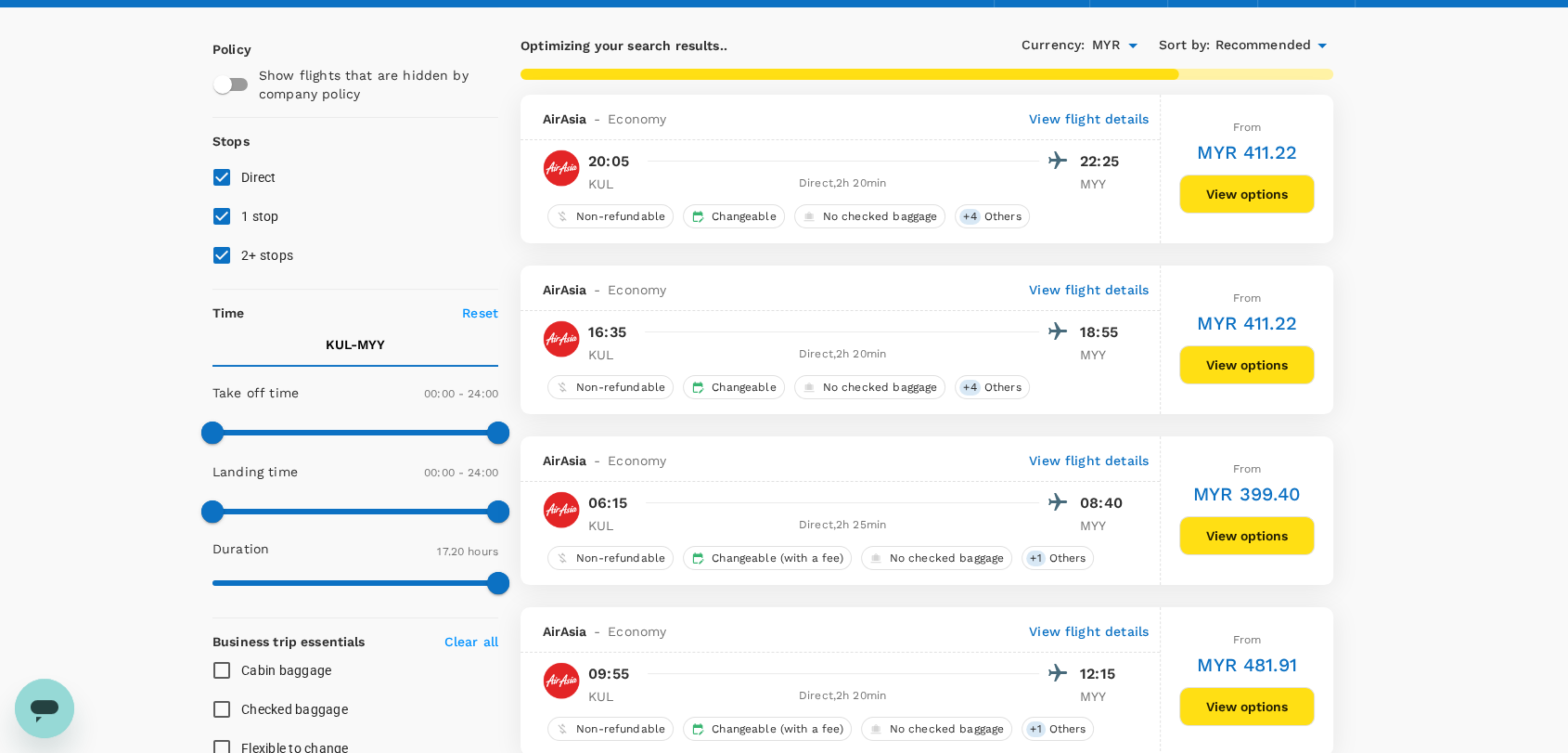
scroll to position [117, 0]
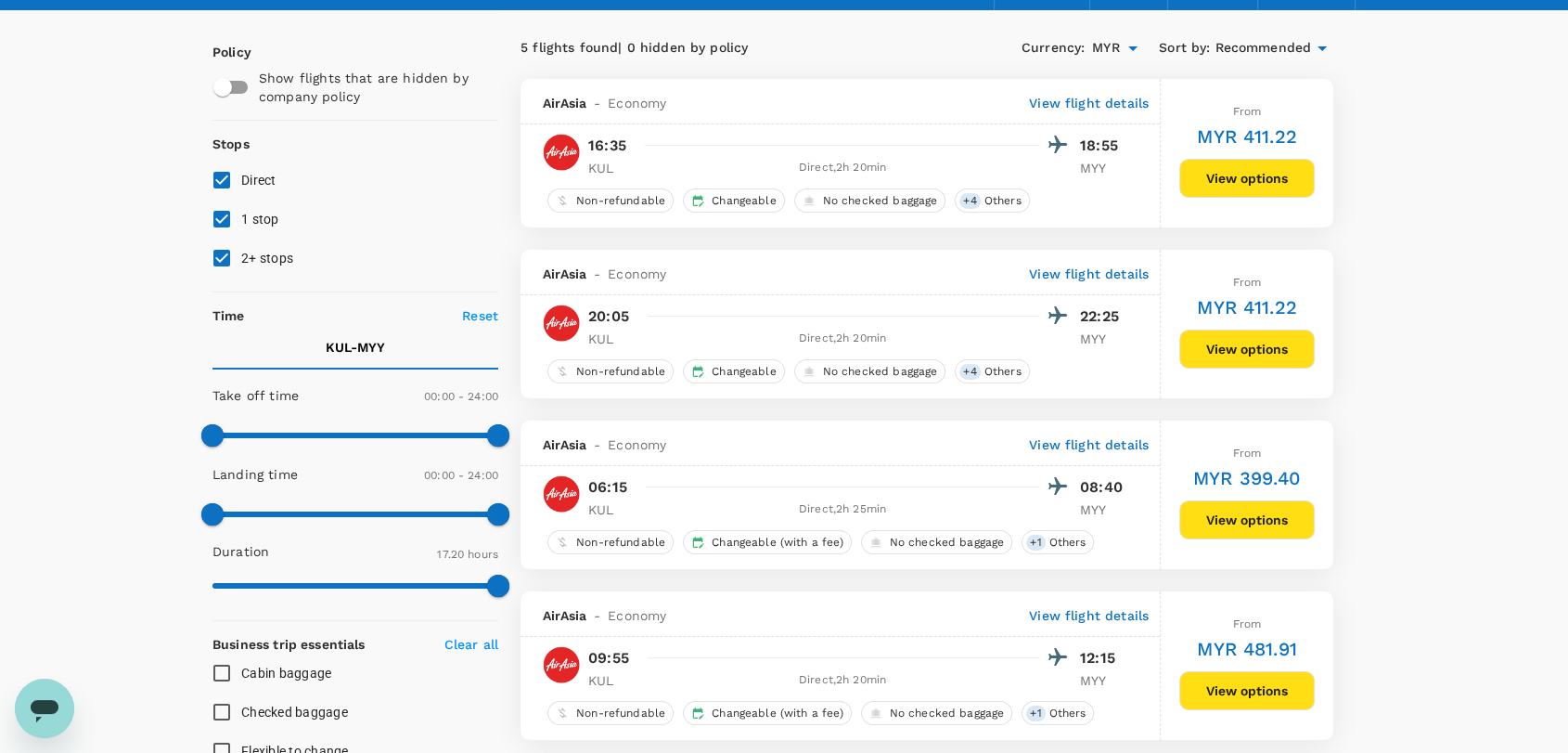
click at [1254, 173] on button "View options" at bounding box center [1247, 178] width 136 height 39
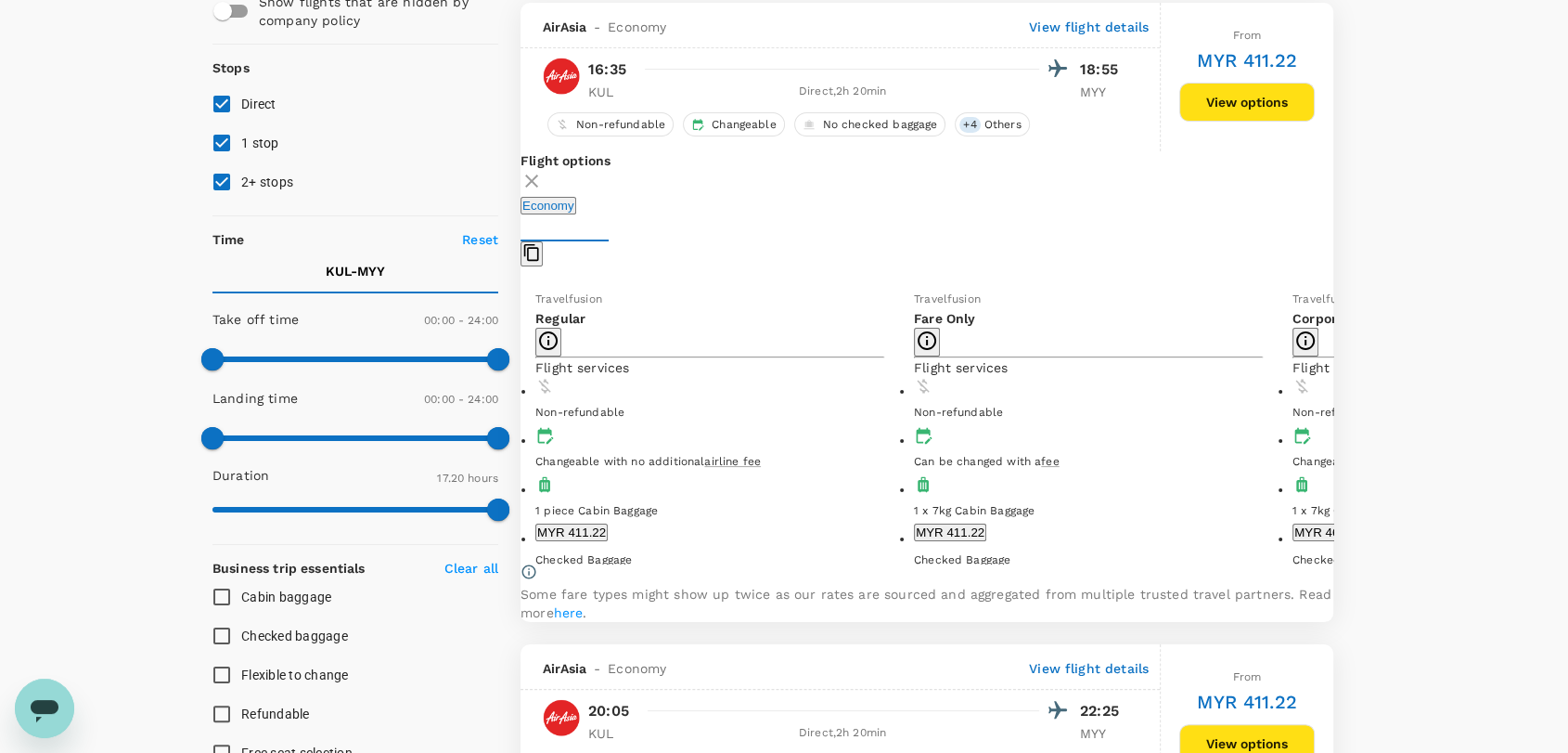
scroll to position [195, 0]
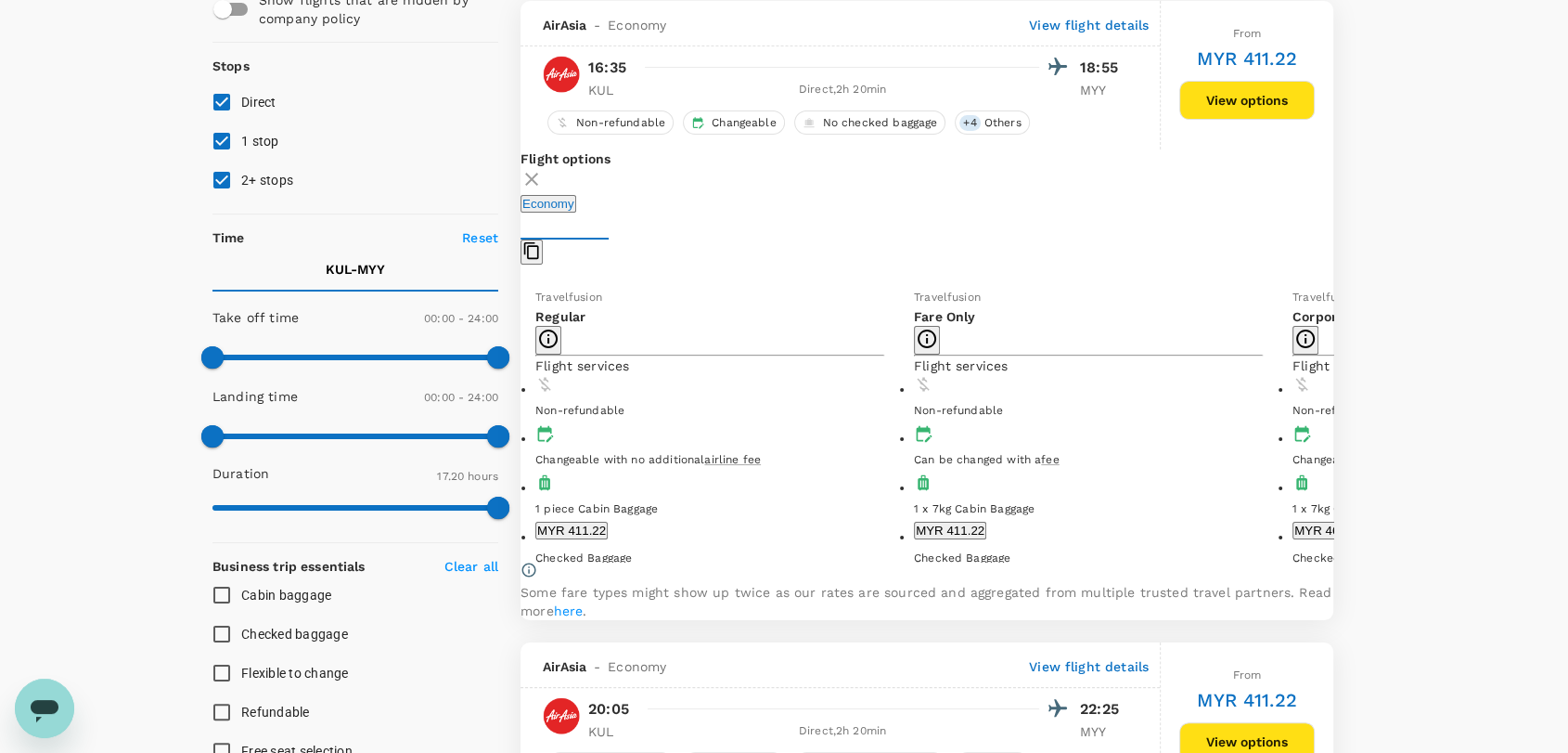
click at [538, 179] on icon at bounding box center [531, 179] width 13 height 13
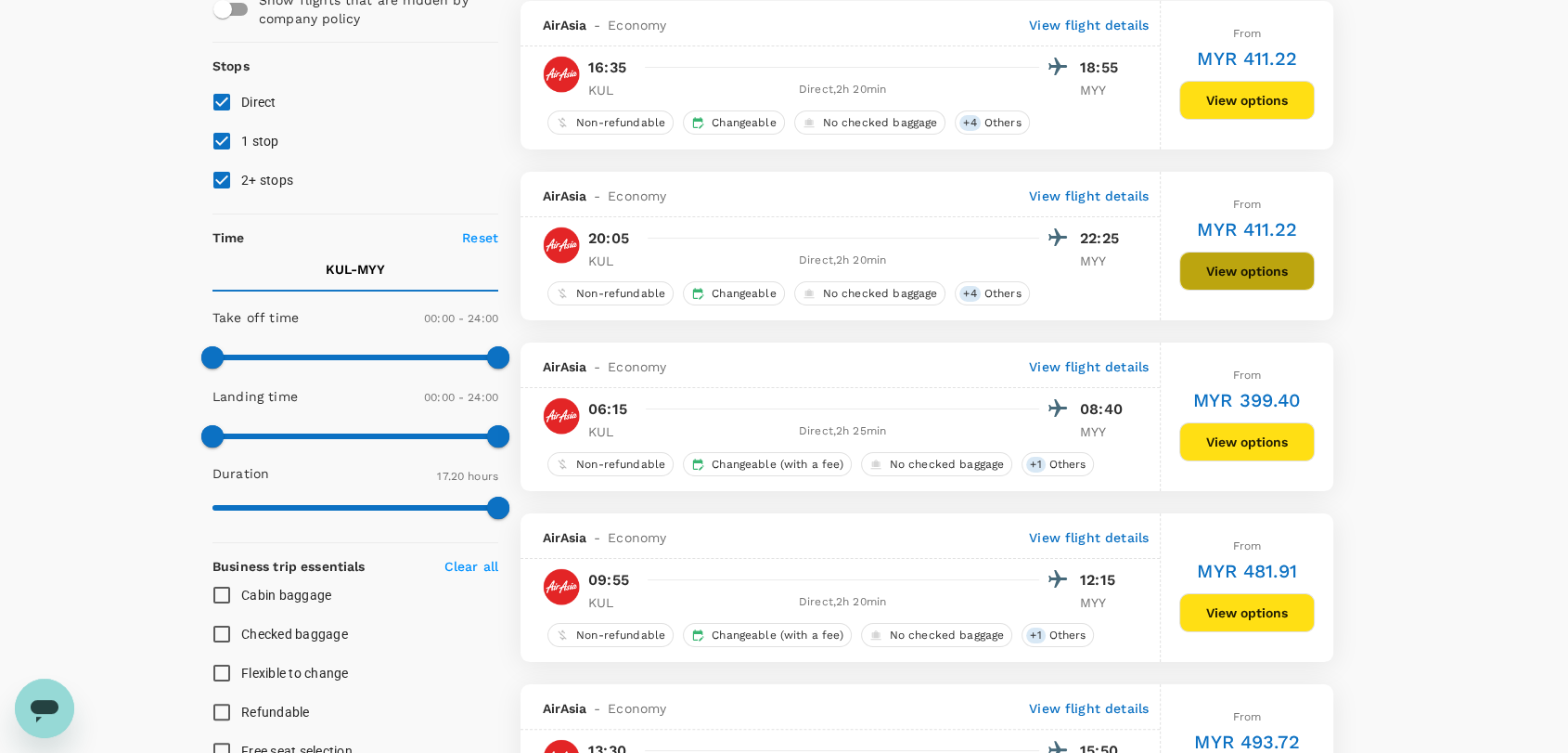
click at [1254, 278] on button "View options" at bounding box center [1247, 271] width 136 height 39
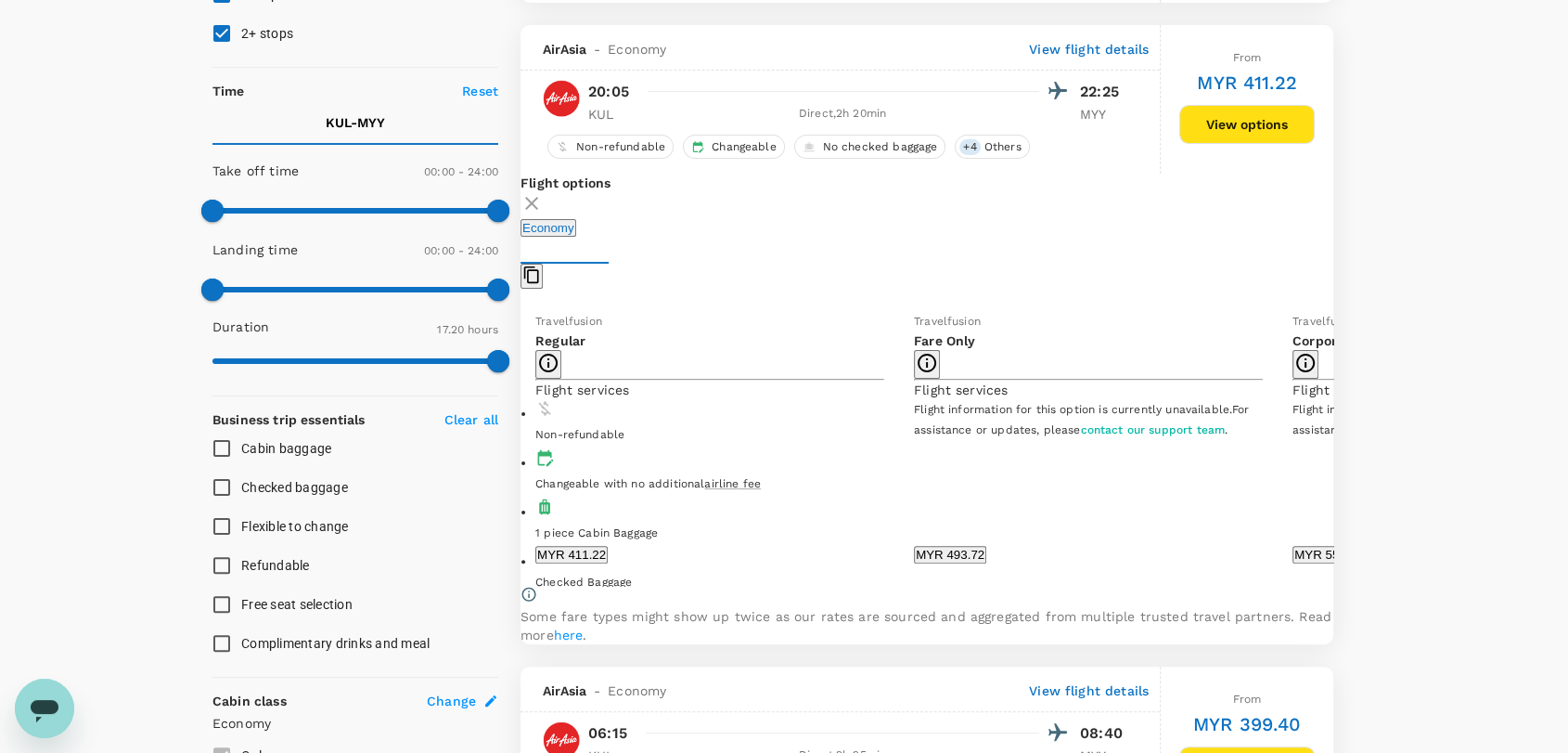
scroll to position [367, 0]
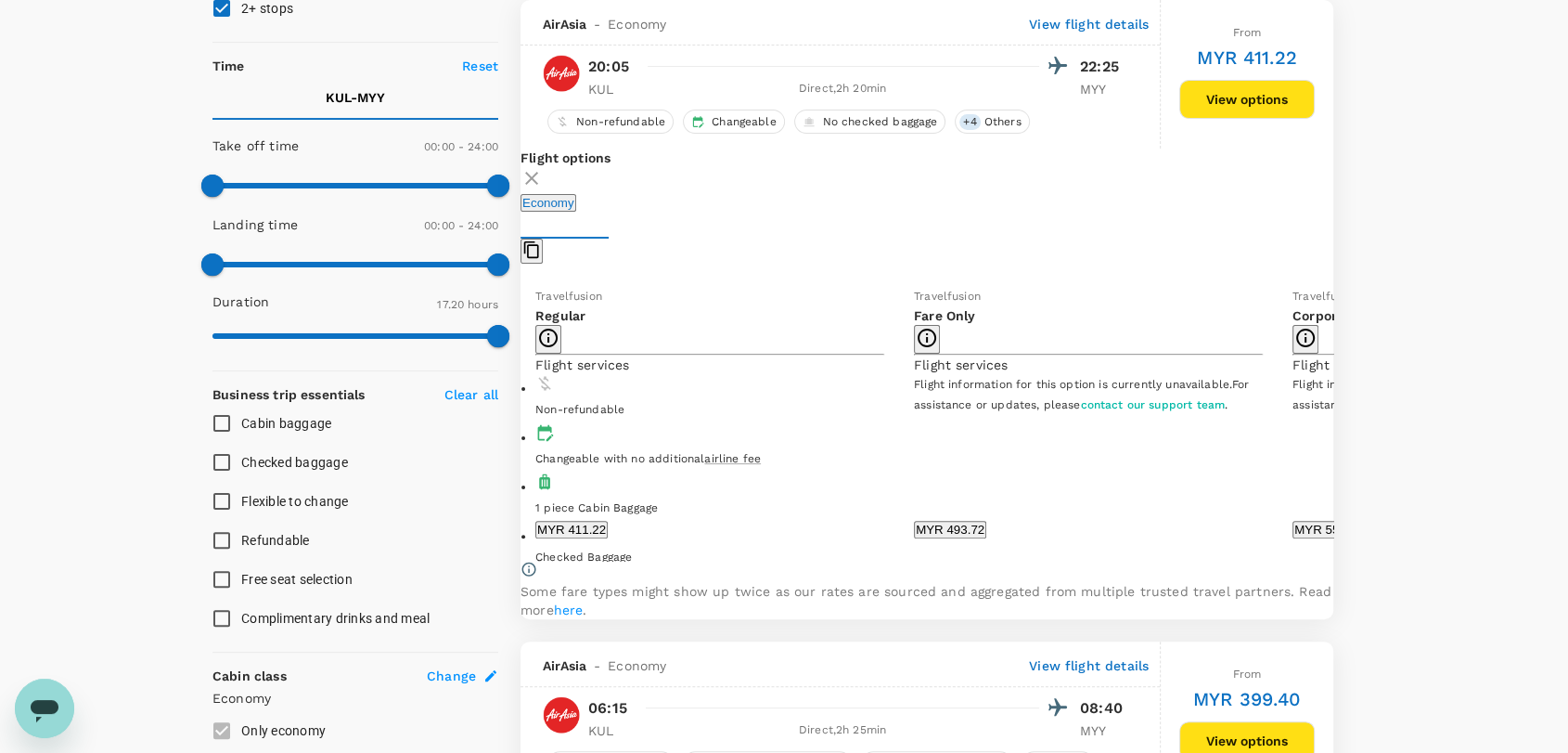
click at [608, 520] on button "MYR 411.22" at bounding box center [571, 529] width 72 height 18
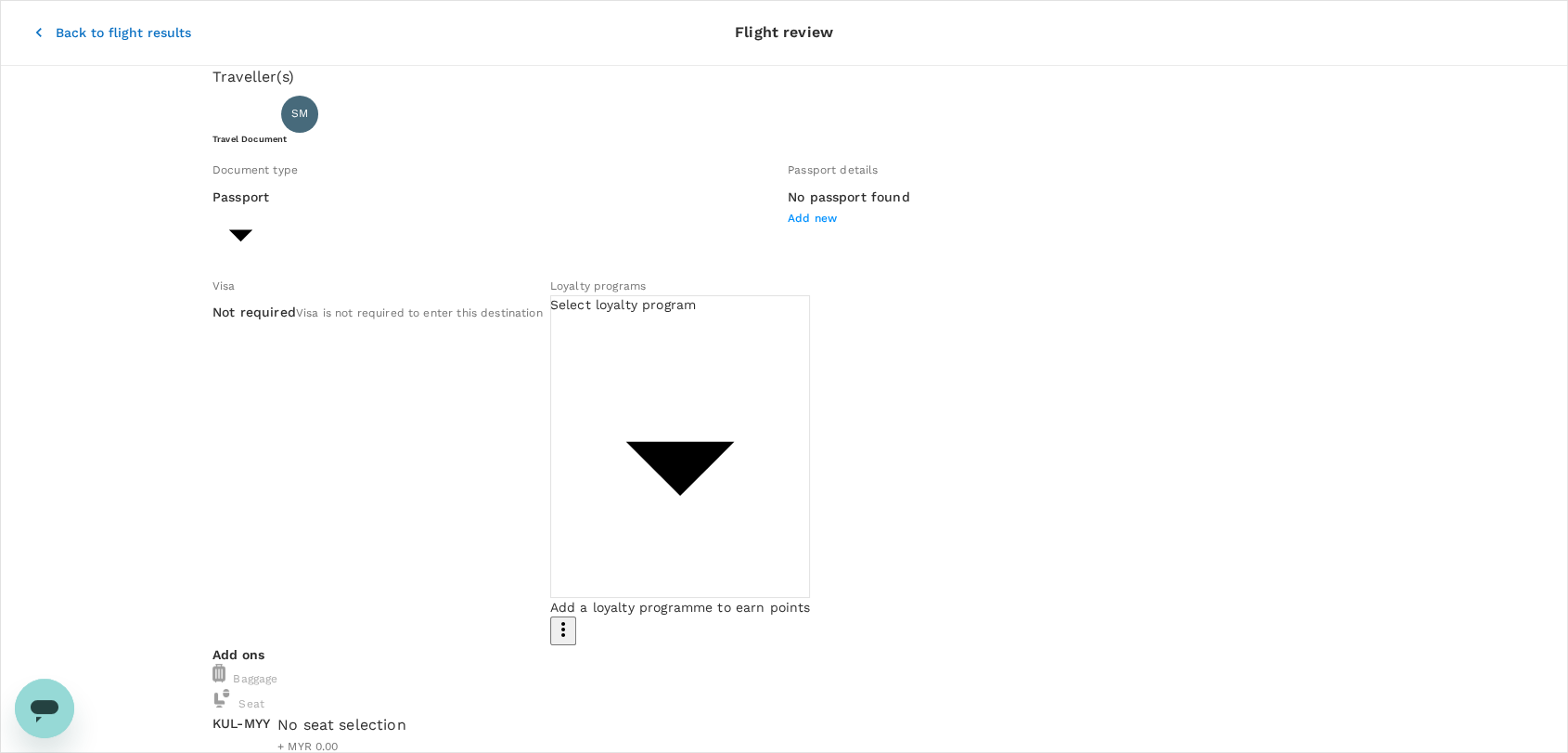
click at [509, 275] on body "Back to flight results Flight review Traveller(s) Traveller 1 : SM SINORITA MUJ…" at bounding box center [784, 698] width 1568 height 1397
click at [459, 340] on li "ID card" at bounding box center [382, 345] width 296 height 30
type input "Id card"
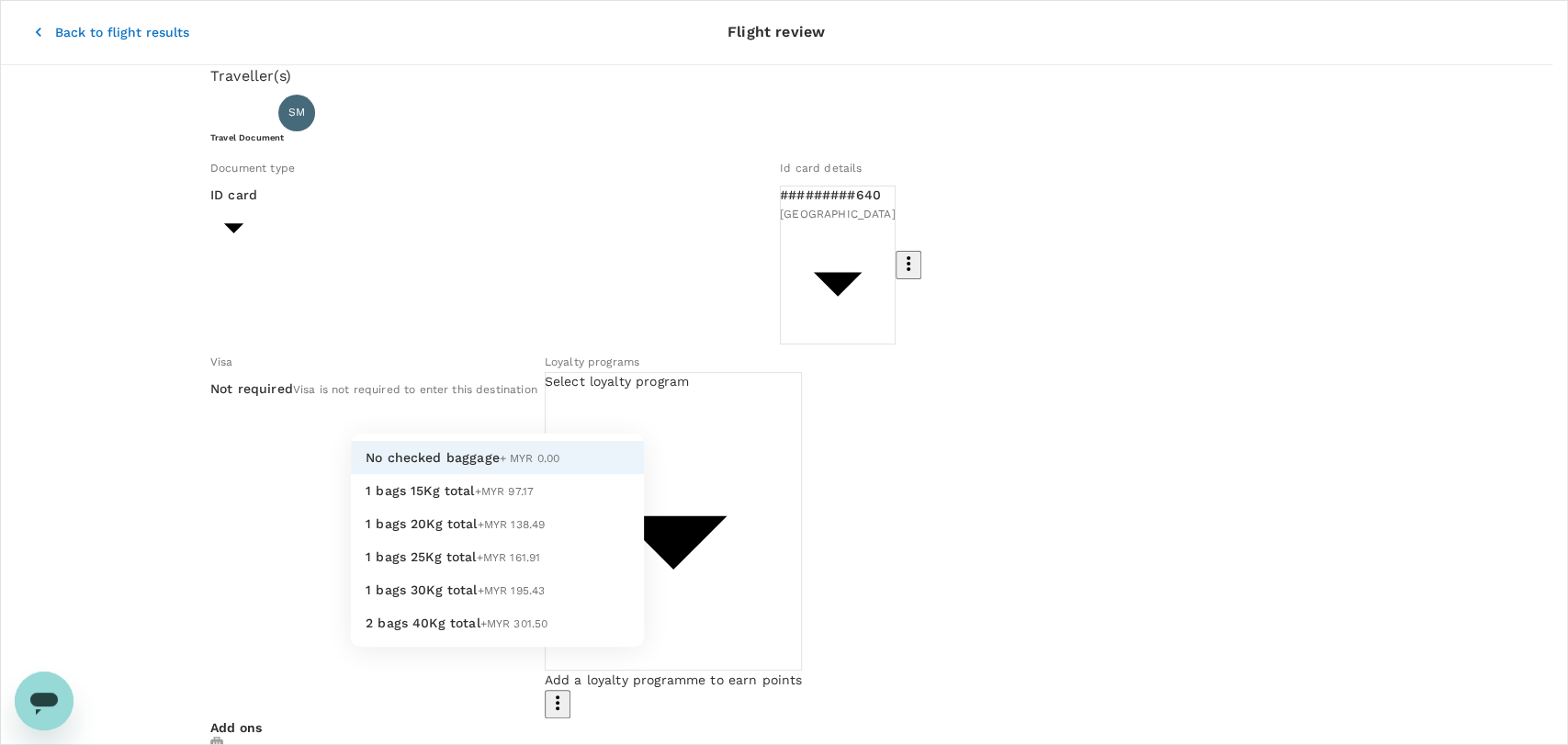
click at [564, 539] on li "1 bags 20Kg total +MYR 138.49" at bounding box center [497, 523] width 293 height 33
type input "2 - 138.49"
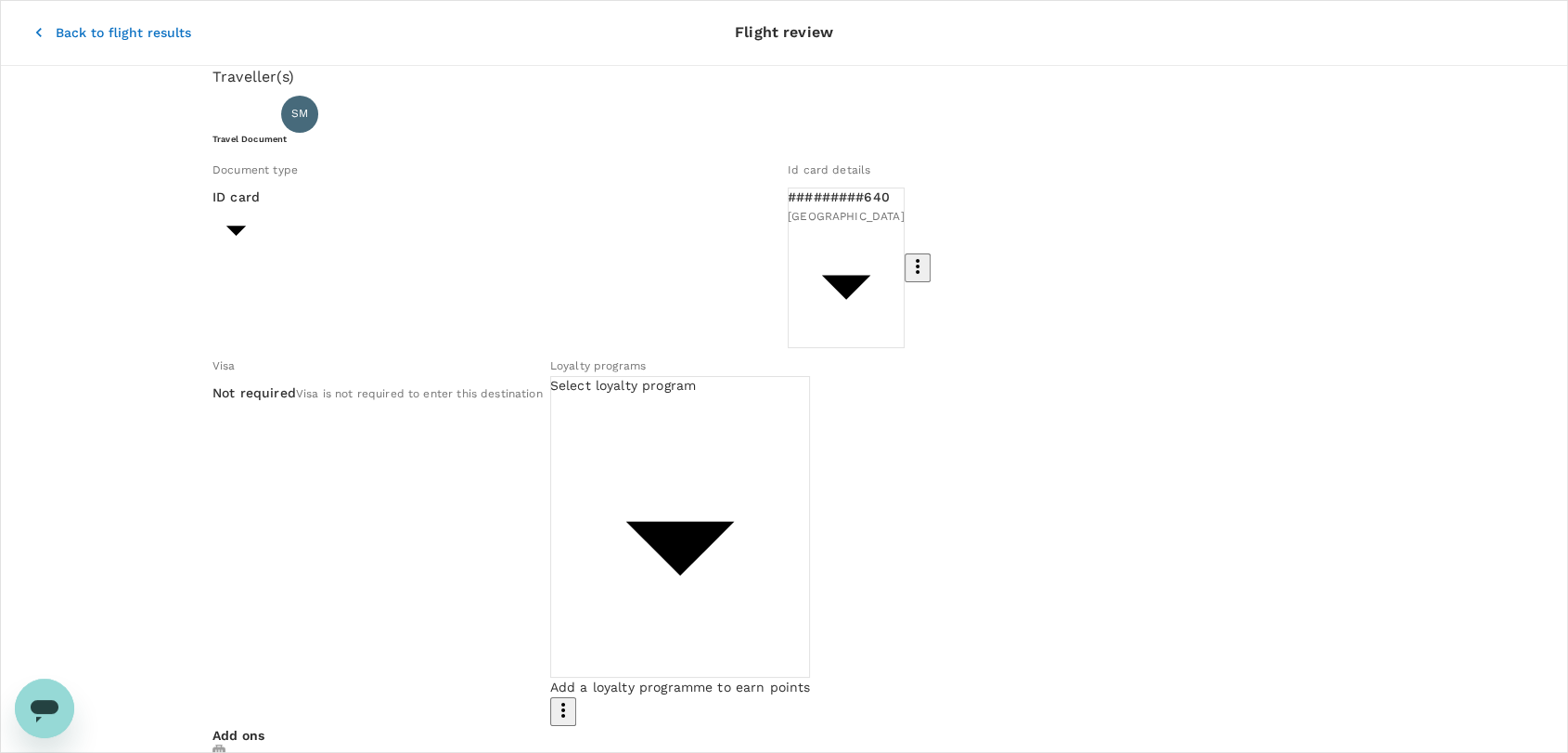
click at [30, 28] on icon "button" at bounding box center [39, 32] width 19 height 19
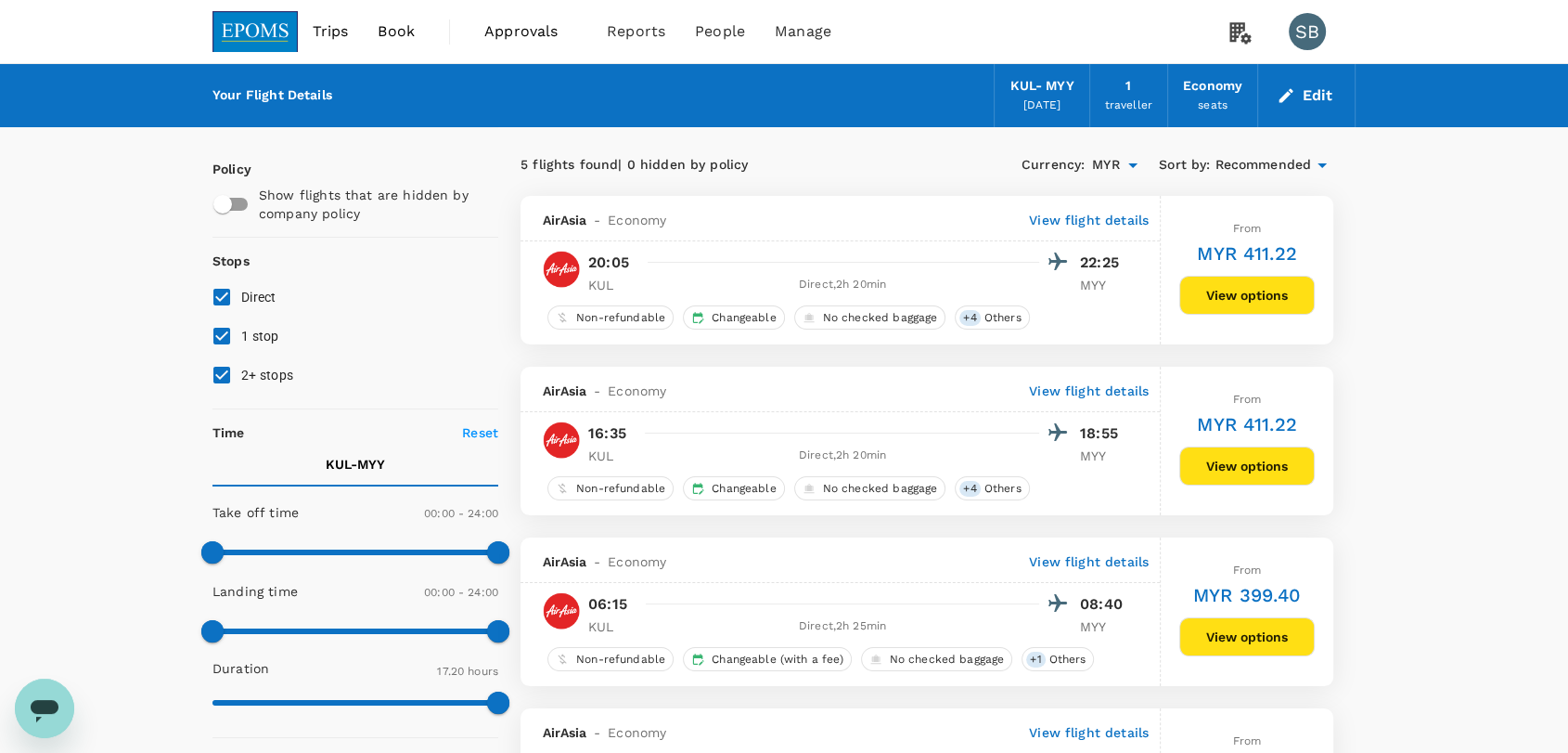
click at [259, 36] on img at bounding box center [256, 31] width 86 height 41
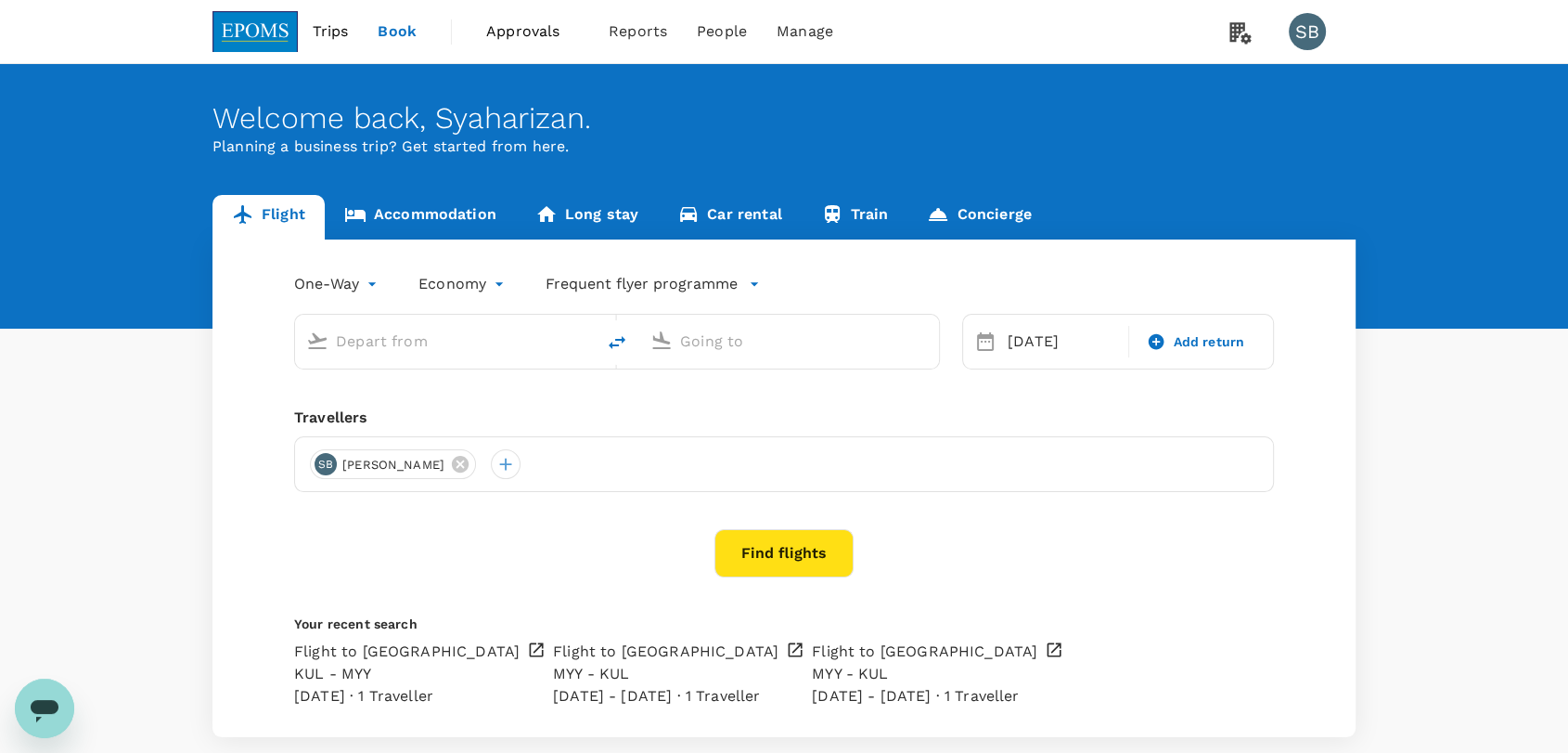
type input "Kuala Lumpur Intl ([GEOGRAPHIC_DATA])"
type input "Miri Intl (MYY)"
type input "Kuala Lumpur Intl ([GEOGRAPHIC_DATA])"
type input "Miri Intl (MYY)"
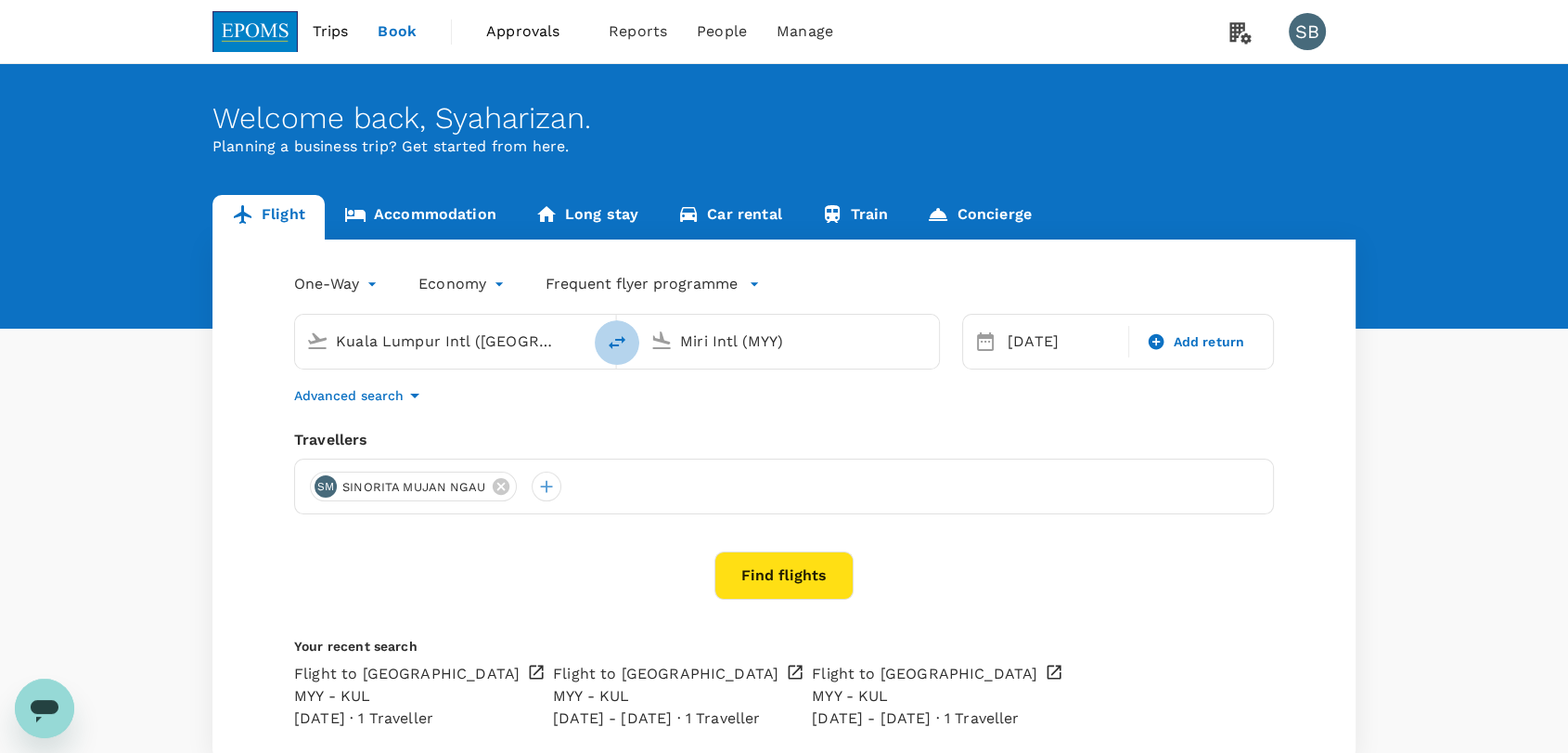
click at [614, 340] on icon "delete" at bounding box center [617, 343] width 22 height 22
type input "Miri Intl (MYY)"
type input "Kuala Lumpur Intl ([GEOGRAPHIC_DATA])"
click at [1029, 339] on div "[DATE]" at bounding box center [1062, 341] width 125 height 37
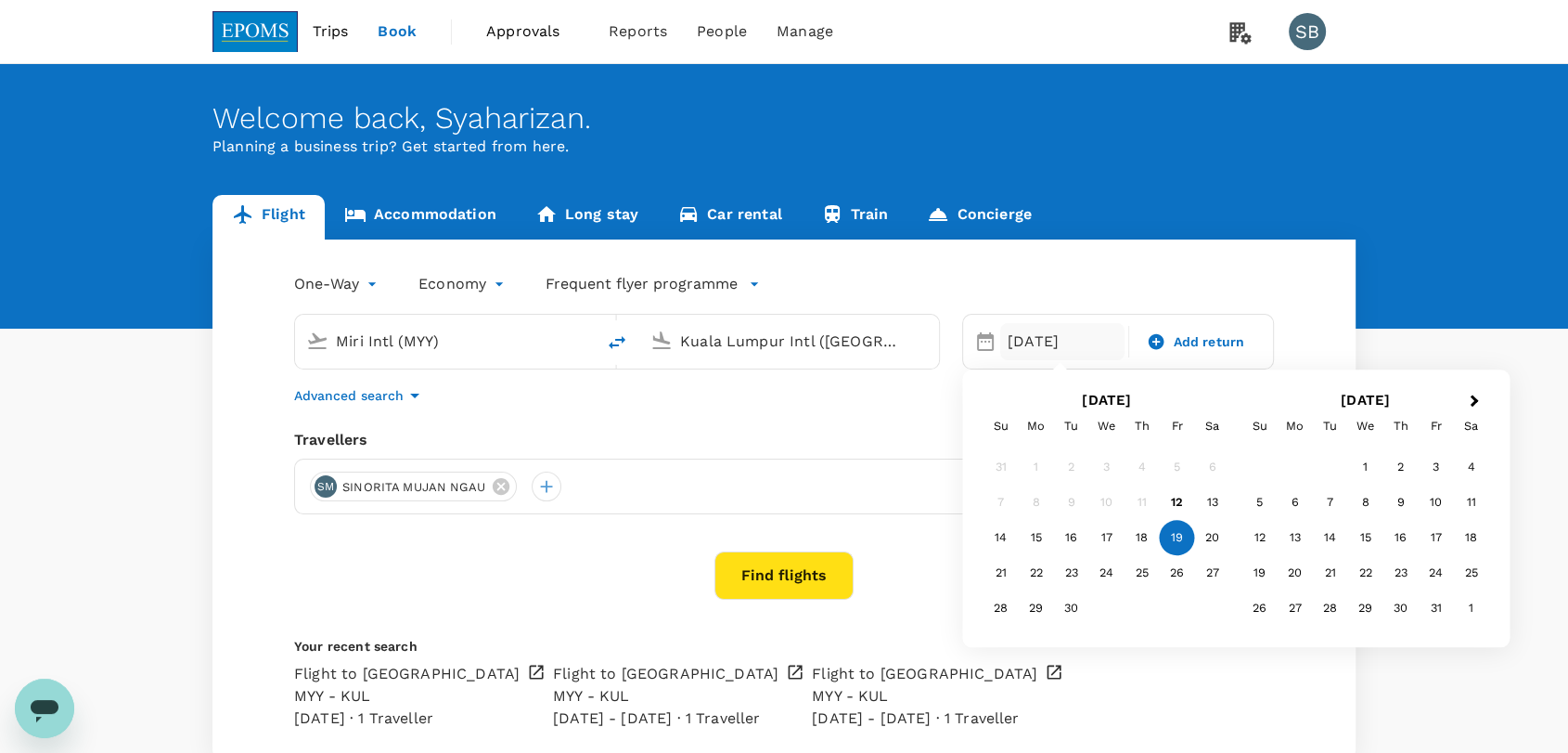
drag, startPoint x: 1078, startPoint y: 533, endPoint x: 1066, endPoint y: 536, distance: 12.4
click at [1077, 533] on div "16" at bounding box center [1071, 537] width 35 height 35
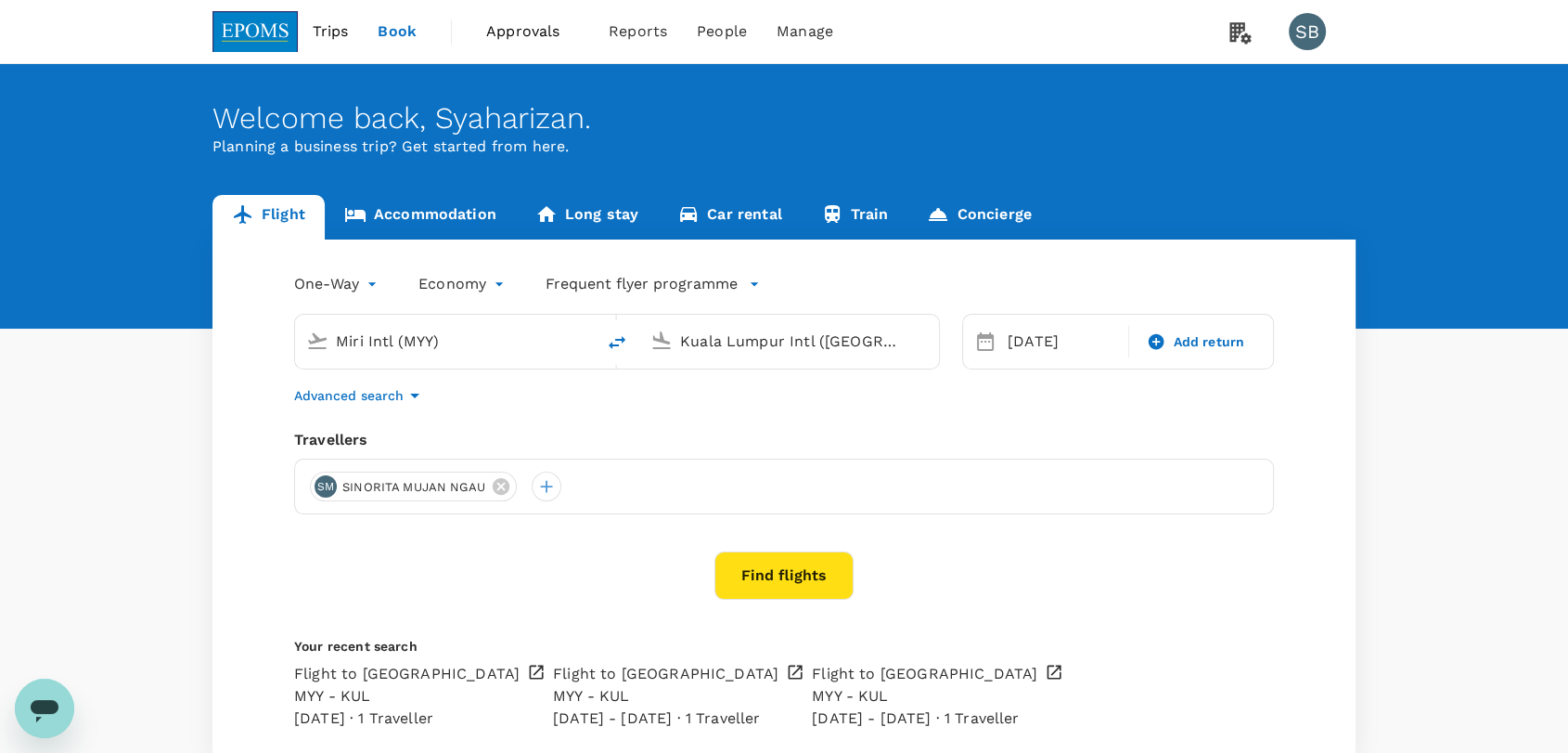
click at [890, 410] on div "One-Way oneway Economy economy Frequent flyer programme Miri Intl (MYY) [GEOGRA…" at bounding box center [784, 499] width 1143 height 519
click at [774, 581] on button "Find flights" at bounding box center [784, 575] width 139 height 48
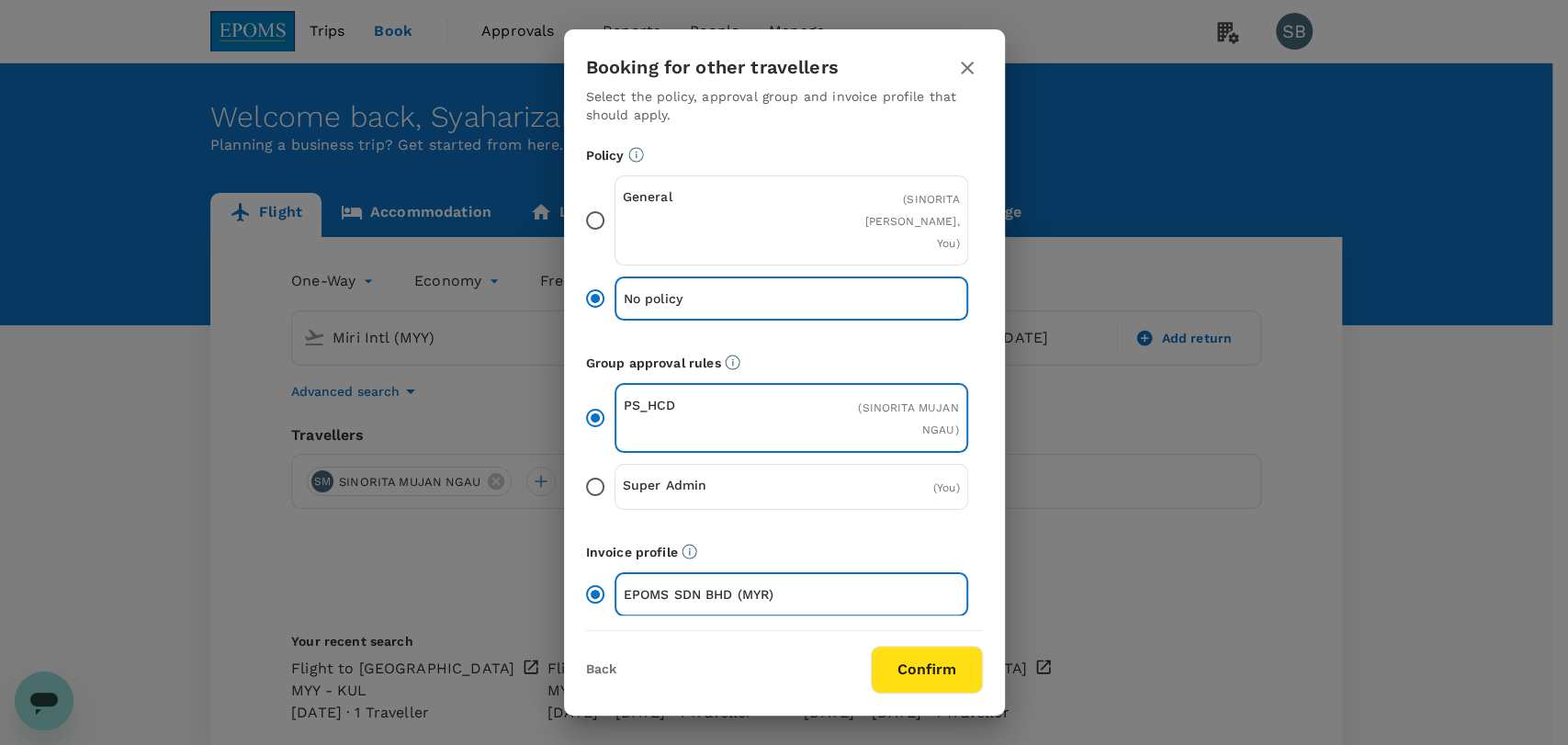
click at [899, 658] on button "Confirm" at bounding box center [926, 669] width 112 height 47
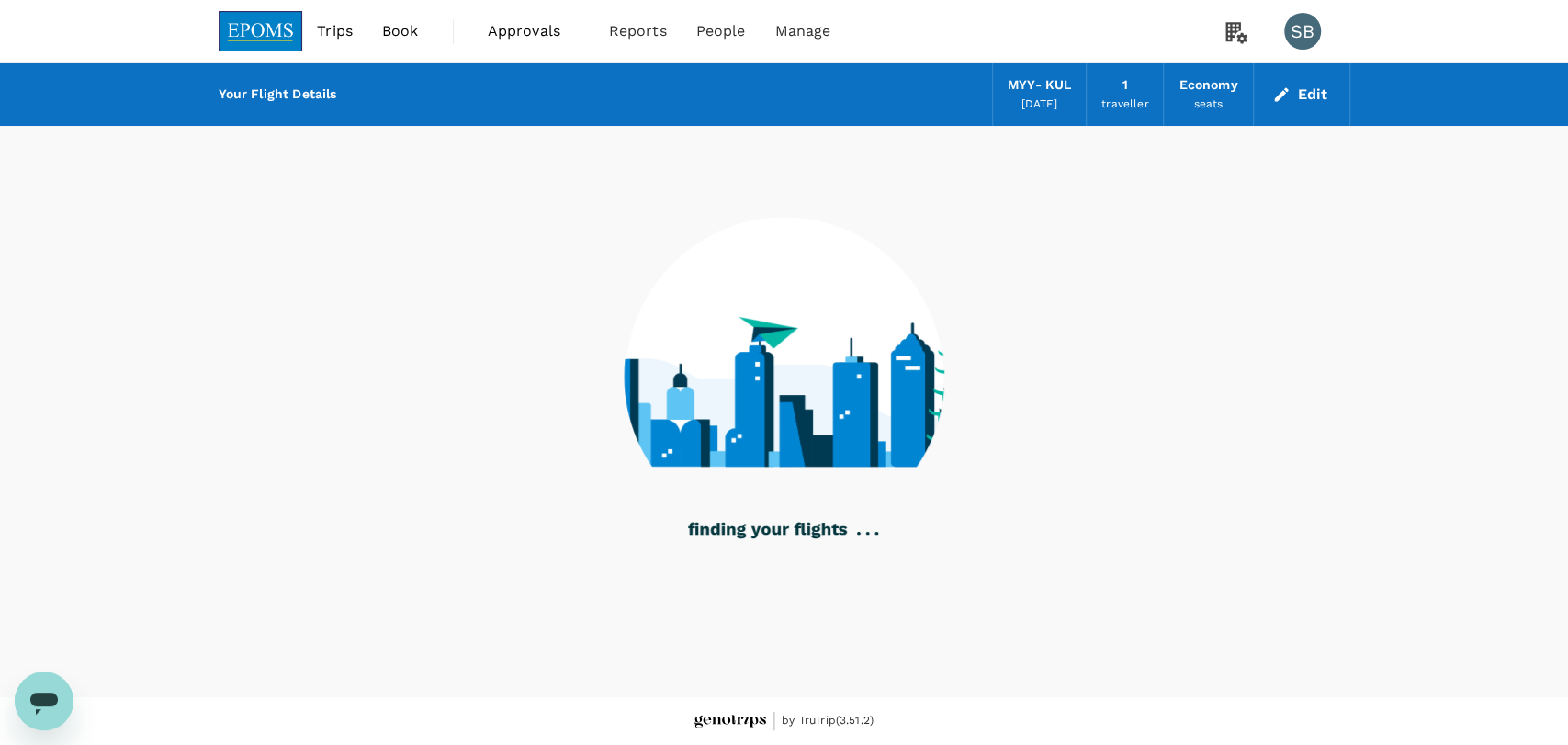
click at [540, 25] on span "Approvals" at bounding box center [533, 31] width 92 height 22
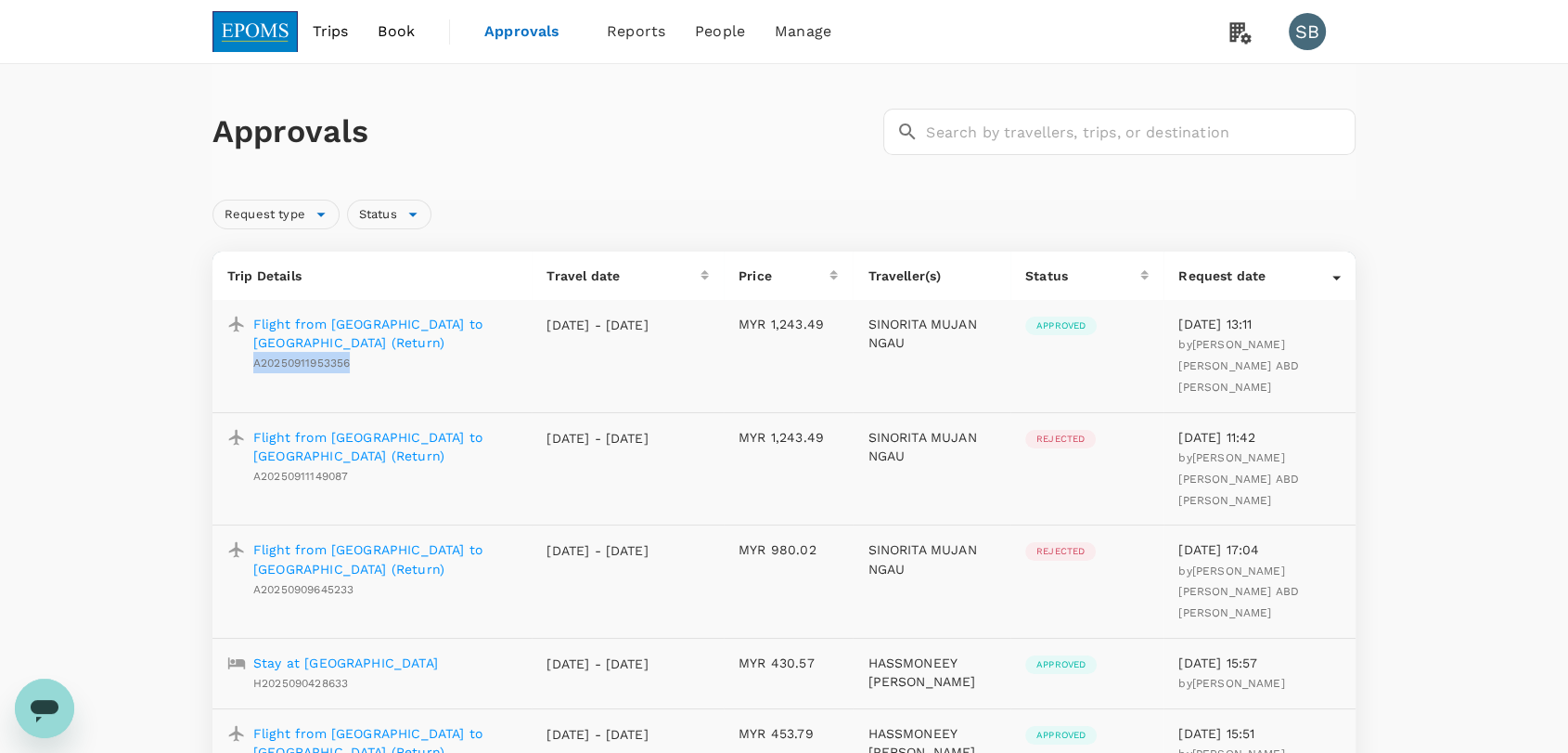
drag, startPoint x: 357, startPoint y: 364, endPoint x: 251, endPoint y: 367, distance: 106.0
click at [251, 367] on div "Flight from [GEOGRAPHIC_DATA] to [GEOGRAPHIC_DATA] (Return) A20250911953356" at bounding box center [380, 341] width 270 height 66
copy span "A20250911953356"
click at [438, 328] on p "Flight from [GEOGRAPHIC_DATA] to [GEOGRAPHIC_DATA] (Return)" at bounding box center [385, 333] width 263 height 37
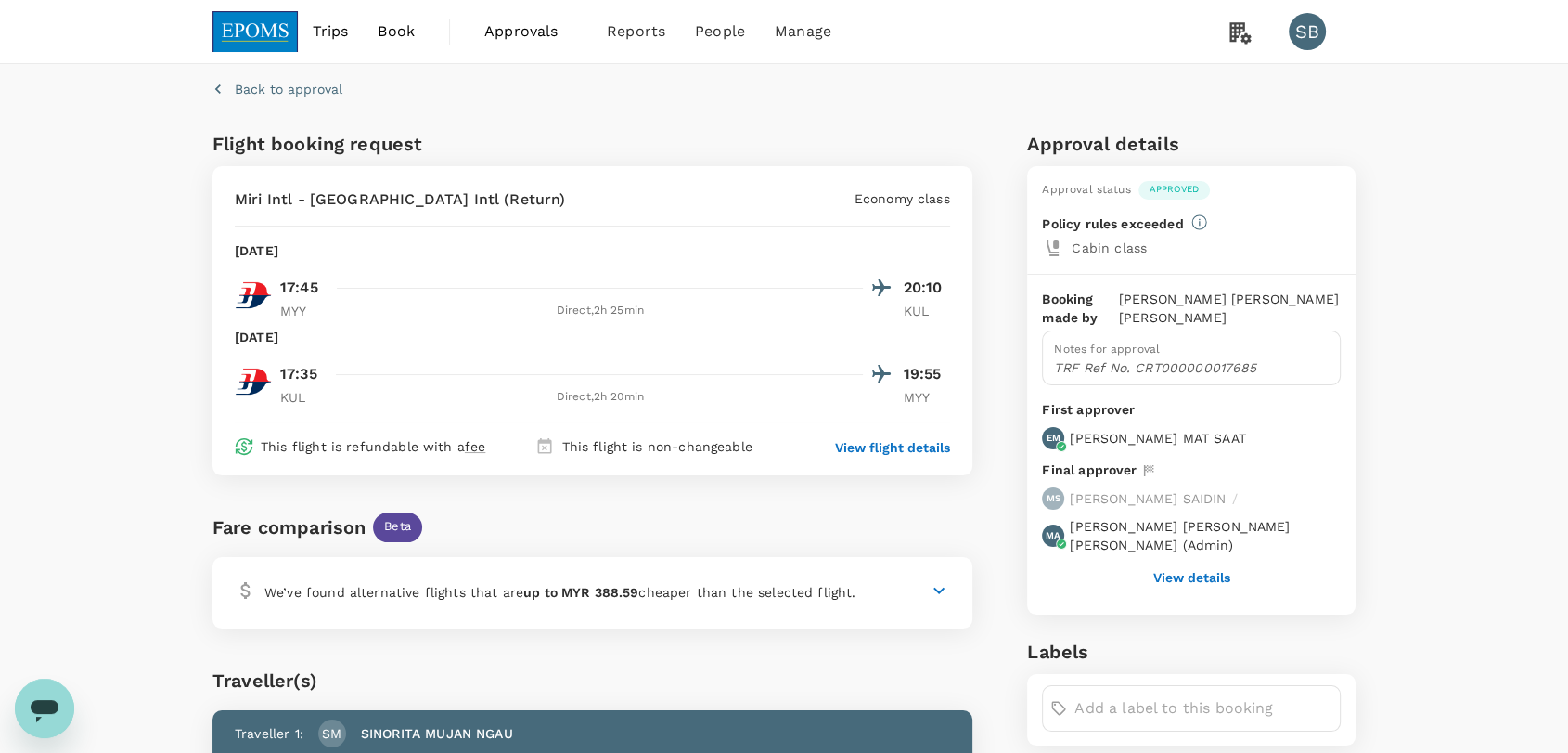
click at [228, 33] on img at bounding box center [256, 31] width 86 height 41
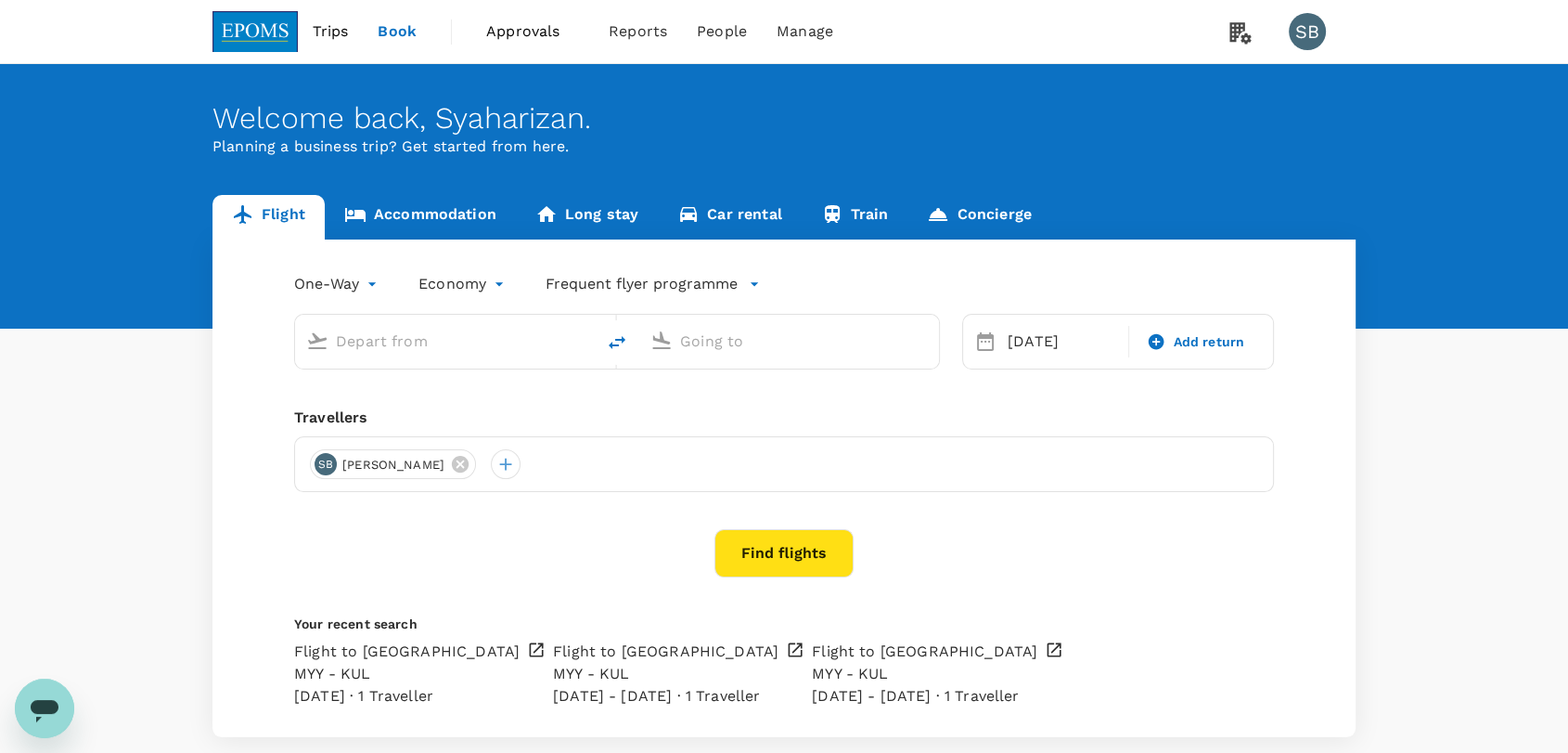
type input "Miri Intl (MYY)"
type input "Kuala Lumpur Intl ([GEOGRAPHIC_DATA])"
type input "Miri Intl (MYY)"
type input "Kuala Lumpur Intl ([GEOGRAPHIC_DATA])"
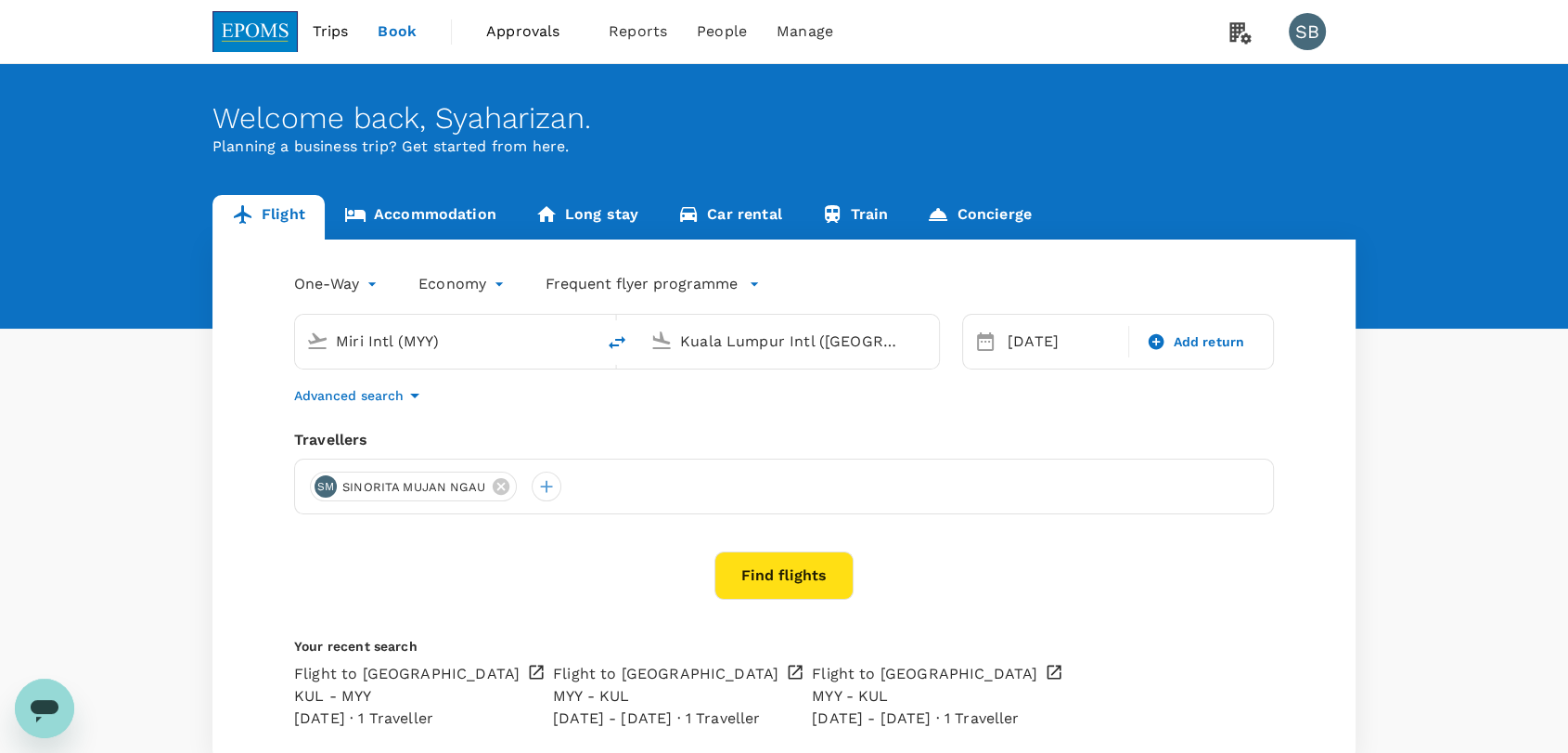
click at [413, 389] on icon "button" at bounding box center [414, 395] width 22 height 22
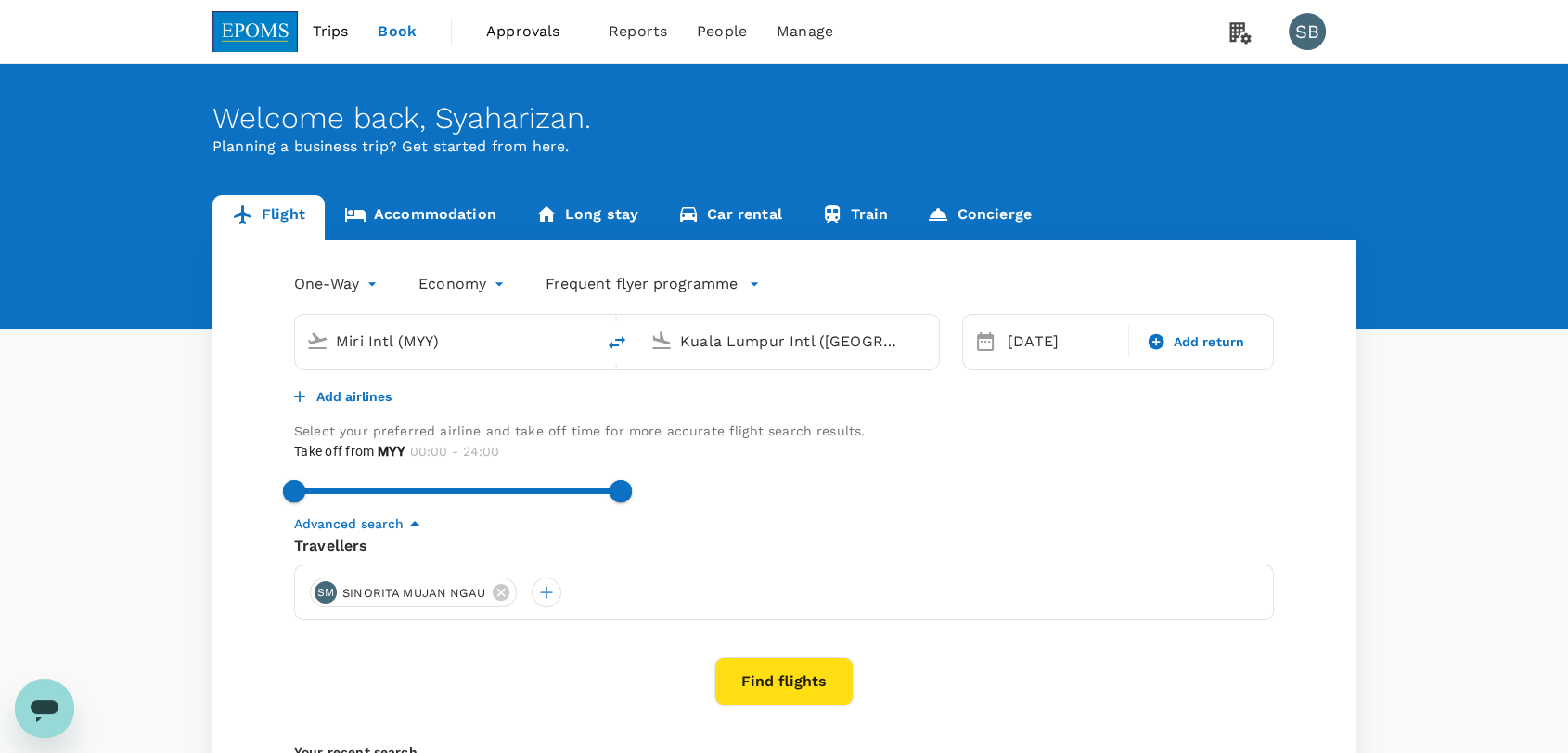
click at [367, 405] on p "Add airlines" at bounding box center [353, 396] width 75 height 19
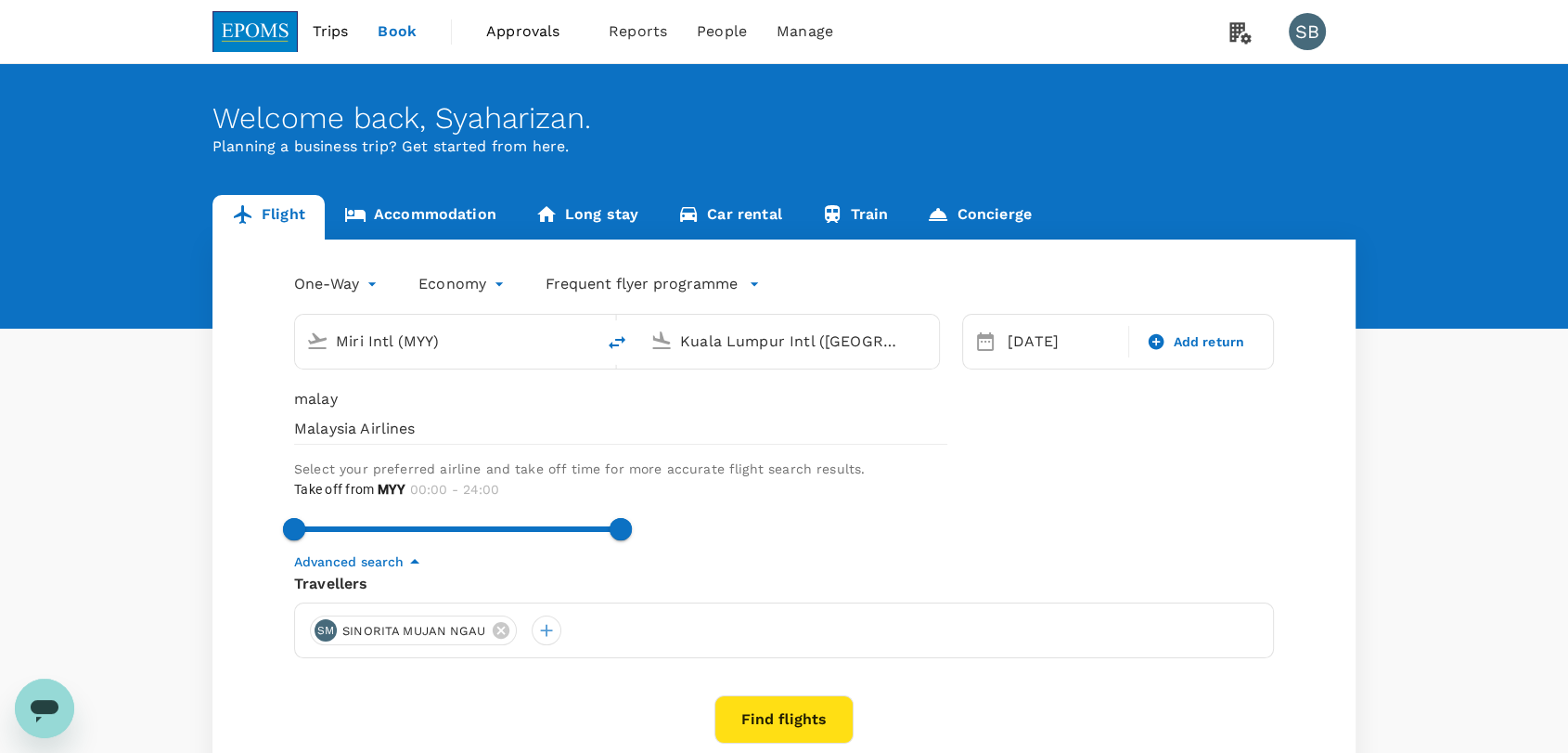
type input "malay"
click at [367, 440] on div "Malaysia Airlines" at bounding box center [621, 428] width 653 height 22
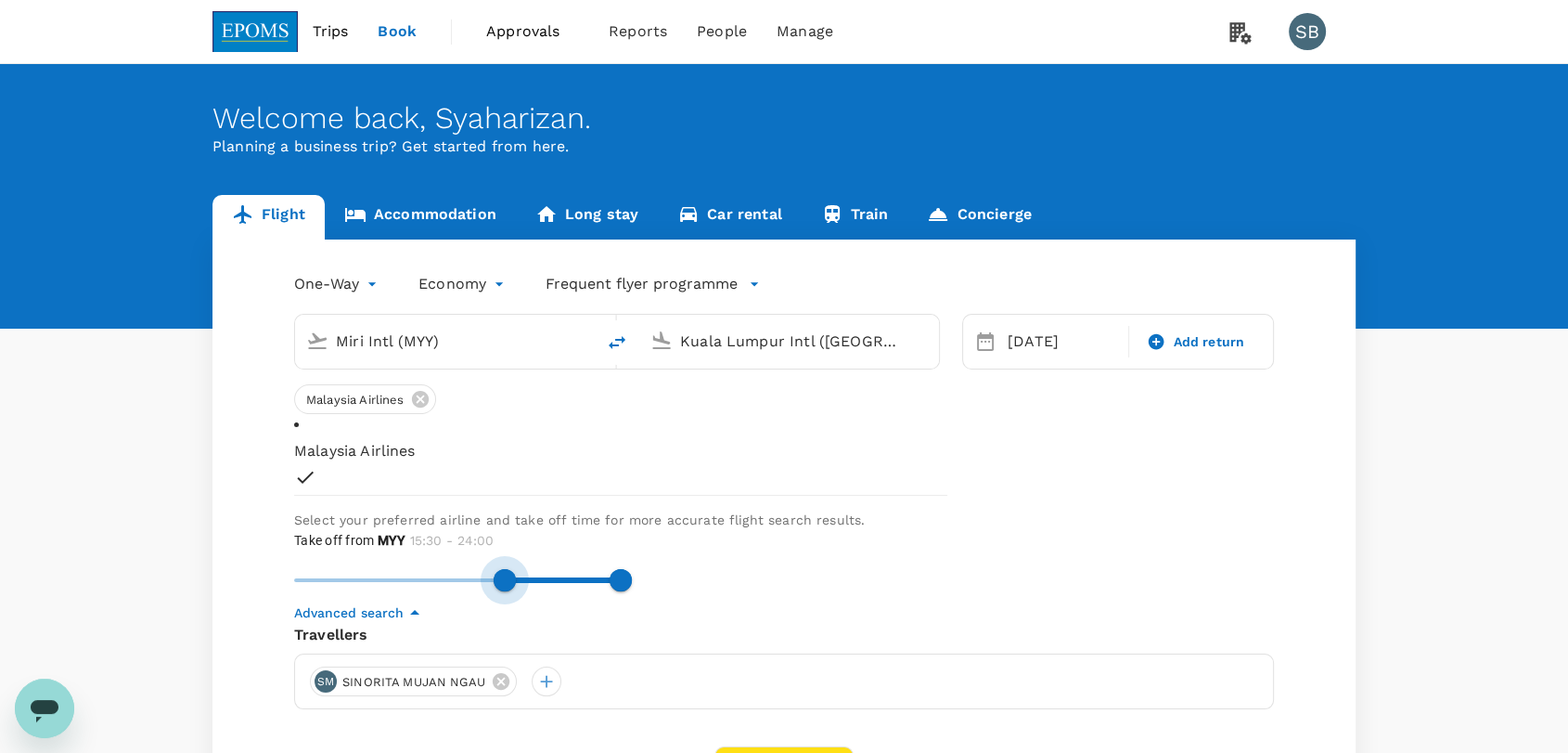
type input "960"
drag, startPoint x: 976, startPoint y: 440, endPoint x: 1173, endPoint y: 440, distance: 197.0
click at [523, 569] on span at bounding box center [512, 580] width 22 height 22
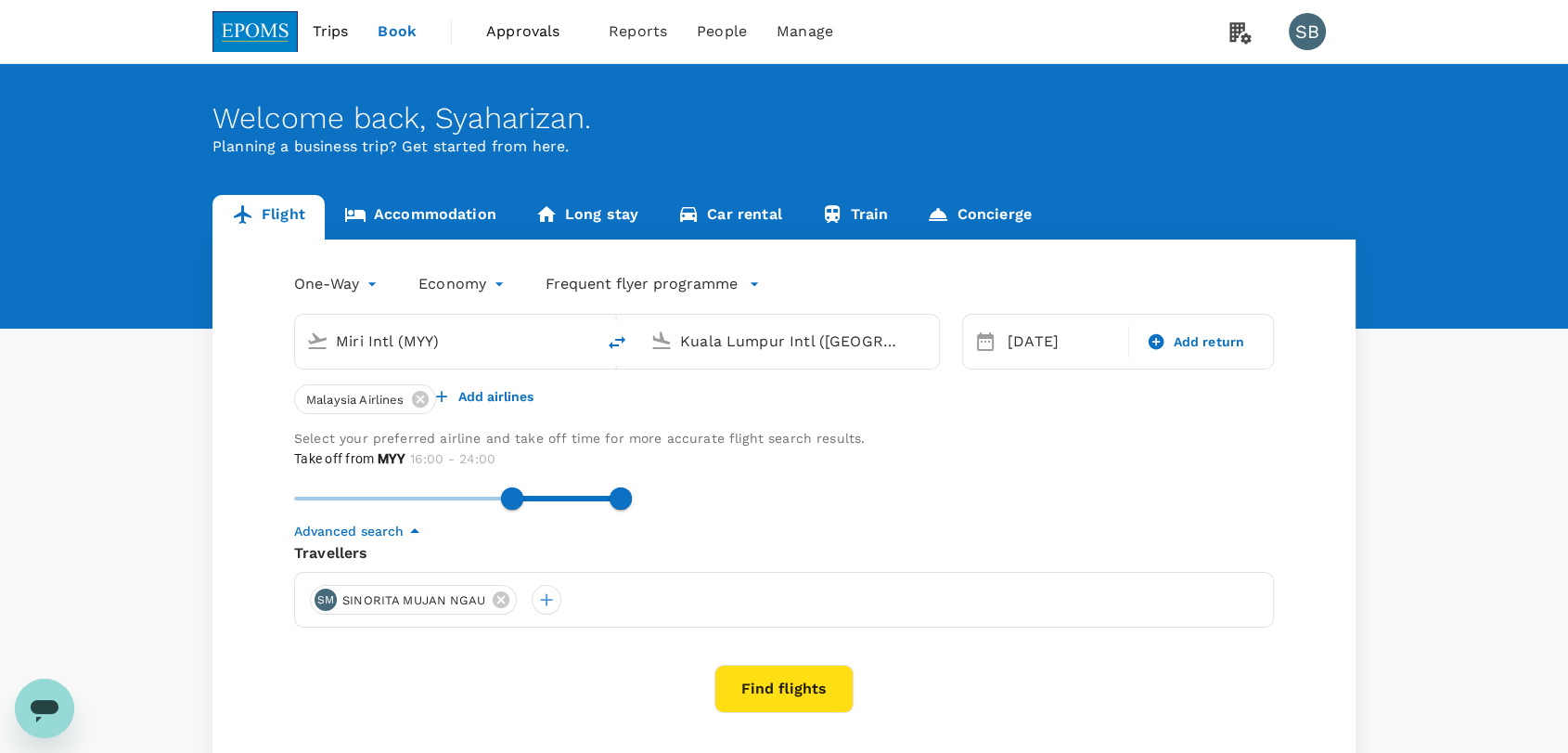
click at [813, 701] on button "Find flights" at bounding box center [784, 688] width 139 height 48
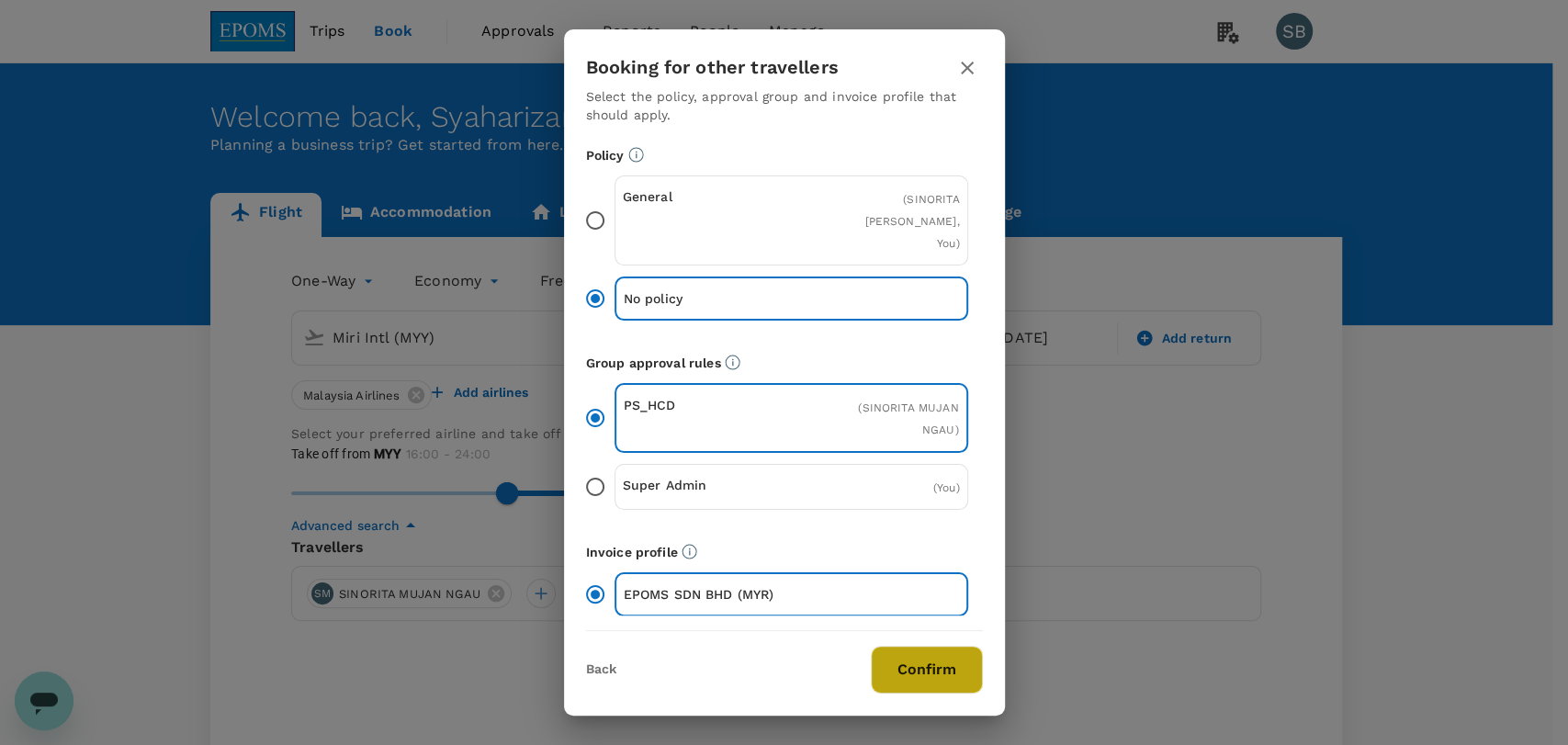
click at [925, 657] on button "Confirm" at bounding box center [926, 669] width 112 height 47
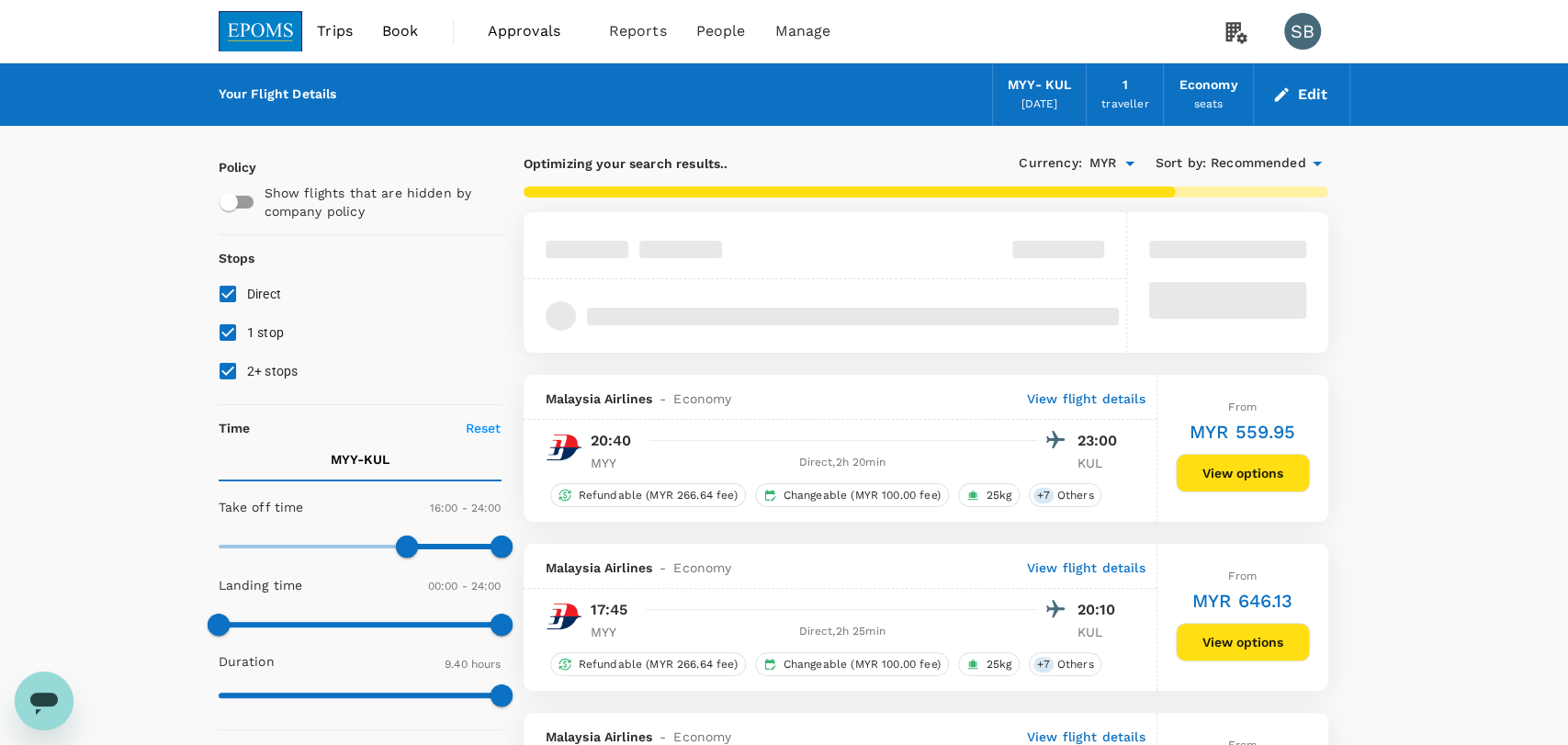
type input "1020"
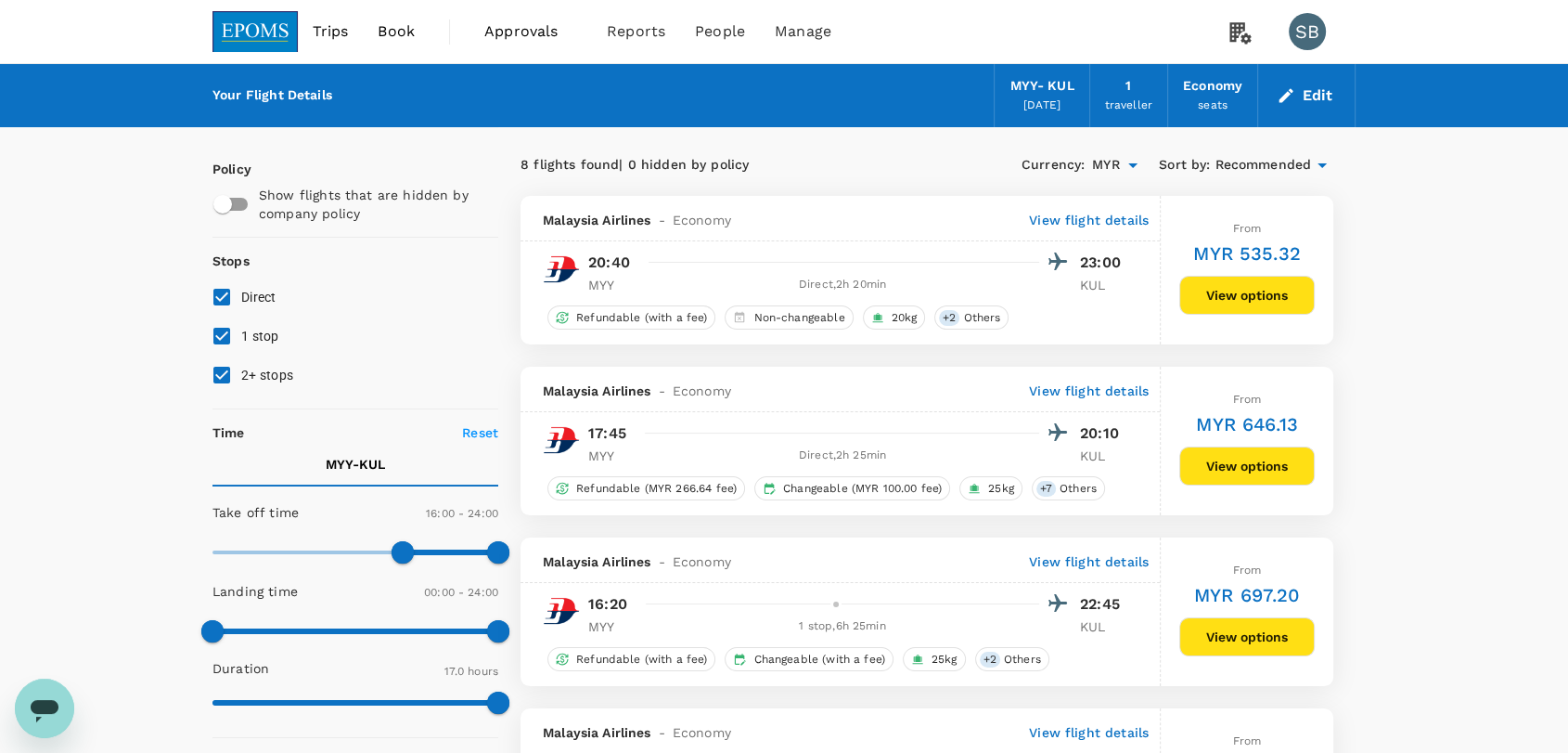
click at [1241, 466] on button "View options" at bounding box center [1247, 465] width 136 height 39
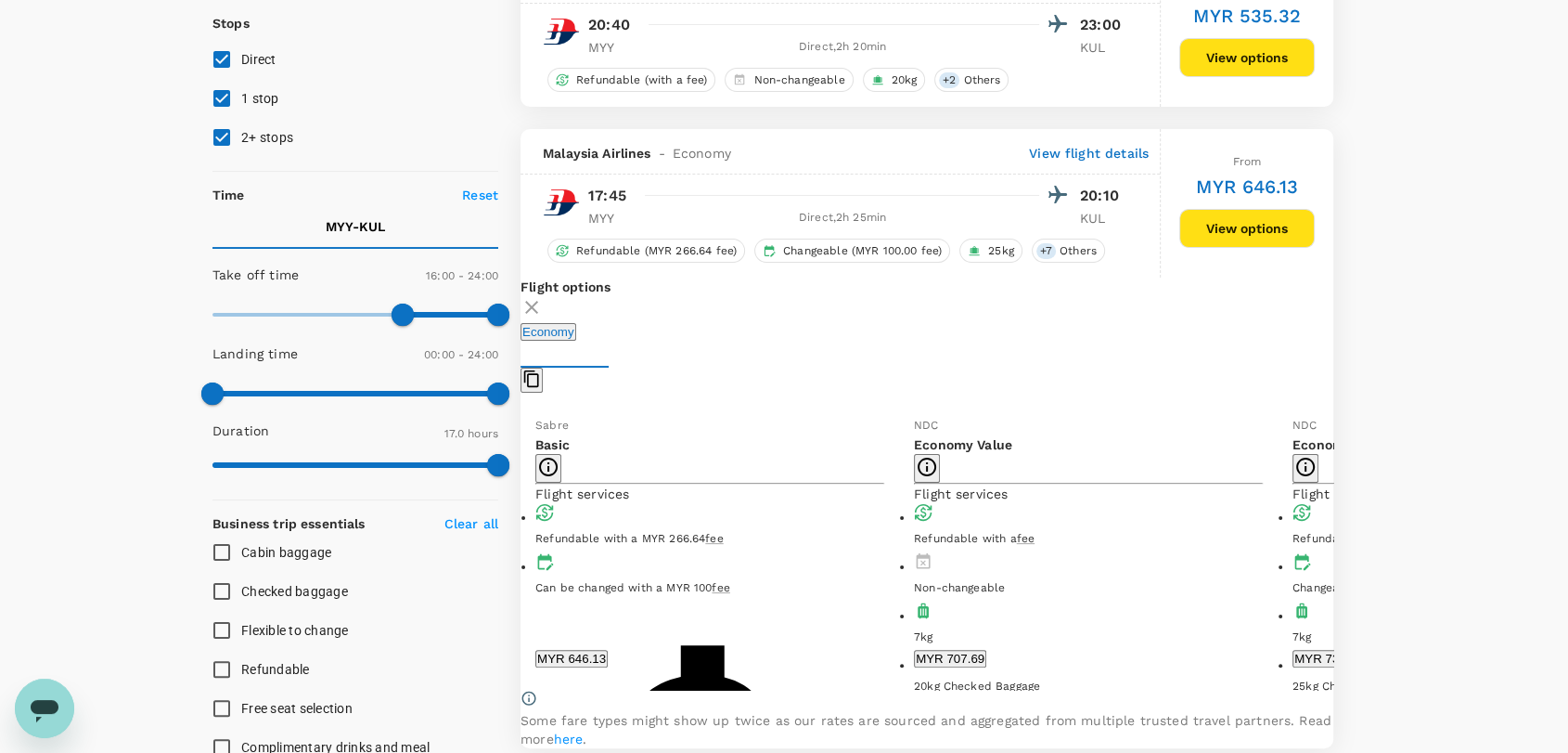
scroll to position [367, 0]
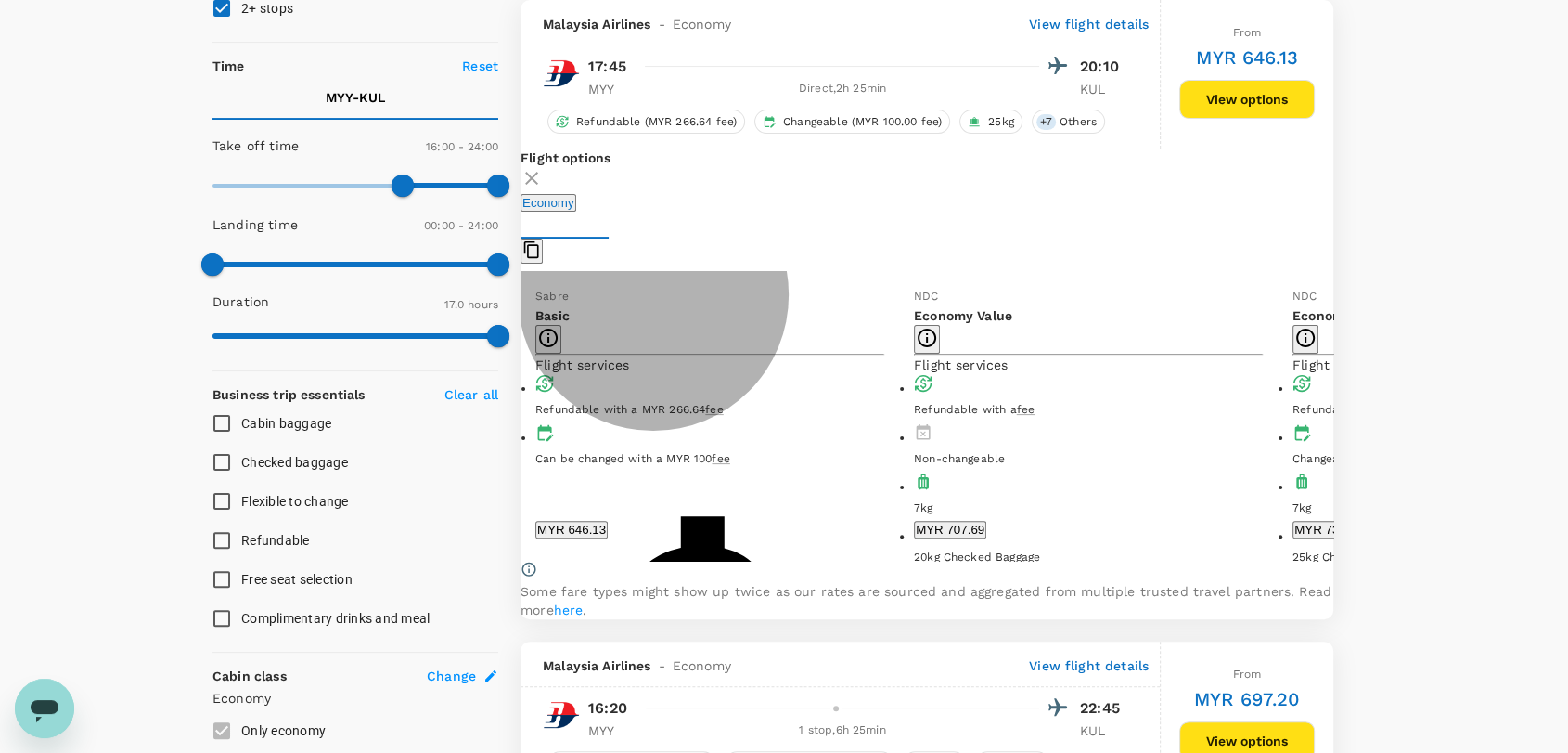
click at [608, 524] on button "MYR 646.13" at bounding box center [571, 529] width 72 height 18
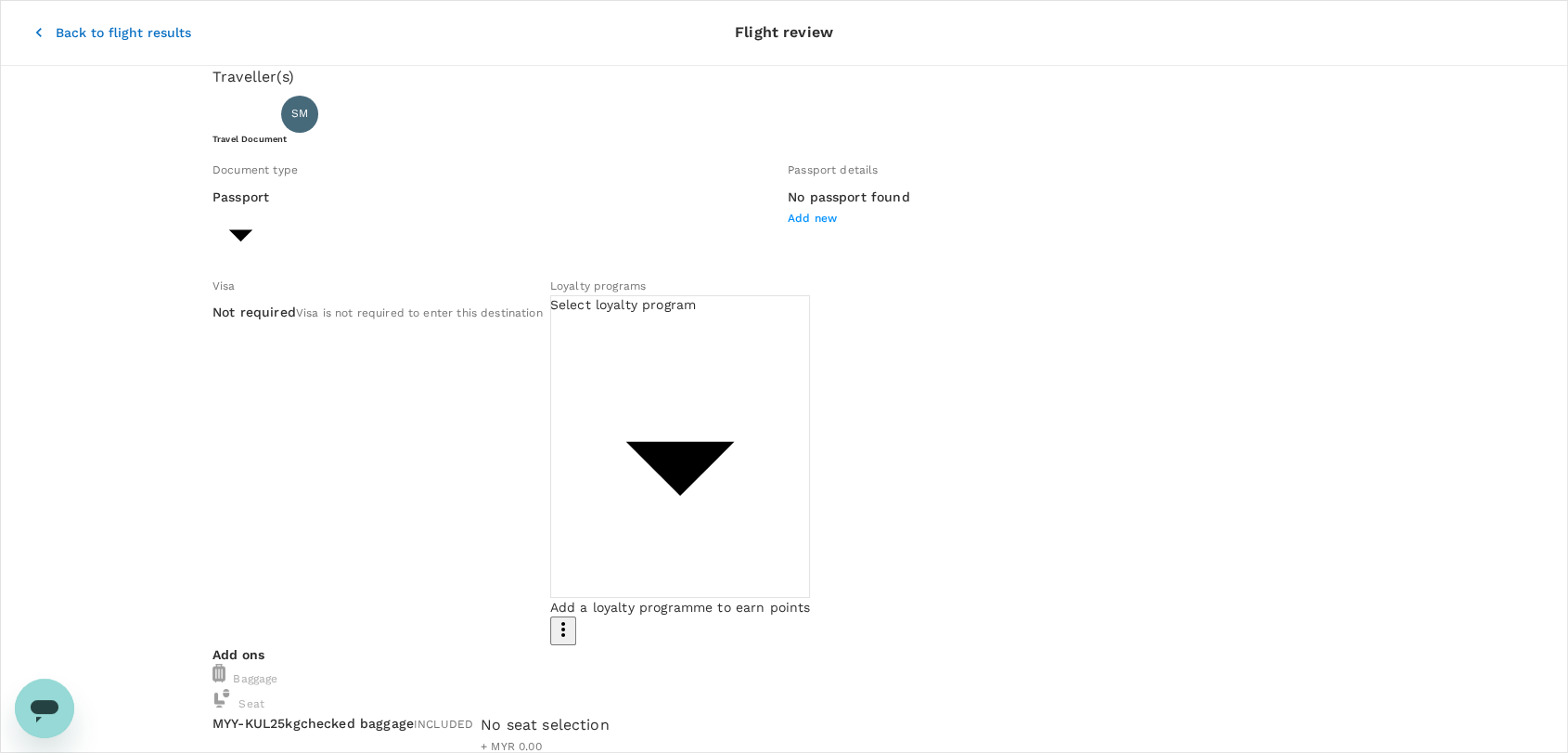
click at [373, 280] on body "Back to flight results Flight review Traveller(s) Traveller 1 : SM SINORITA MUJ…" at bounding box center [784, 698] width 1568 height 1397
click at [371, 344] on li "ID card" at bounding box center [382, 345] width 296 height 30
type input "Id card"
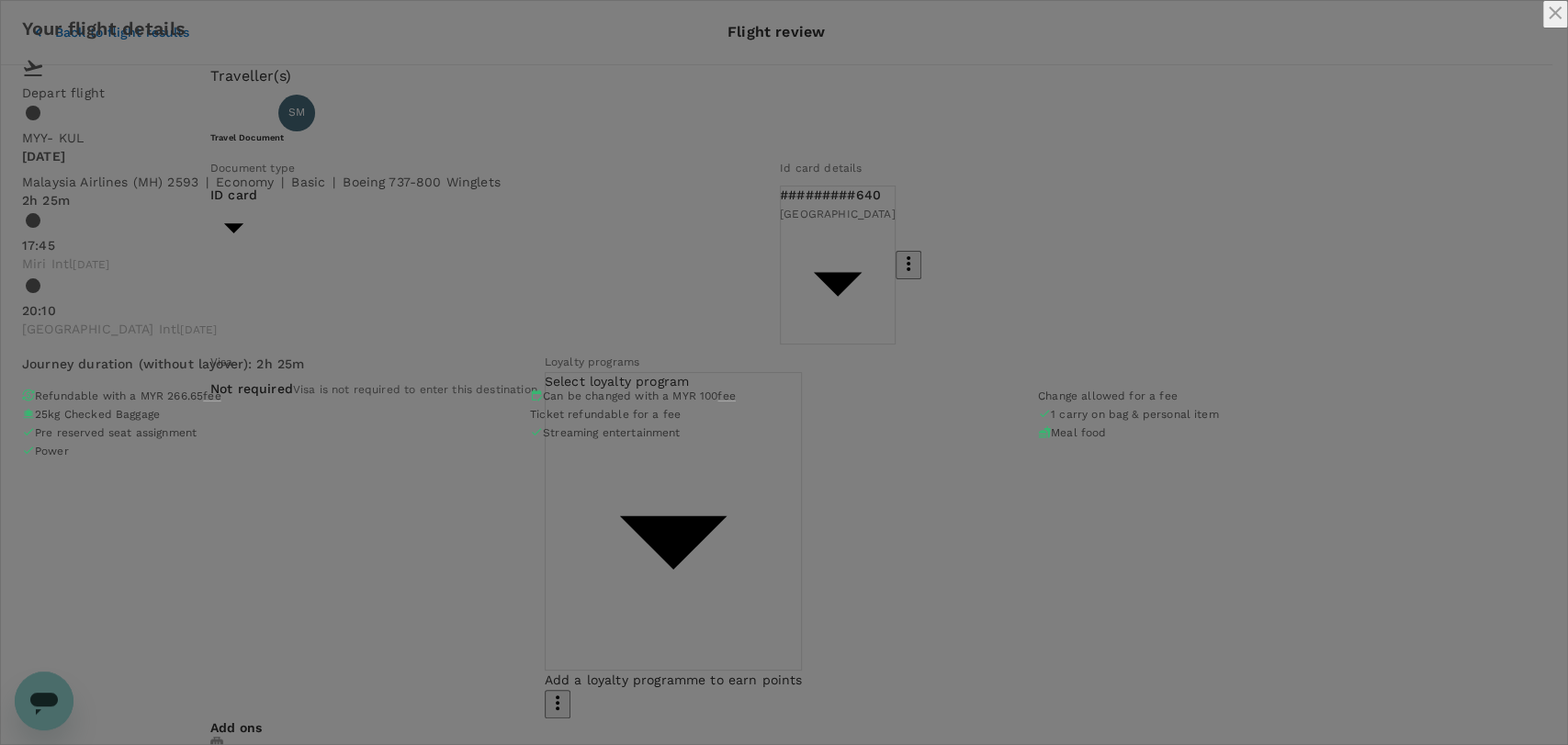
click at [1549, 20] on icon "close" at bounding box center [1555, 13] width 13 height 13
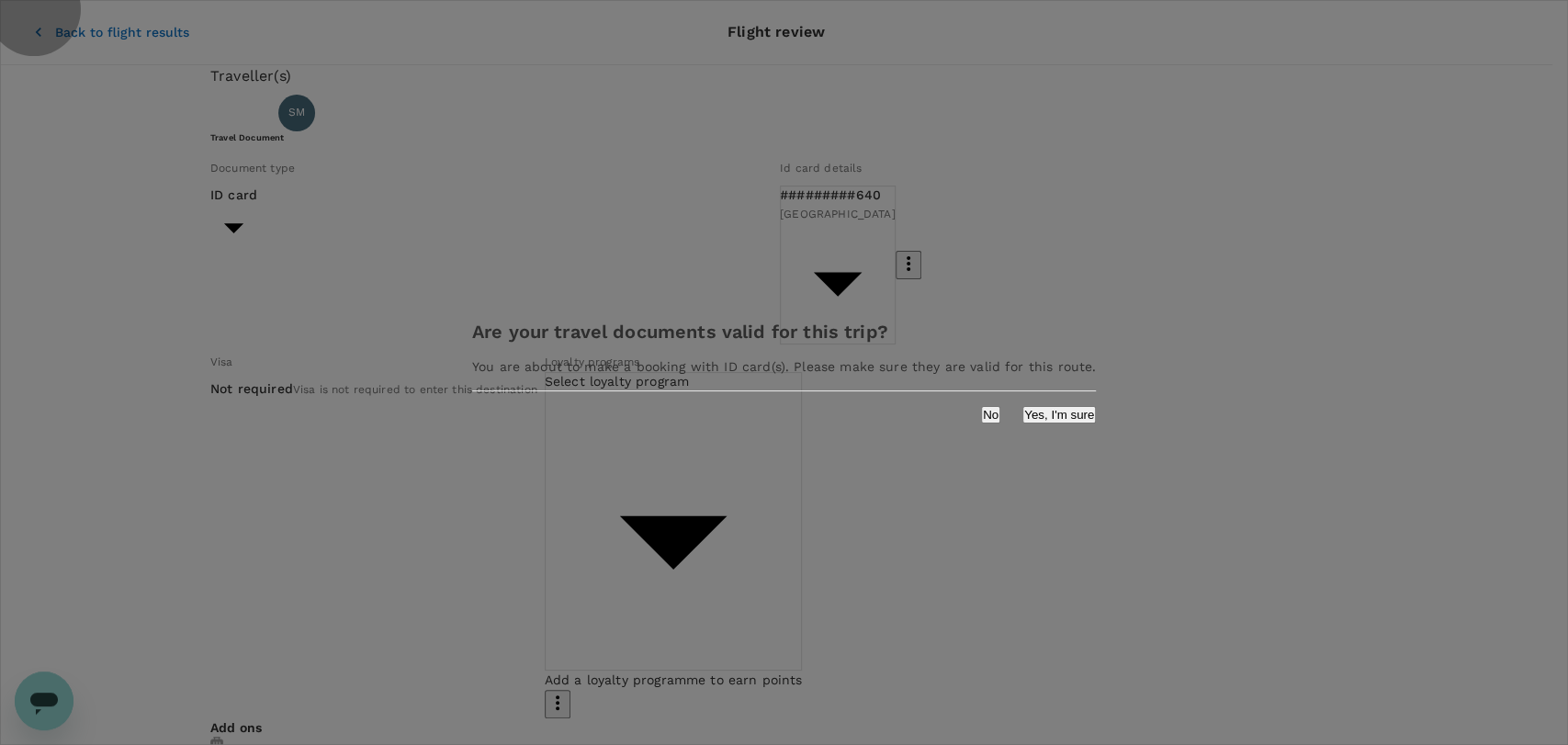
click at [1022, 423] on button "Yes, I'm sure" at bounding box center [1059, 415] width 73 height 18
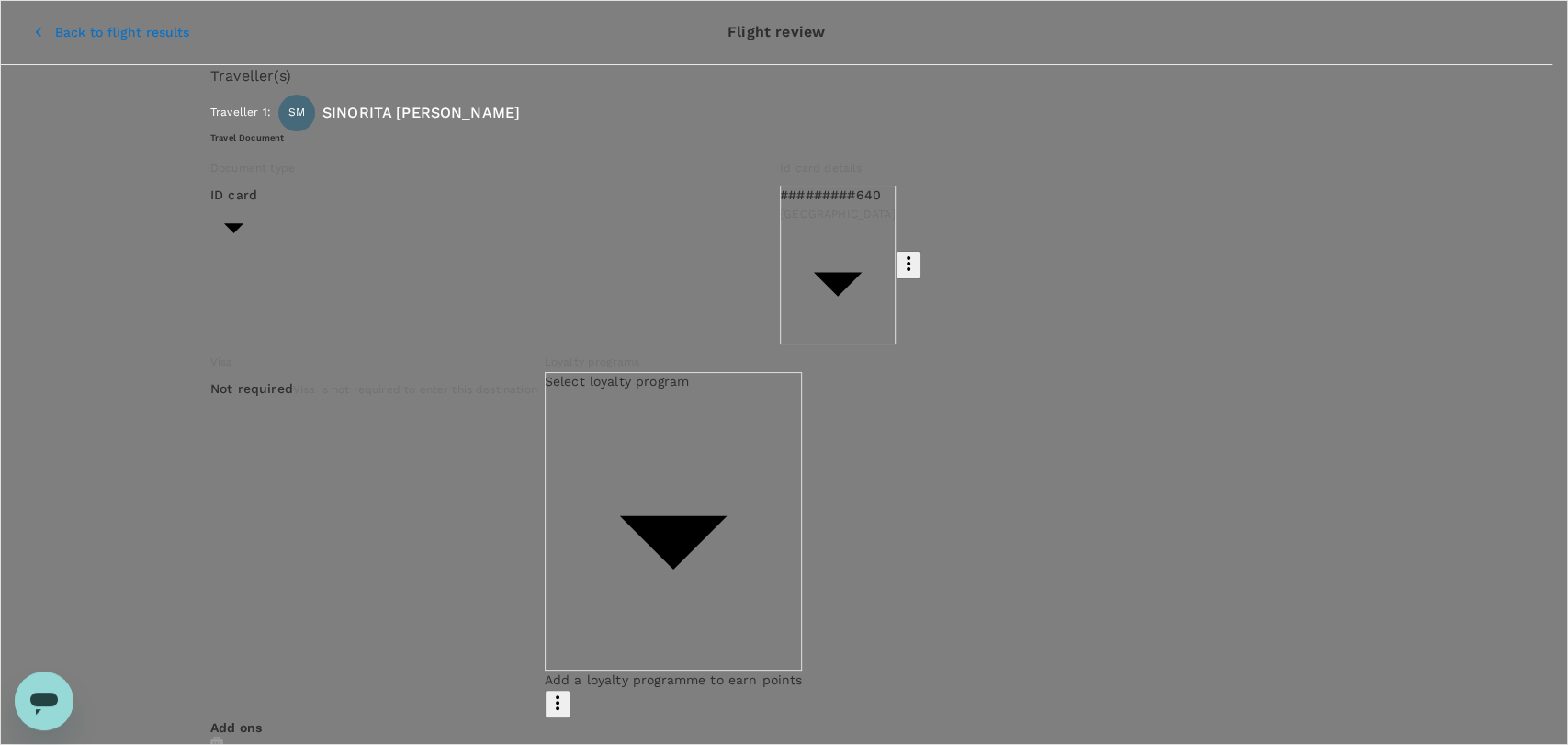
type input "9ea61a02-274a-4f65-9d5b-ca51ac7b2cfc"
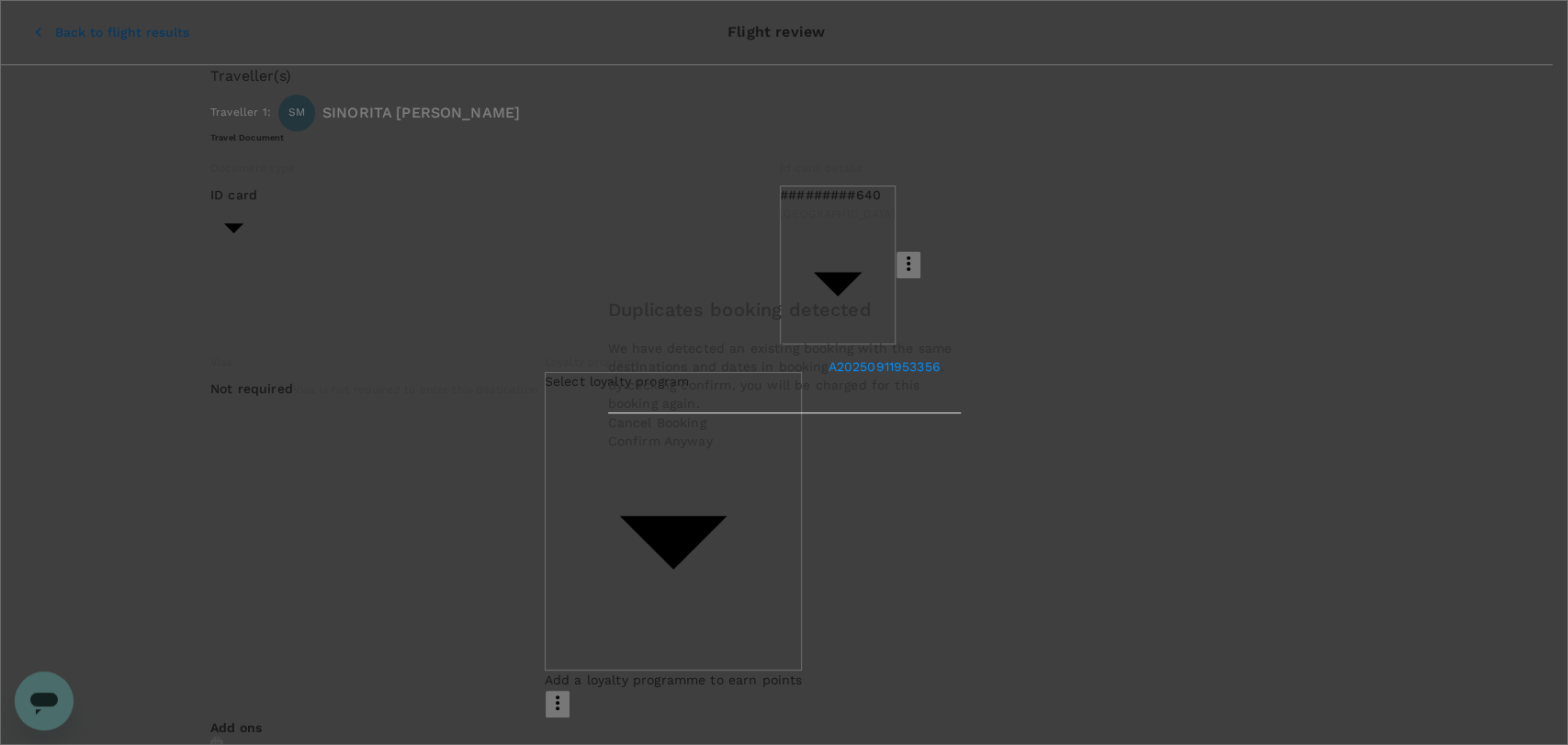
click at [912, 449] on p "Confirm Anyway" at bounding box center [784, 441] width 353 height 19
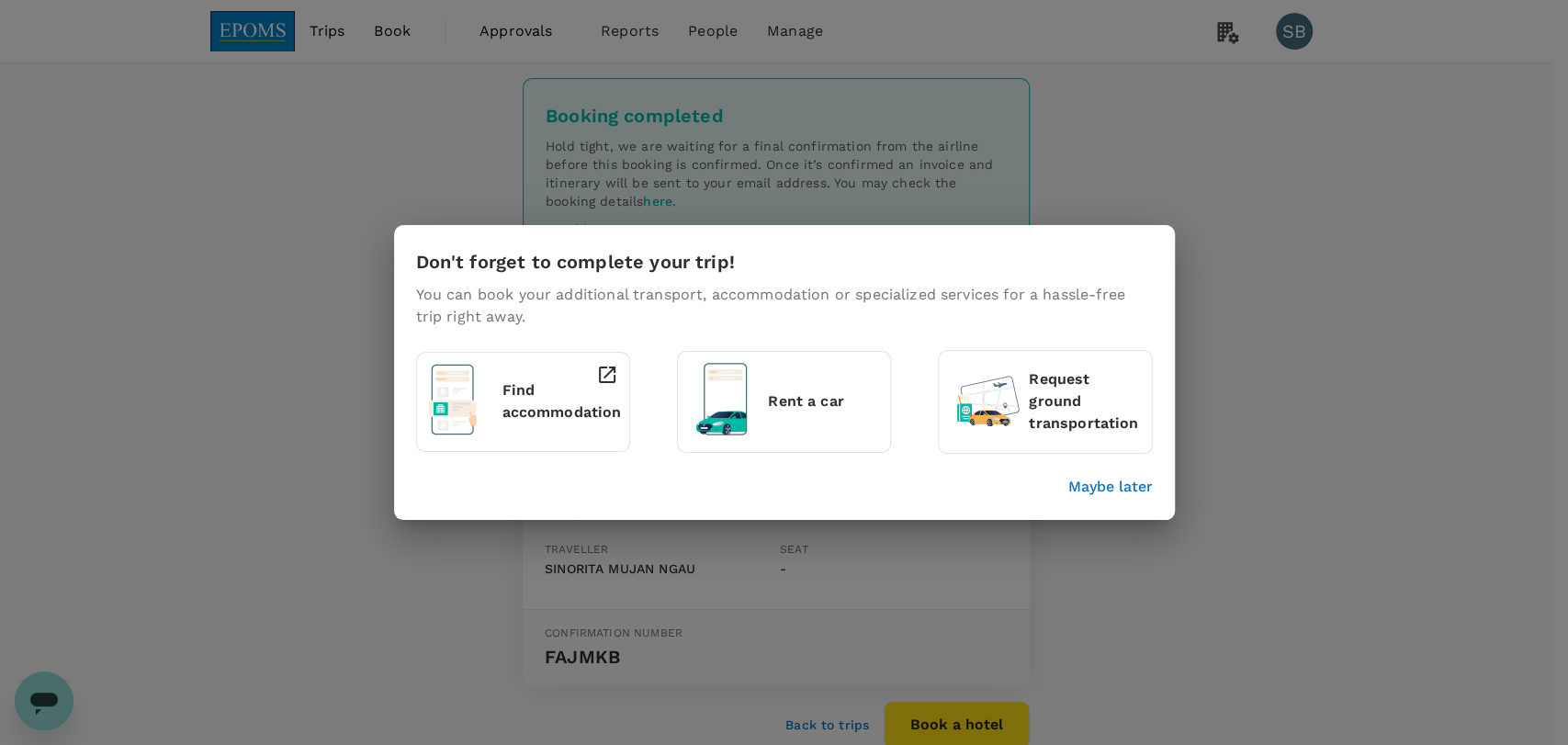
click at [1112, 483] on p "Maybe later" at bounding box center [1111, 486] width 85 height 22
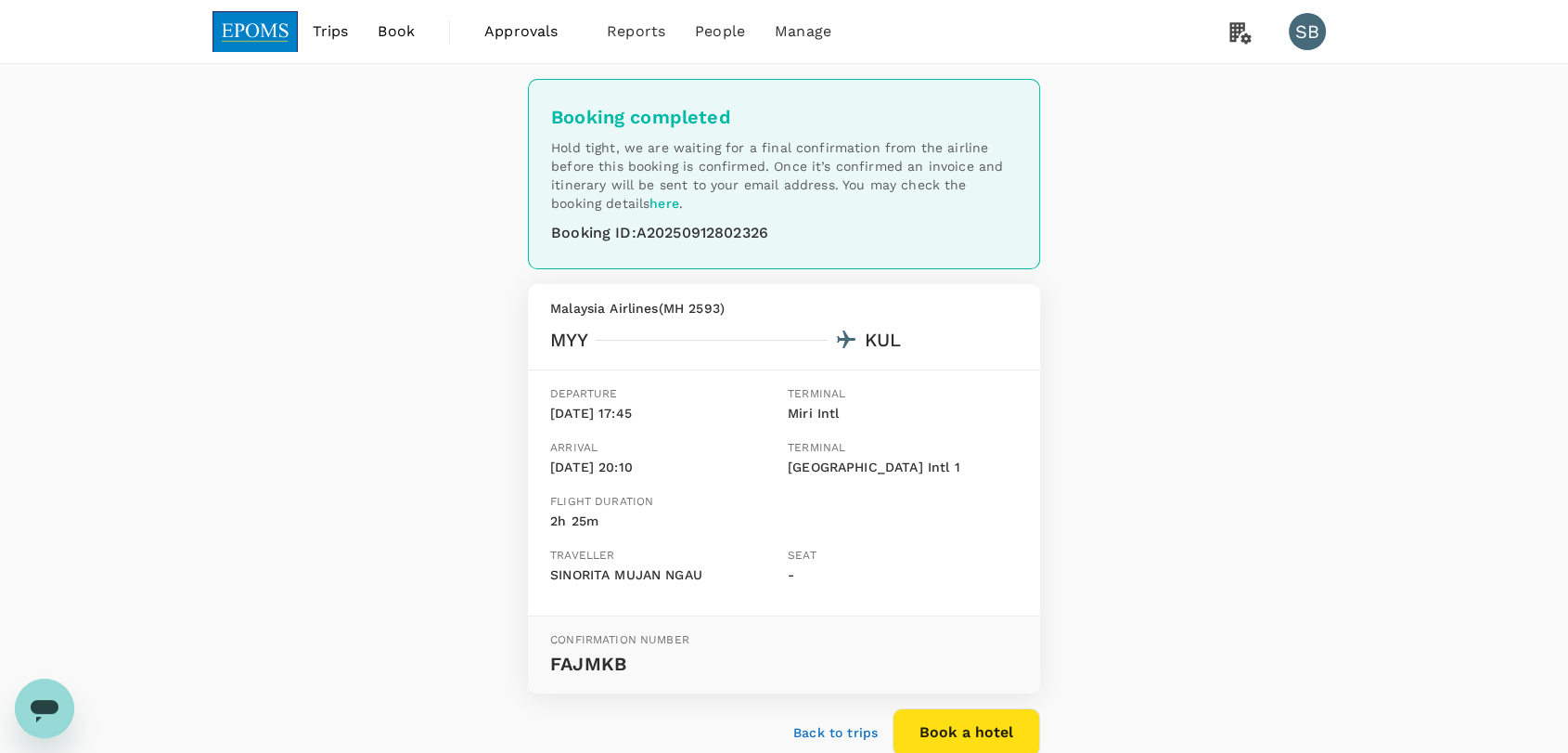
click at [257, 28] on img at bounding box center [256, 31] width 86 height 41
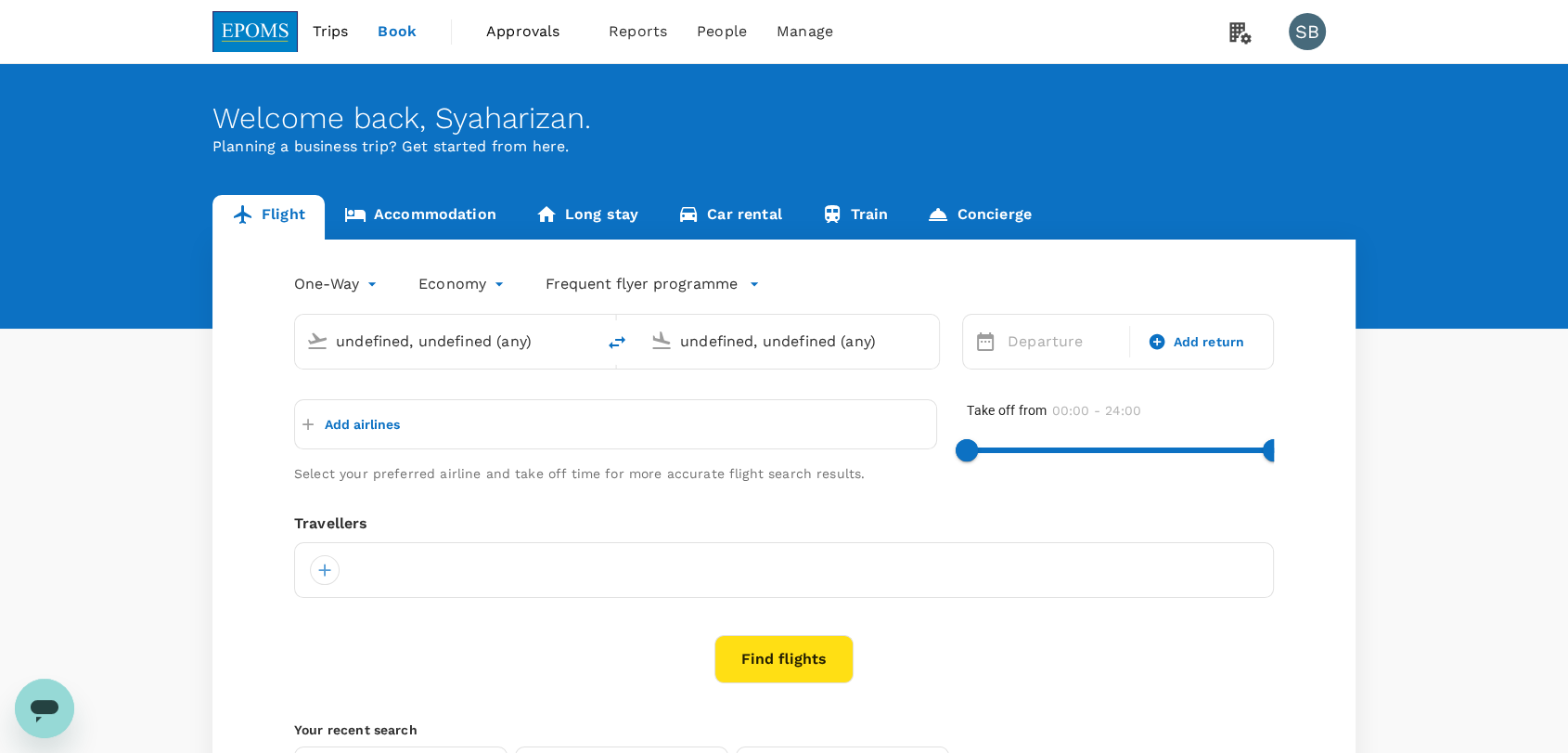
type input "Miri Intl (MYY)"
type input "Kuala Lumpur Intl ([GEOGRAPHIC_DATA])"
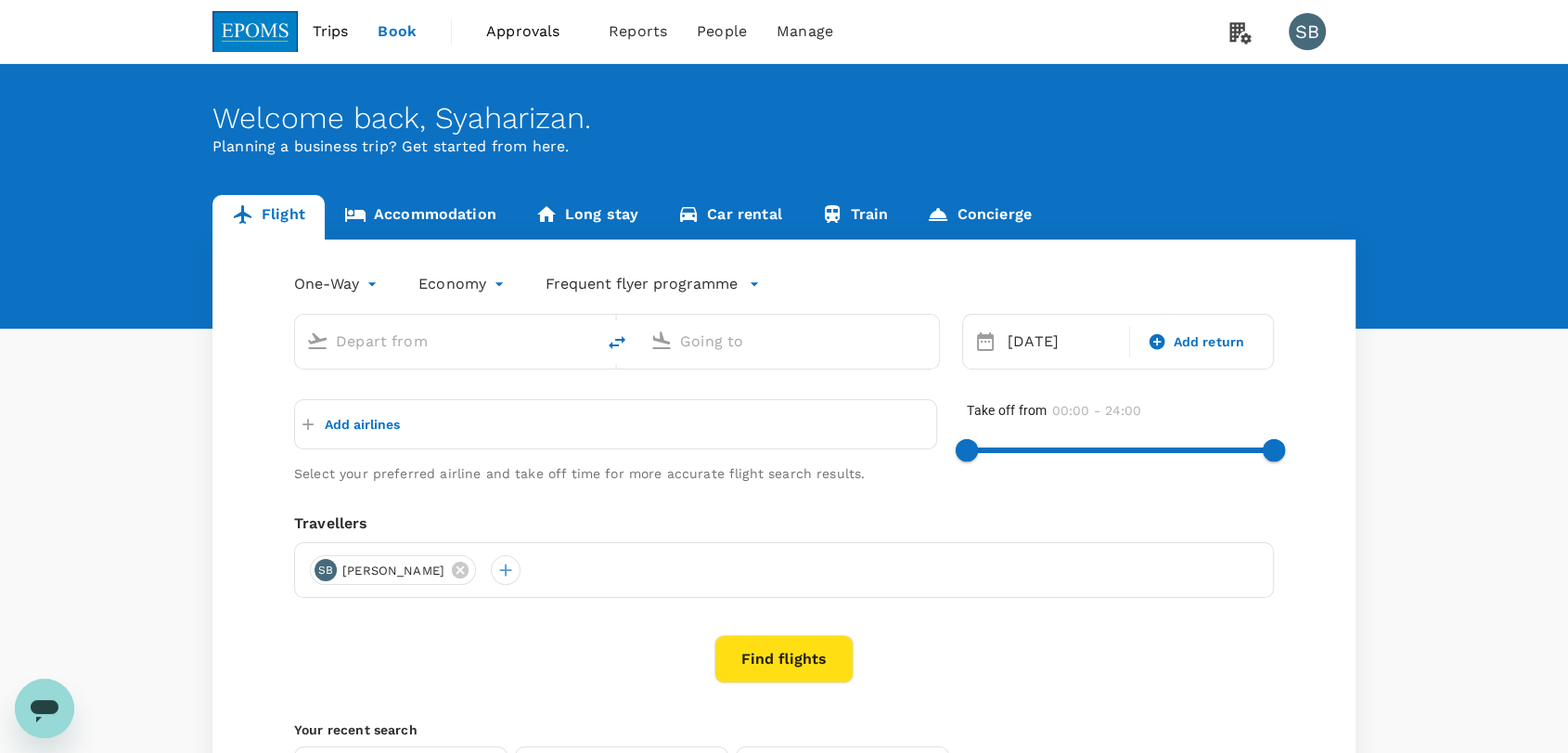
type input "Miri Intl (MYY)"
type input "Kuala Lumpur Intl ([GEOGRAPHIC_DATA])"
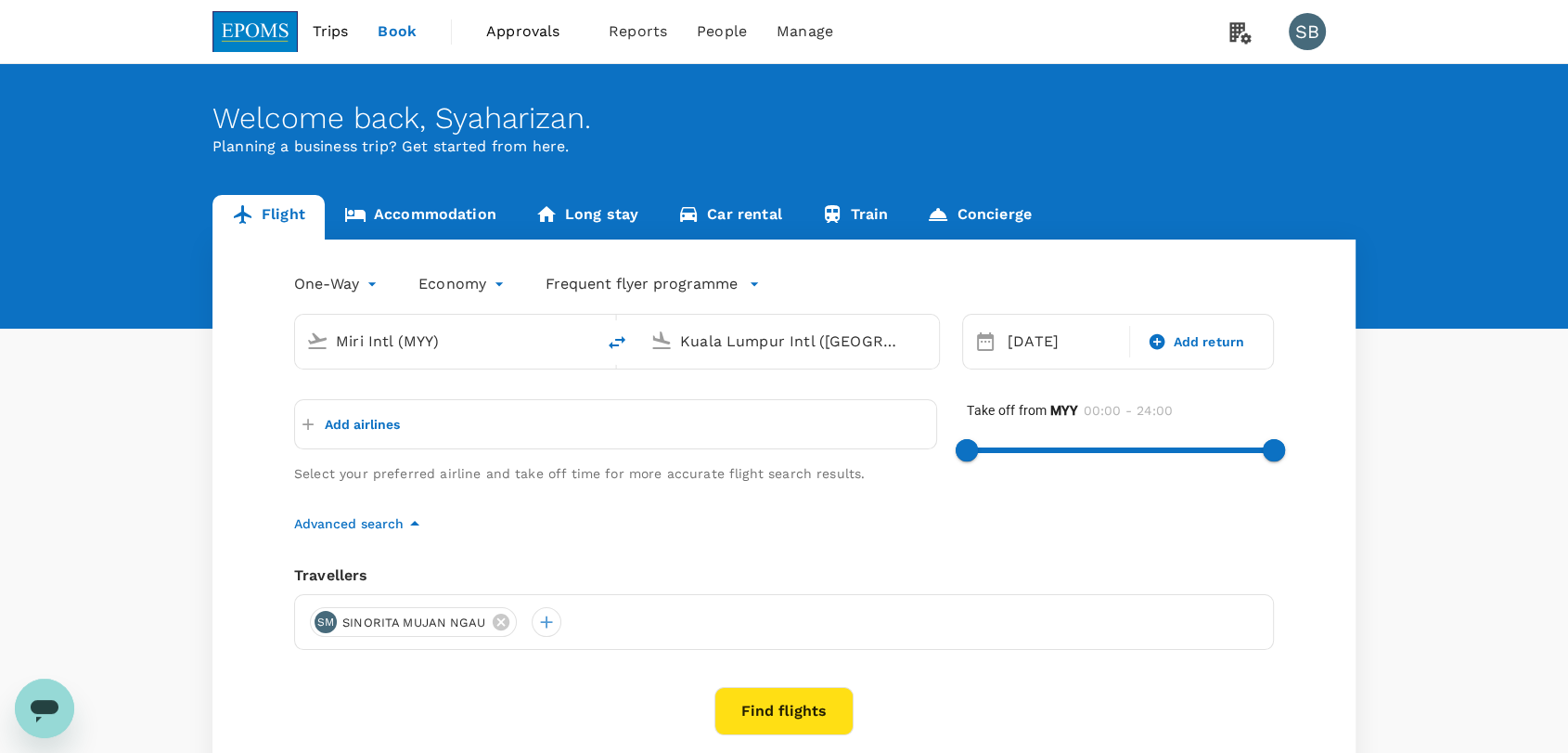
click at [616, 344] on icon "delete" at bounding box center [617, 342] width 17 height 13
type input "Kuala Lumpur Intl ([GEOGRAPHIC_DATA])"
type input "Miri Intl (MYY)"
click at [1047, 351] on div "[DATE]" at bounding box center [1062, 341] width 125 height 37
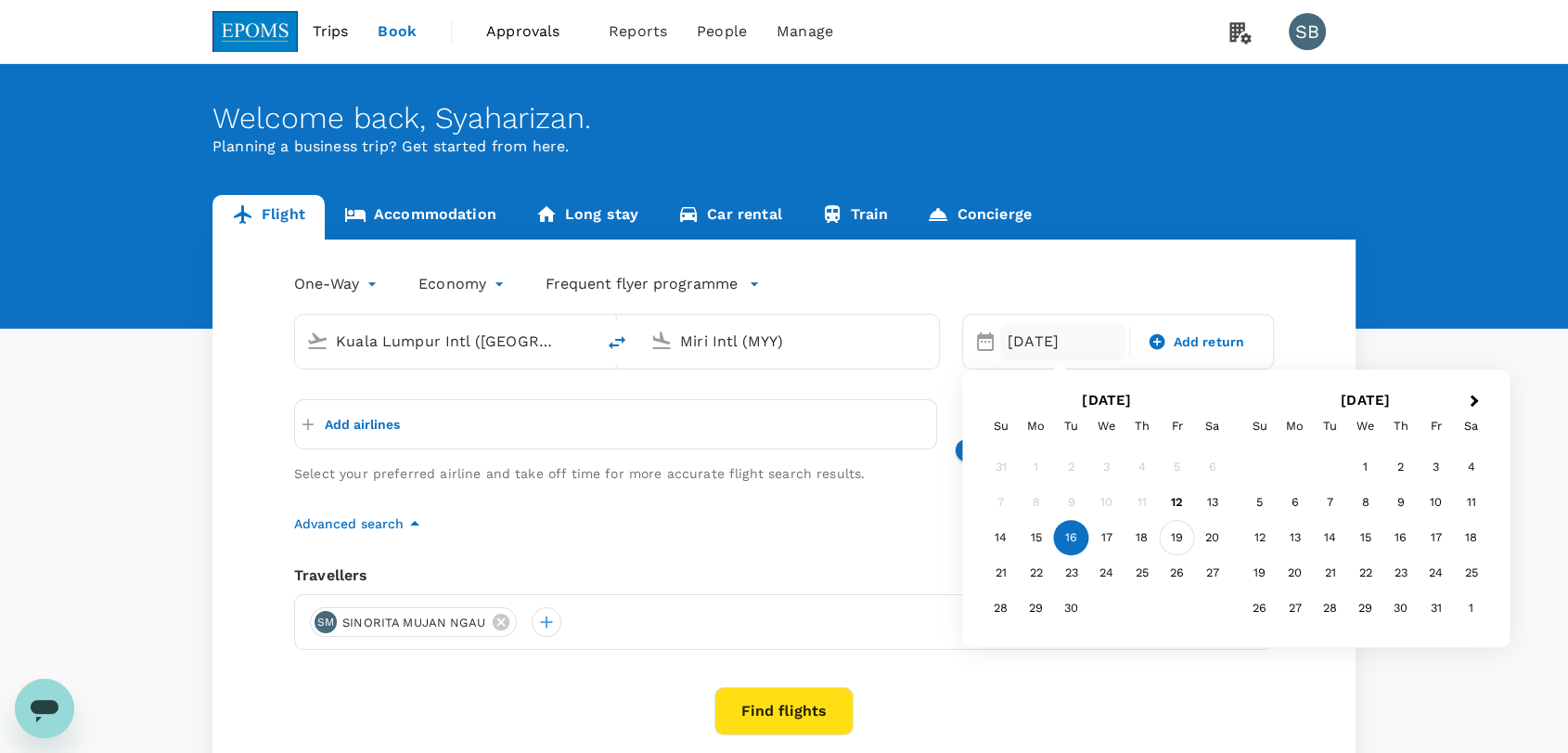
click at [1169, 536] on div "19" at bounding box center [1177, 537] width 35 height 35
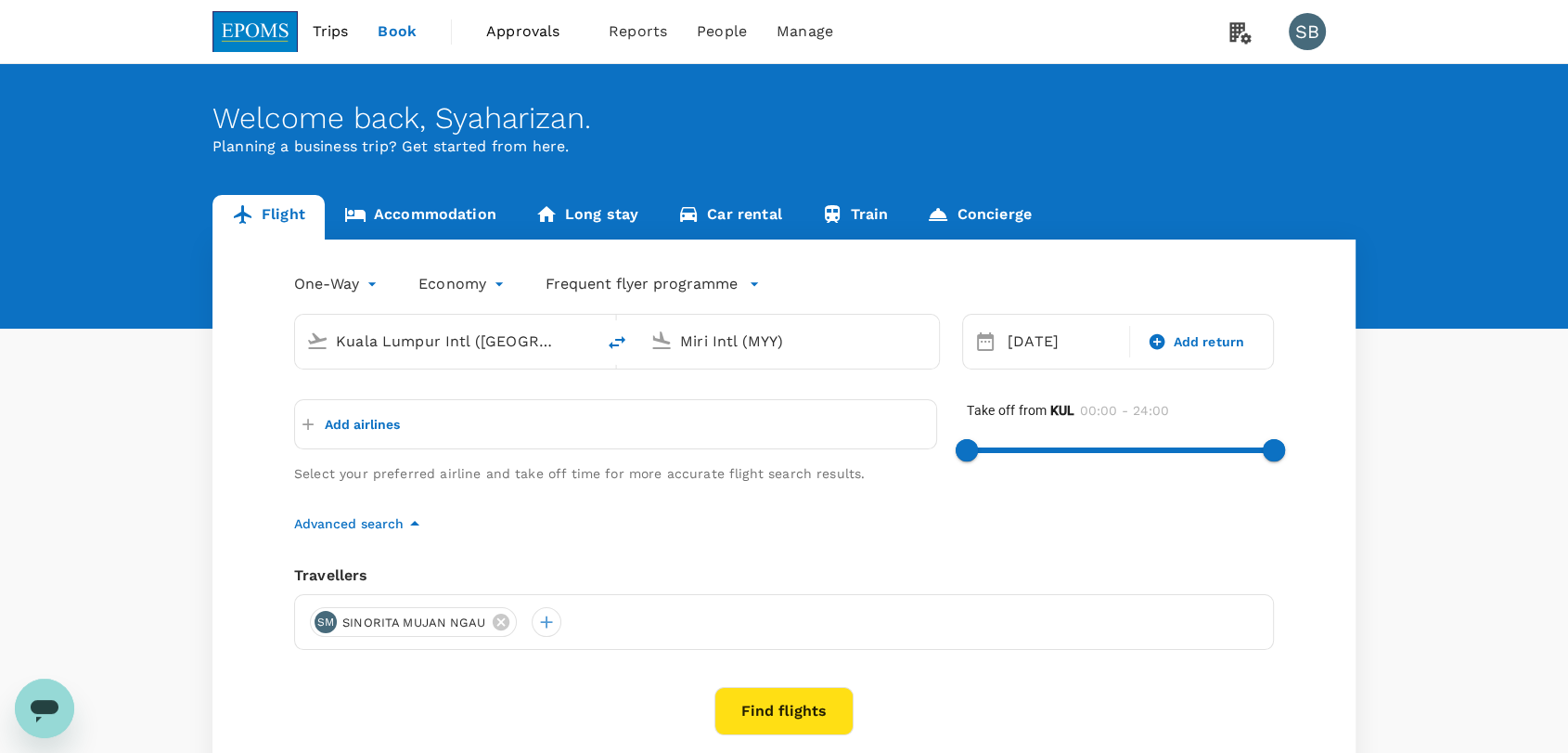
click at [313, 419] on icon "button" at bounding box center [307, 423] width 19 height 19
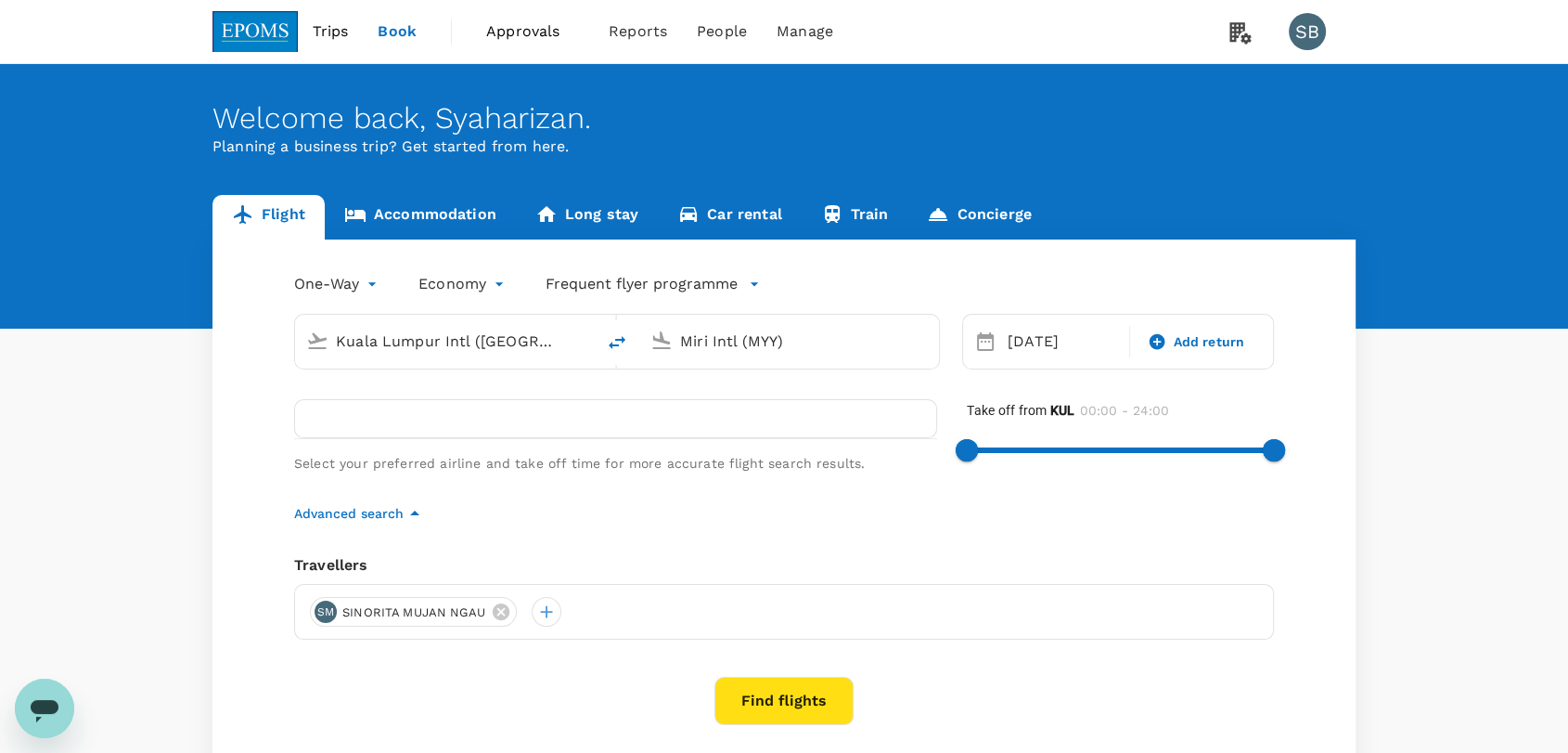
click at [924, 535] on div "One-Way oneway Economy economy Frequent flyer programme Kuala Lumpur Intl (KUL)…" at bounding box center [784, 565] width 1143 height 651
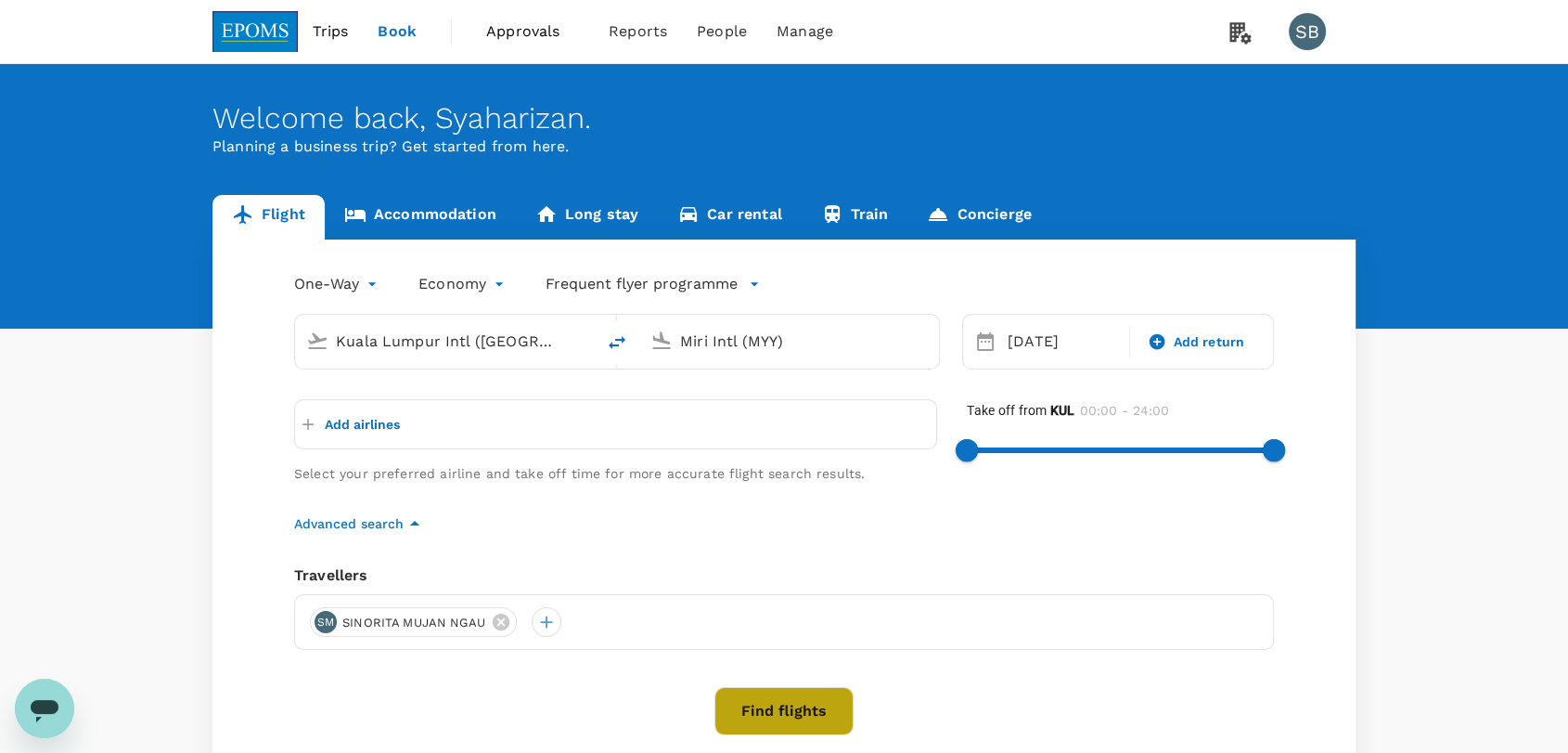
click at [753, 706] on button "Find flights" at bounding box center [784, 711] width 139 height 48
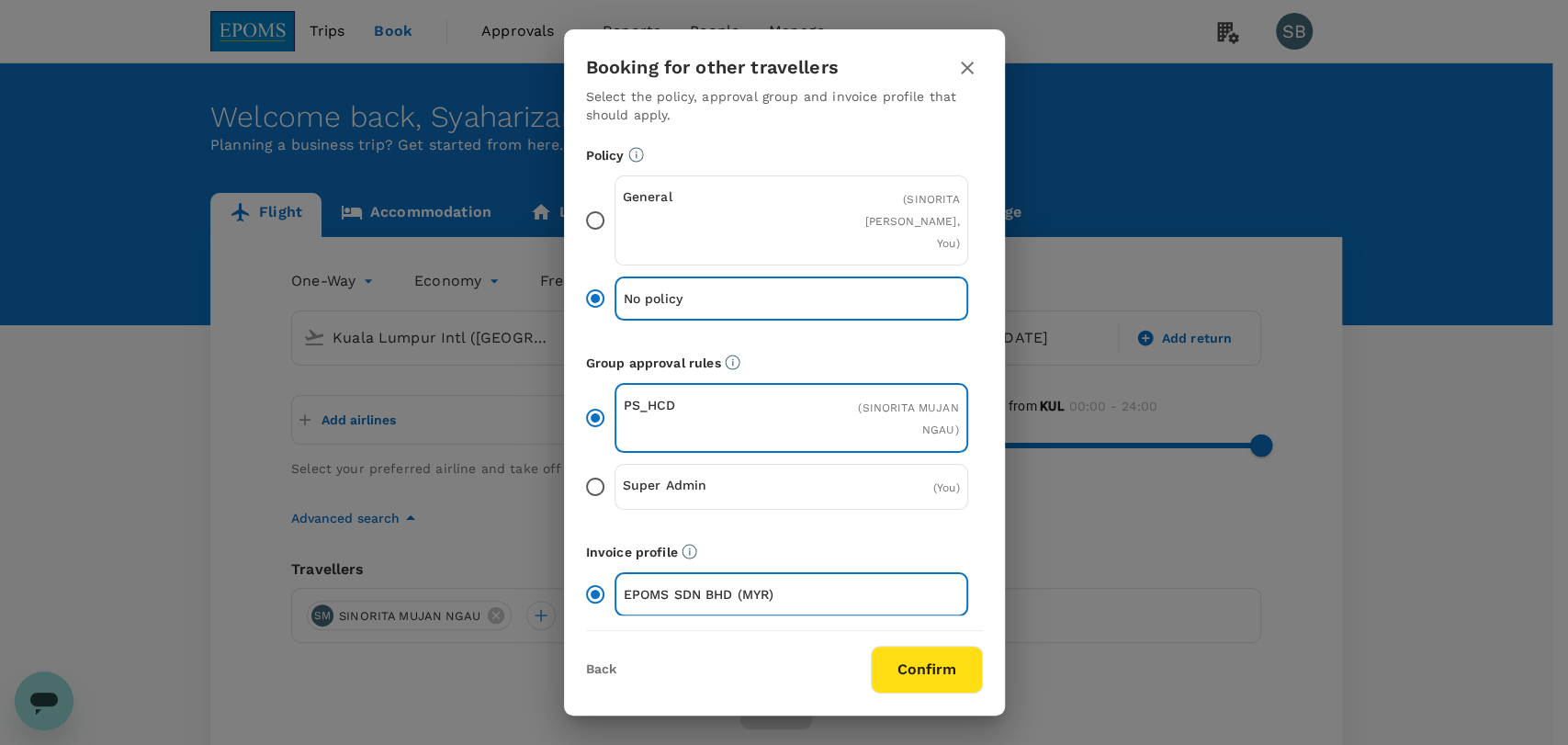
click at [970, 656] on button "Confirm" at bounding box center [926, 669] width 112 height 47
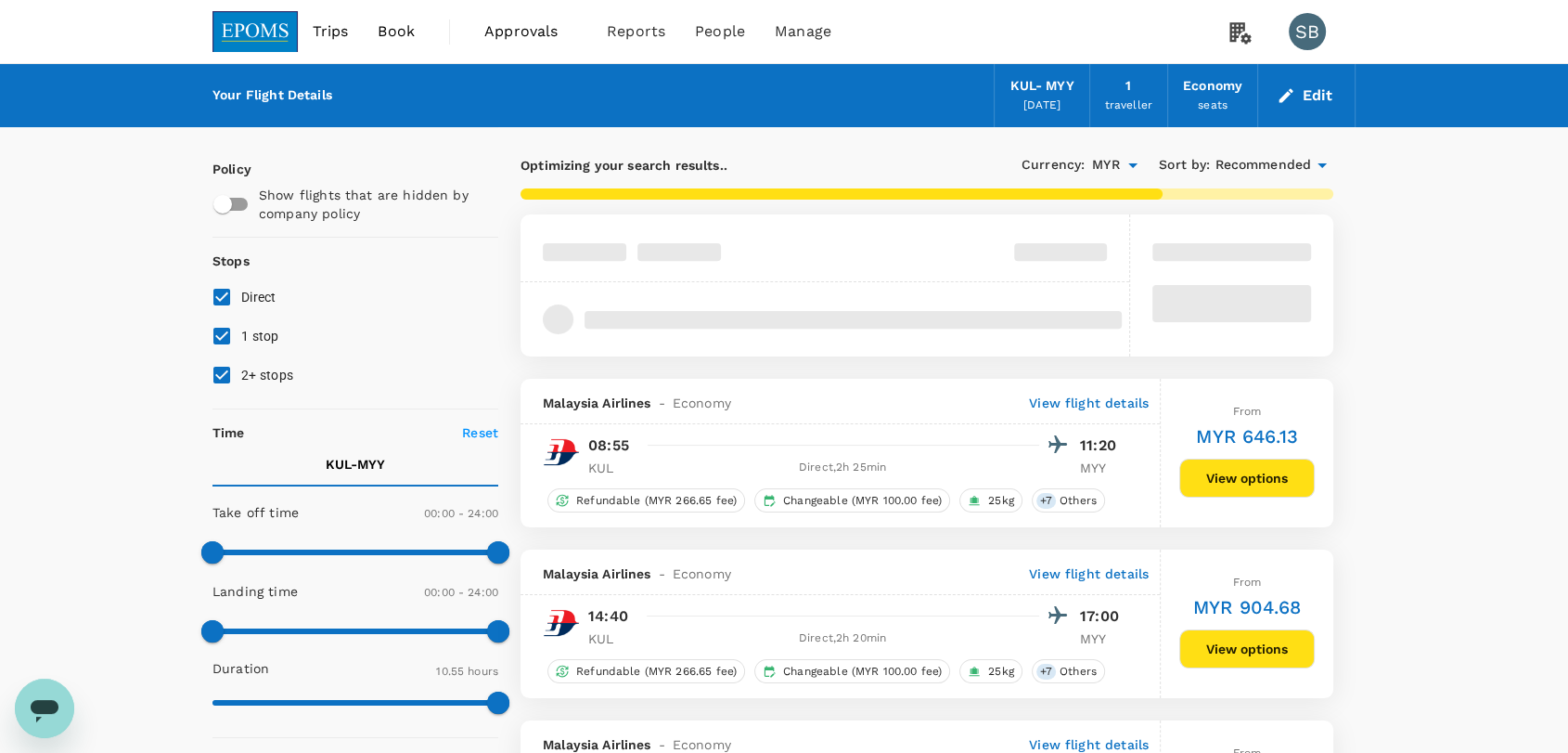
type input "1040"
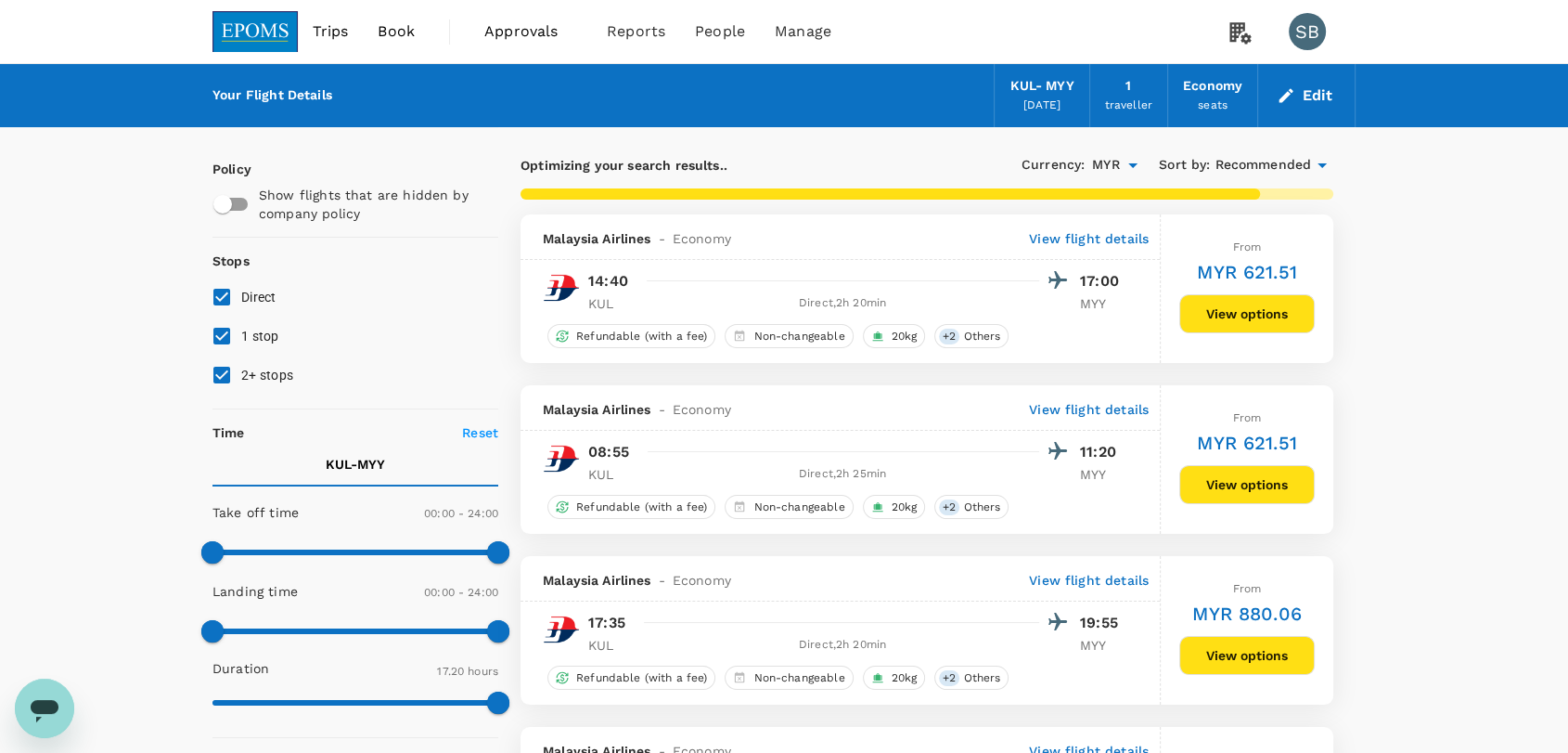
checkbox input "false"
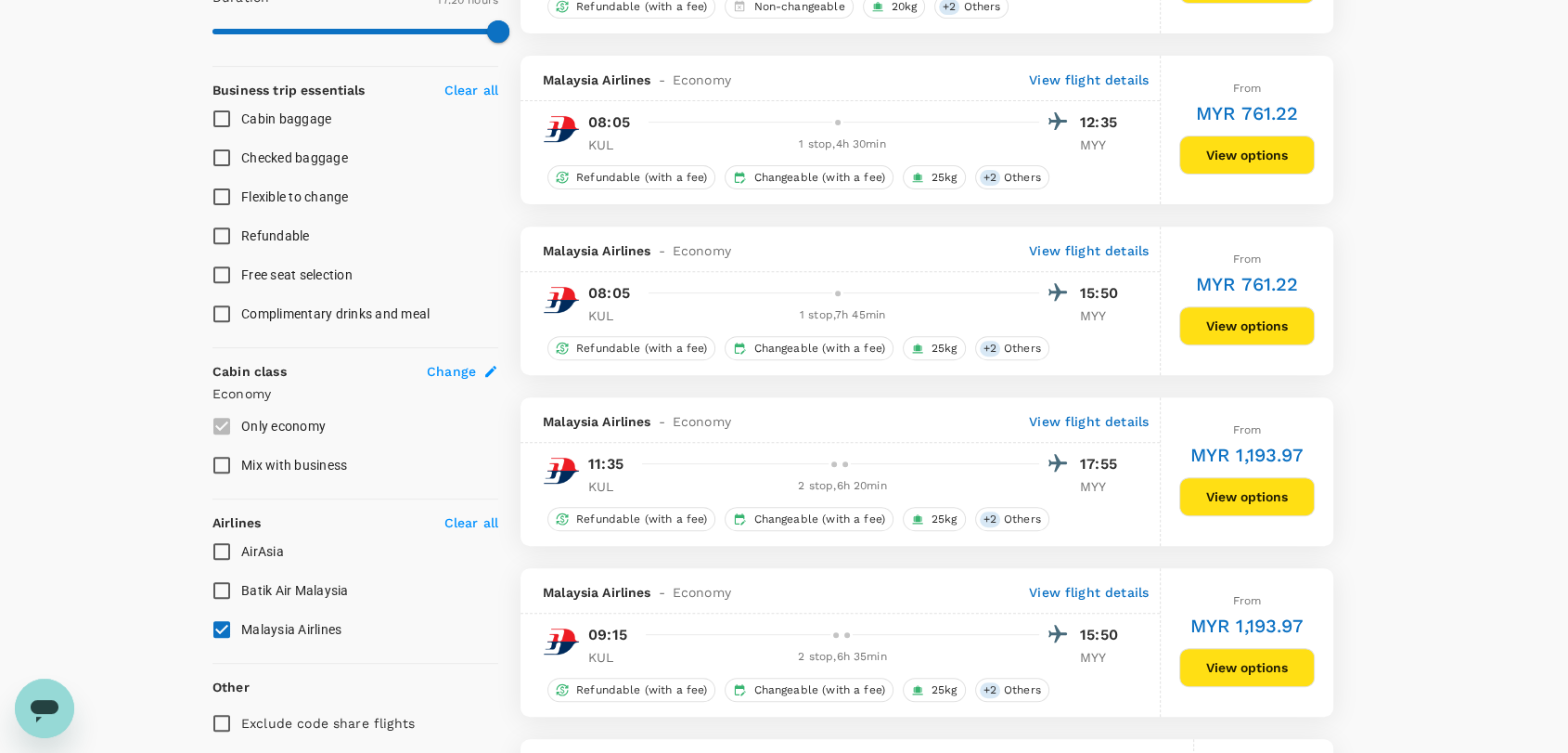
scroll to position [824, 0]
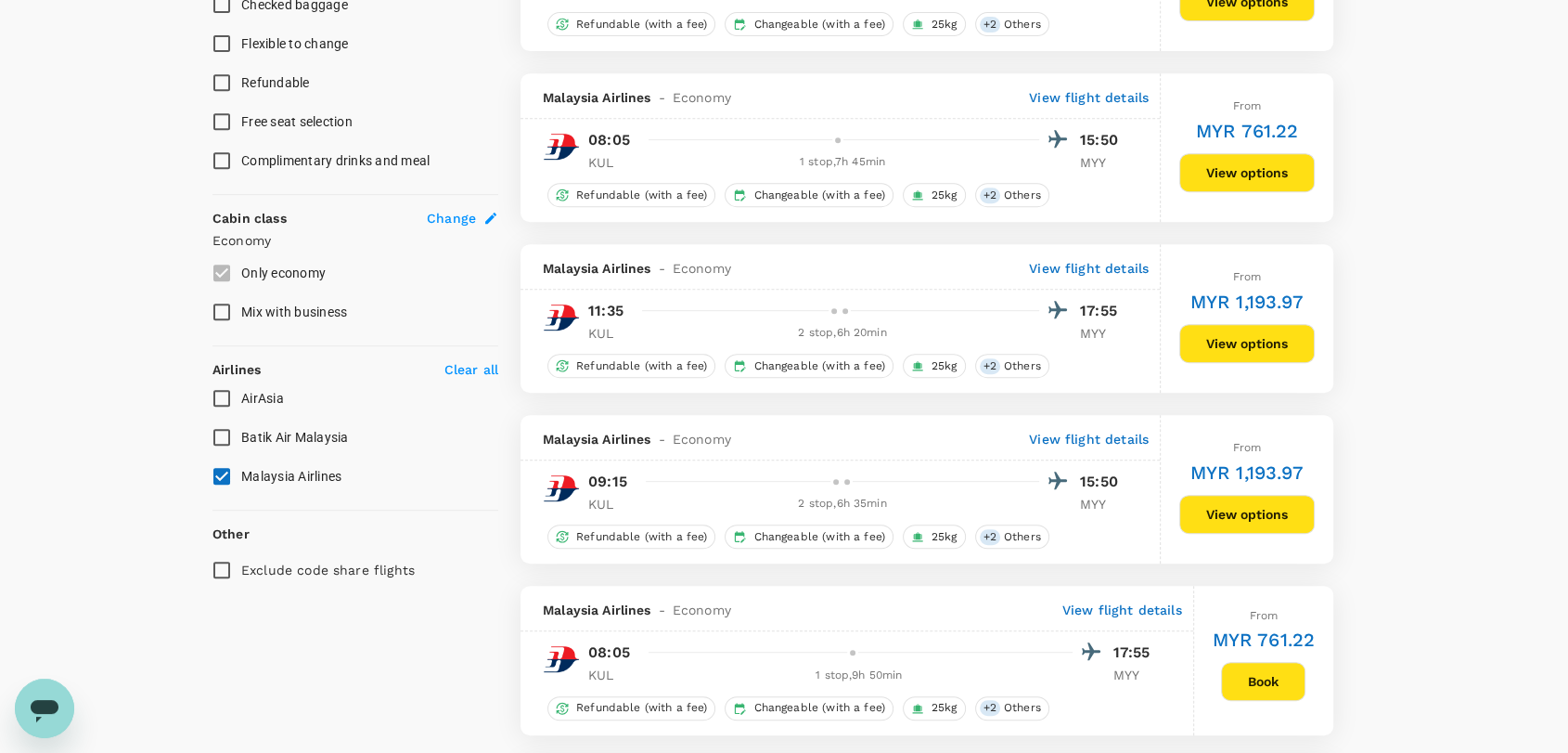
click at [216, 397] on input "AirAsia" at bounding box center [222, 397] width 39 height 39
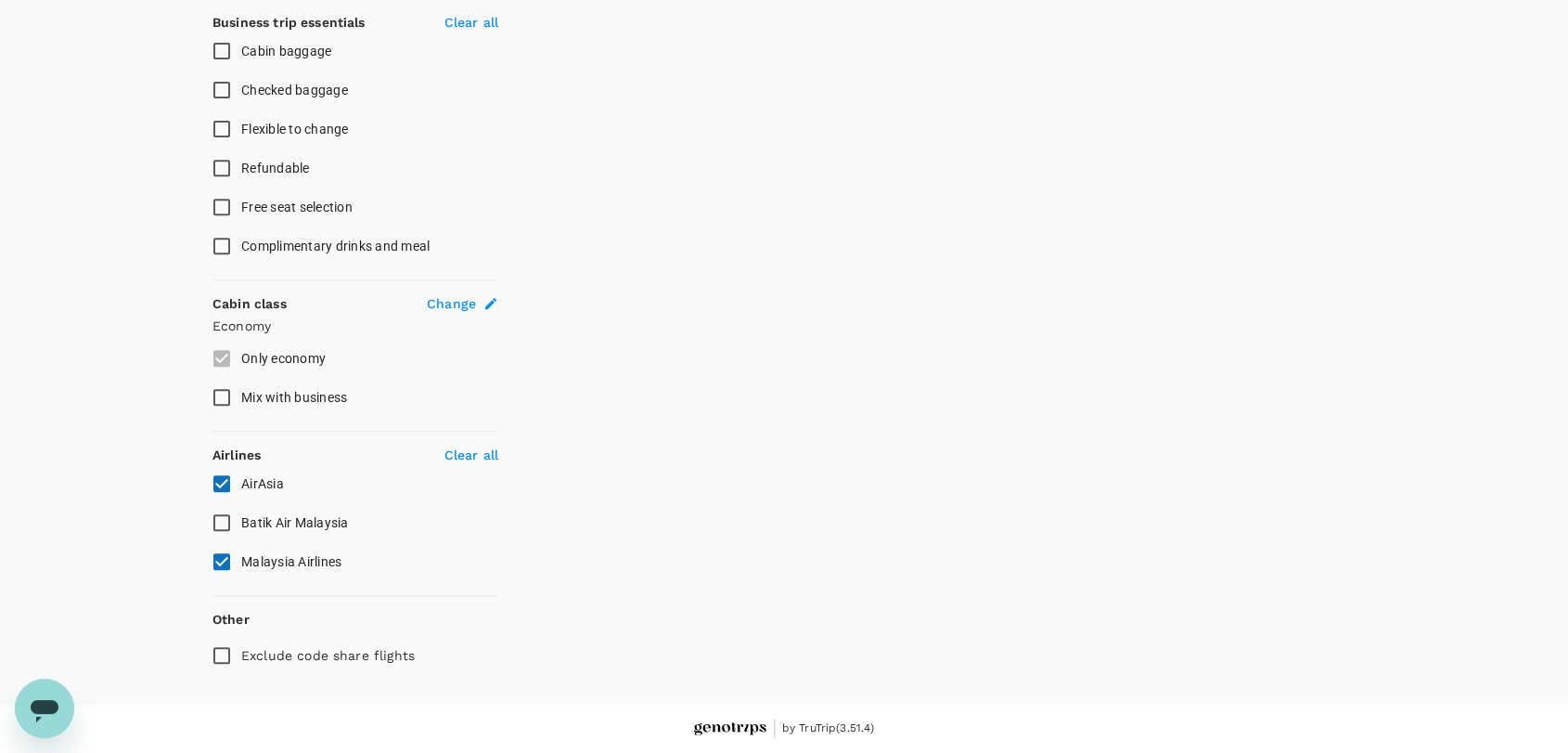
scroll to position [735, 0]
click at [230, 467] on input "AirAsia" at bounding box center [222, 486] width 39 height 39
click at [225, 492] on input "AirAsia" at bounding box center [222, 486] width 39 height 39
checkbox input "true"
click at [230, 554] on input "Malaysia Airlines" at bounding box center [222, 564] width 39 height 39
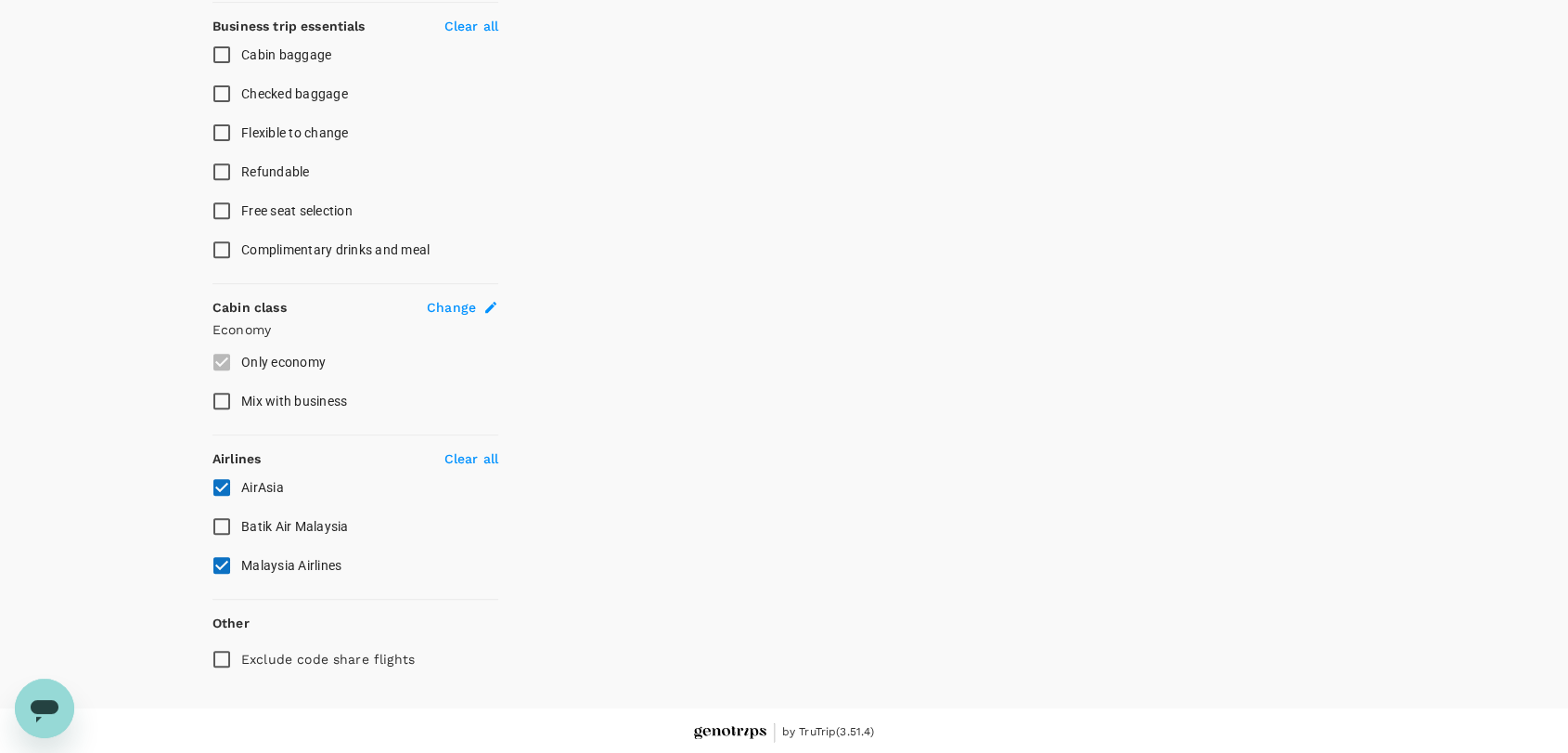
checkbox input "false"
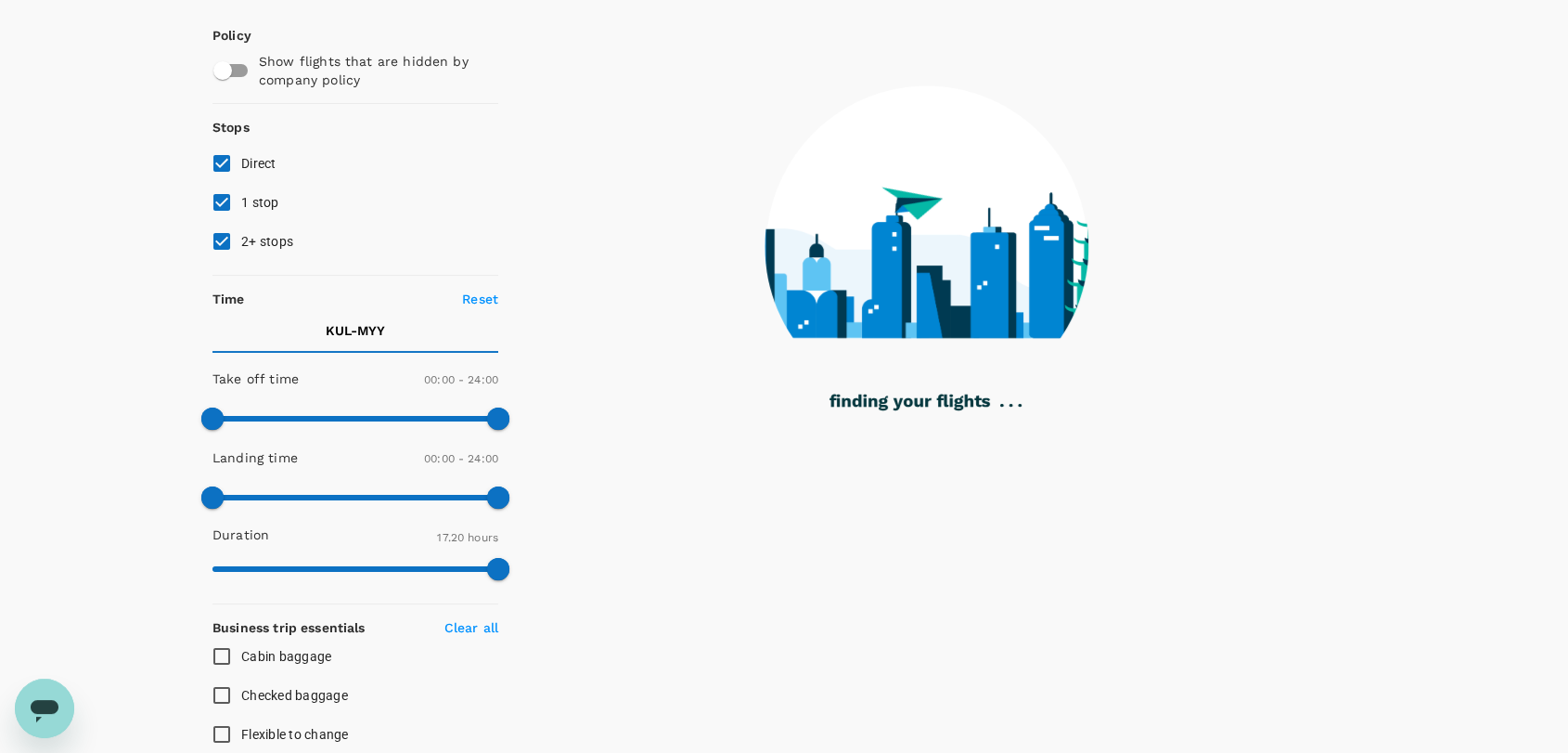
scroll to position [0, 0]
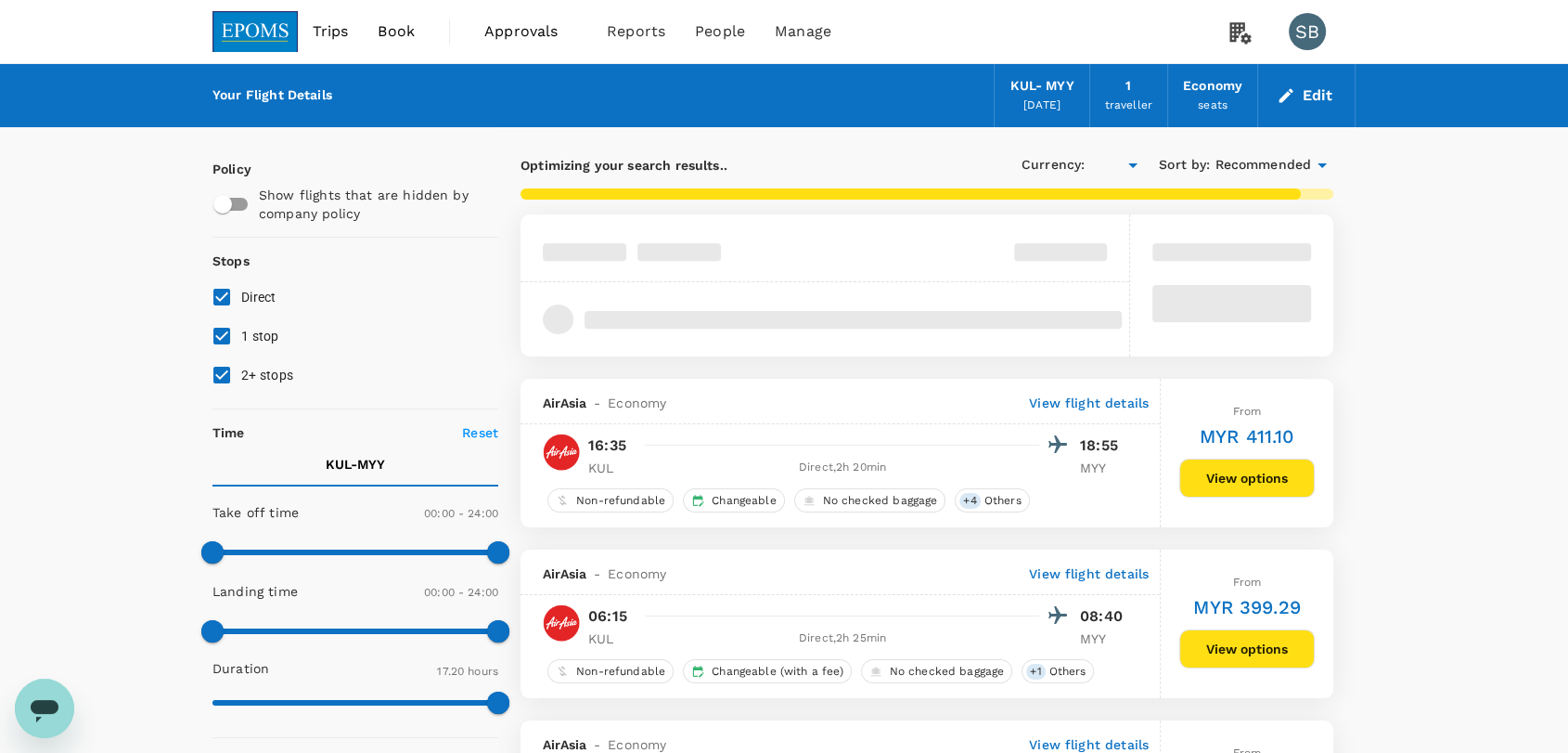
type input "MYR"
drag, startPoint x: 217, startPoint y: 384, endPoint x: 214, endPoint y: 369, distance: 15.3
click at [216, 385] on input "2+ stops" at bounding box center [222, 375] width 39 height 39
checkbox input "false"
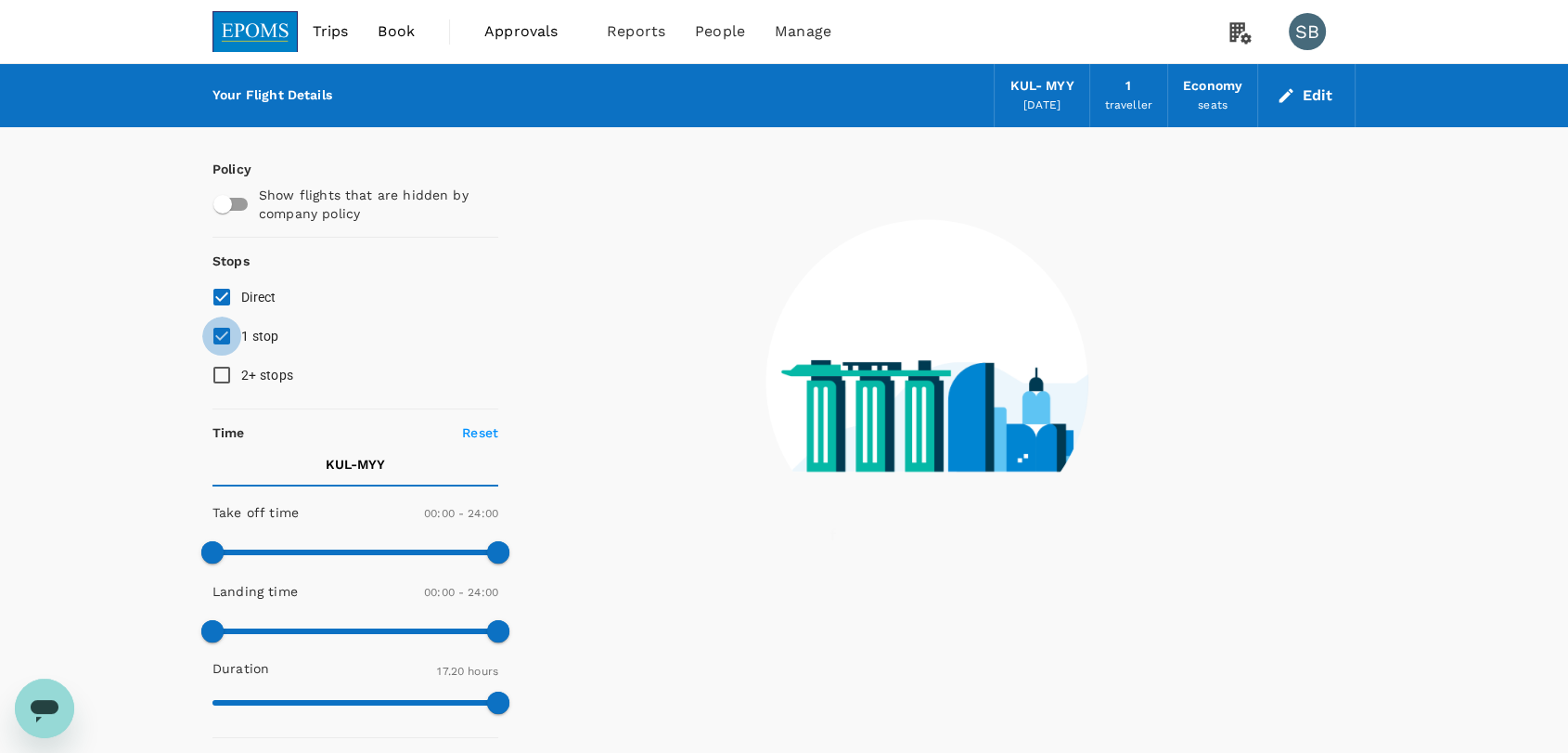
click at [215, 344] on input "1 stop" at bounding box center [222, 336] width 39 height 39
checkbox input "false"
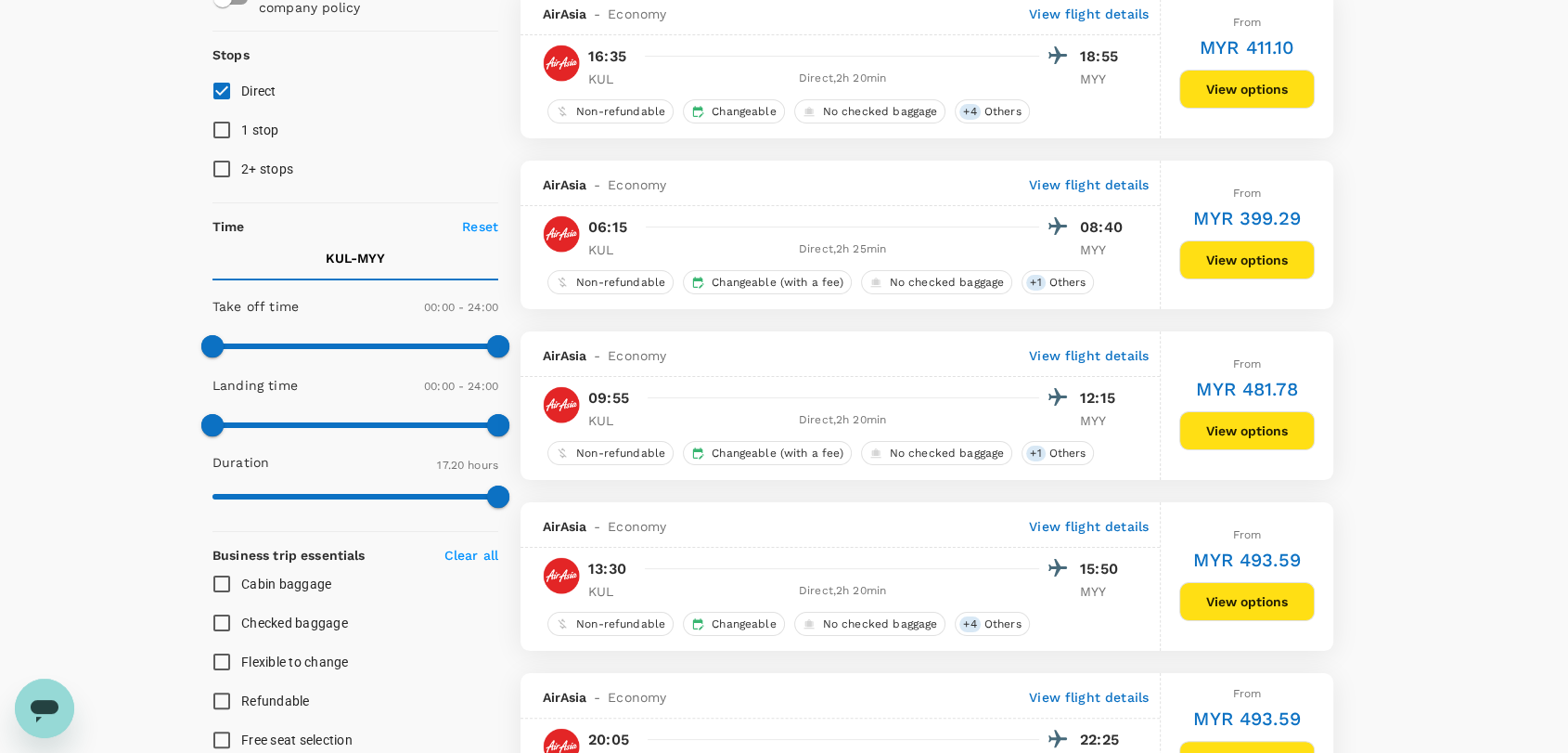
scroll to position [412, 0]
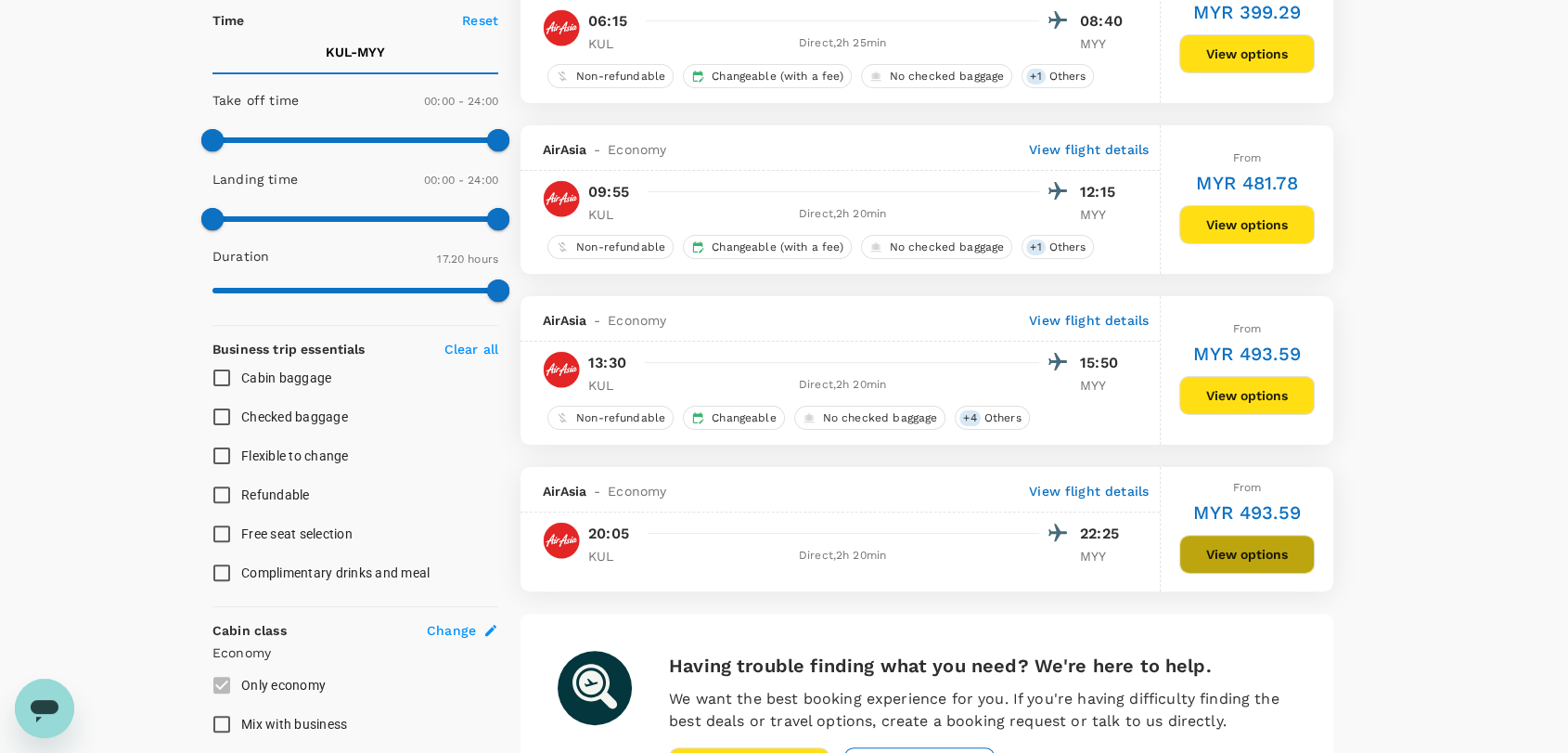
click at [1254, 562] on button "View options" at bounding box center [1247, 553] width 136 height 39
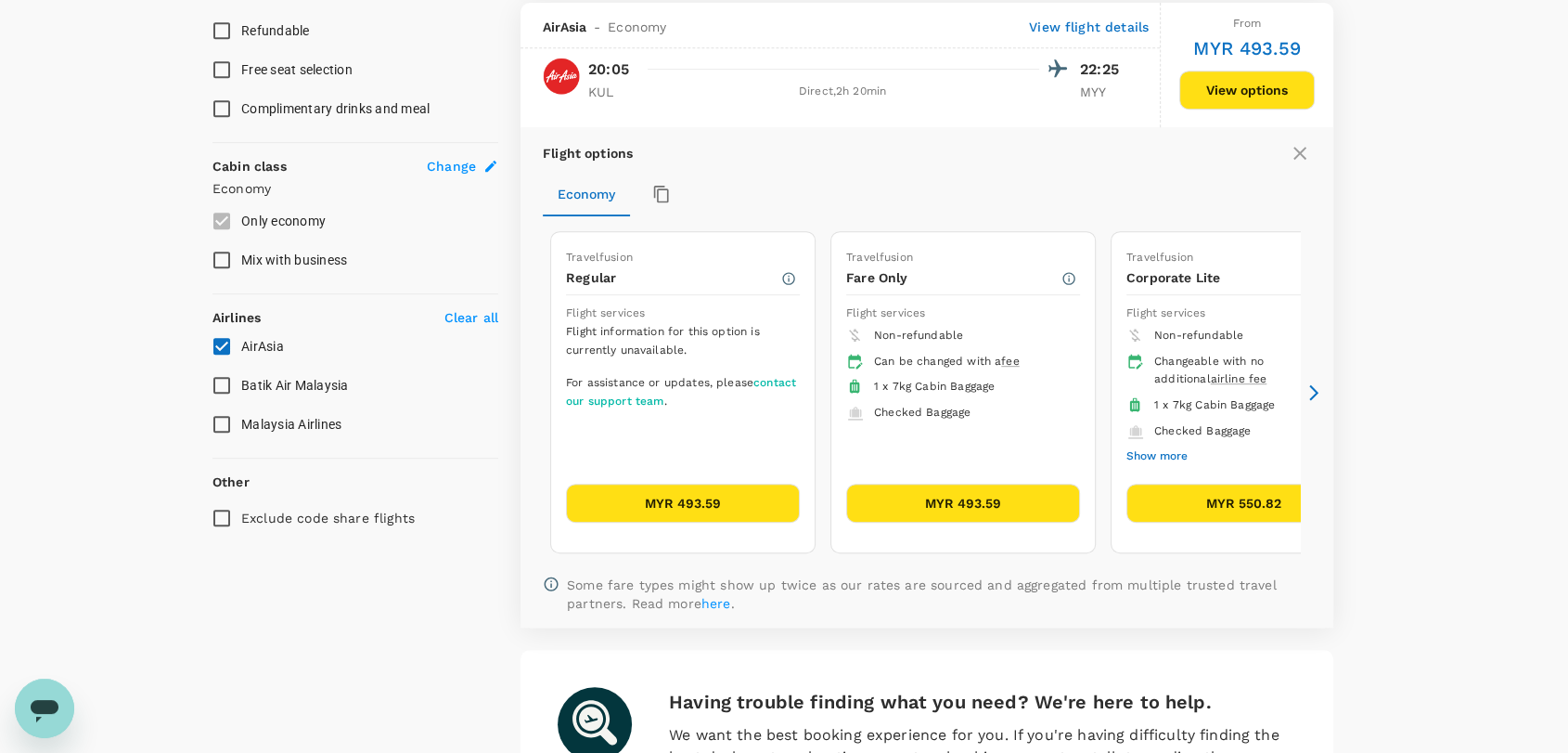
scroll to position [881, 0]
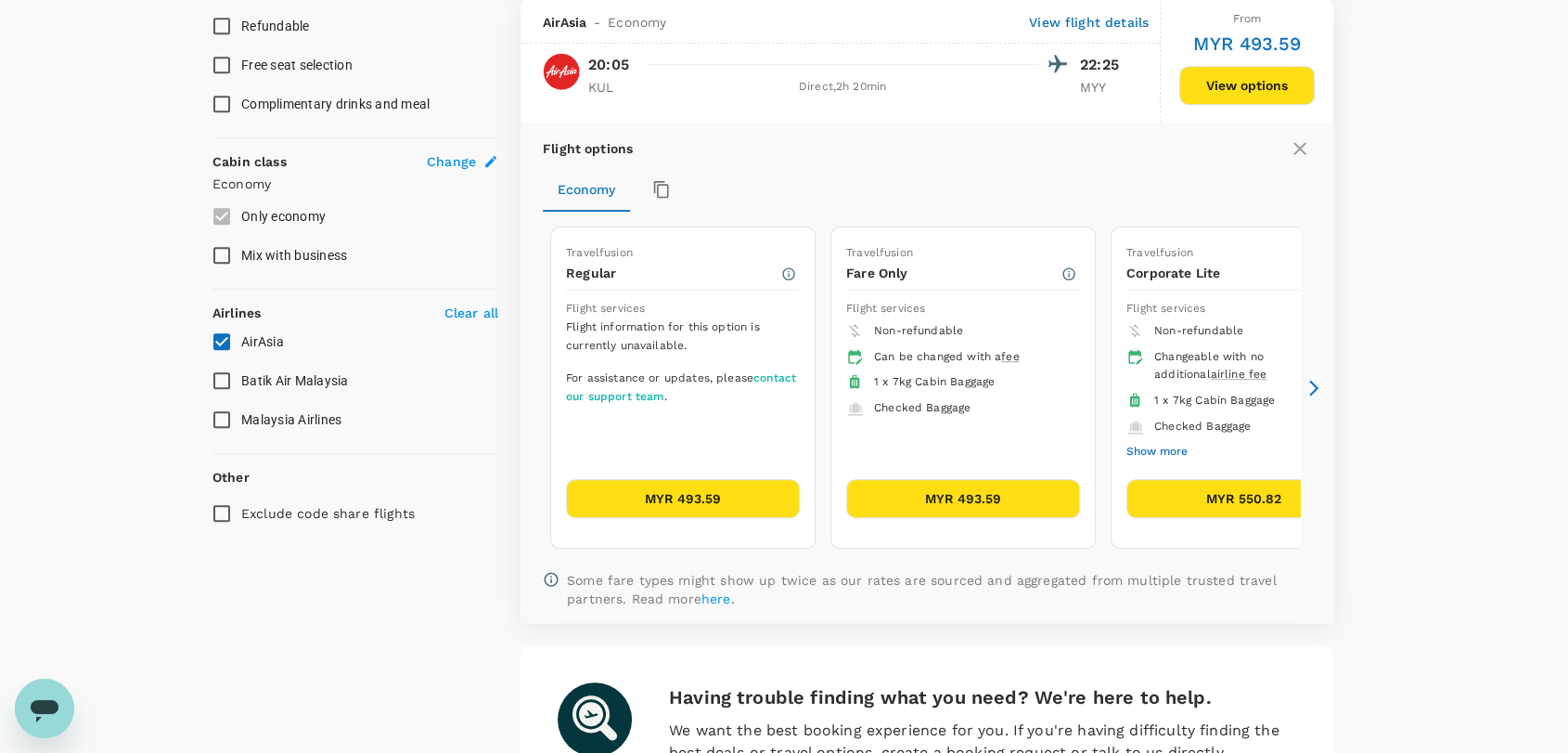
click at [899, 499] on button "MYR 493.59" at bounding box center [963, 498] width 234 height 39
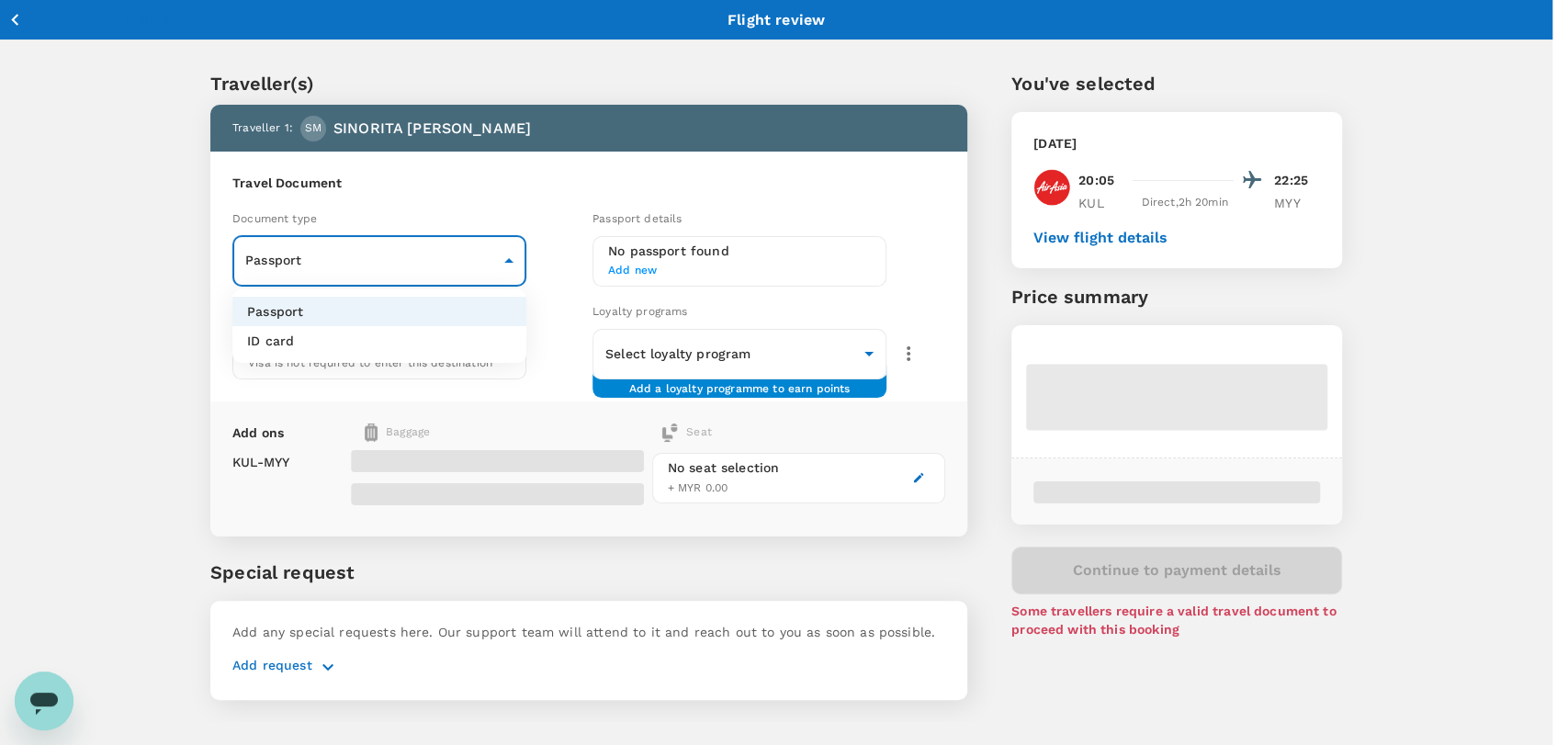
click at [500, 248] on body "Back to flight results Flight review Traveller(s) Traveller 1 : SM SINORITA MUJ…" at bounding box center [784, 396] width 1568 height 792
click at [482, 335] on li "ID card" at bounding box center [379, 341] width 294 height 30
type input "Id card"
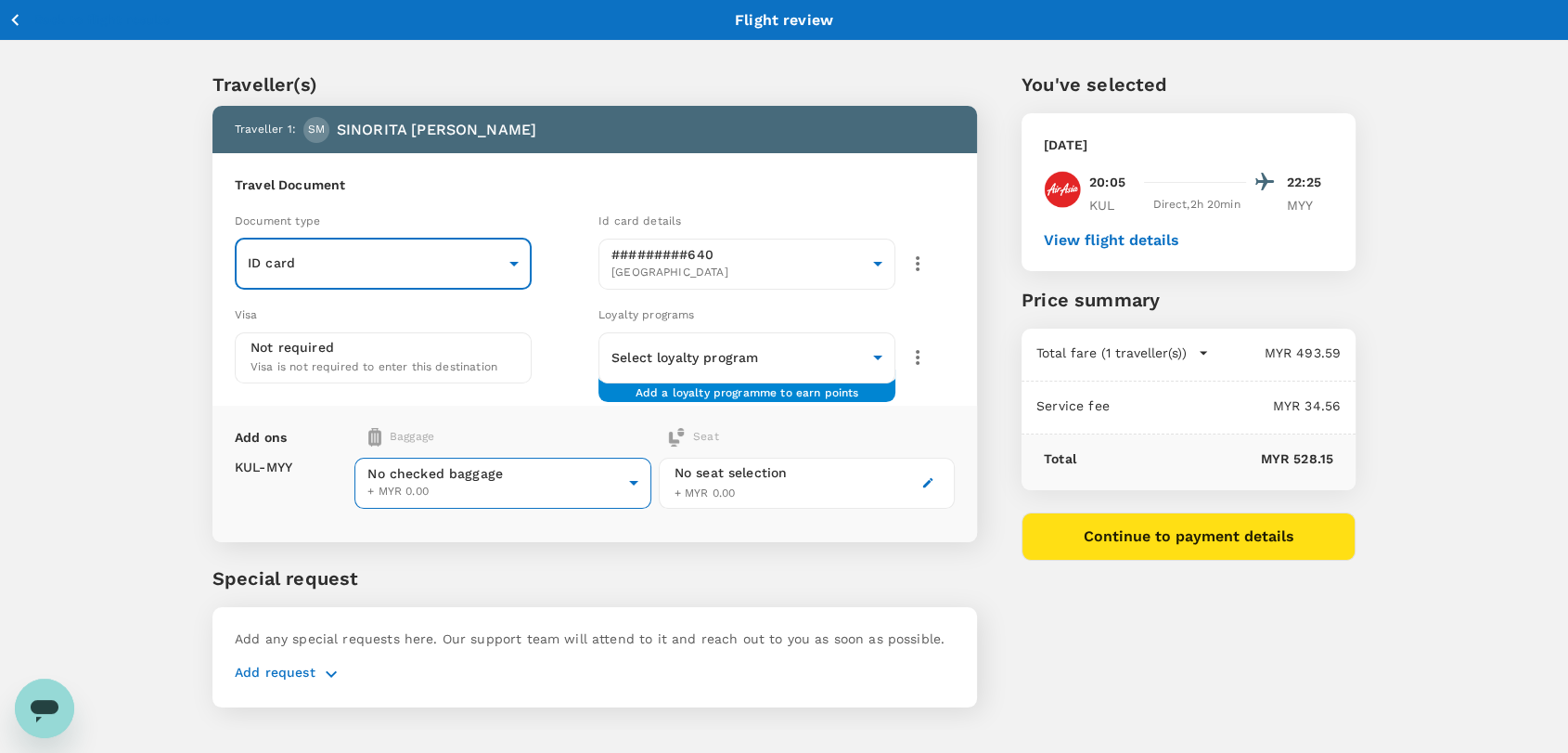
click at [605, 483] on body "Back to flight results Flight review Traveller(s) Traveller 1 : SM SINORITA MUJ…" at bounding box center [784, 400] width 1568 height 801
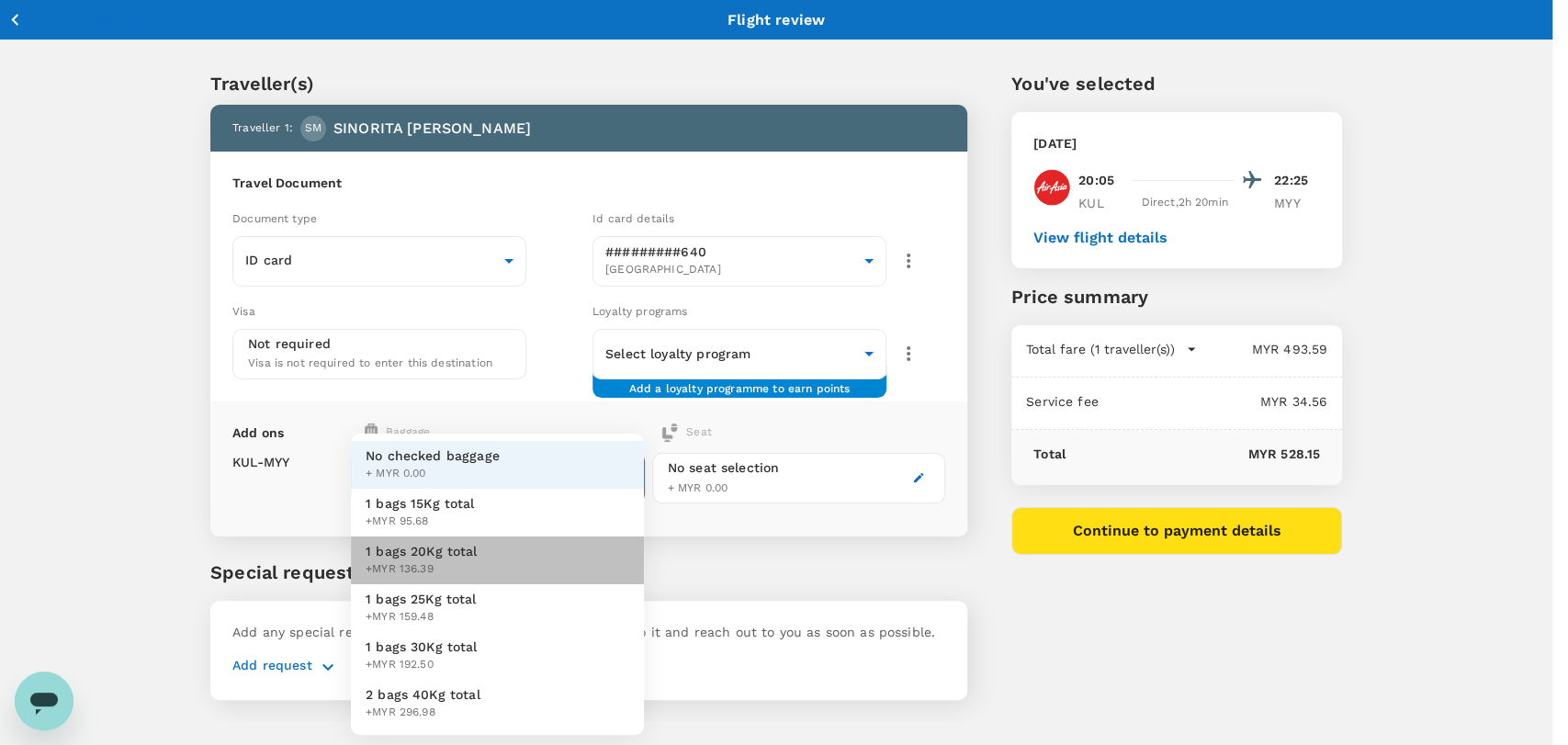
click at [588, 552] on li "1 bags 20Kg total +MYR 136.39" at bounding box center [497, 560] width 293 height 47
type input "2 - 136.39"
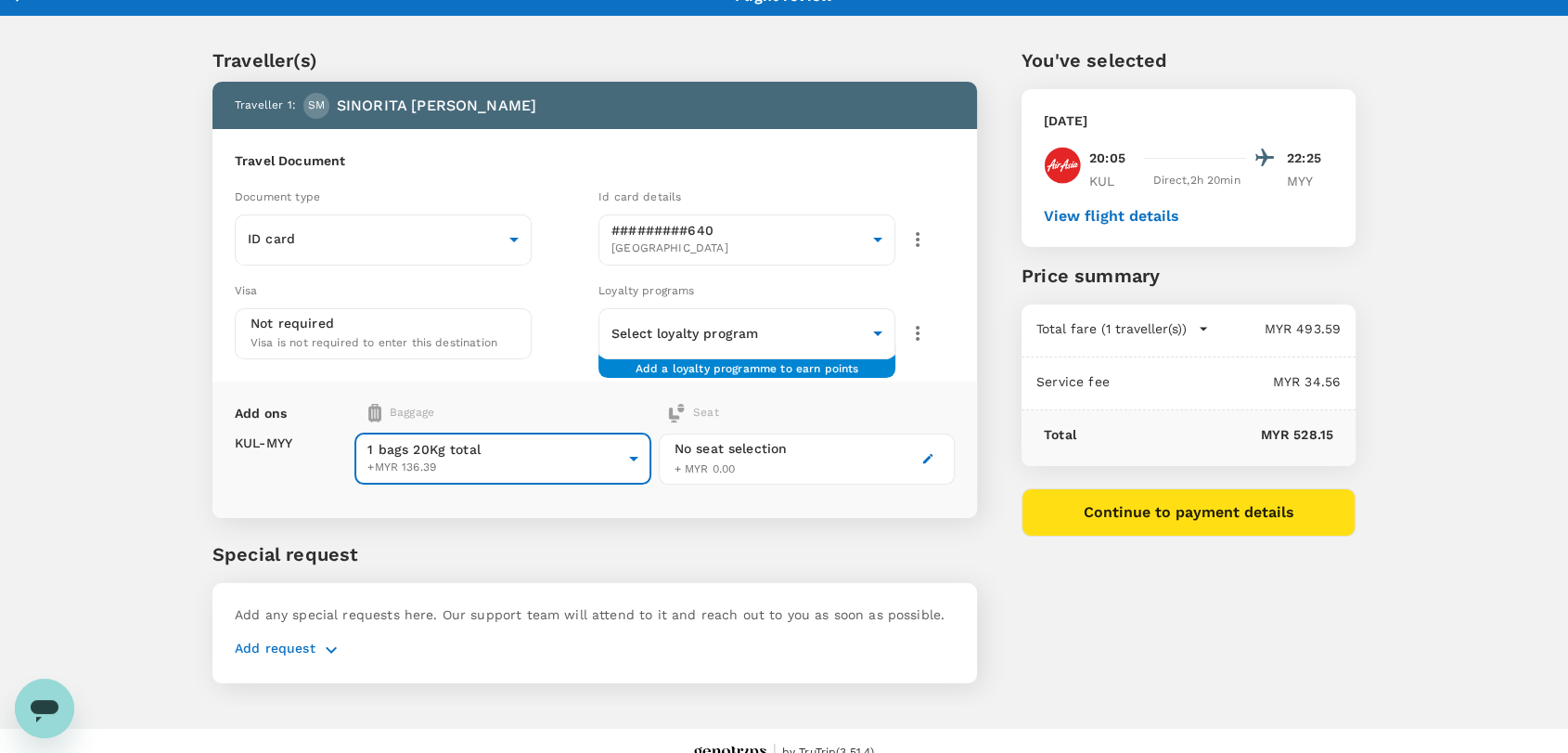
scroll to position [47, 0]
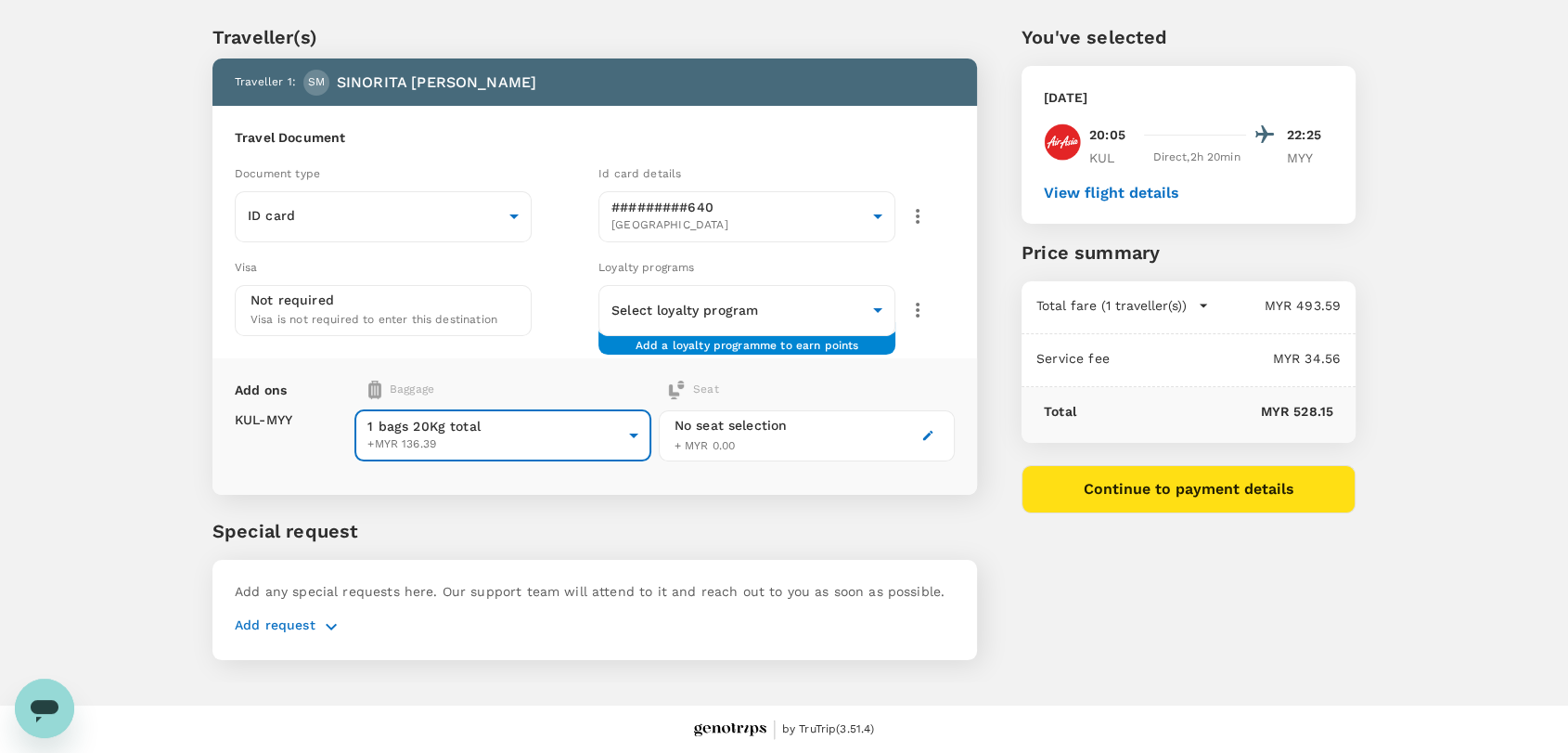
click at [618, 430] on body "Back to flight results Flight review Traveller(s) Traveller 1 : SM SINORITA MUJ…" at bounding box center [784, 354] width 1568 height 801
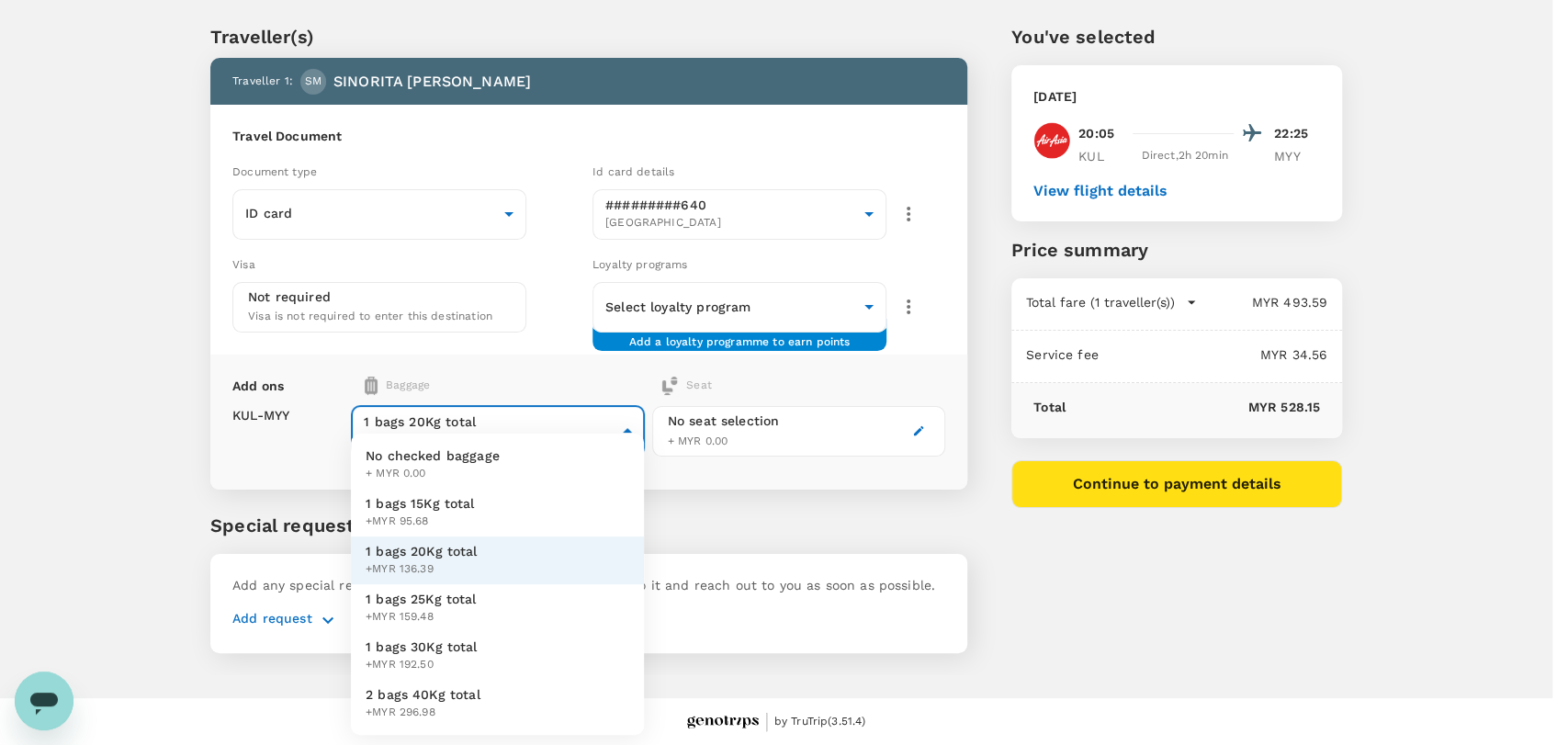
click at [548, 481] on li "No checked baggage + MYR 0.00" at bounding box center [497, 464] width 293 height 47
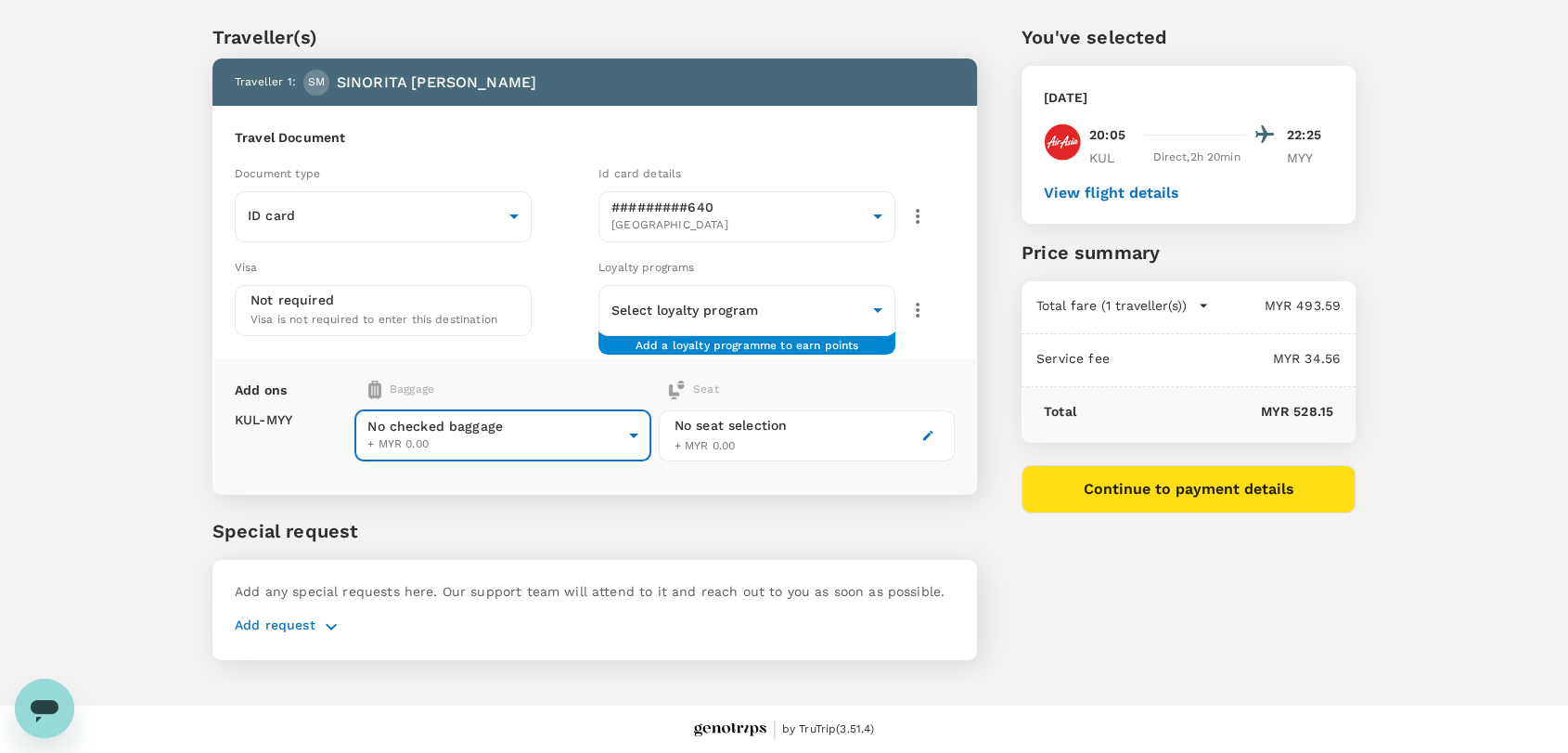
click at [631, 427] on body "Back to flight results Flight review Traveller(s) Traveller 1 : SM SINORITA MUJ…" at bounding box center [784, 354] width 1568 height 801
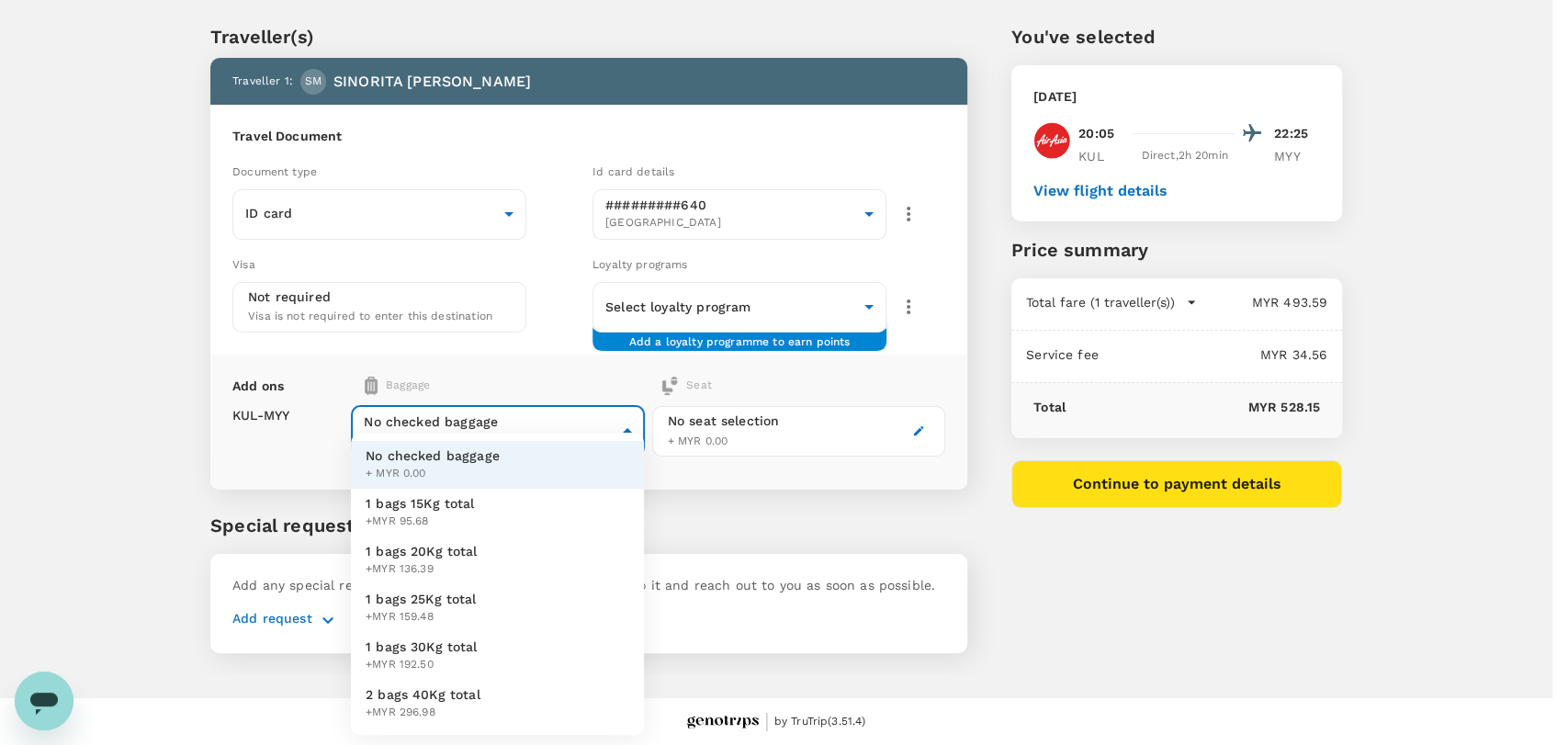
click at [567, 556] on li "1 bags 20Kg total +MYR 136.39" at bounding box center [497, 560] width 293 height 47
type input "2 - 136.39"
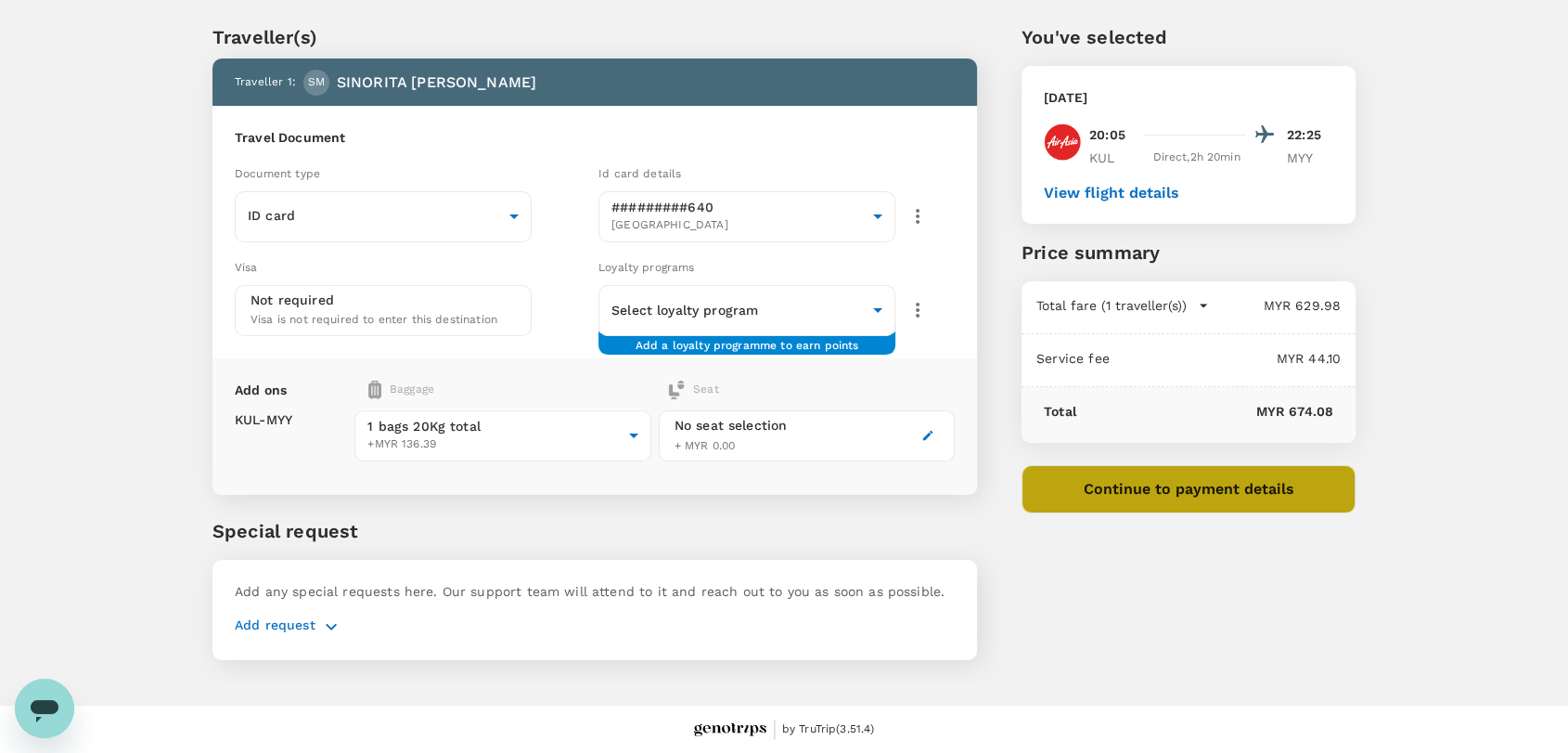
click at [1177, 483] on button "Continue to payment details" at bounding box center [1188, 489] width 334 height 48
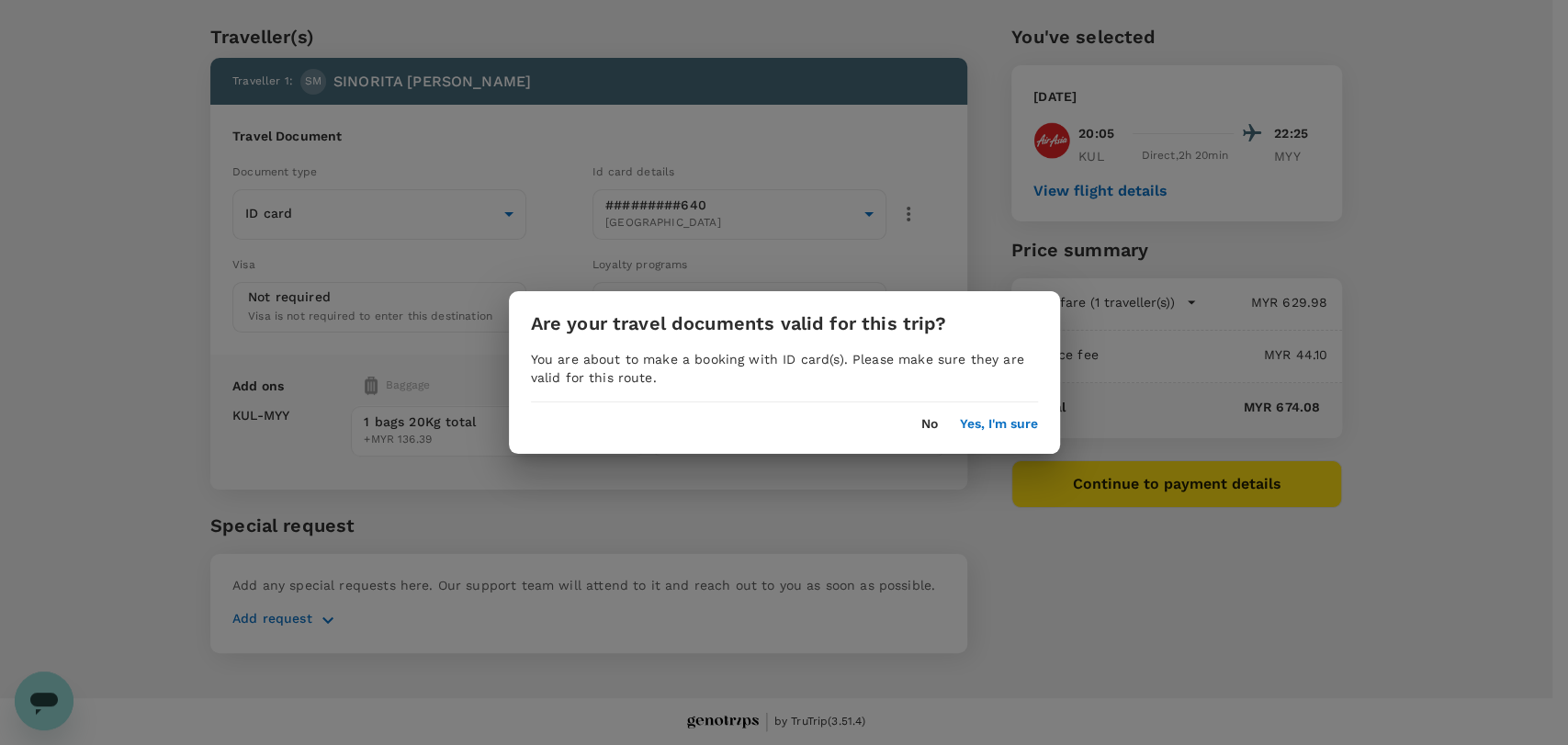
click at [926, 421] on button "No" at bounding box center [929, 424] width 17 height 15
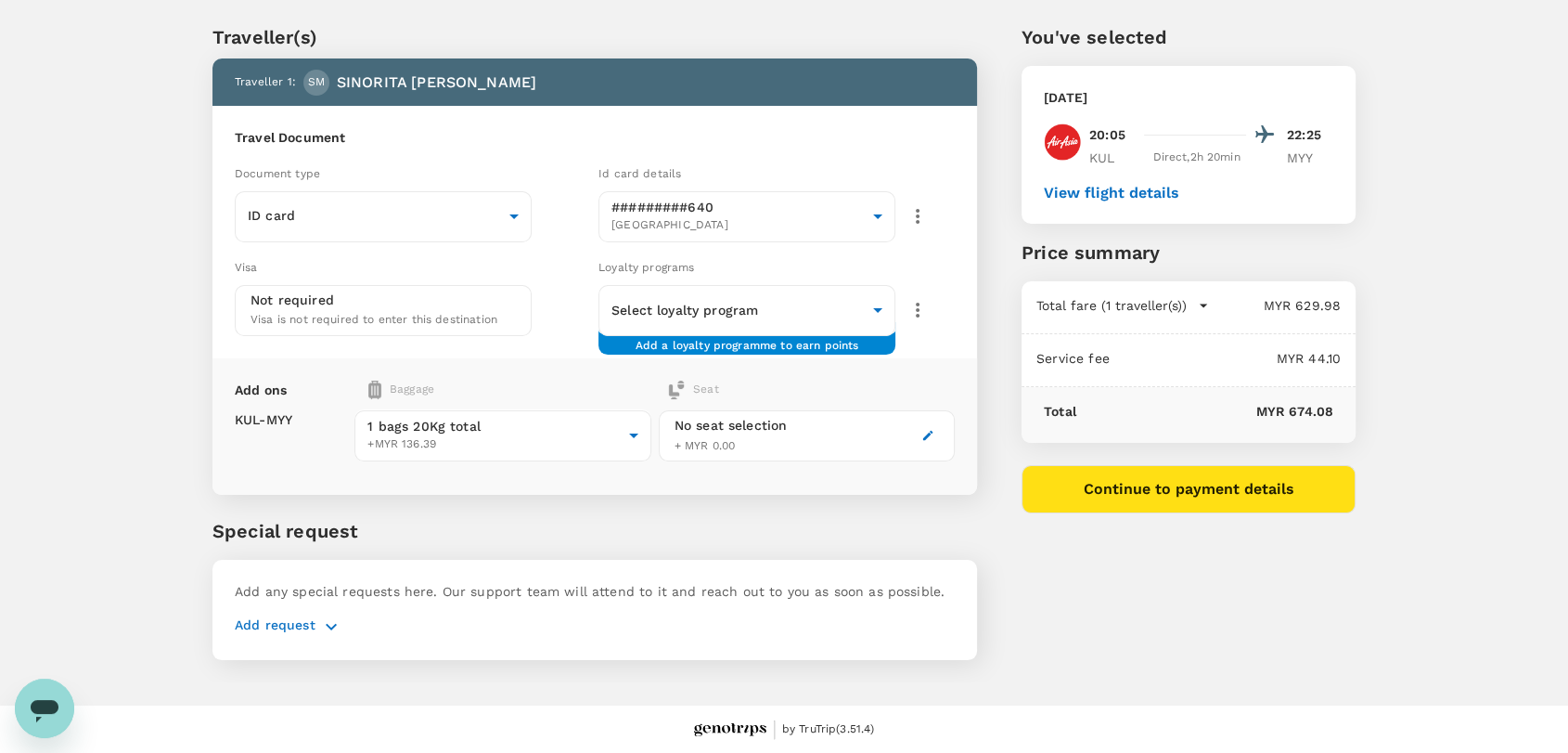
click at [334, 615] on icon "button" at bounding box center [331, 626] width 22 height 22
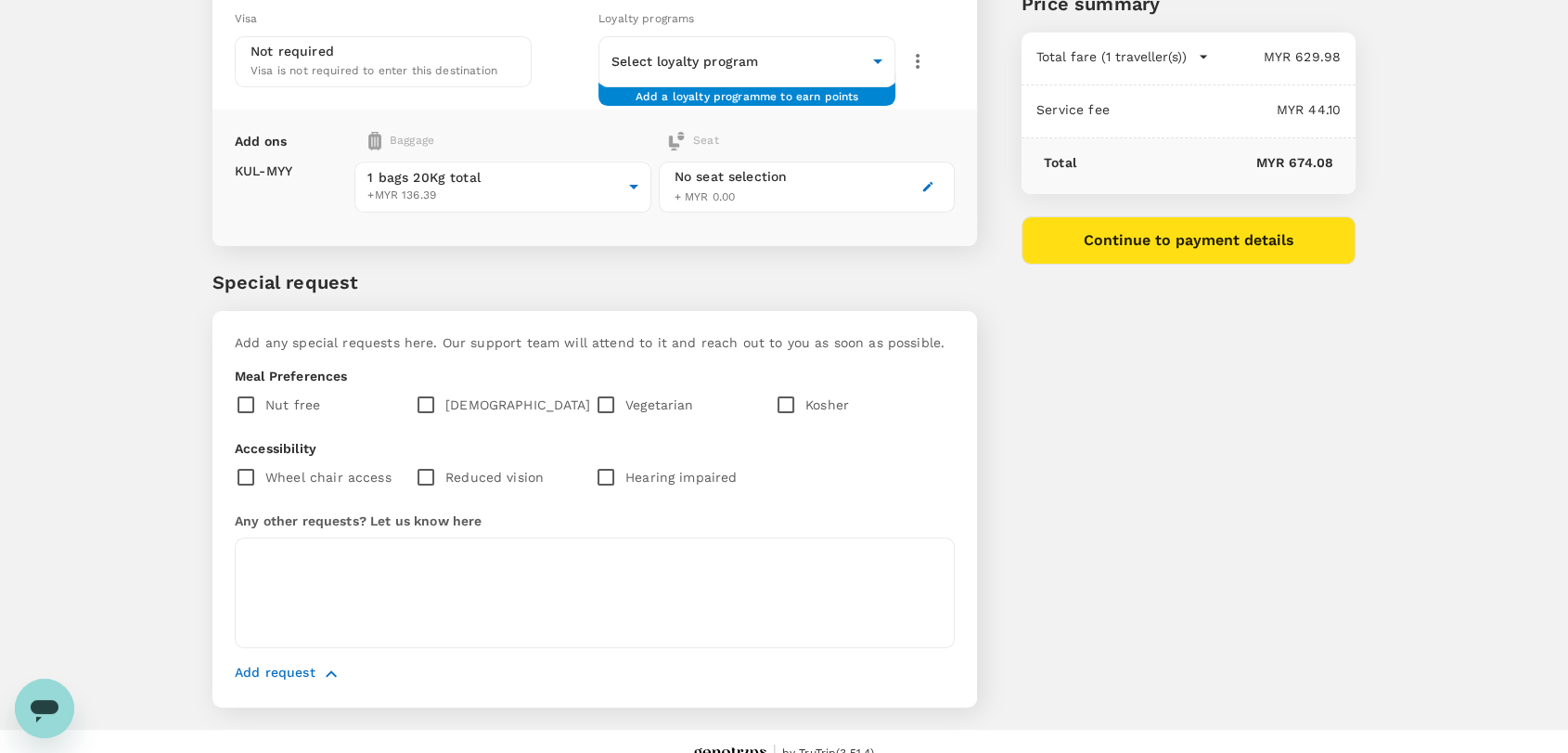
scroll to position [318, 0]
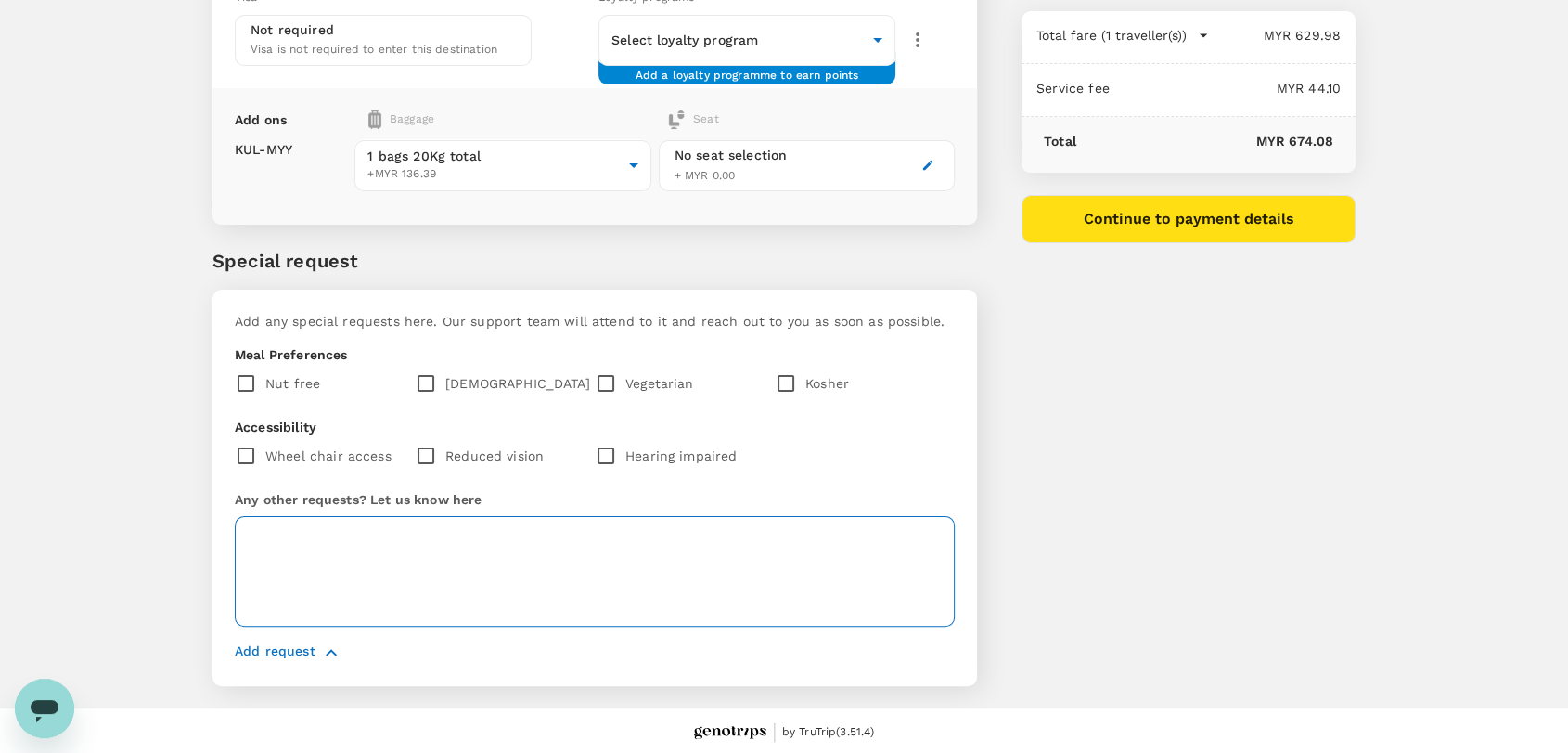
click at [346, 571] on textarea at bounding box center [594, 571] width 720 height 111
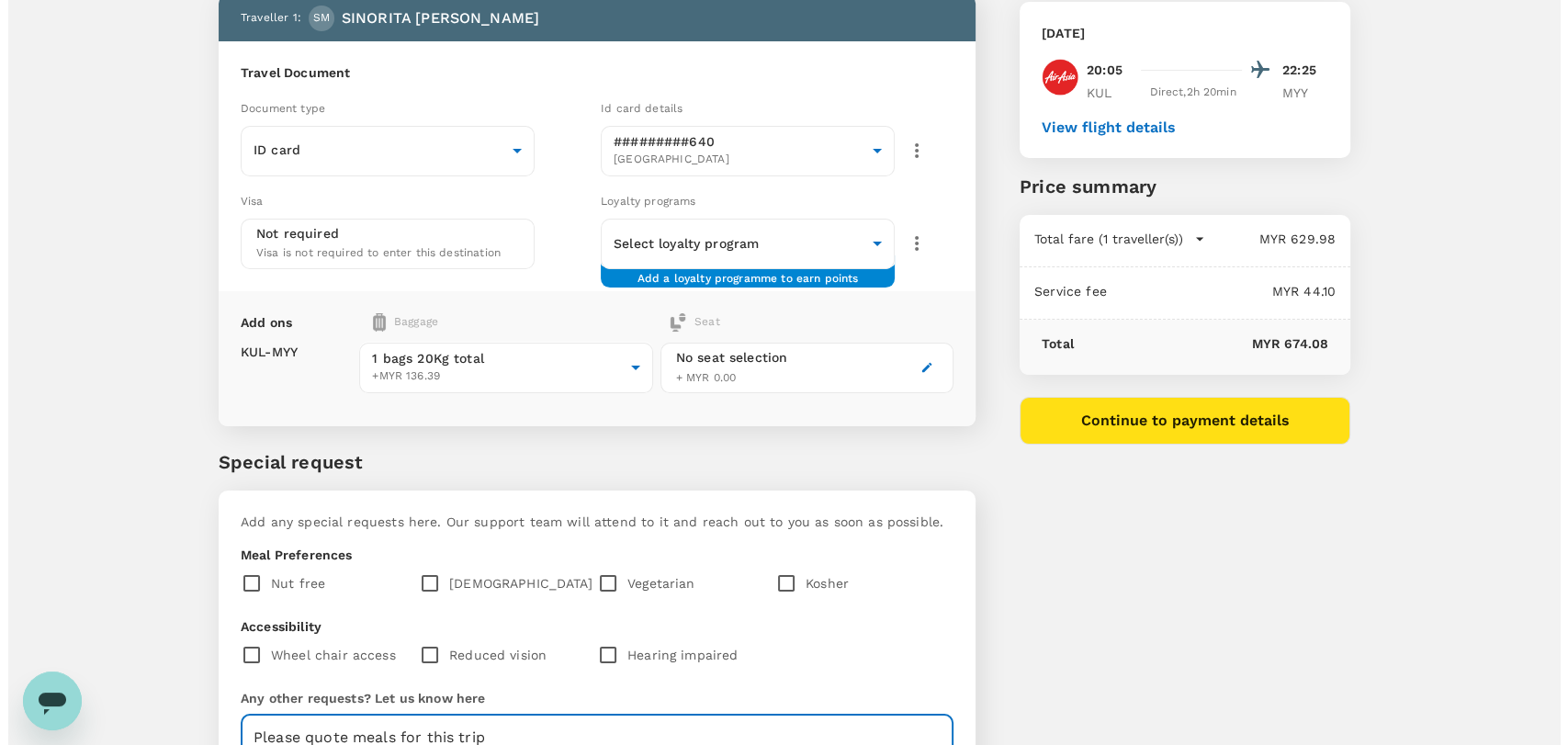
scroll to position [7, 0]
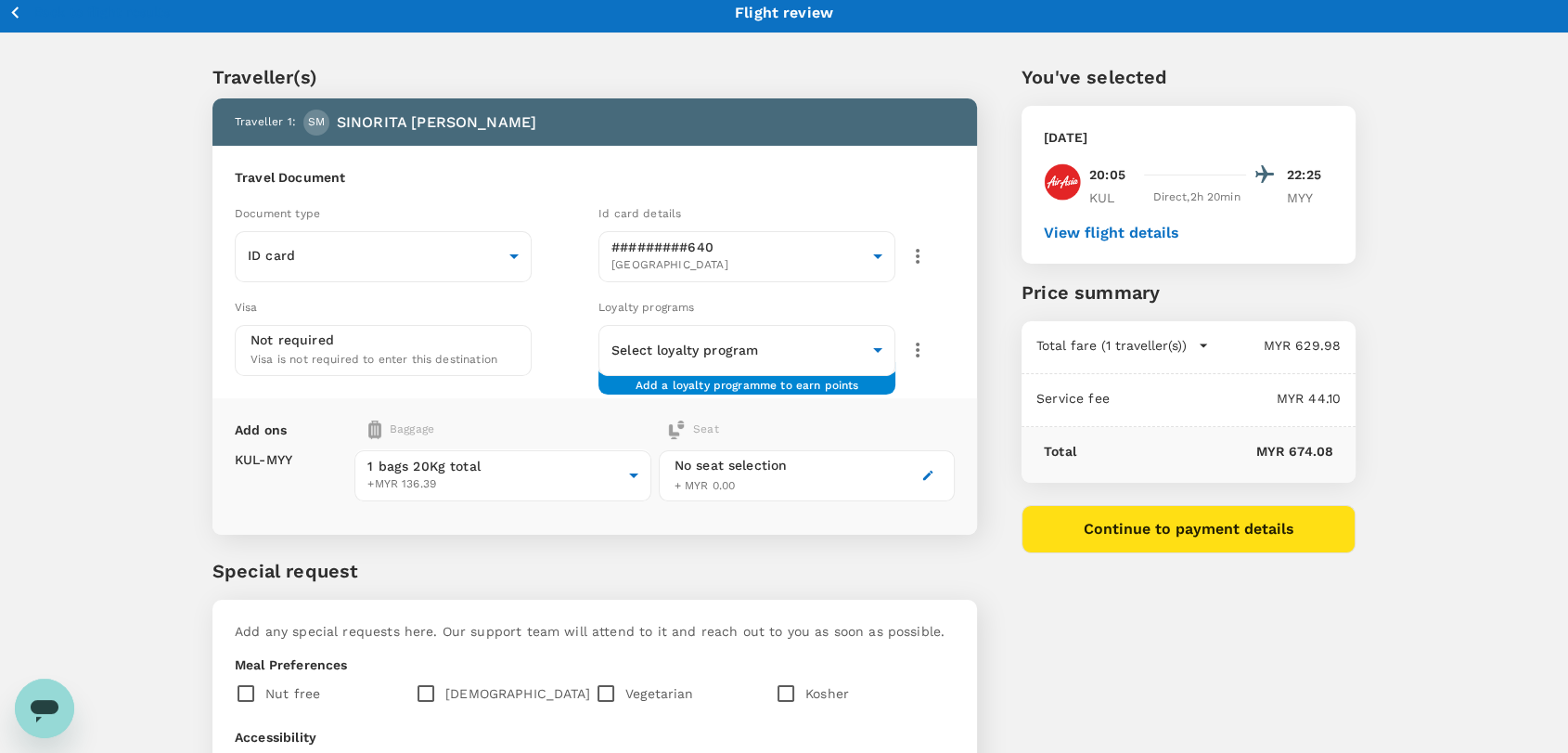
type textarea "Please quote meals for this trip"
click at [1153, 532] on button "Continue to payment details" at bounding box center [1188, 529] width 334 height 48
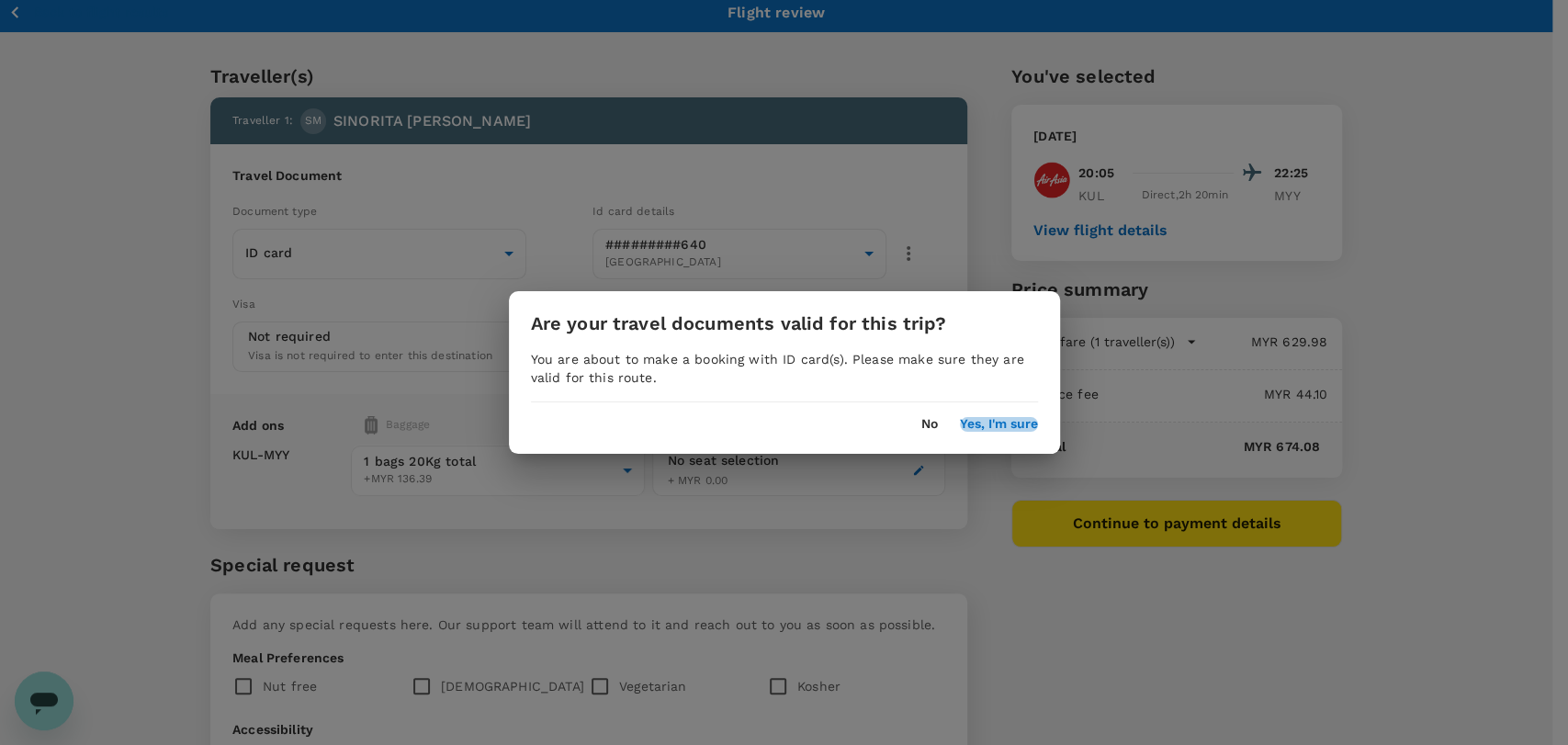
click at [1008, 427] on button "Yes, I'm sure" at bounding box center [999, 424] width 78 height 15
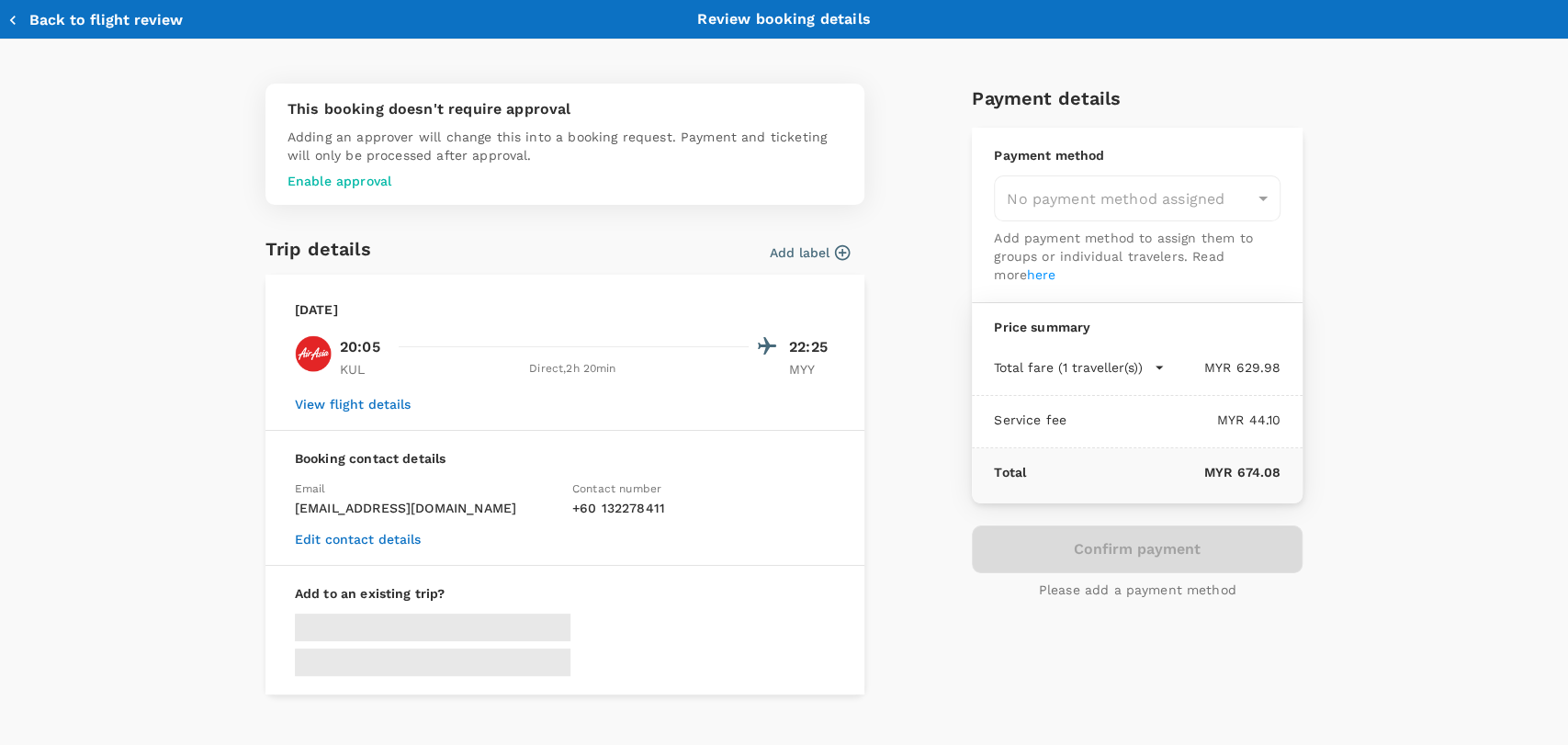
type input "9ea61a02-274a-4f65-9d5b-ca51ac7b2cfc"
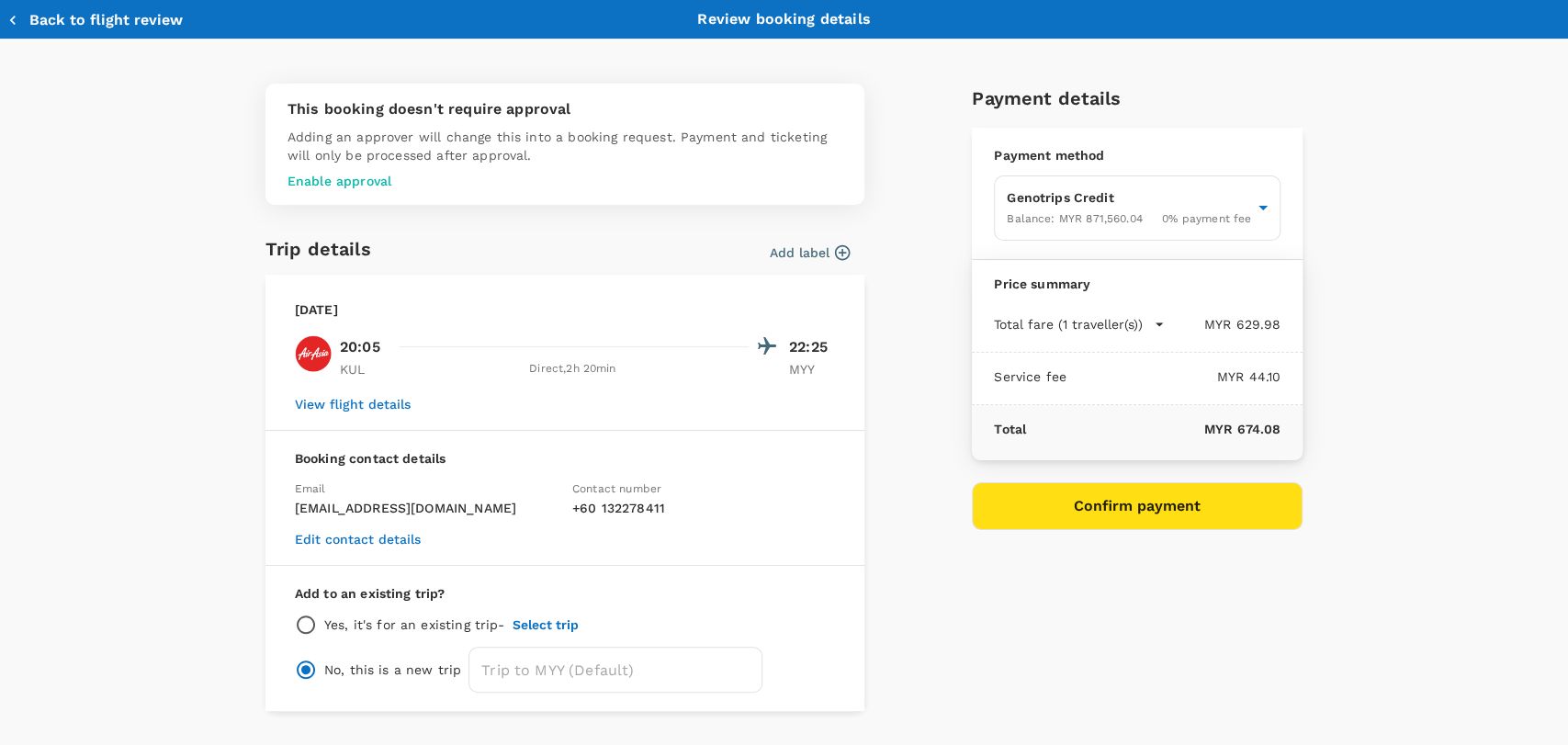
click at [1099, 512] on button "Confirm payment" at bounding box center [1137, 506] width 331 height 47
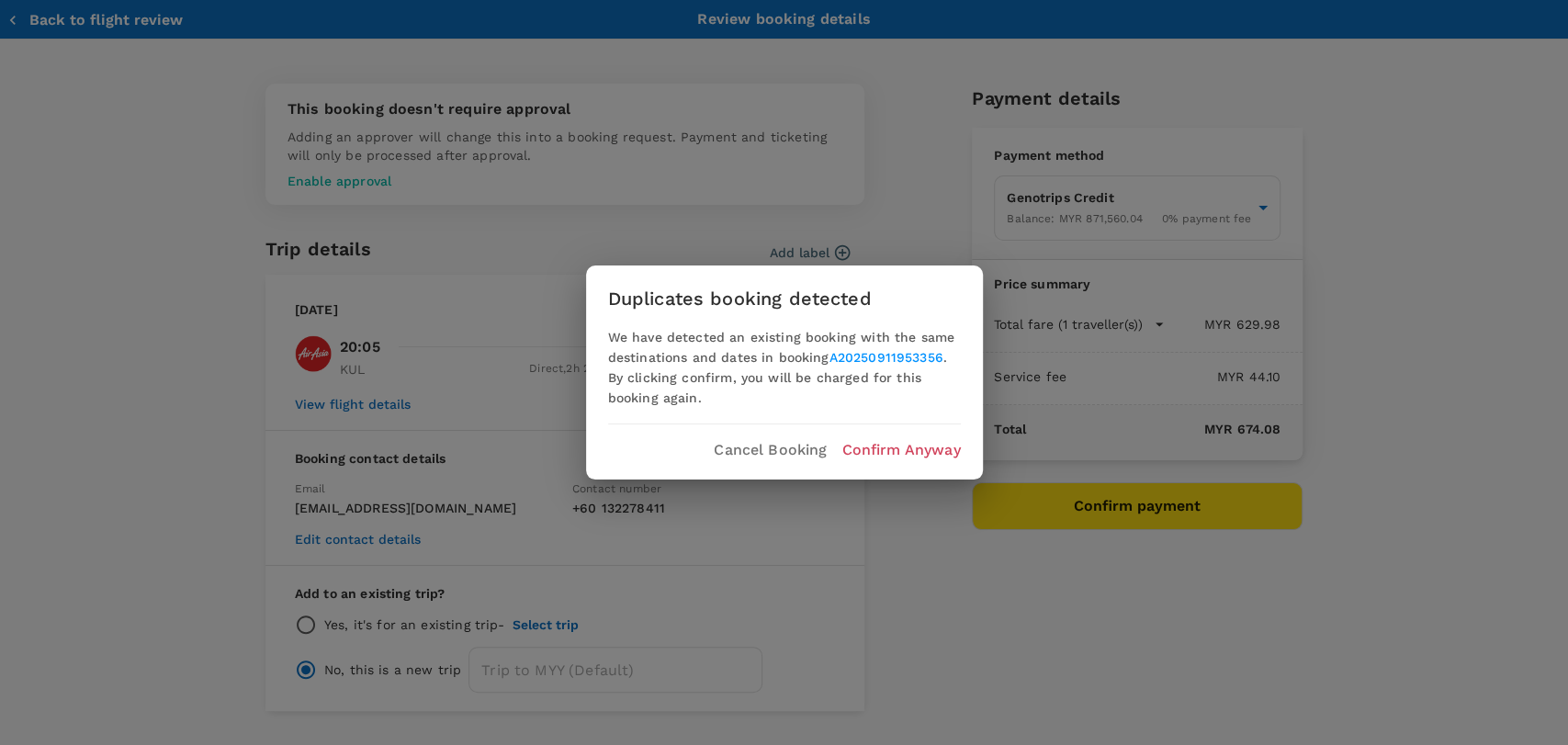
click at [913, 454] on p "Confirm Anyway" at bounding box center [901, 450] width 119 height 22
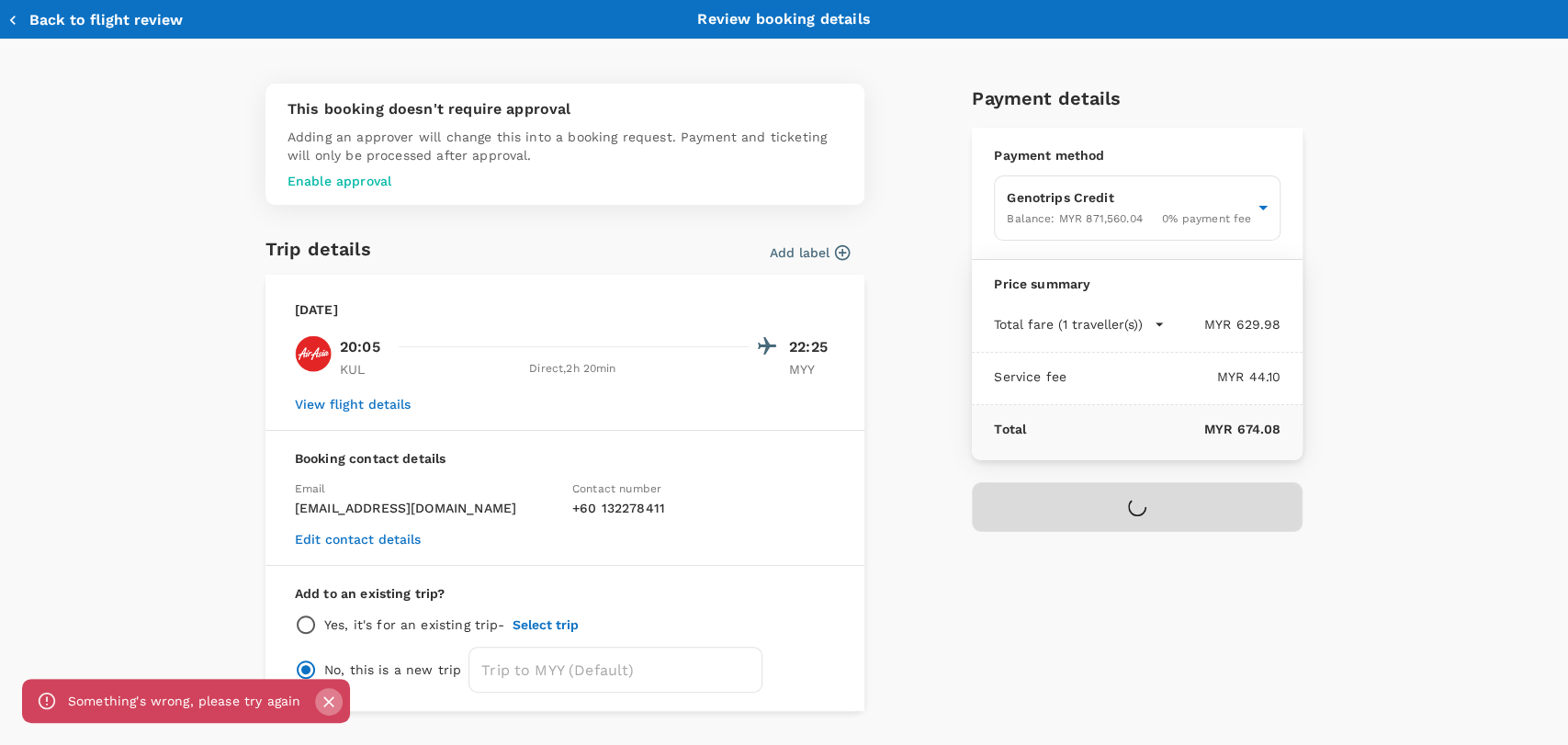
click at [319, 704] on icon "Close" at bounding box center [328, 702] width 19 height 19
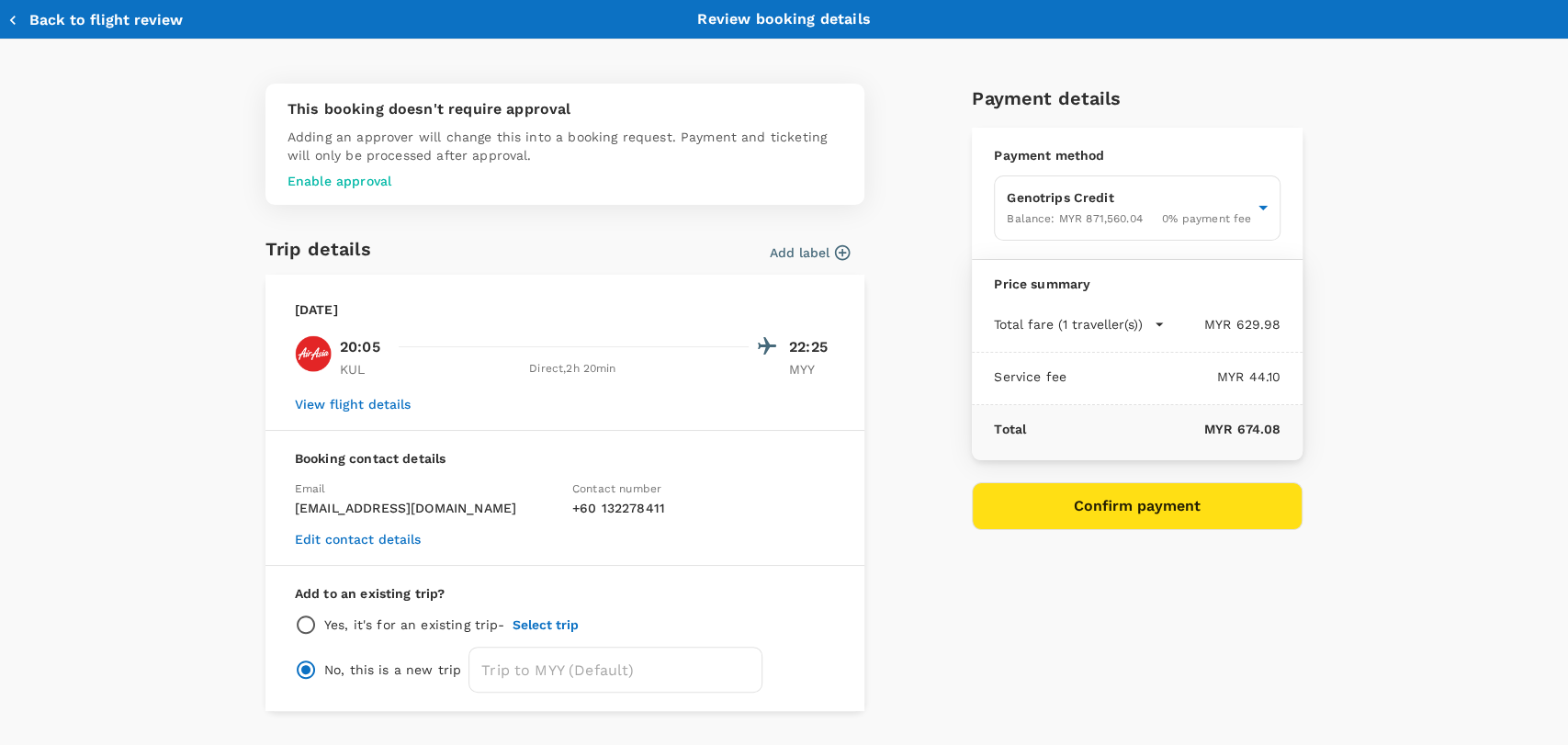
click at [1137, 439] on div "Total MYR 674.08" at bounding box center [1137, 433] width 331 height 55
click at [1118, 509] on button "Confirm payment" at bounding box center [1137, 506] width 331 height 47
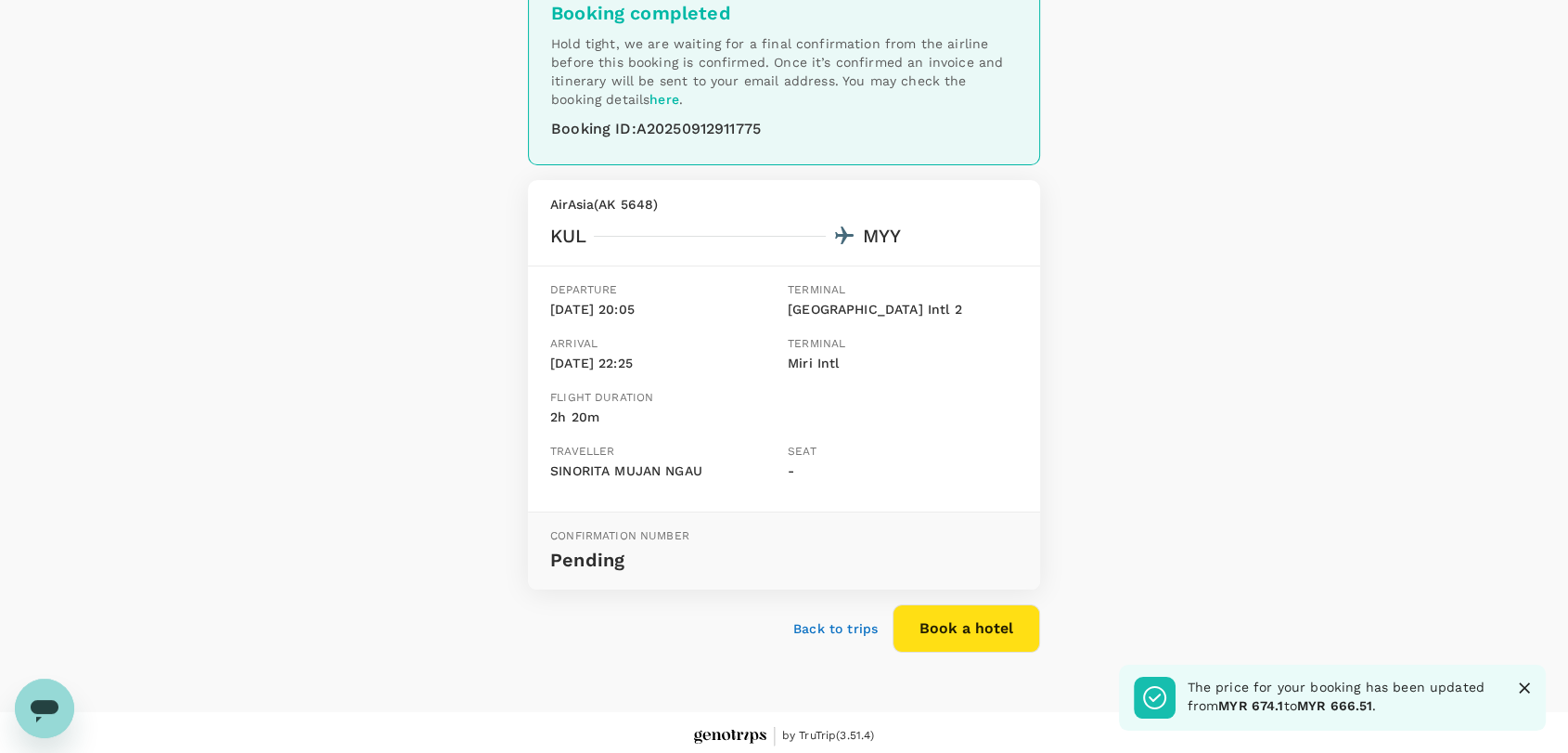
scroll to position [112, 0]
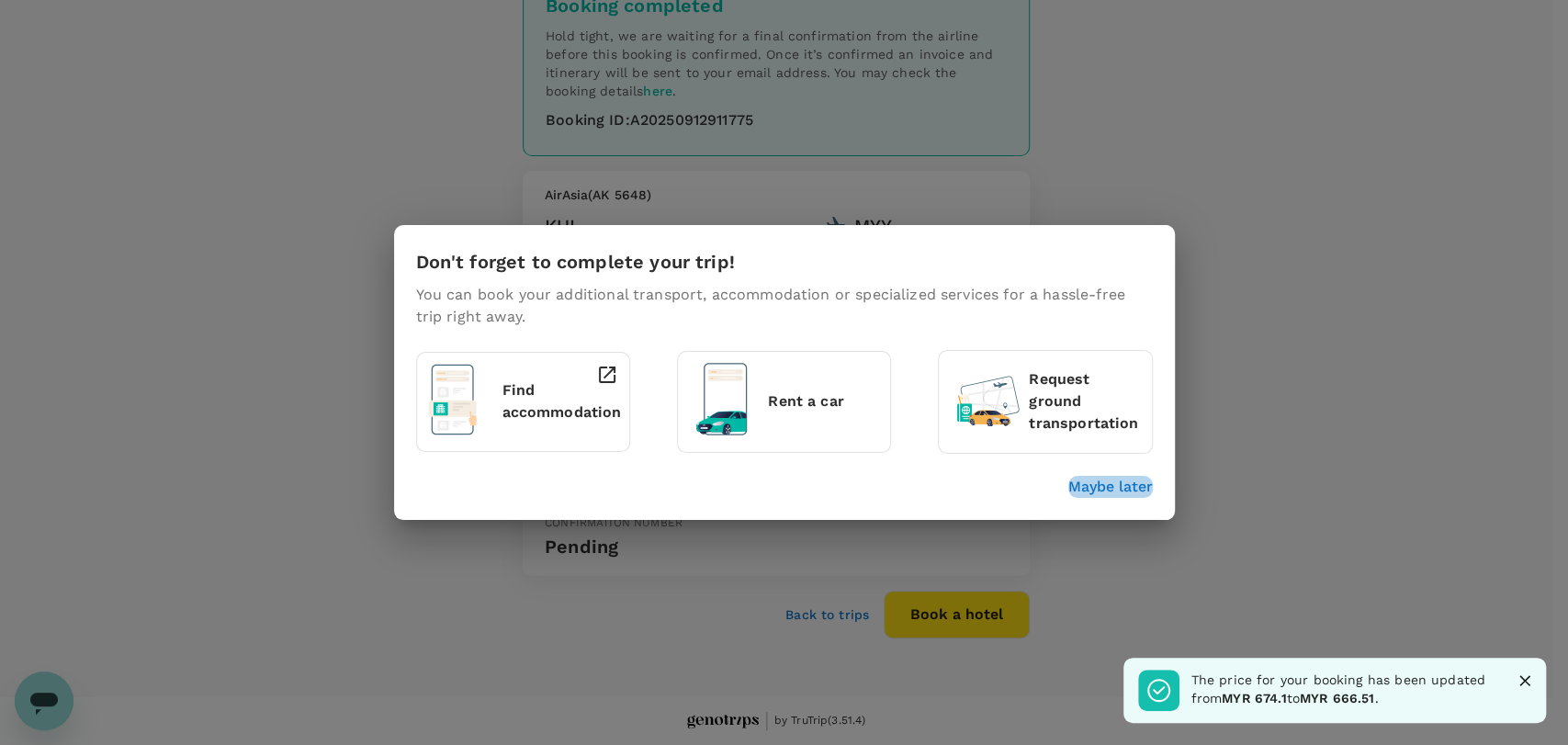
click at [1114, 491] on p "Maybe later" at bounding box center [1111, 486] width 85 height 22
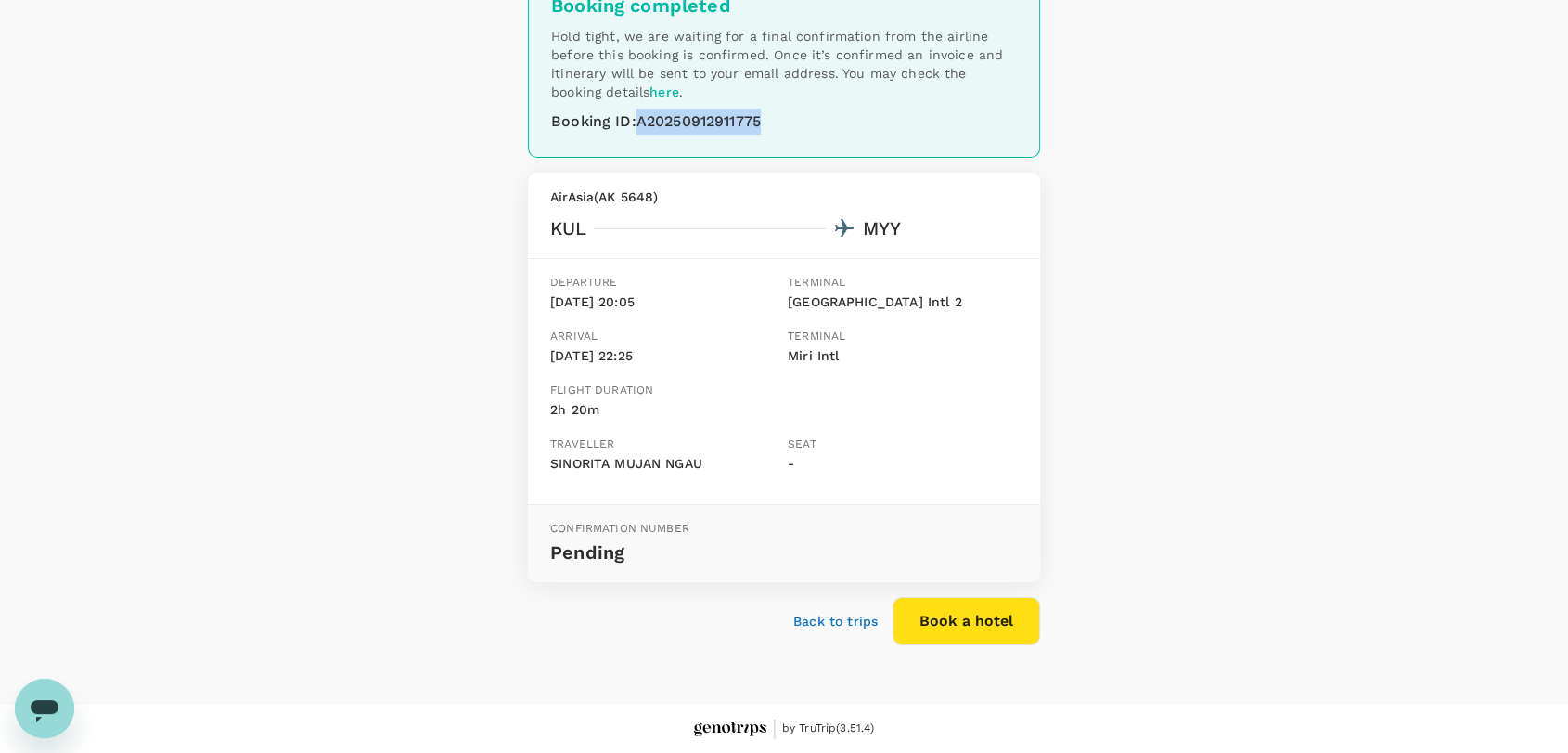
drag, startPoint x: 744, startPoint y: 125, endPoint x: 639, endPoint y: 124, distance: 105.0
click at [639, 124] on div "Booking ID : A20250912911775" at bounding box center [784, 122] width 466 height 26
copy div "A20250912911775"
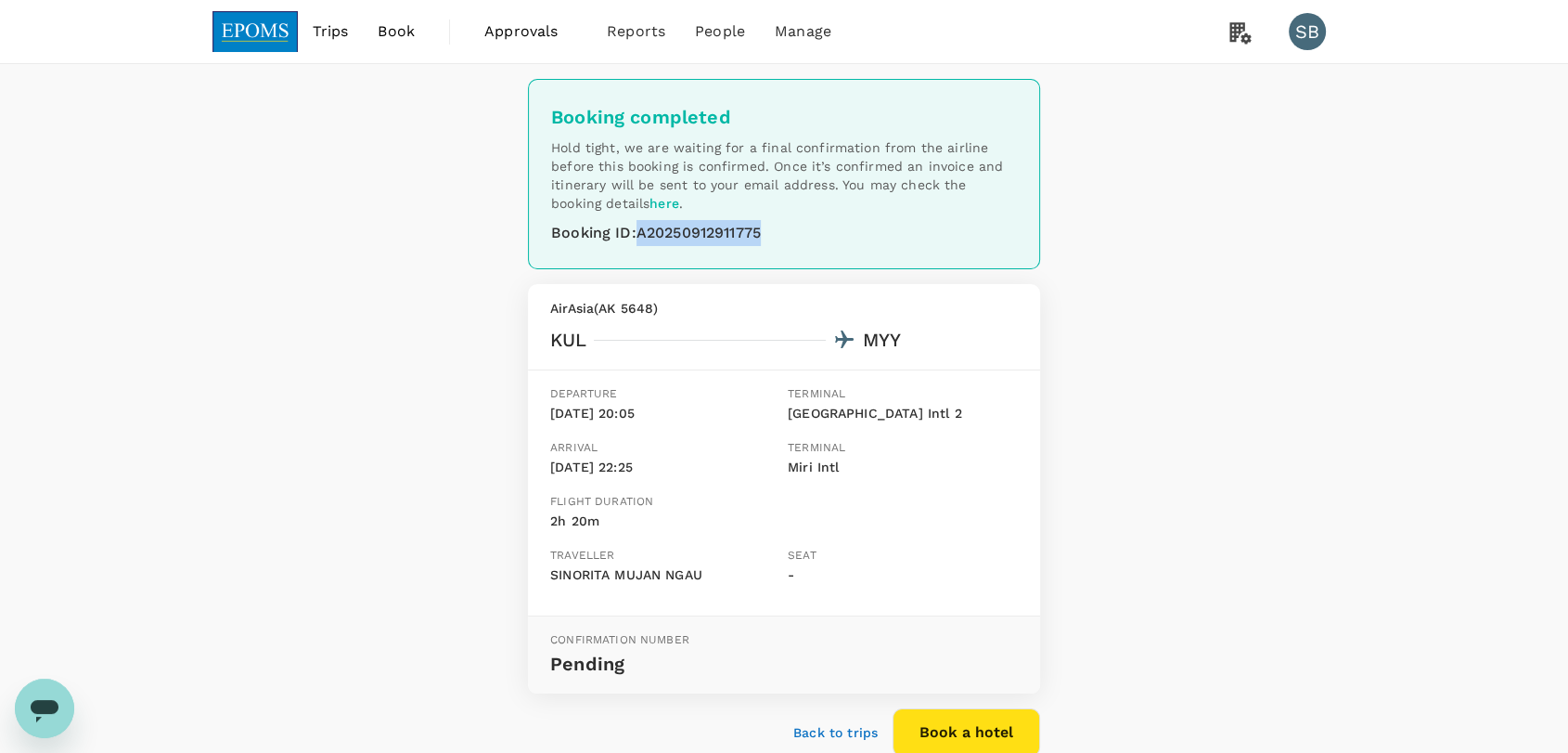
scroll to position [0, 0]
click at [267, 33] on img at bounding box center [256, 31] width 86 height 41
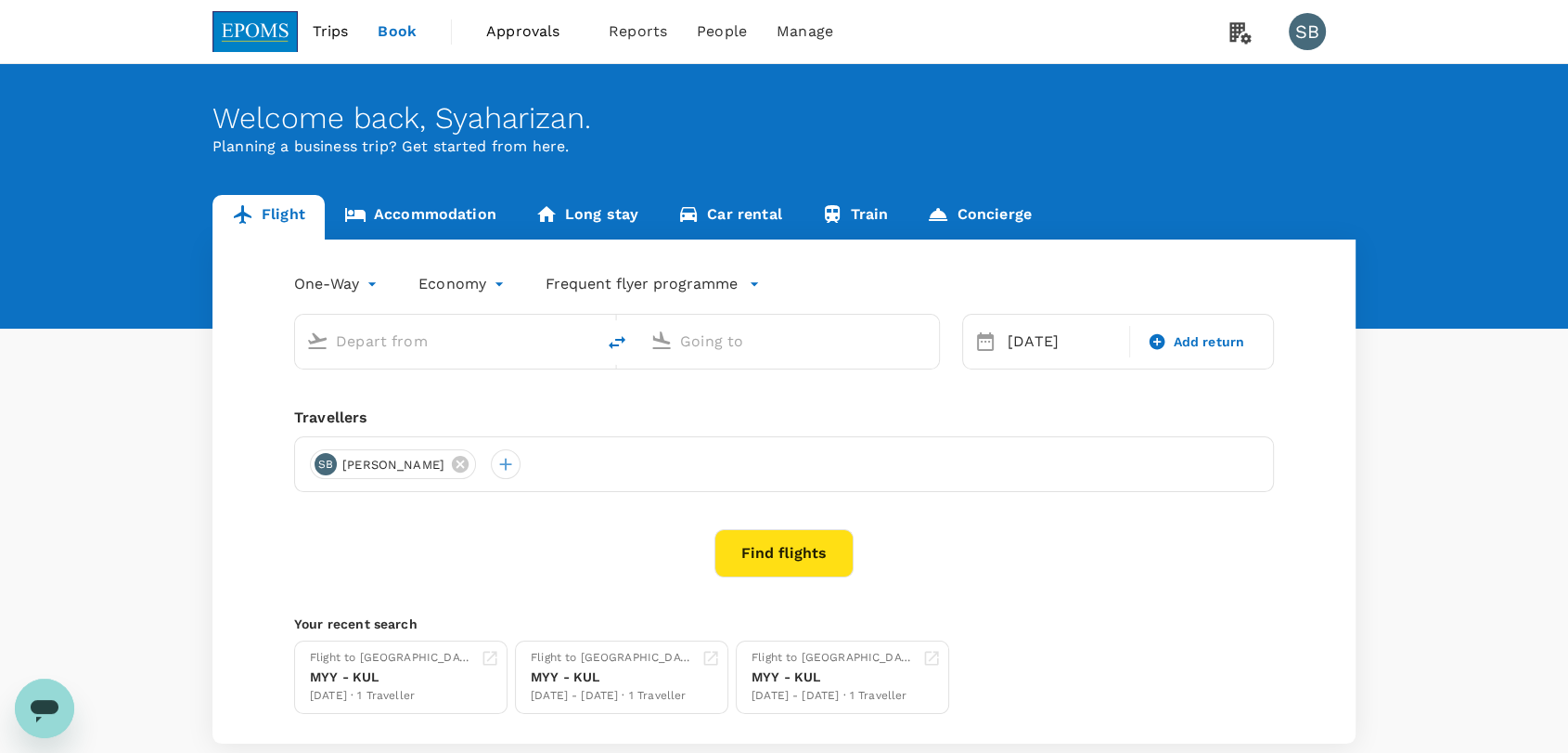
type input "Kuala Lumpur Intl ([GEOGRAPHIC_DATA])"
type input "Miri Intl (MYY)"
type input "Kuala Lumpur Intl ([GEOGRAPHIC_DATA])"
type input "Miri Intl (MYY)"
